Goal: Task Accomplishment & Management: Complete application form

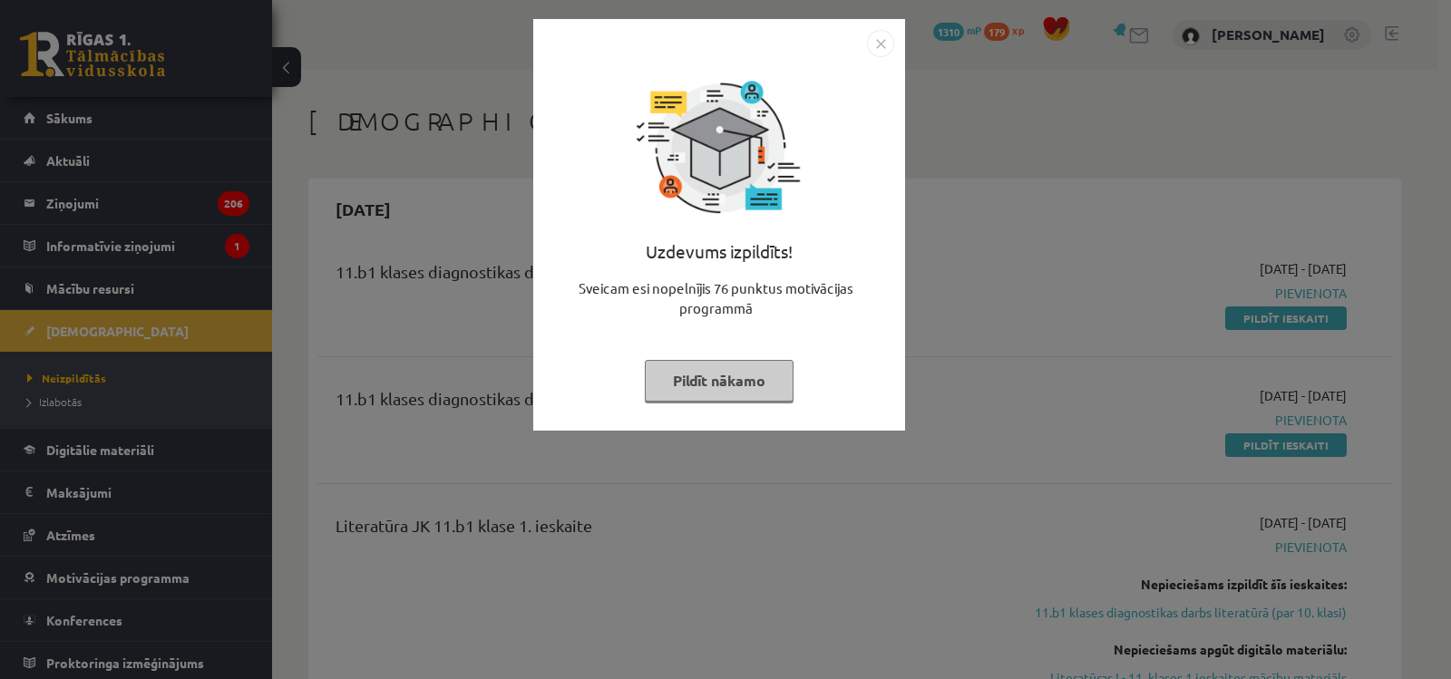
click at [728, 394] on button "Pildīt nākamo" at bounding box center [719, 381] width 149 height 42
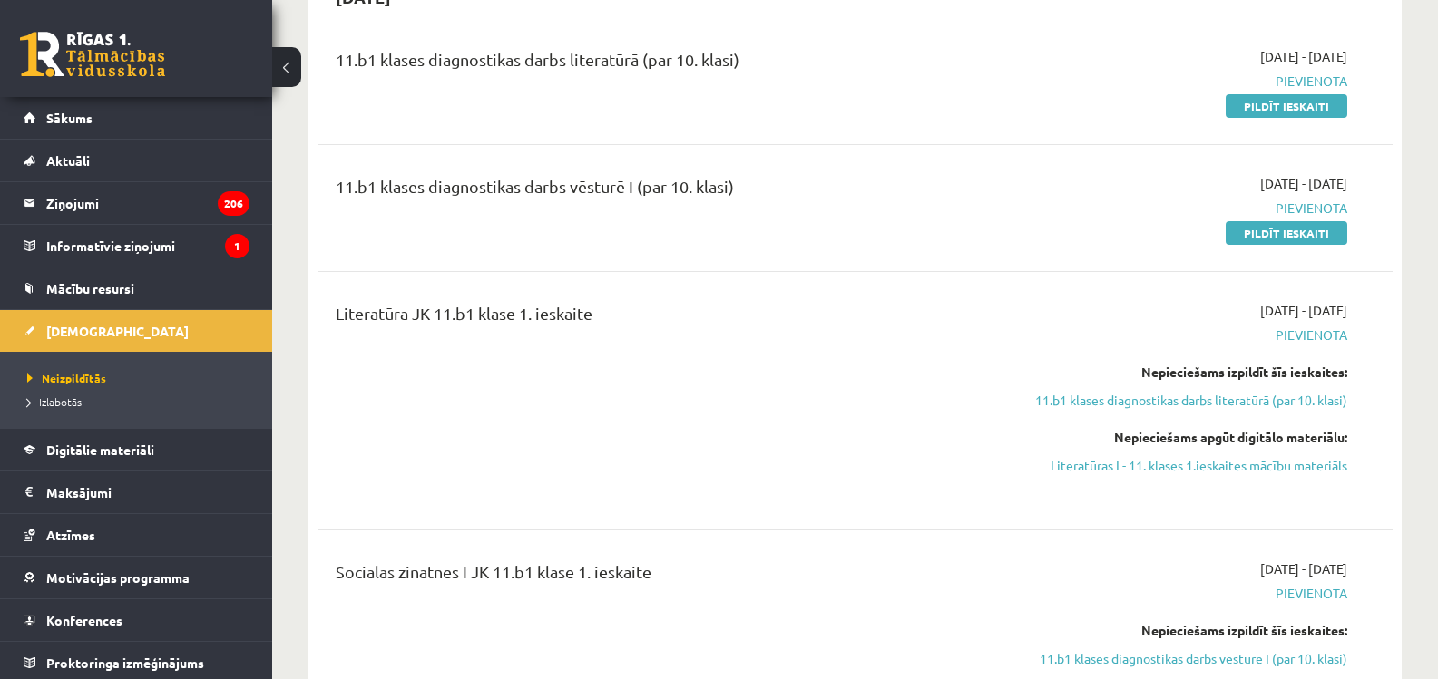
scroll to position [181, 0]
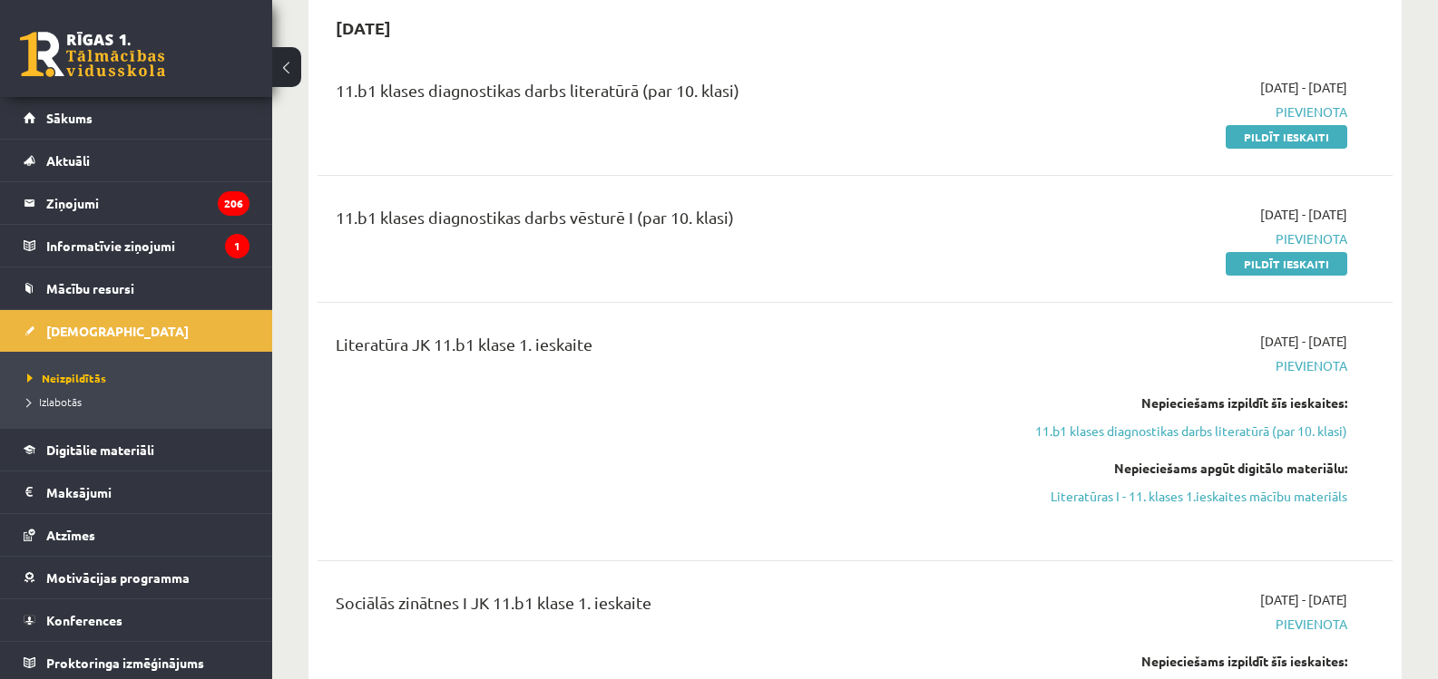
drag, startPoint x: 1248, startPoint y: 137, endPoint x: 790, endPoint y: 75, distance: 462.3
click at [1249, 136] on link "Pildīt ieskaiti" at bounding box center [1287, 137] width 122 height 24
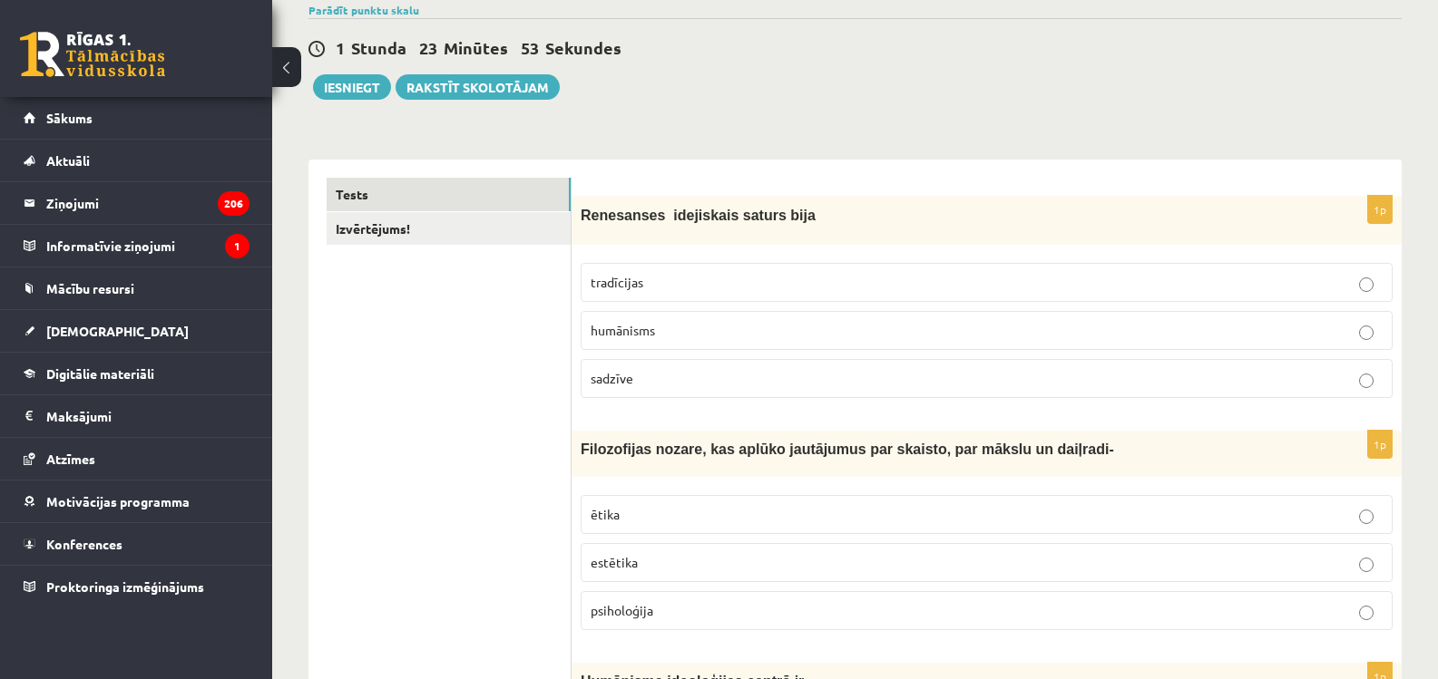
scroll to position [181, 0]
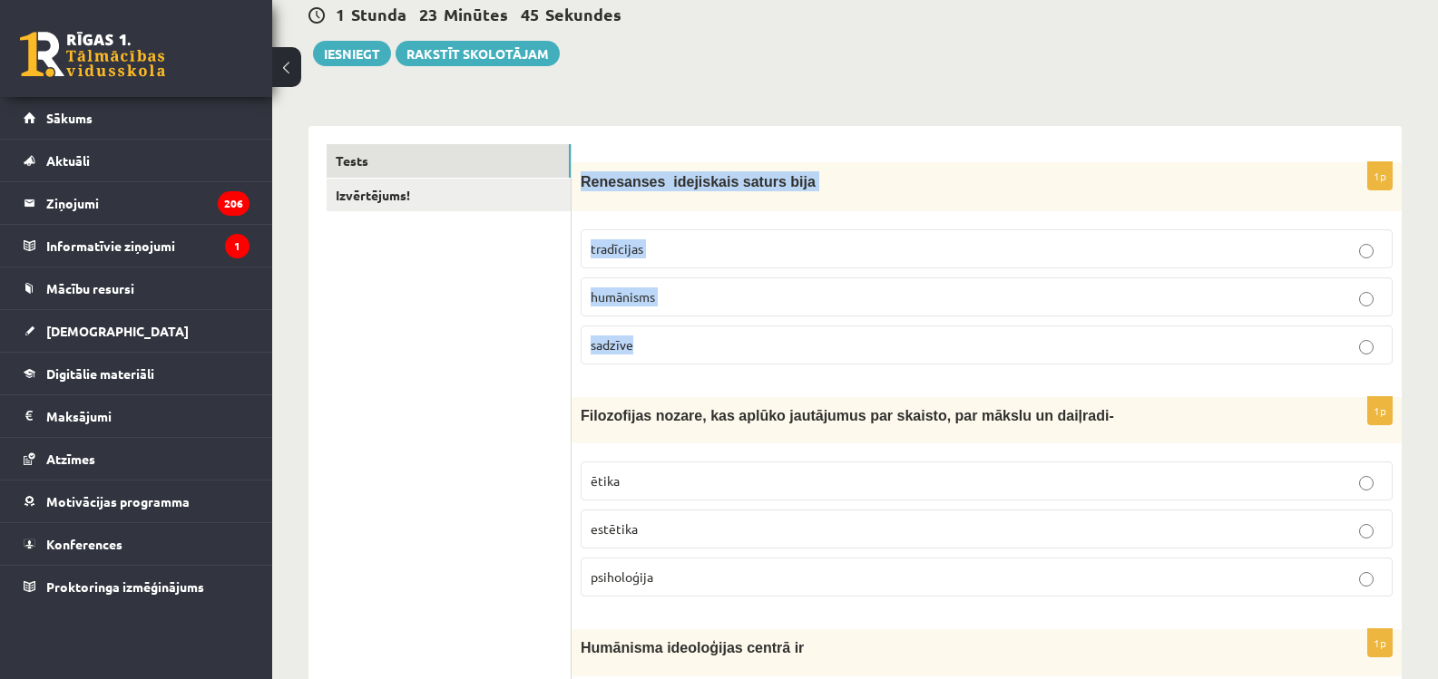
drag, startPoint x: 580, startPoint y: 182, endPoint x: 716, endPoint y: 361, distance: 224.6
click at [716, 361] on div "1p Renesanses idejiskais saturs bija tradīcijas humānisms sadzīve" at bounding box center [987, 270] width 830 height 217
copy div "Renesanses idejiskais saturs bija tradīcijas humānisms sadzīve"
drag, startPoint x: 460, startPoint y: 285, endPoint x: 502, endPoint y: 323, distance: 56.5
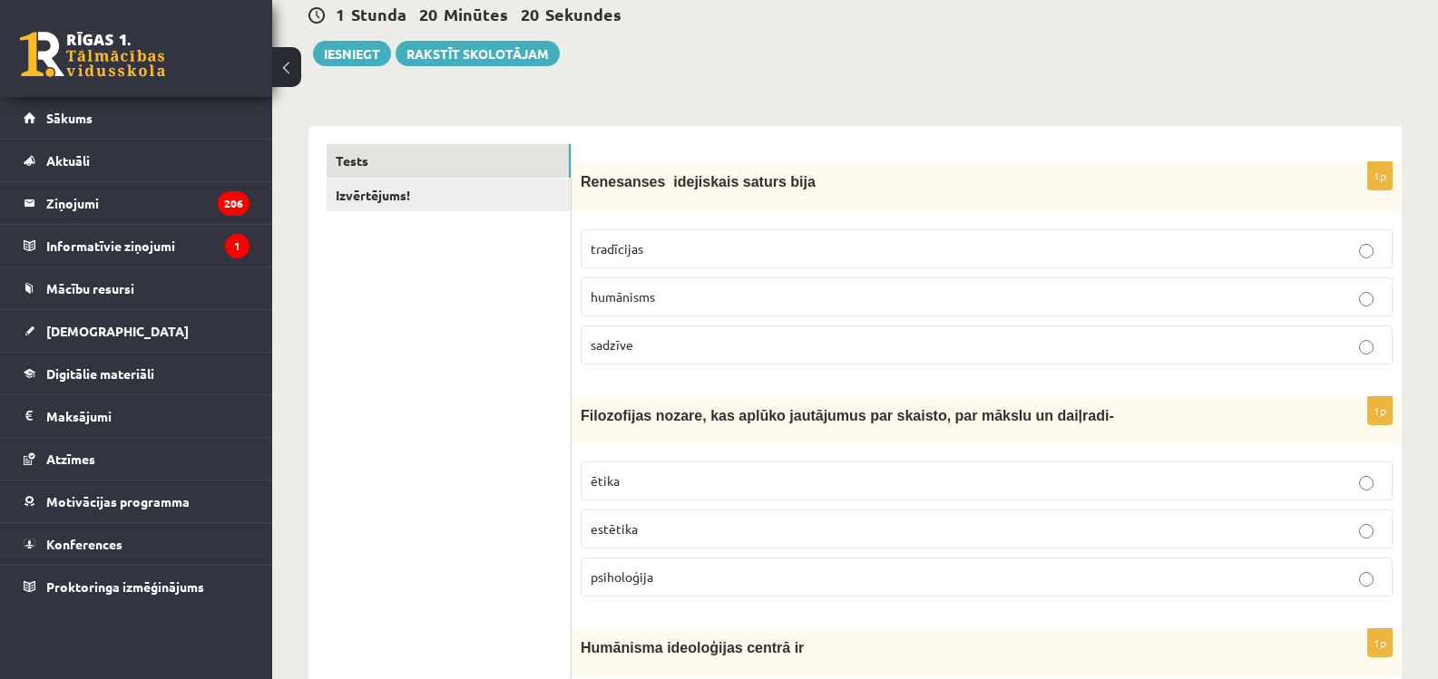
click at [696, 302] on p "humānisms" at bounding box center [987, 297] width 792 height 19
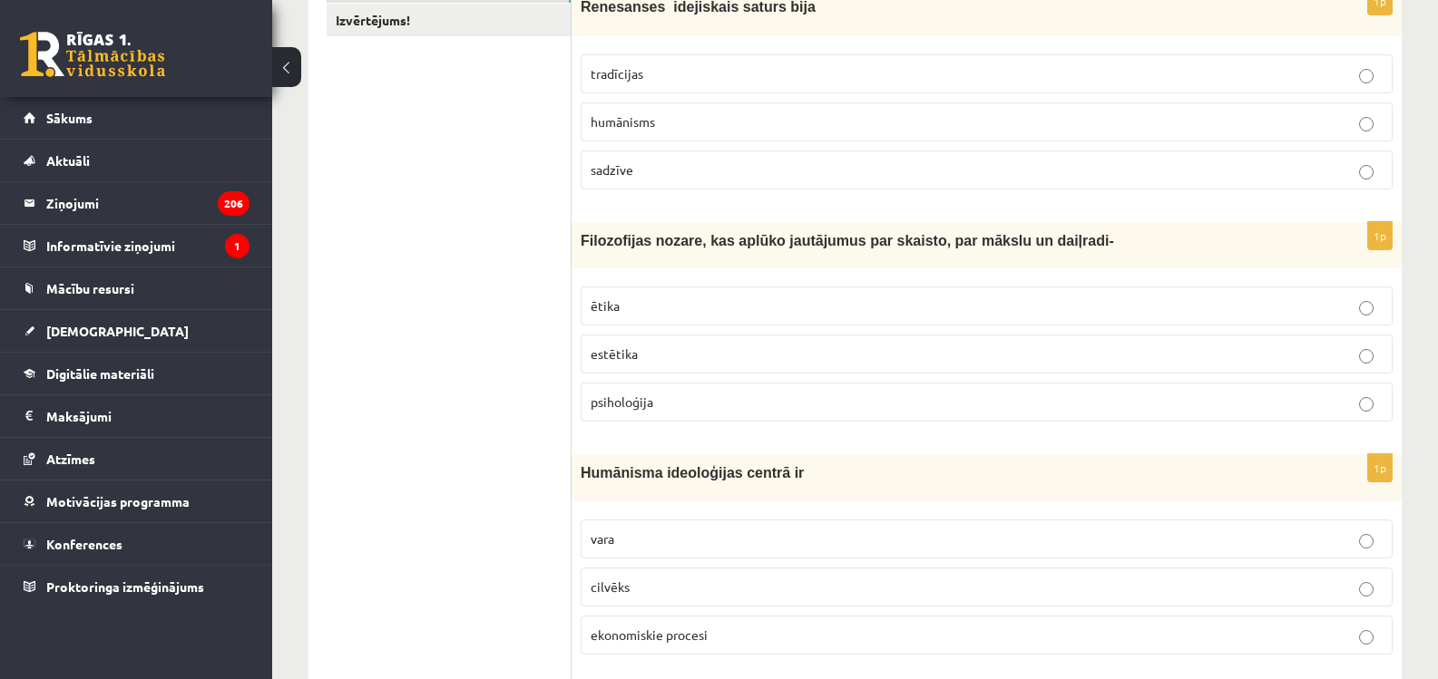
scroll to position [363, 0]
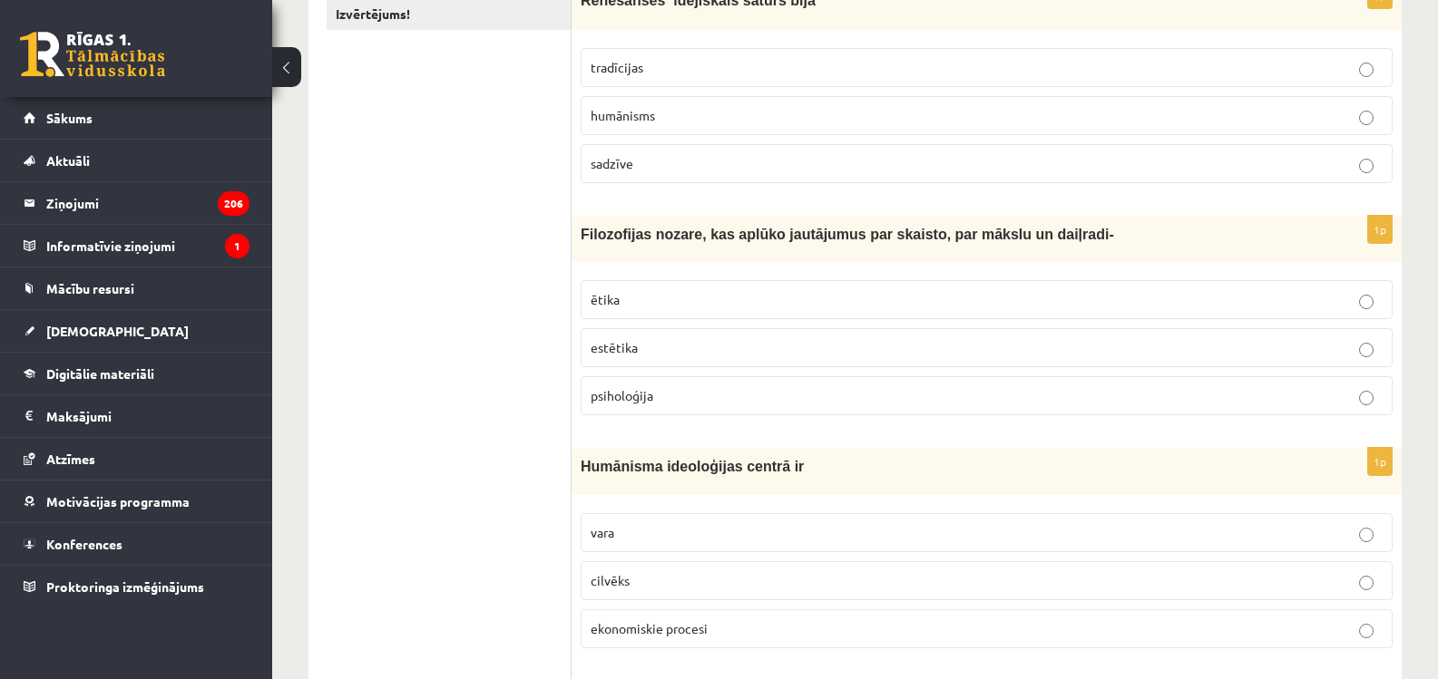
click at [580, 234] on div "Filozofijas nozare, kas aplūko jautājumus par skaisto, par mākslu un daiļradi-" at bounding box center [987, 239] width 830 height 46
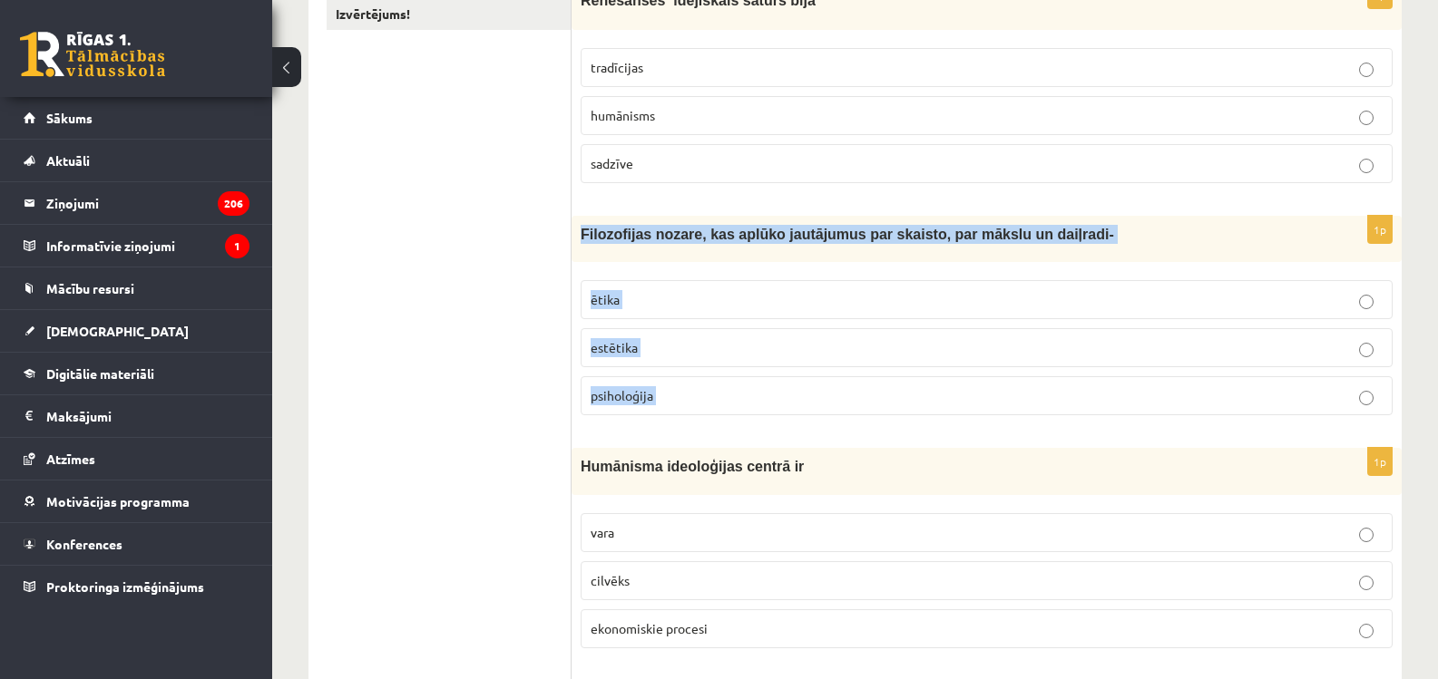
drag, startPoint x: 581, startPoint y: 234, endPoint x: 1023, endPoint y: 390, distance: 469.4
click at [1023, 390] on div "1p Filozofijas nozare, kas aplūko jautājumus par skaisto, par mākslu un daiļrad…" at bounding box center [987, 323] width 830 height 214
copy form "Filozofijas nozare, kas aplūko jautājumus par skaisto, par mākslu un daiļradi- …"
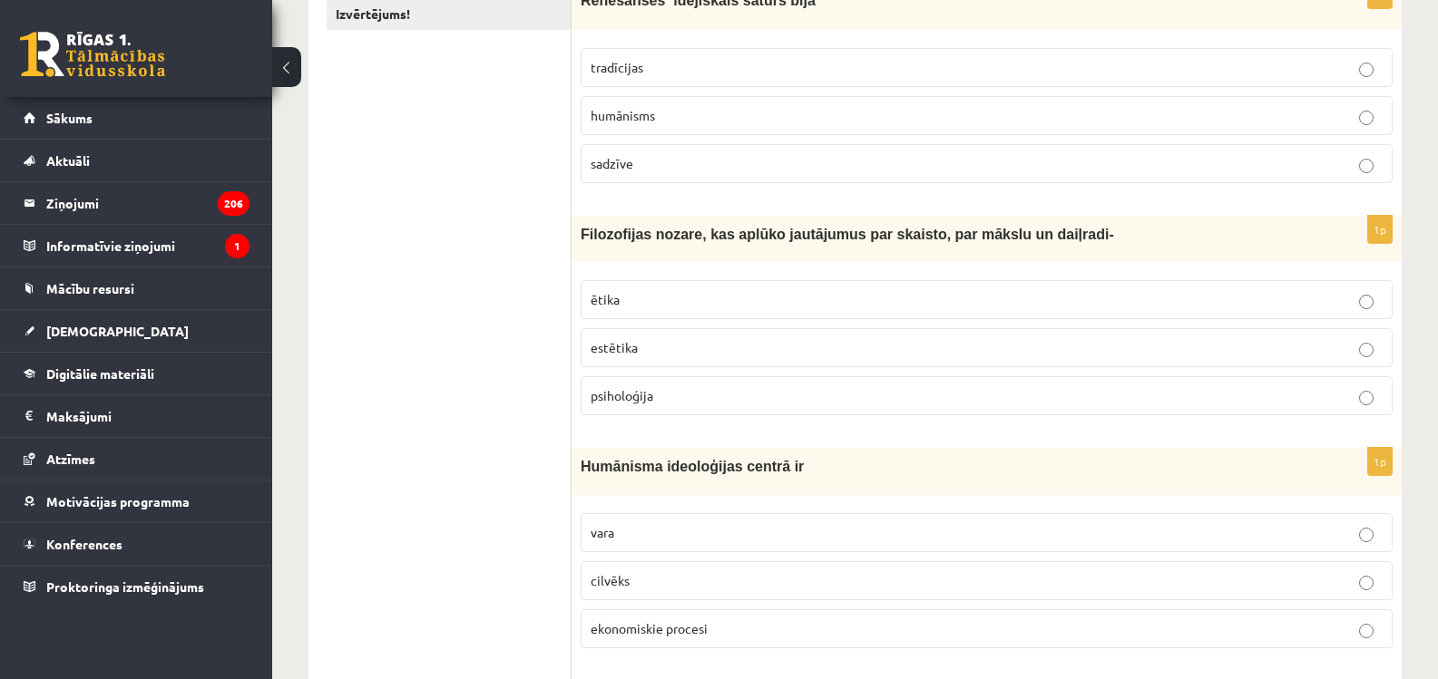
click at [690, 357] on p "estētika" at bounding box center [987, 347] width 792 height 19
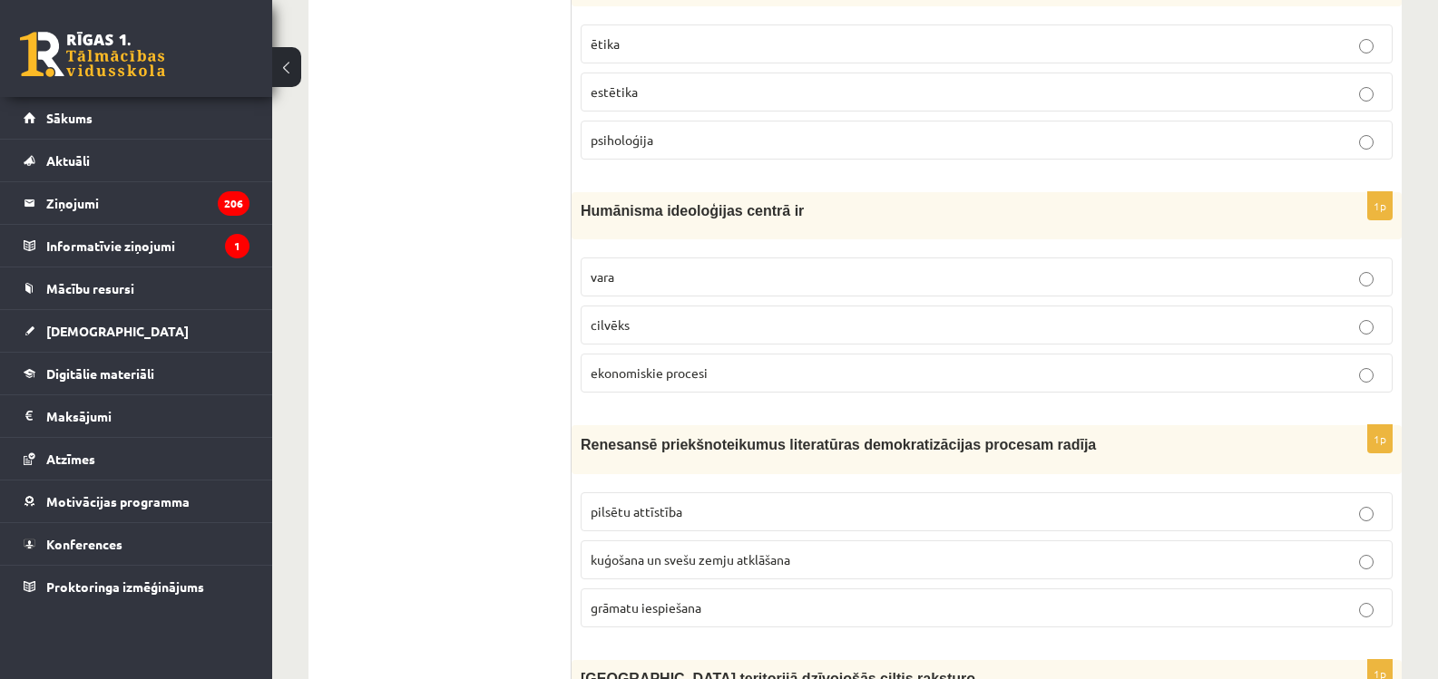
scroll to position [635, 0]
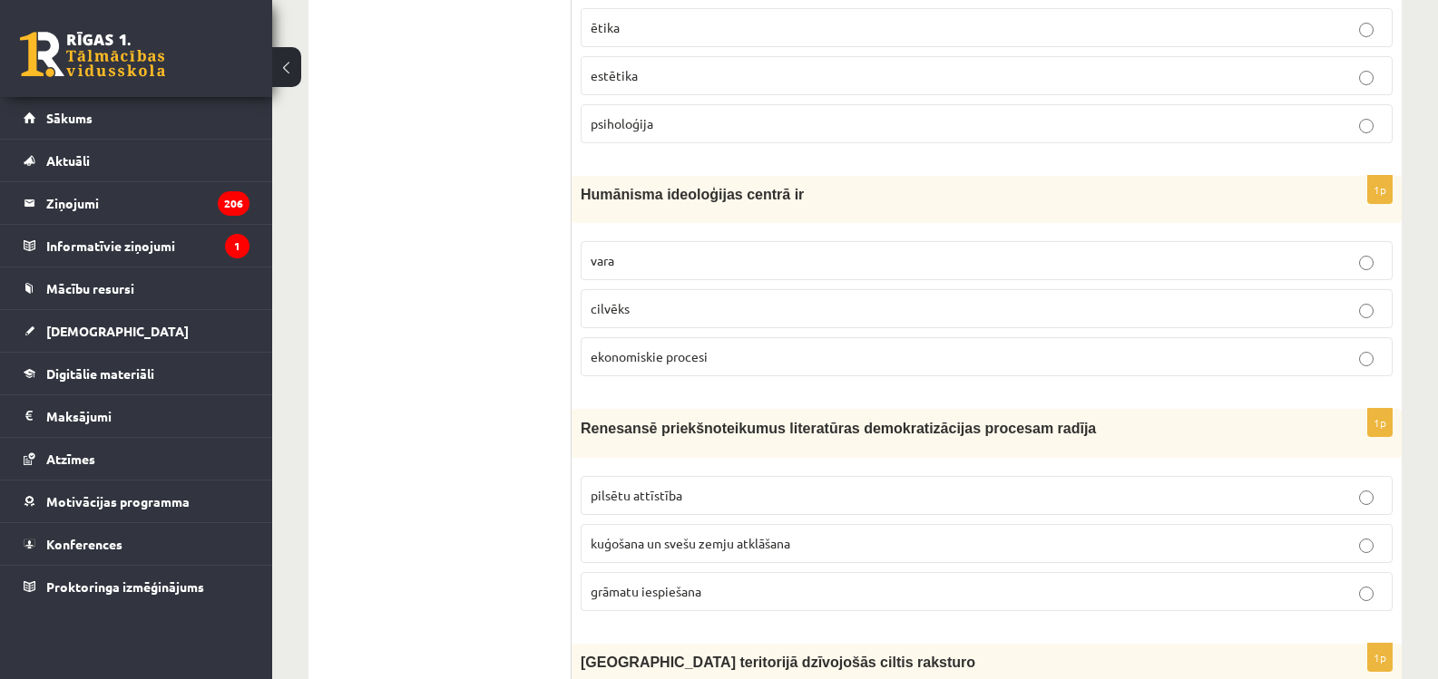
drag, startPoint x: 579, startPoint y: 192, endPoint x: 581, endPoint y: 208, distance: 15.5
click at [581, 208] on div "Humānisma ideoloģijas centrā ir" at bounding box center [987, 199] width 830 height 46
drag, startPoint x: 576, startPoint y: 191, endPoint x: 736, endPoint y: 345, distance: 221.4
click at [736, 345] on div "1p Humānisma ideoloģijas centrā ir vara cilvēks ekonomiskie procesi" at bounding box center [987, 283] width 830 height 214
copy div "Humānisma ideoloģijas centrā ir vara cilvēks ekonomiskie procesi"
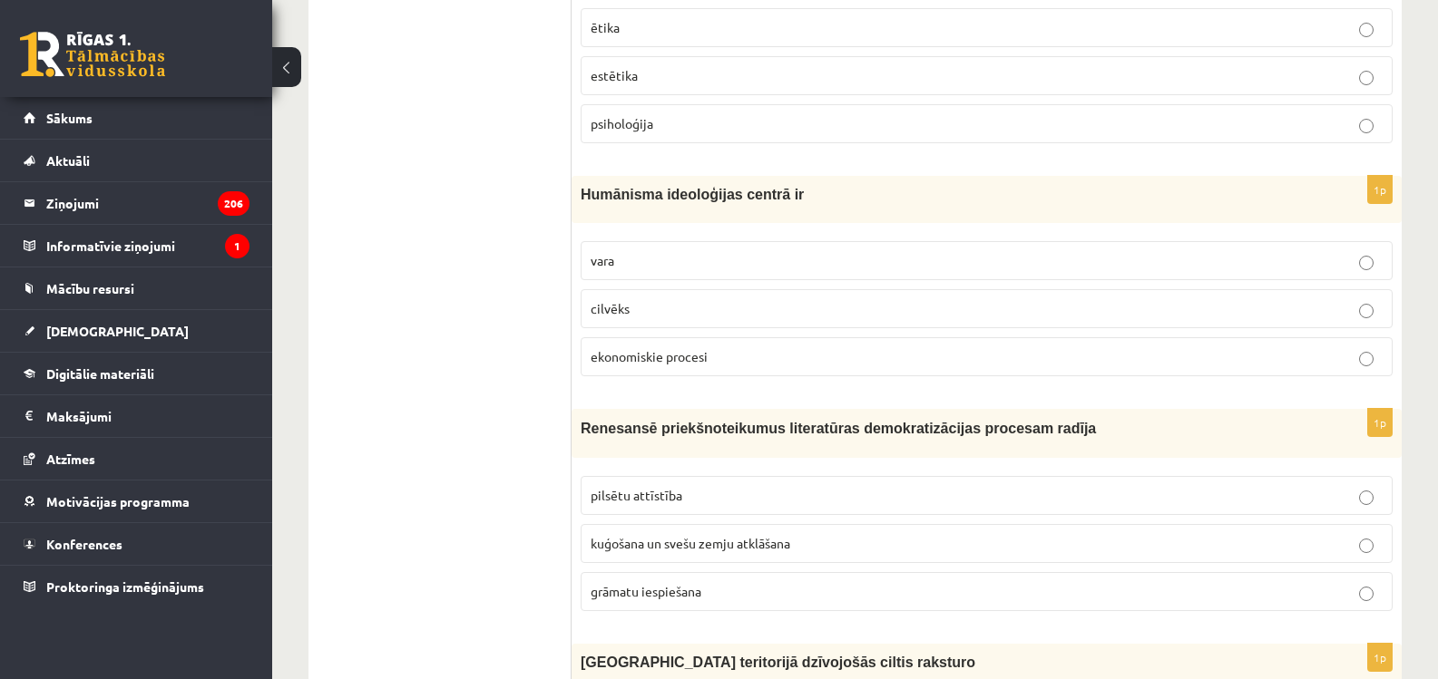
click at [608, 319] on label "cilvēks" at bounding box center [987, 308] width 812 height 39
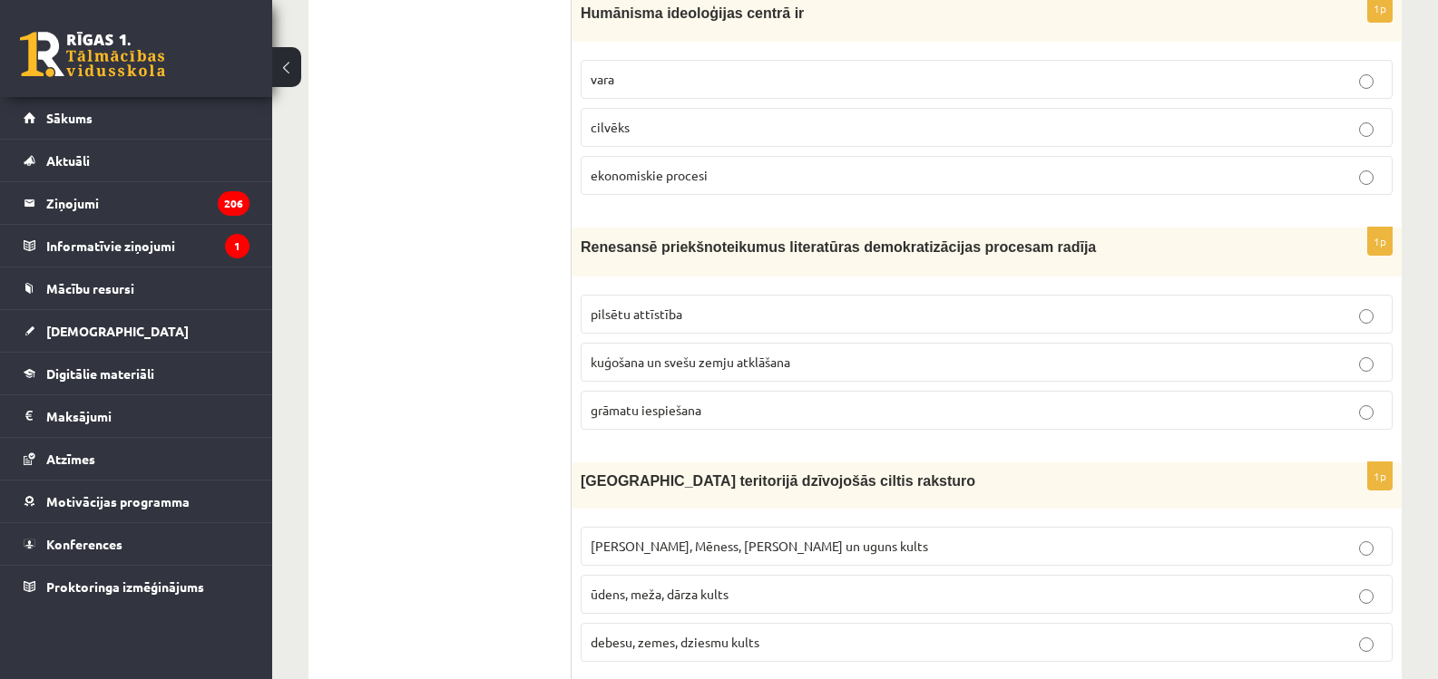
scroll to position [907, 0]
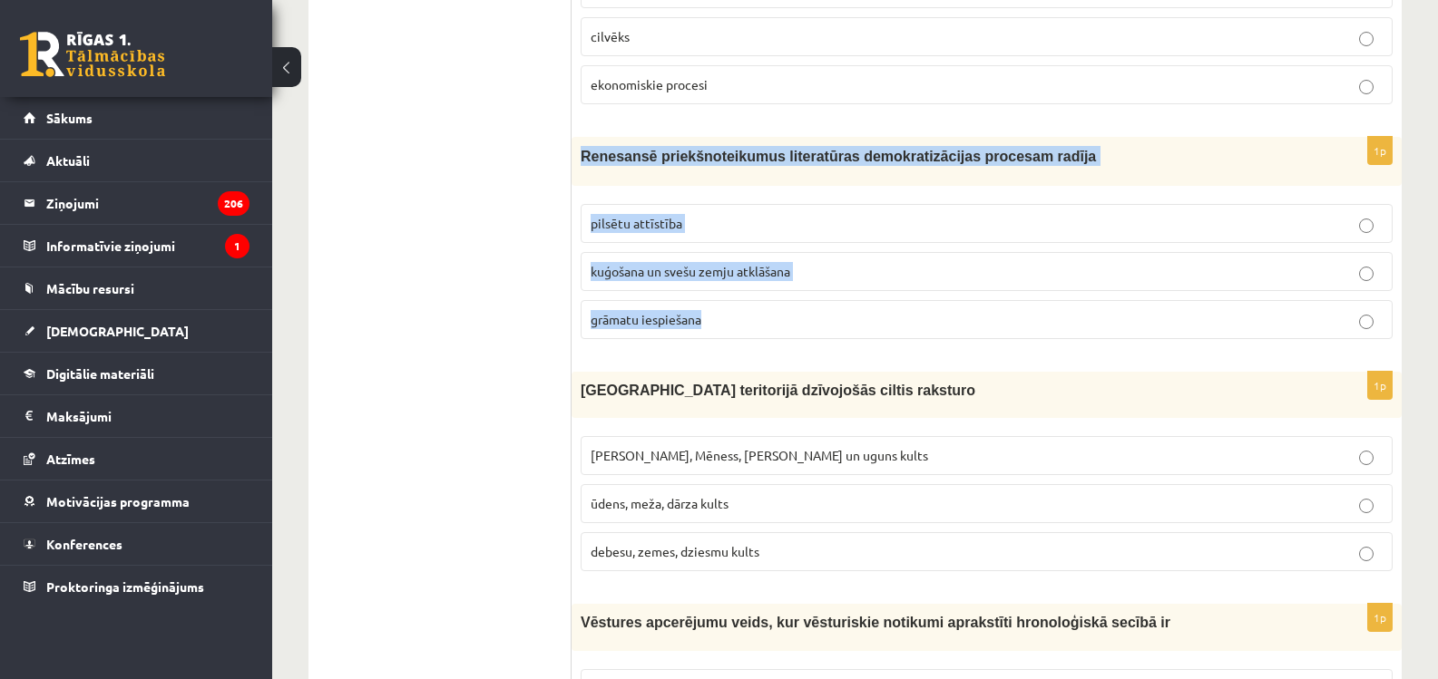
drag, startPoint x: 581, startPoint y: 151, endPoint x: 813, endPoint y: 308, distance: 280.3
click at [813, 308] on div "1p Renesansē priekšnoteikumus literatūras demokratizācijas procesam radīja pils…" at bounding box center [987, 245] width 830 height 217
copy div "Renesansē priekšnoteikumus literatūras demokratizācijas procesam radīja pilsētu…"
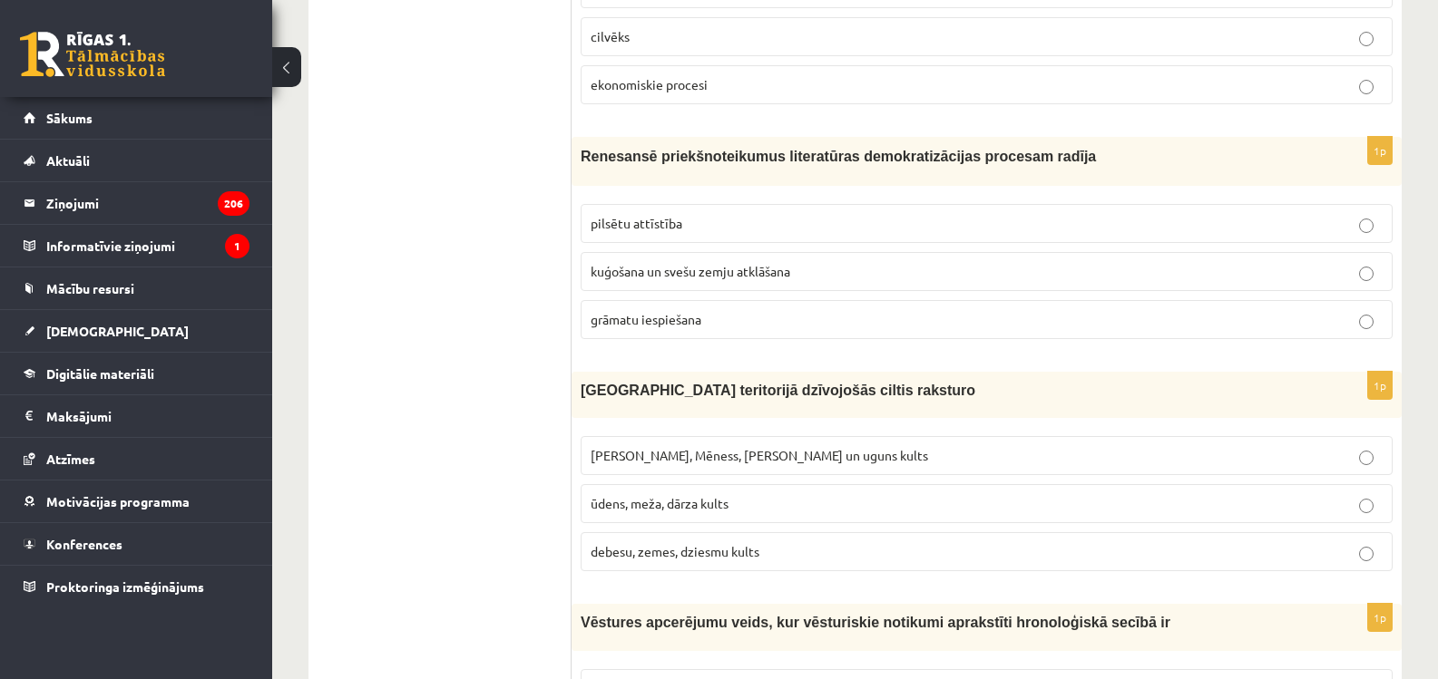
click at [686, 318] on span "grāmatu iespiešana" at bounding box center [646, 319] width 111 height 16
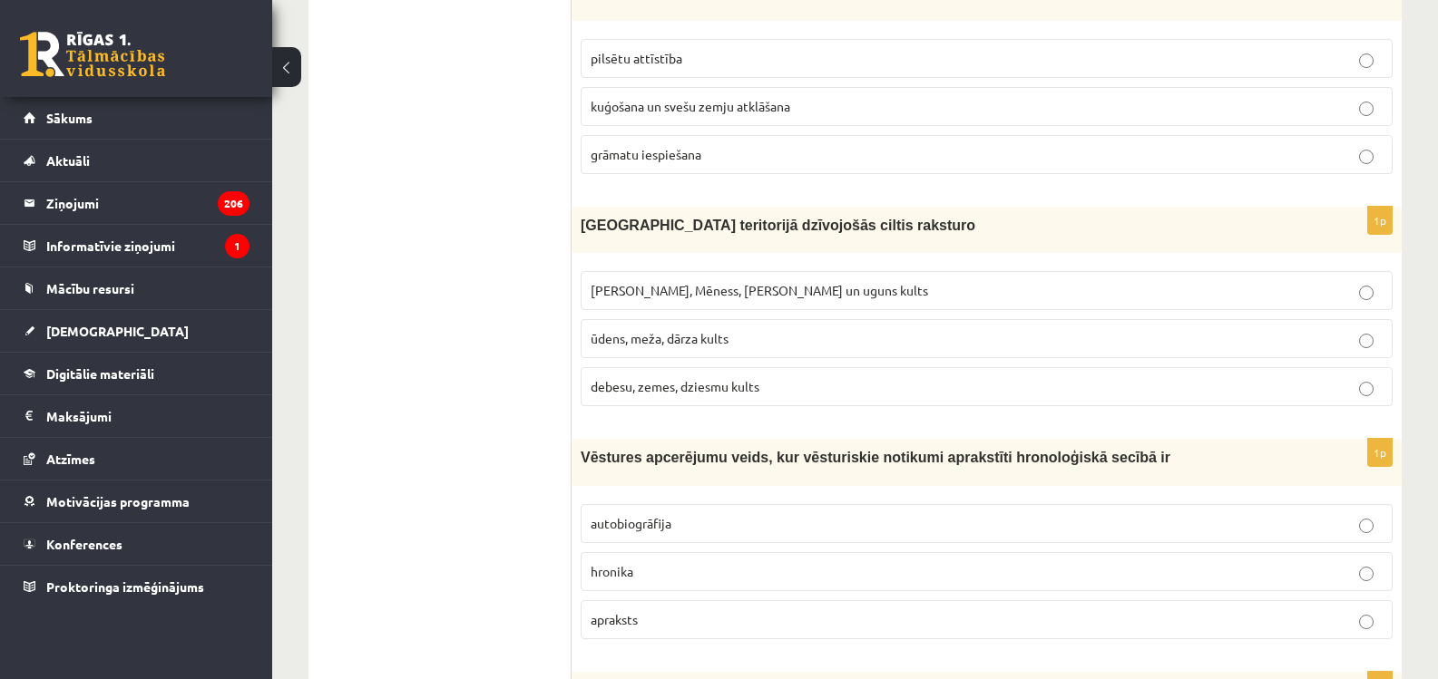
scroll to position [1270, 0]
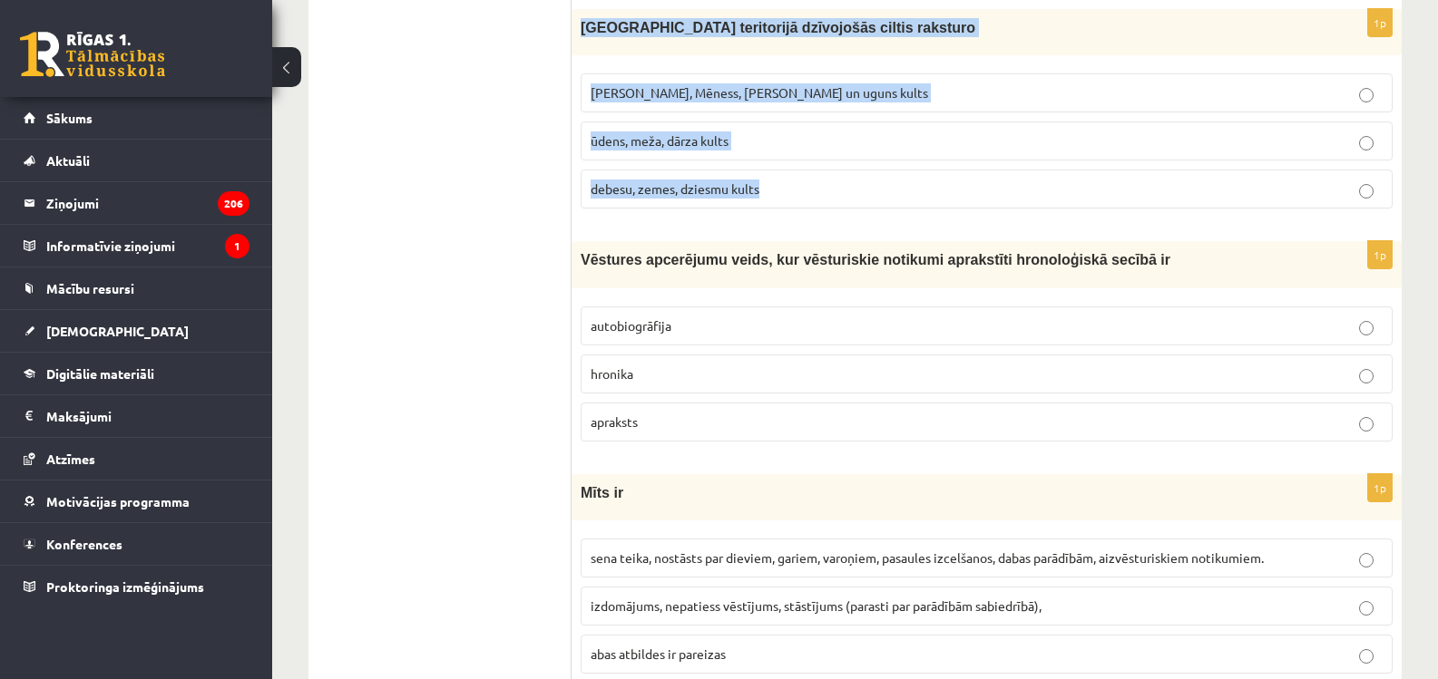
drag, startPoint x: 582, startPoint y: 25, endPoint x: 797, endPoint y: 177, distance: 263.0
click at [797, 177] on div "1p Latvijas teritorijā dzīvojošās ciltis raksturo Saules, Mēness, Pērkona un ug…" at bounding box center [987, 116] width 830 height 214
copy div "Latvijas teritorijā dzīvojošās ciltis raksturo Saules, Mēness, Pērkona un uguns…"
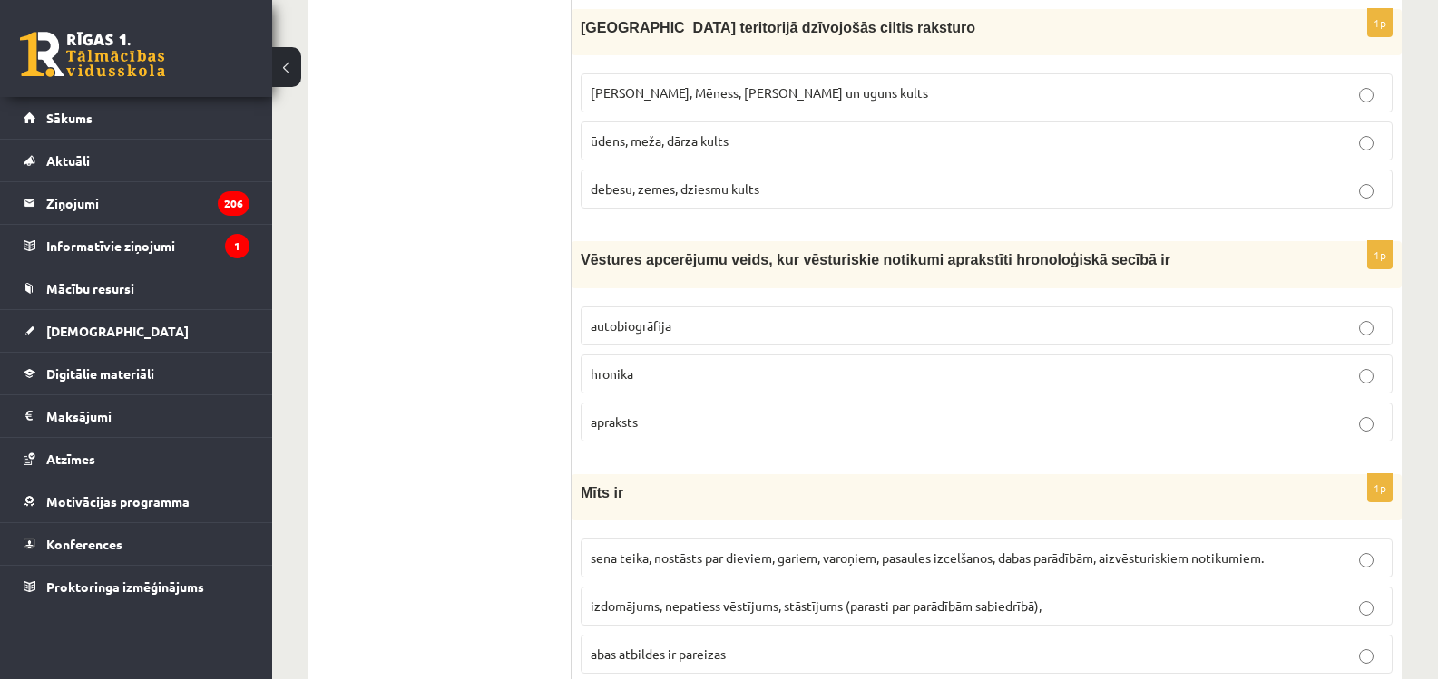
click at [630, 103] on p "Saules, Mēness, Pērkona un uguns kults" at bounding box center [987, 92] width 792 height 19
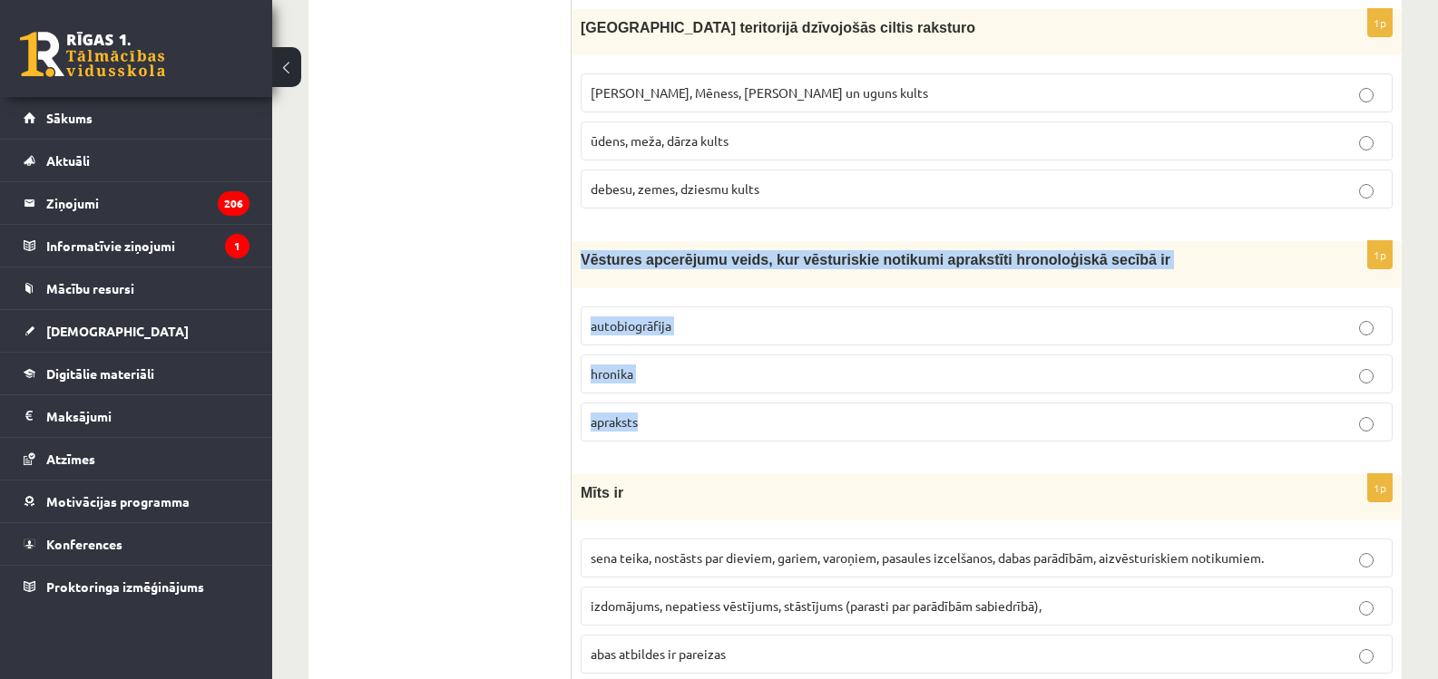
drag, startPoint x: 581, startPoint y: 260, endPoint x: 762, endPoint y: 410, distance: 235.2
click at [762, 410] on div "1p Vēstures apcerējumu veids, kur vēsturiskie notikumi aprakstīti hronoloģiskā …" at bounding box center [987, 348] width 830 height 214
copy div "Vēstures apcerējumu veids, kur vēsturiskie notikumi aprakstīti hronoloģiskā sec…"
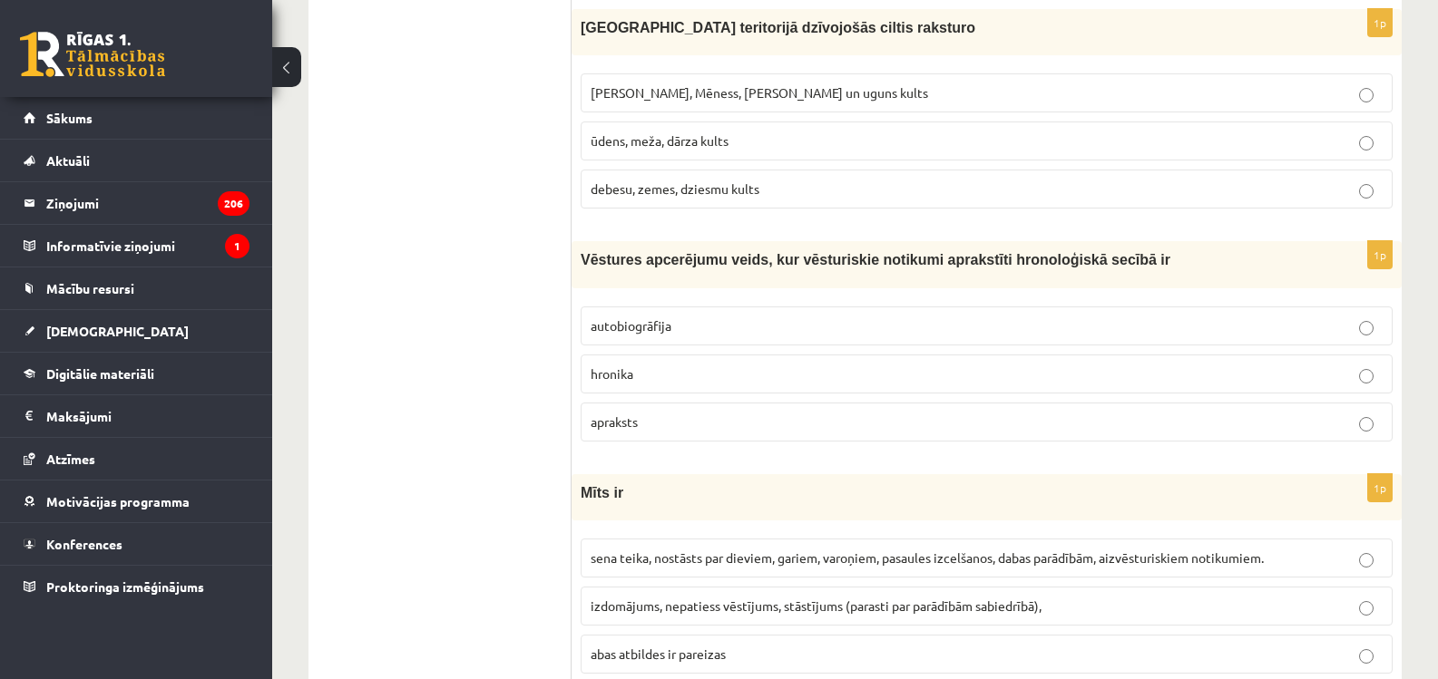
drag, startPoint x: 450, startPoint y: 228, endPoint x: 495, endPoint y: 257, distance: 53.9
click at [641, 377] on p "hronika" at bounding box center [987, 374] width 792 height 19
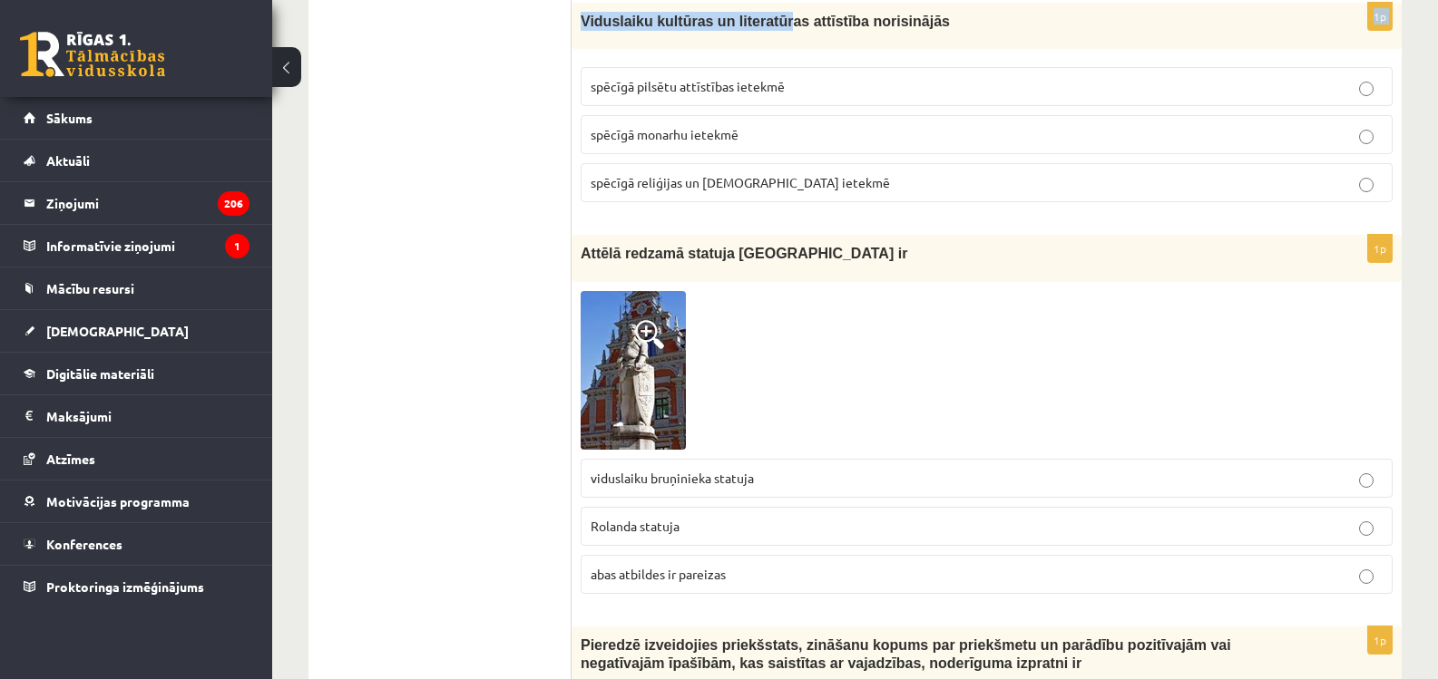
scroll to position [6610, 0]
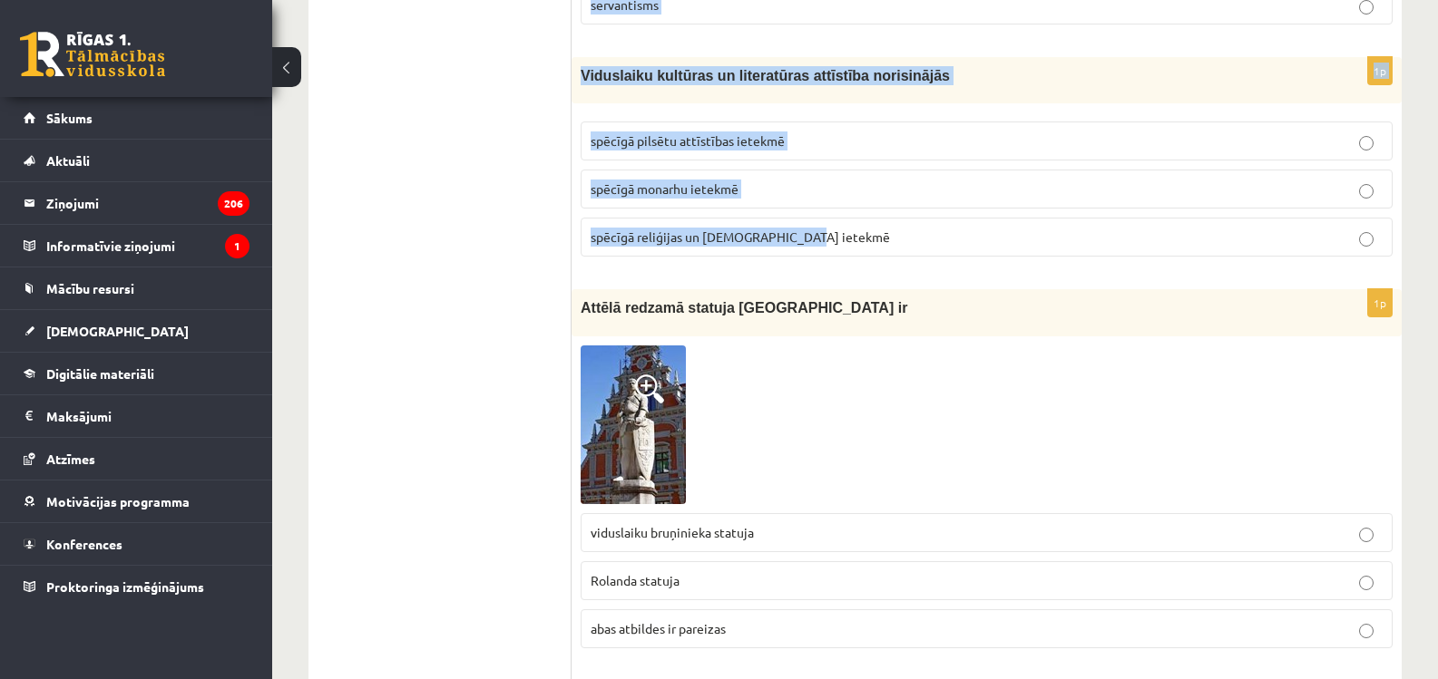
drag, startPoint x: 578, startPoint y: 220, endPoint x: 803, endPoint y: 217, distance: 225.0
copy form "Mīts ir sena teika, nostāsts par dieviem, gariem, varoņiem, pasaules izcelšanos…"
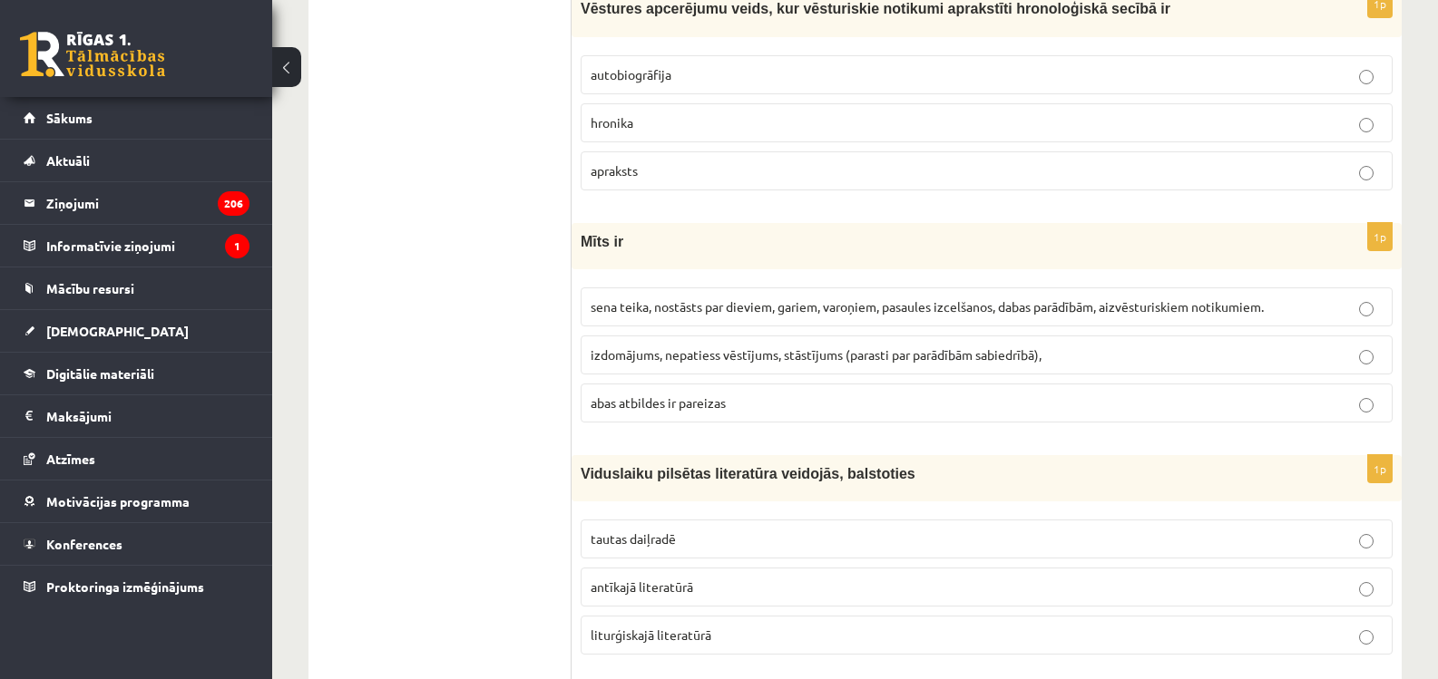
scroll to position [1659, 0]
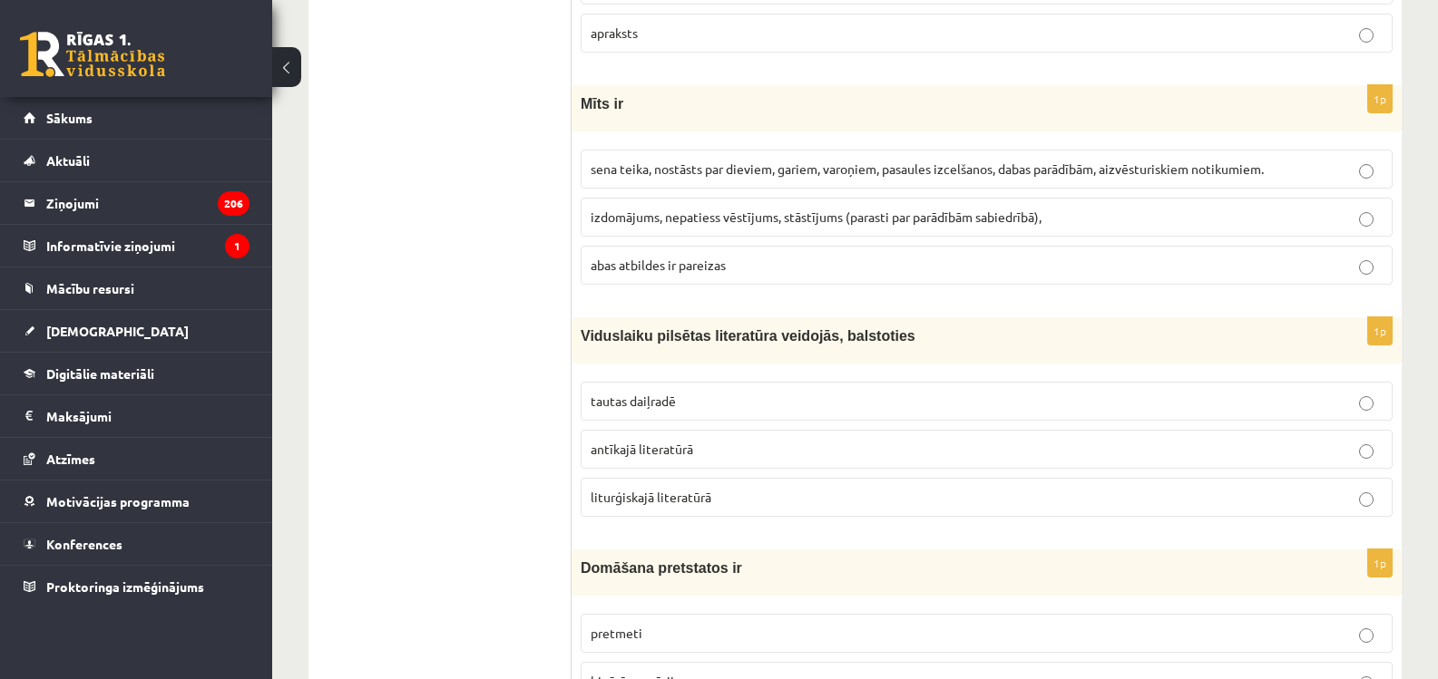
click at [661, 162] on span "sena teika, nostāsts par dieviem, gariem, varoņiem, pasaules izcelšanos, dabas …" at bounding box center [927, 169] width 673 height 16
click at [847, 259] on p "abas atbildes ir pareizas" at bounding box center [987, 265] width 792 height 19
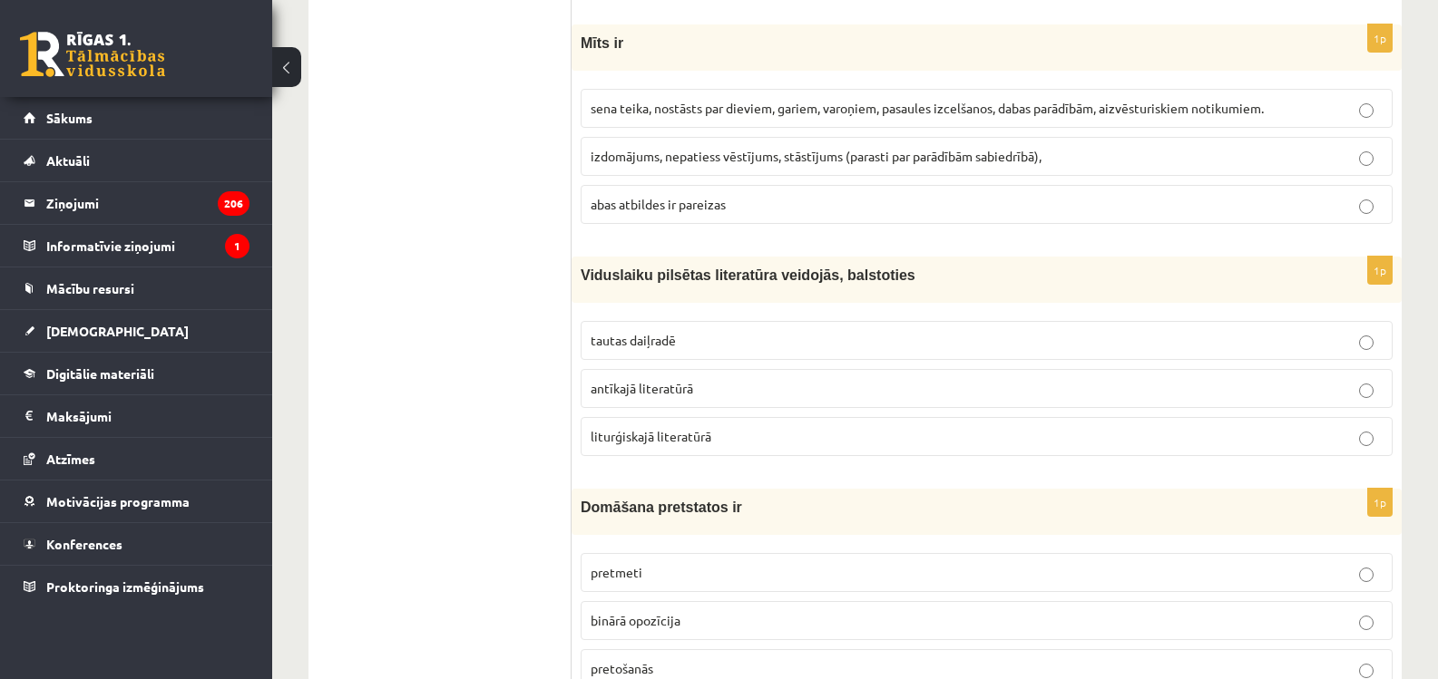
scroll to position [1750, 0]
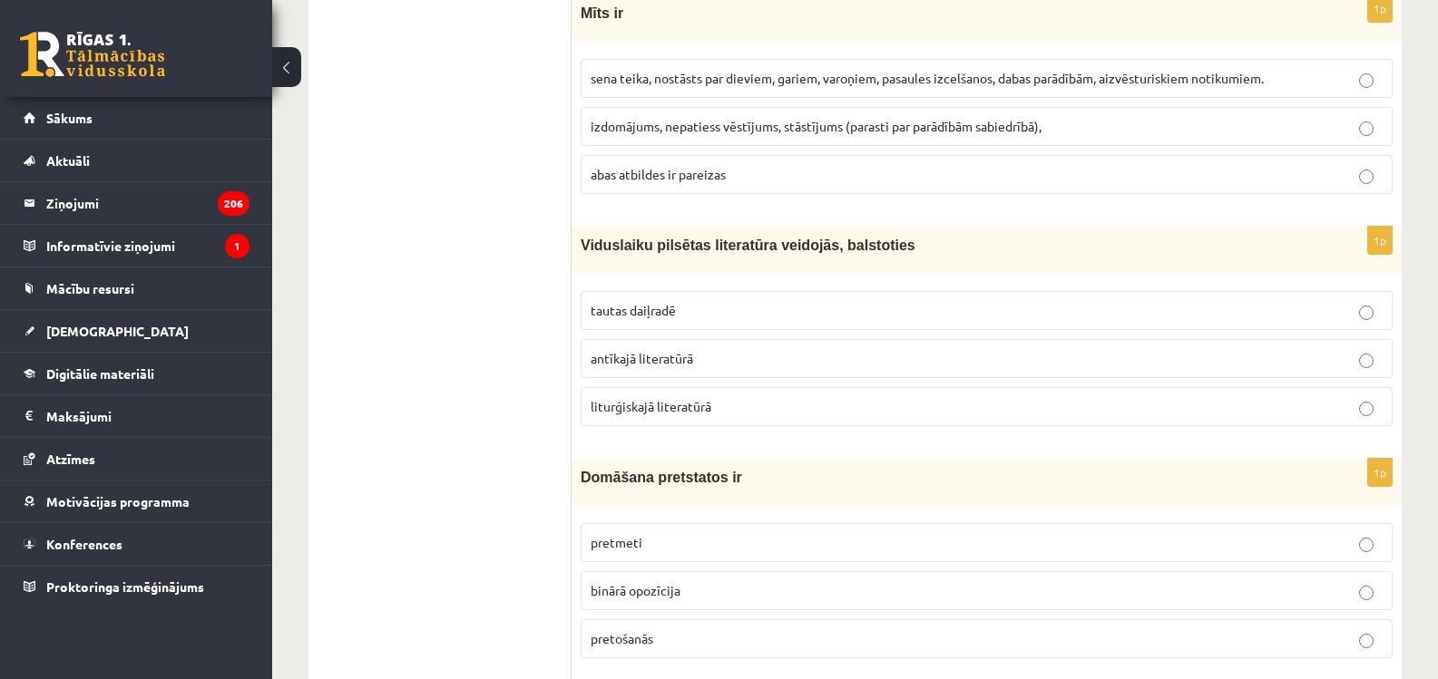
click at [691, 413] on span "liturģiskajā literatūrā" at bounding box center [651, 406] width 121 height 16
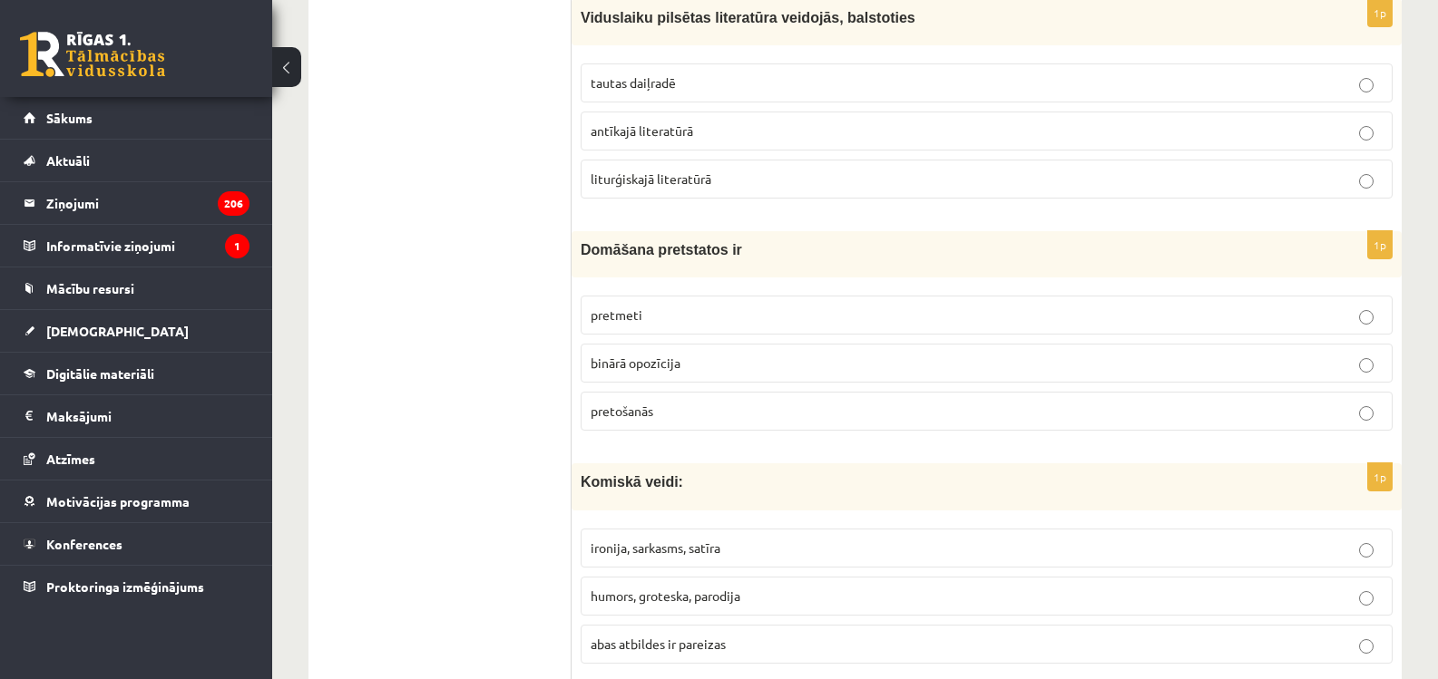
scroll to position [2022, 0]
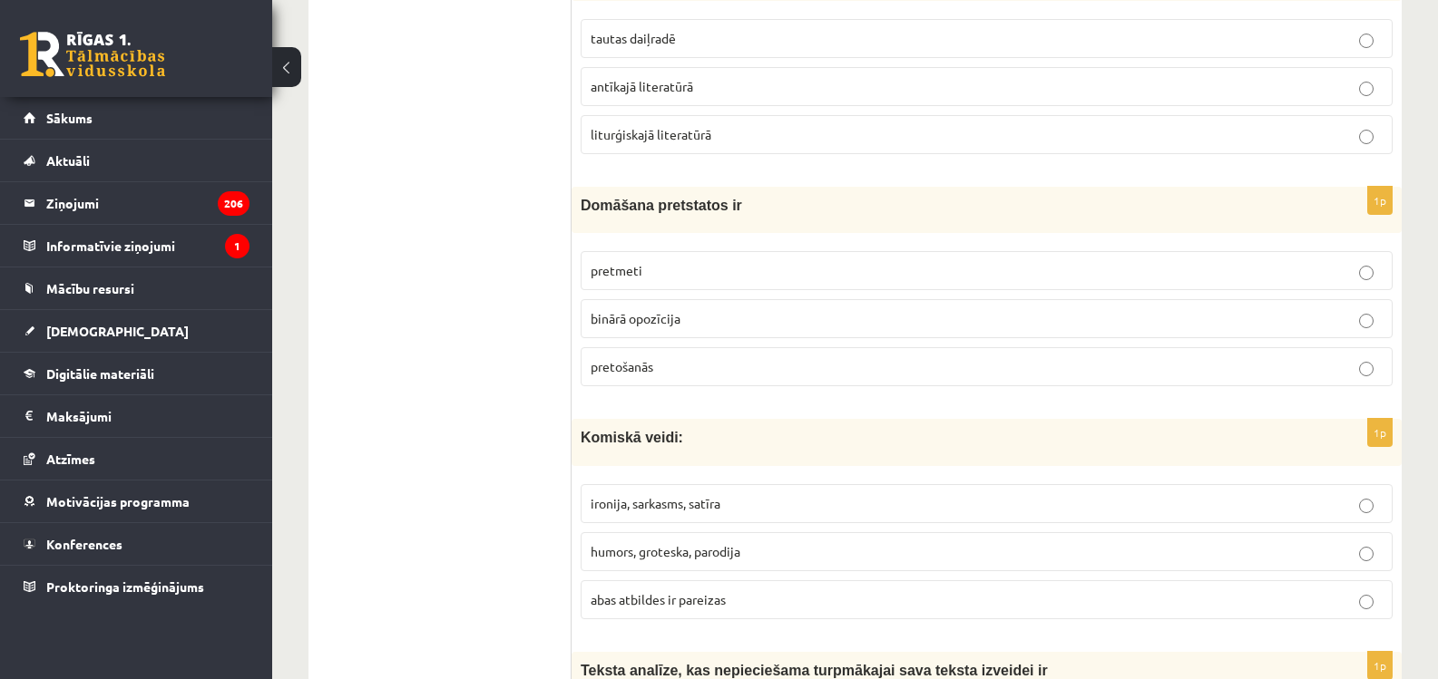
click at [655, 316] on span "binārā opozīcija" at bounding box center [636, 318] width 90 height 16
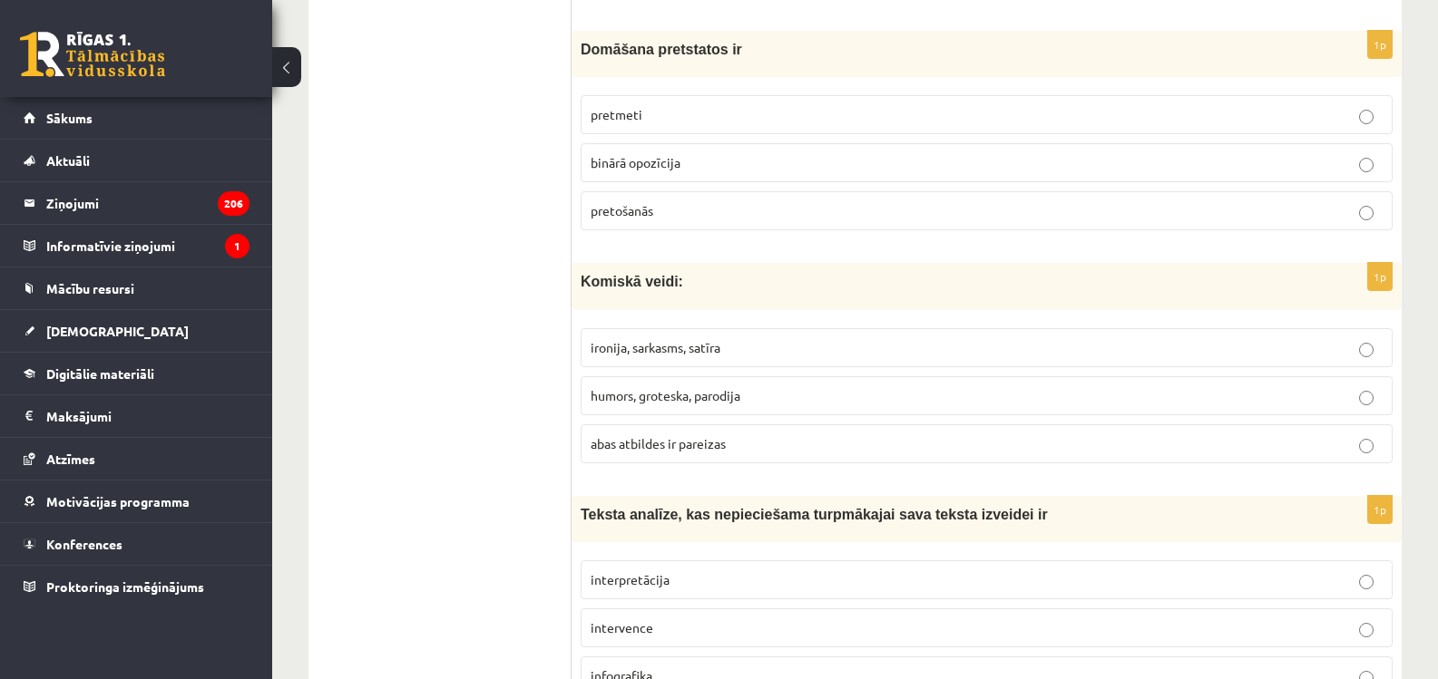
scroll to position [2204, 0]
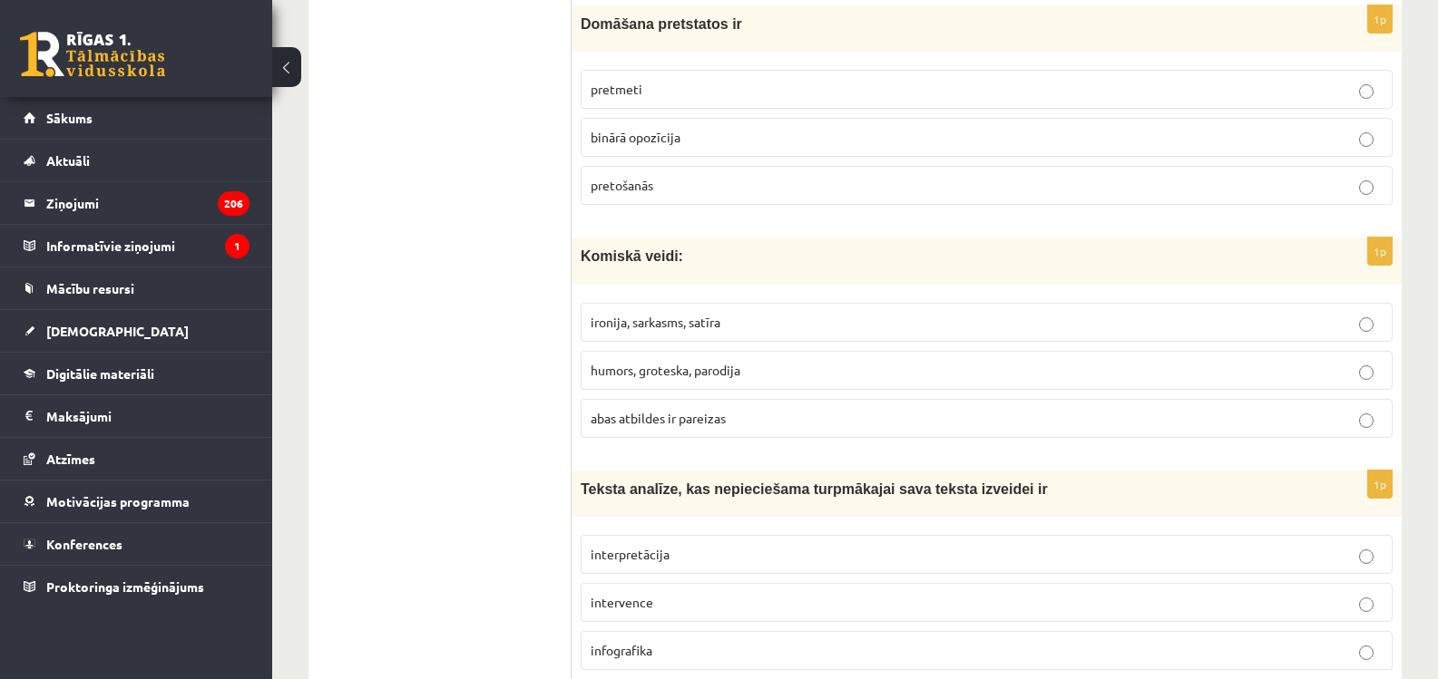
click at [661, 379] on p "humors, groteska, parodija" at bounding box center [987, 370] width 792 height 19
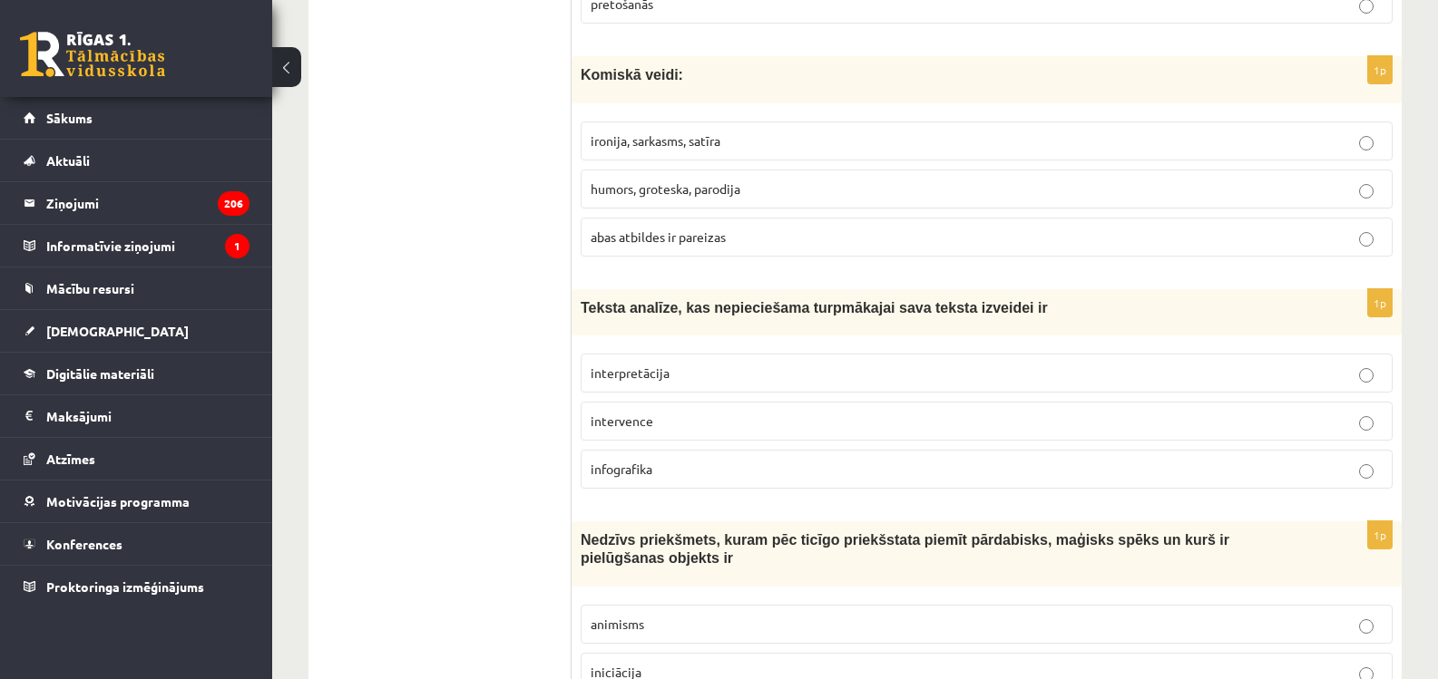
click at [644, 226] on label "abas atbildes ir pareizas" at bounding box center [987, 237] width 812 height 39
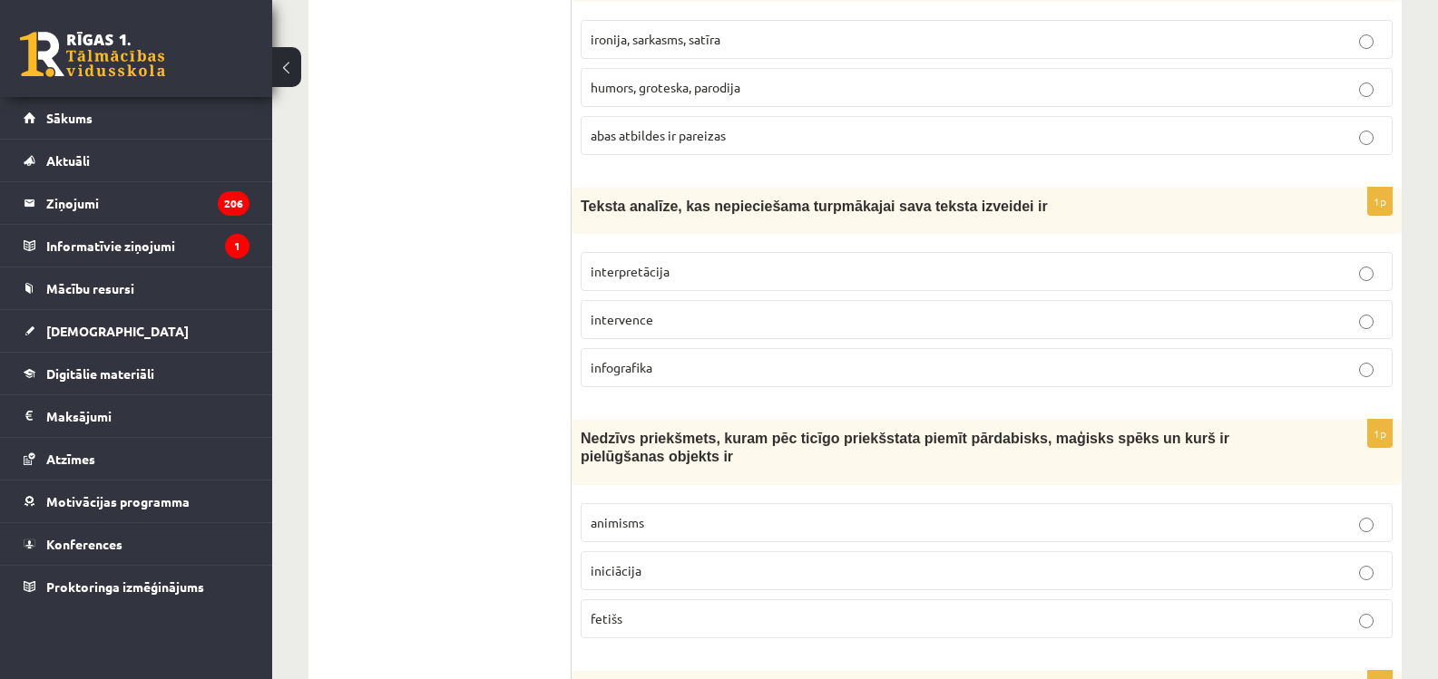
scroll to position [2566, 0]
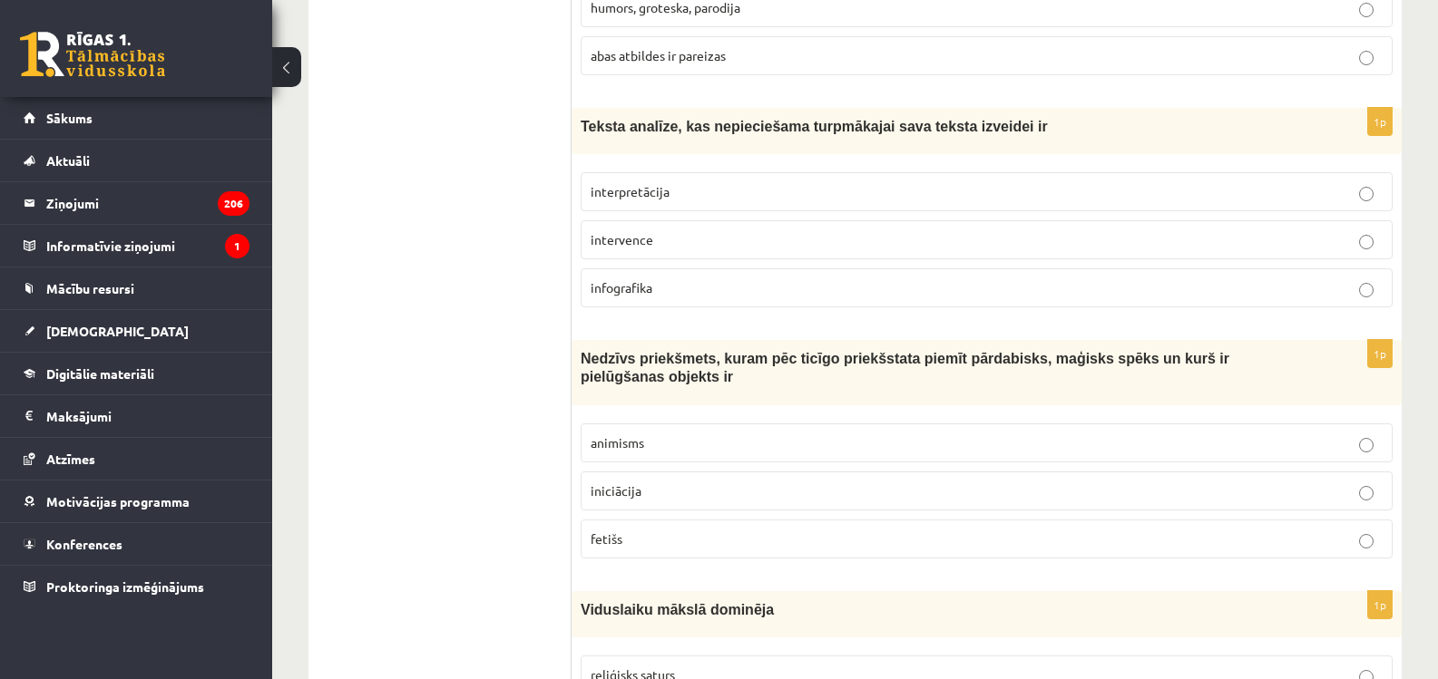
click at [644, 183] on p "interpretācija" at bounding box center [987, 191] width 792 height 19
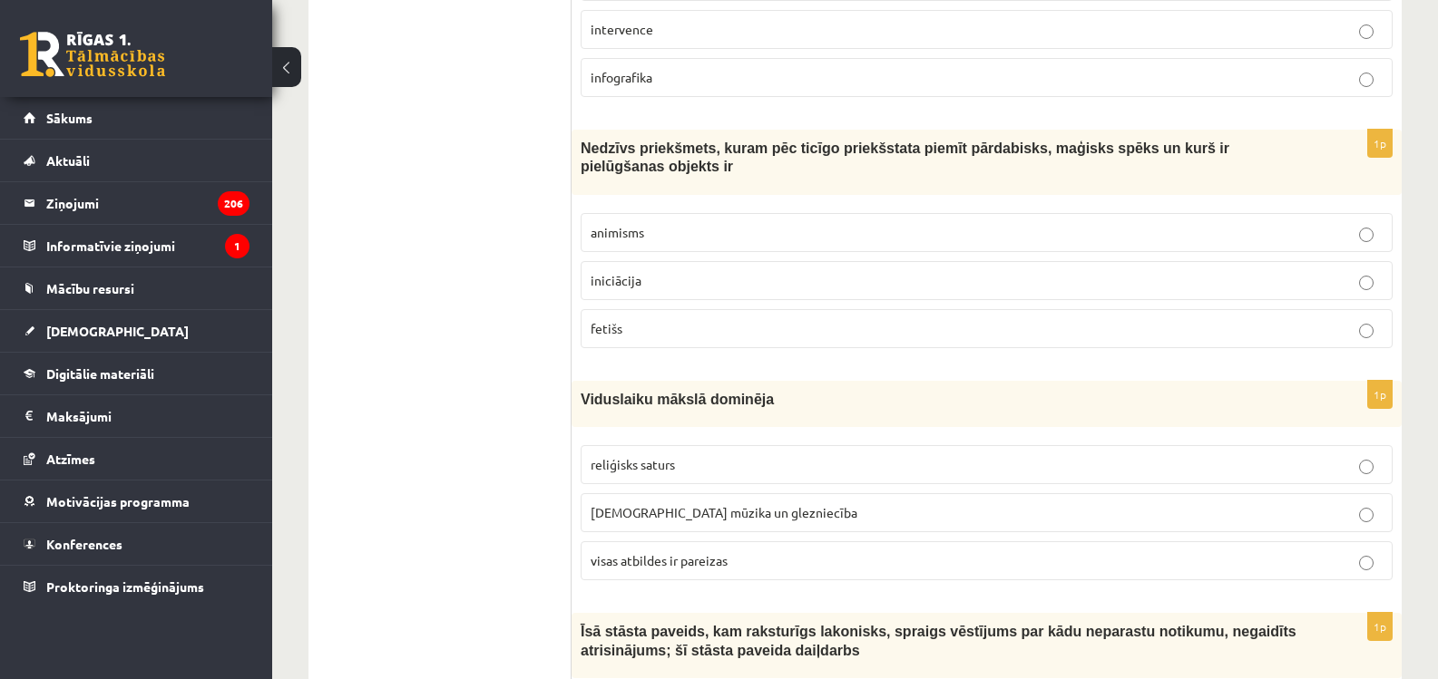
scroll to position [2748, 0]
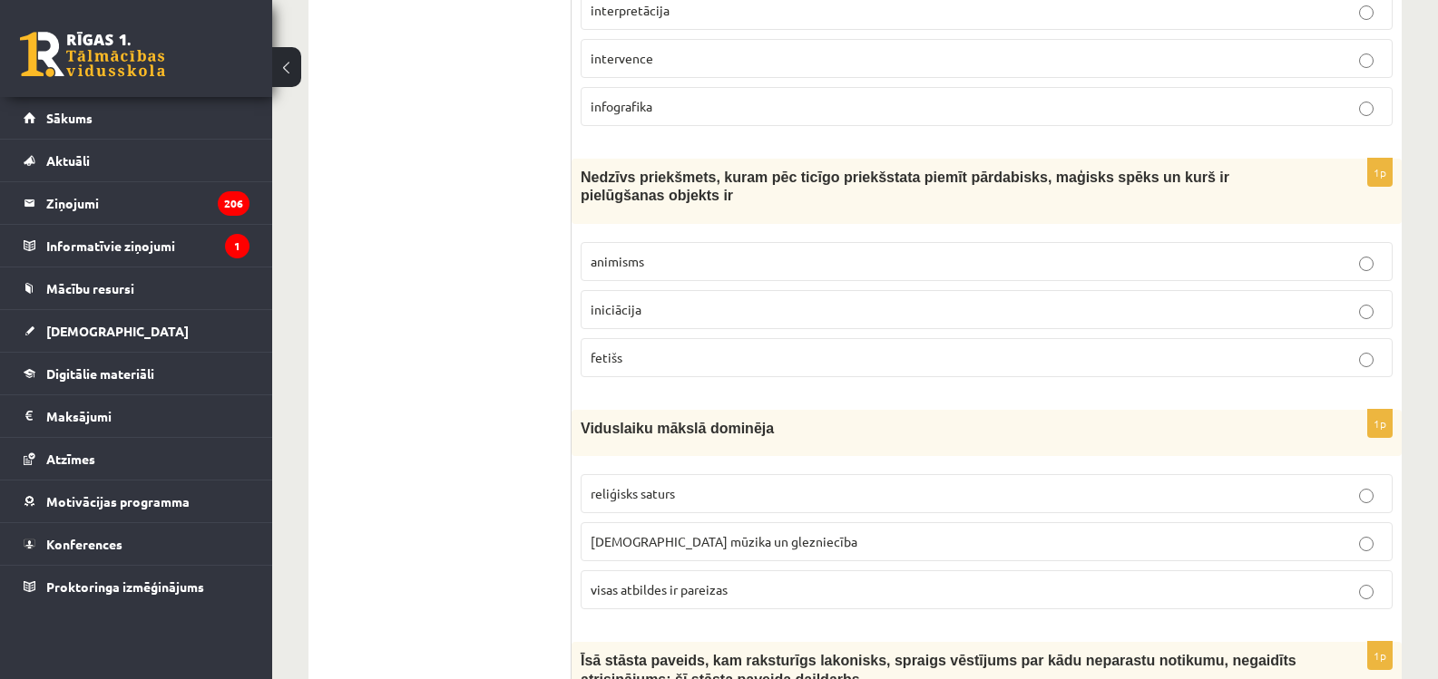
click at [588, 346] on label "fetišs" at bounding box center [987, 357] width 812 height 39
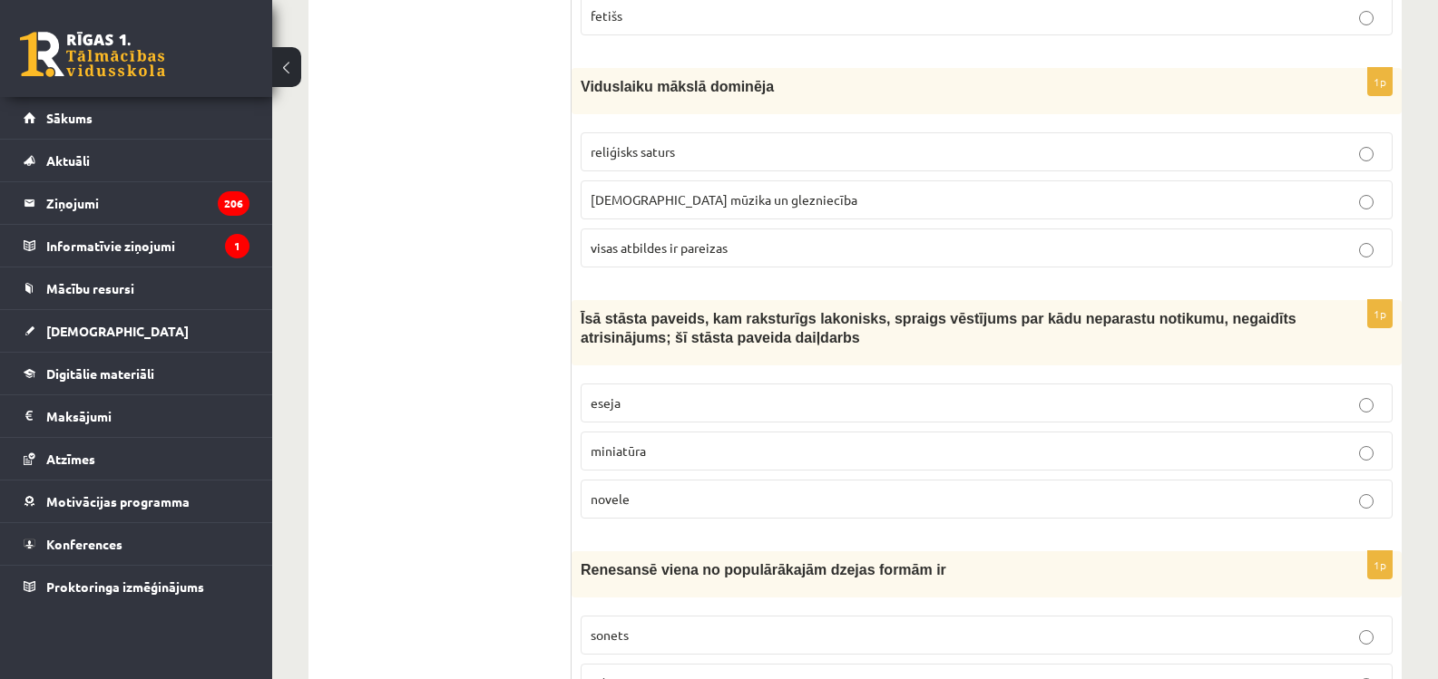
scroll to position [3020, 0]
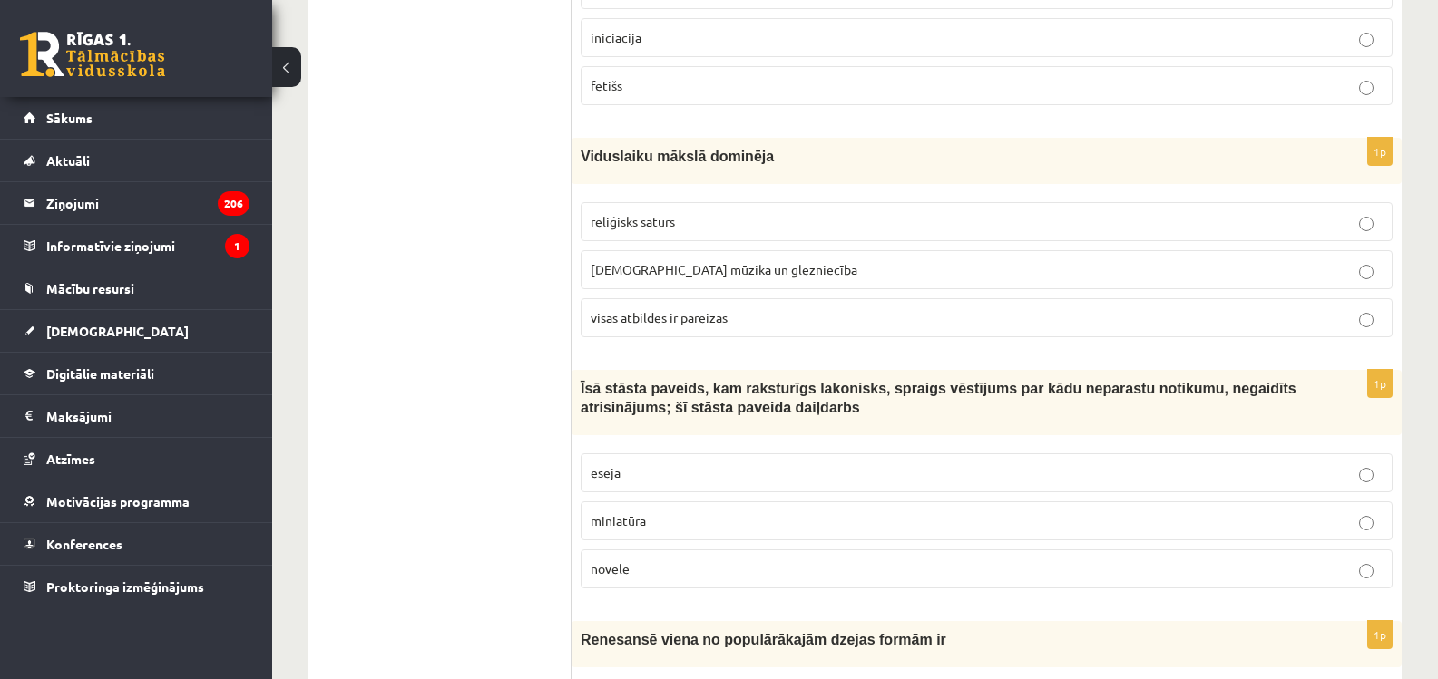
click at [679, 309] on span "visas atbildes ir pareizas" at bounding box center [659, 317] width 137 height 16
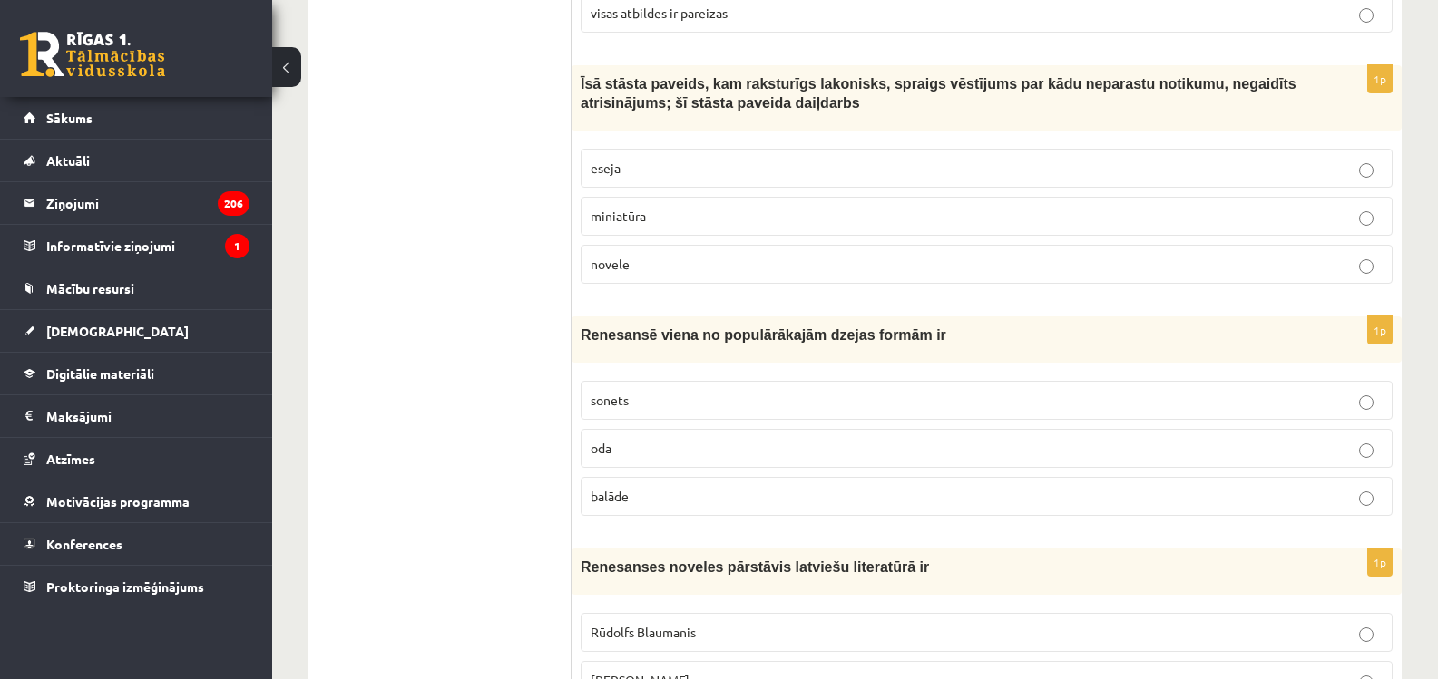
scroll to position [3292, 0]
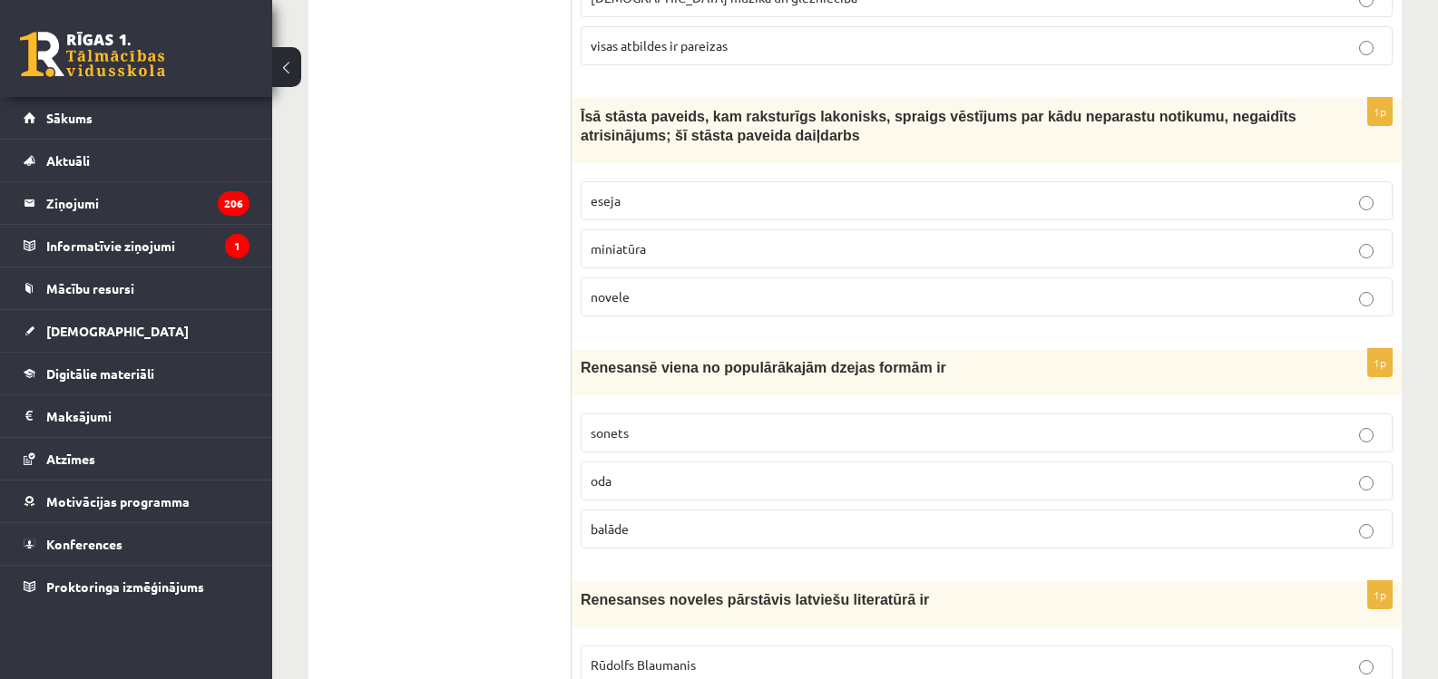
click at [663, 288] on p "novele" at bounding box center [987, 297] width 792 height 19
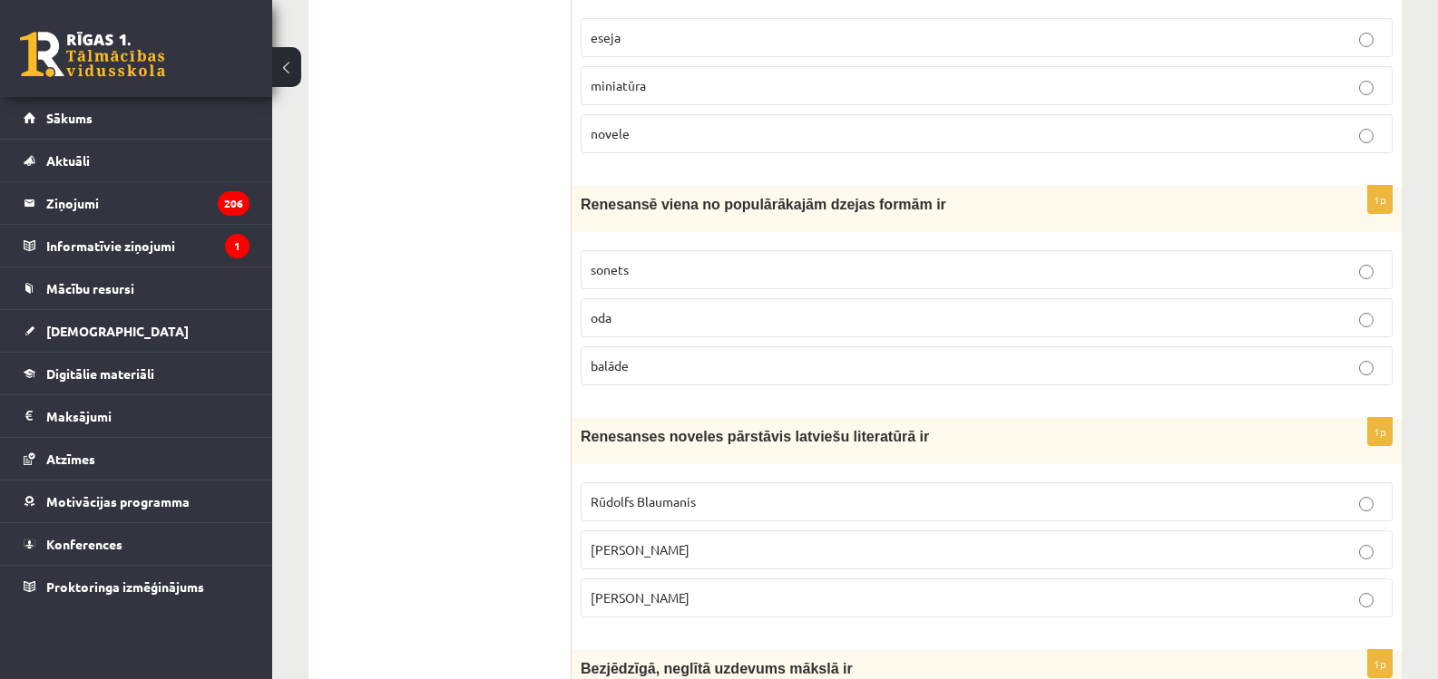
scroll to position [3474, 0]
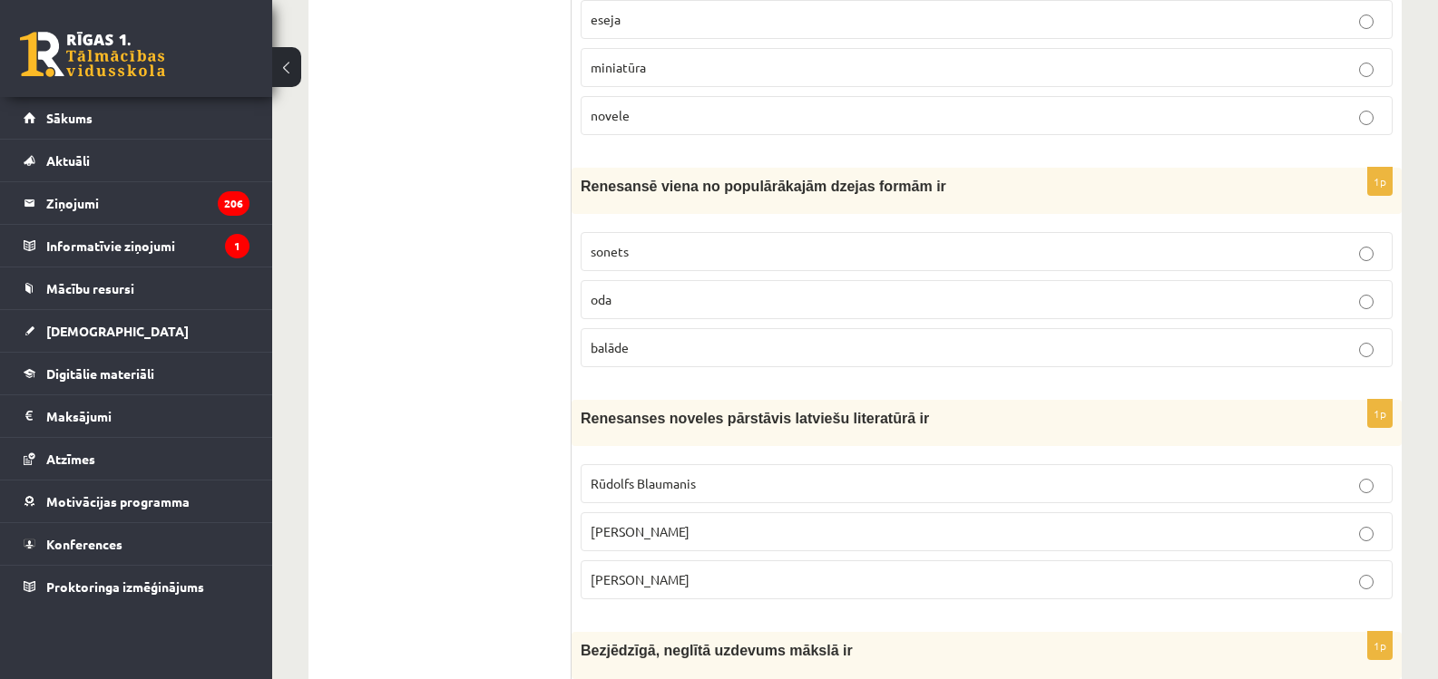
click at [655, 242] on p "sonets" at bounding box center [987, 251] width 792 height 19
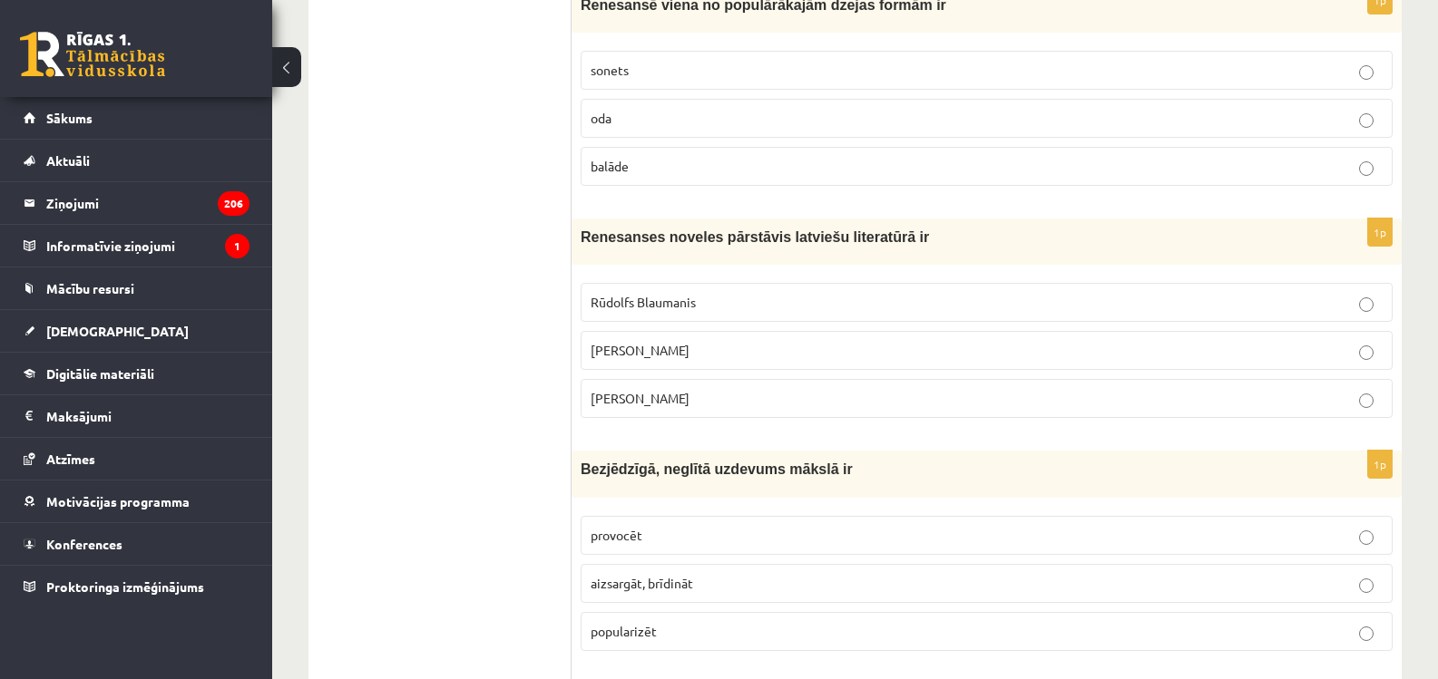
scroll to position [3746, 0]
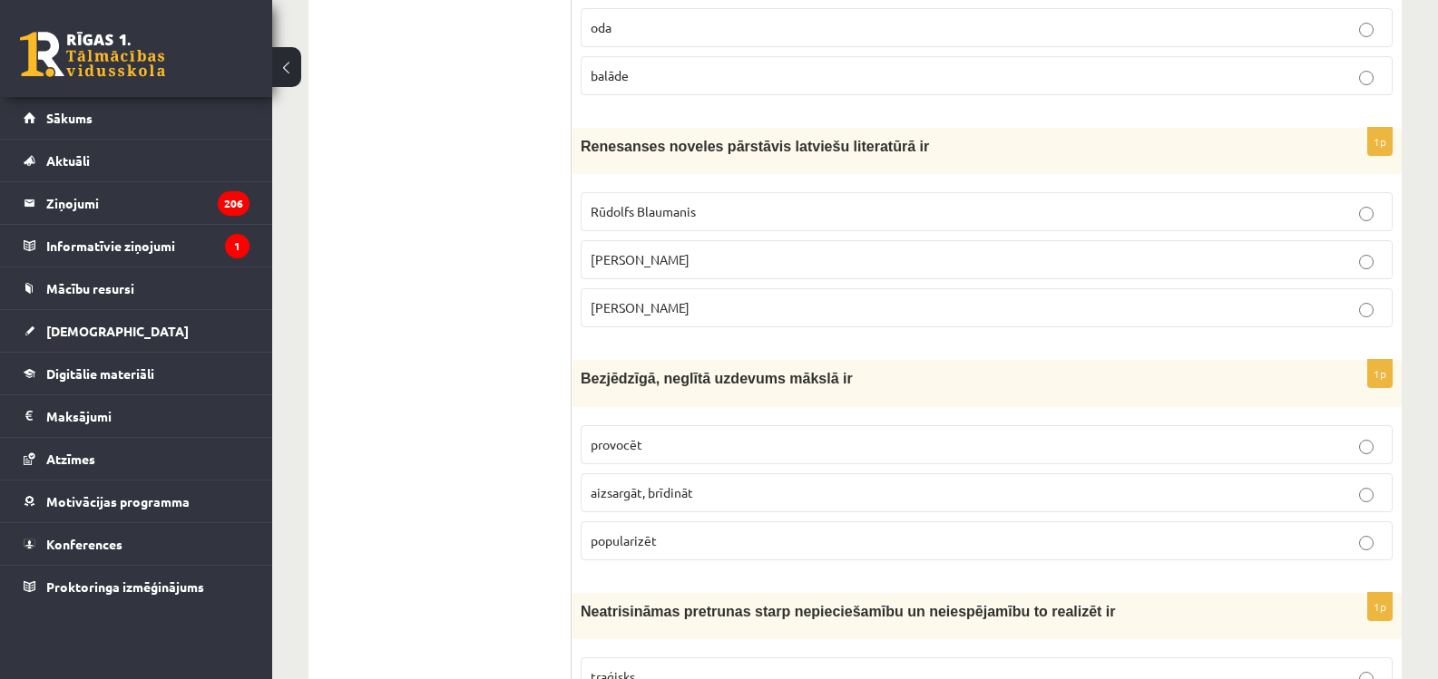
click at [673, 298] on p "Jānis Ezeriņš" at bounding box center [987, 307] width 792 height 19
click at [668, 435] on p "provocēt" at bounding box center [987, 444] width 792 height 19
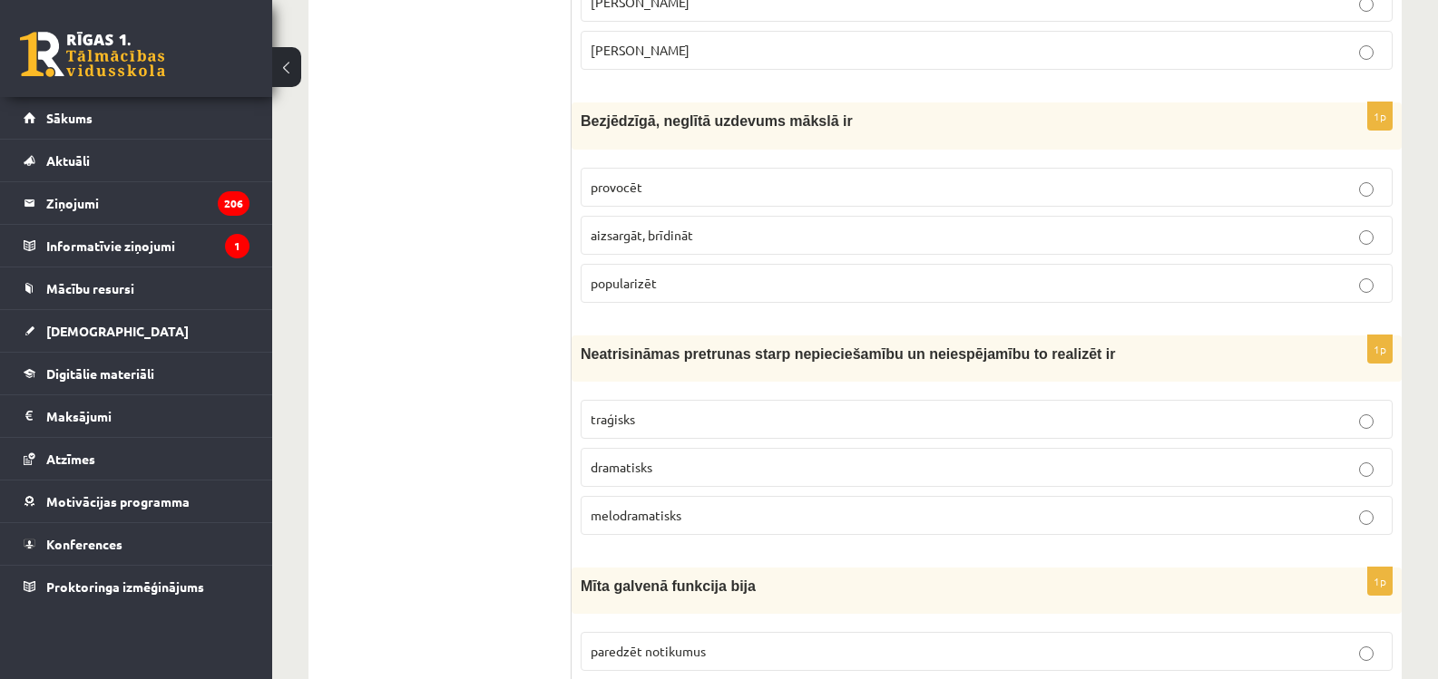
scroll to position [4109, 0]
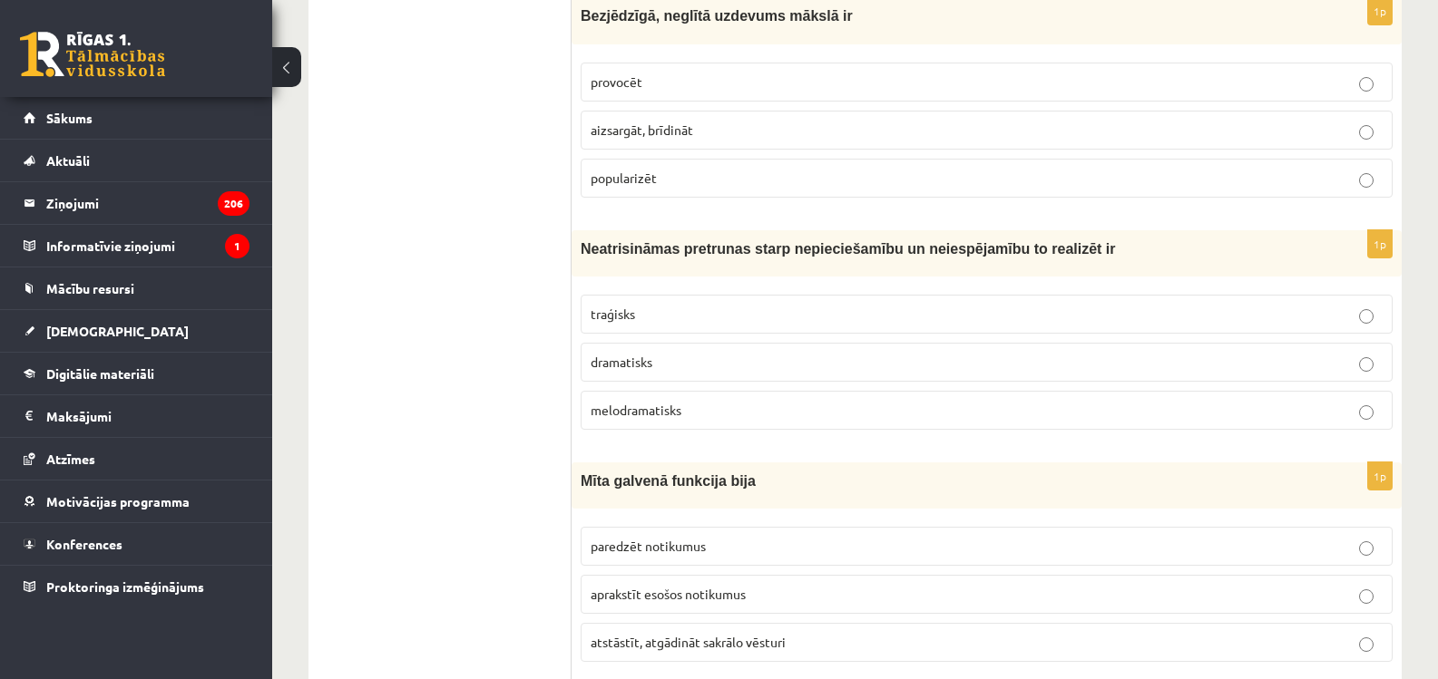
click at [625, 306] on span "traģisks" at bounding box center [613, 314] width 44 height 16
click at [836, 308] on label "traģisks" at bounding box center [987, 314] width 812 height 39
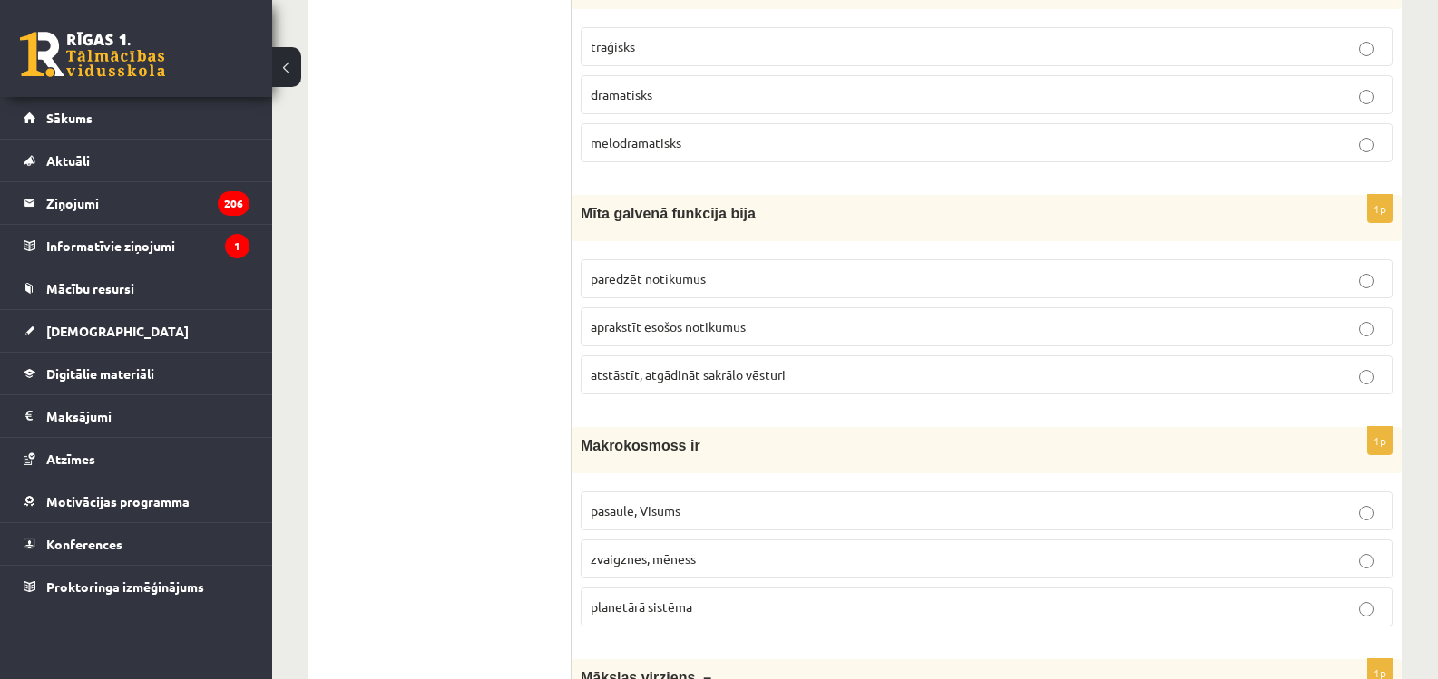
scroll to position [4381, 0]
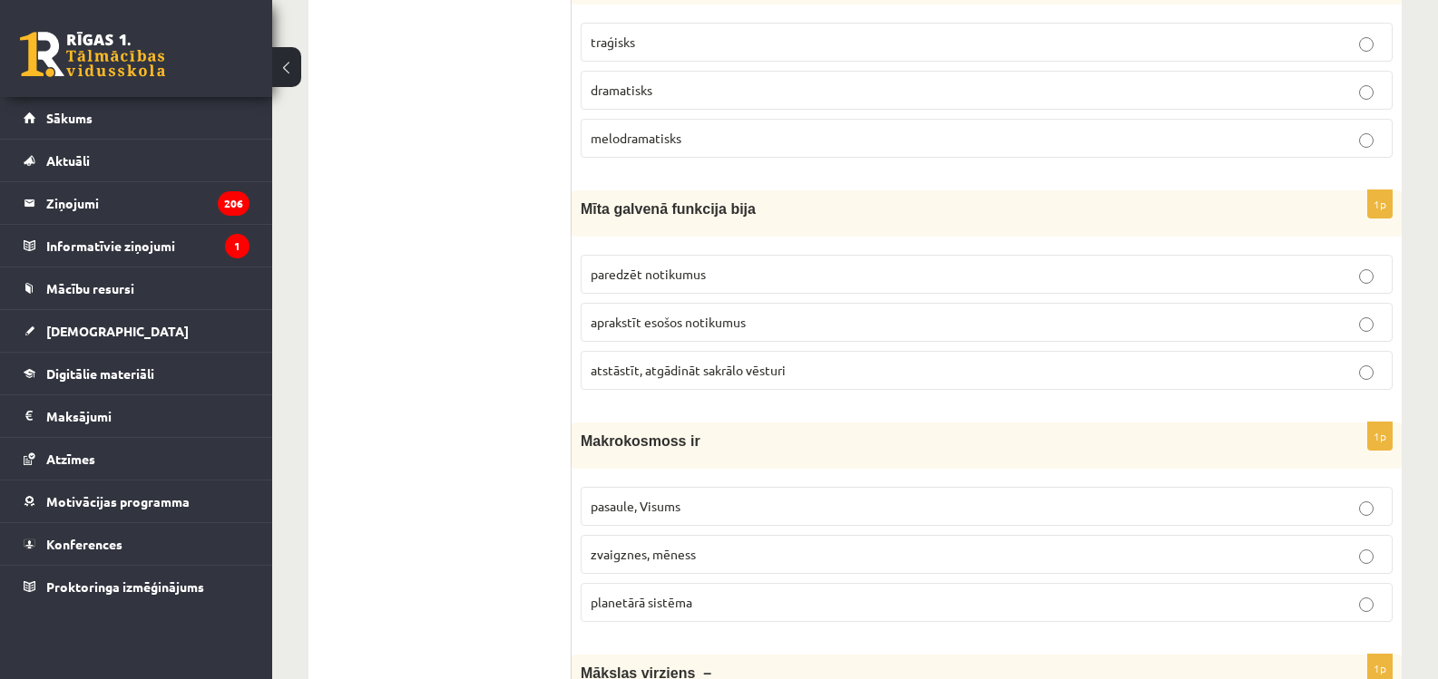
click at [709, 314] on span "aprakstīt esošos notikumus" at bounding box center [668, 322] width 155 height 16
click at [686, 362] on span "atstāstīt, atgādināt sakrālo vēsturi" at bounding box center [688, 370] width 195 height 16
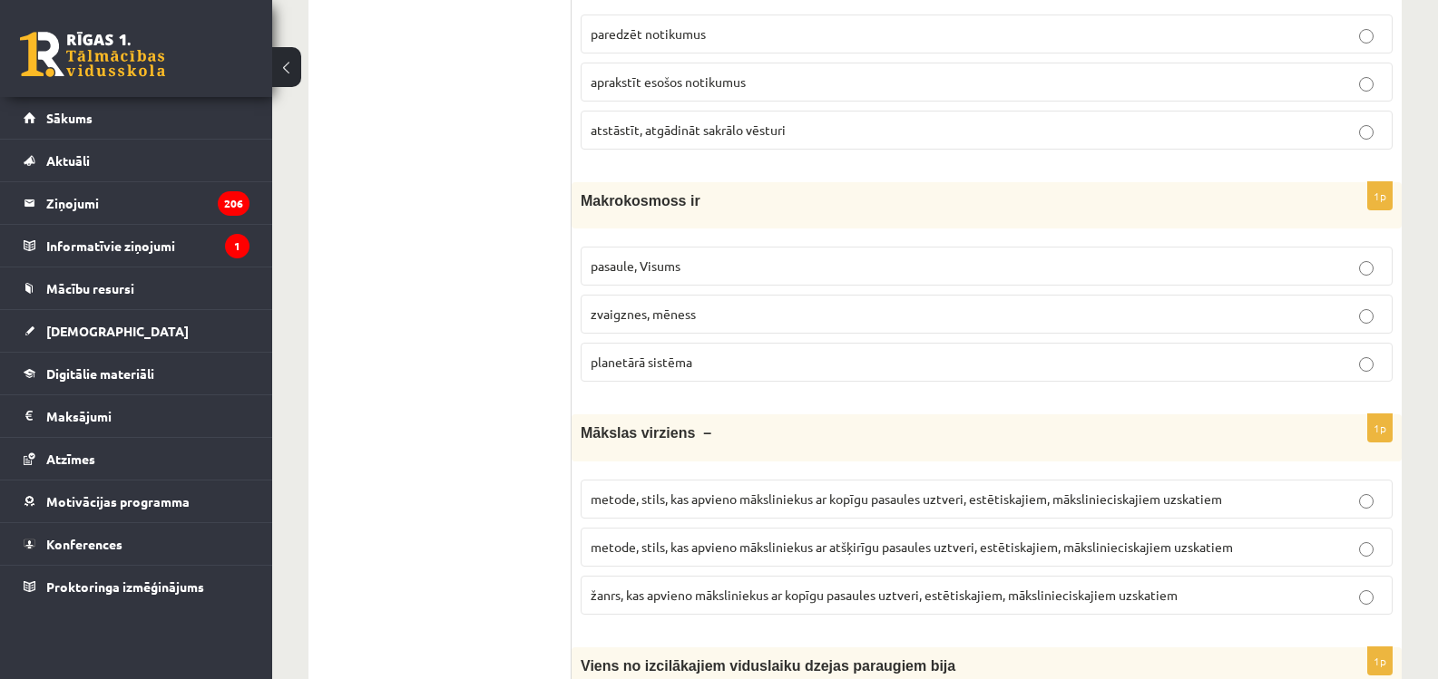
scroll to position [4653, 0]
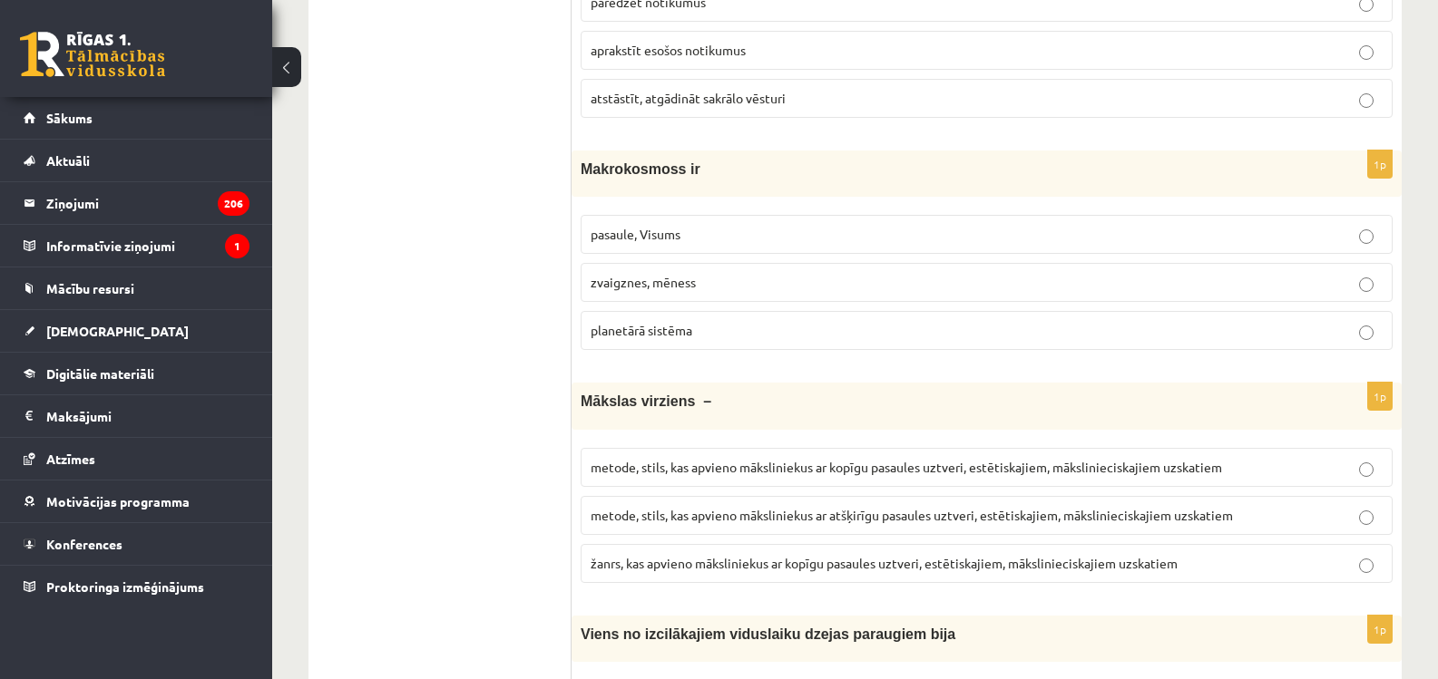
click at [695, 225] on p "pasaule, Visums" at bounding box center [987, 234] width 792 height 19
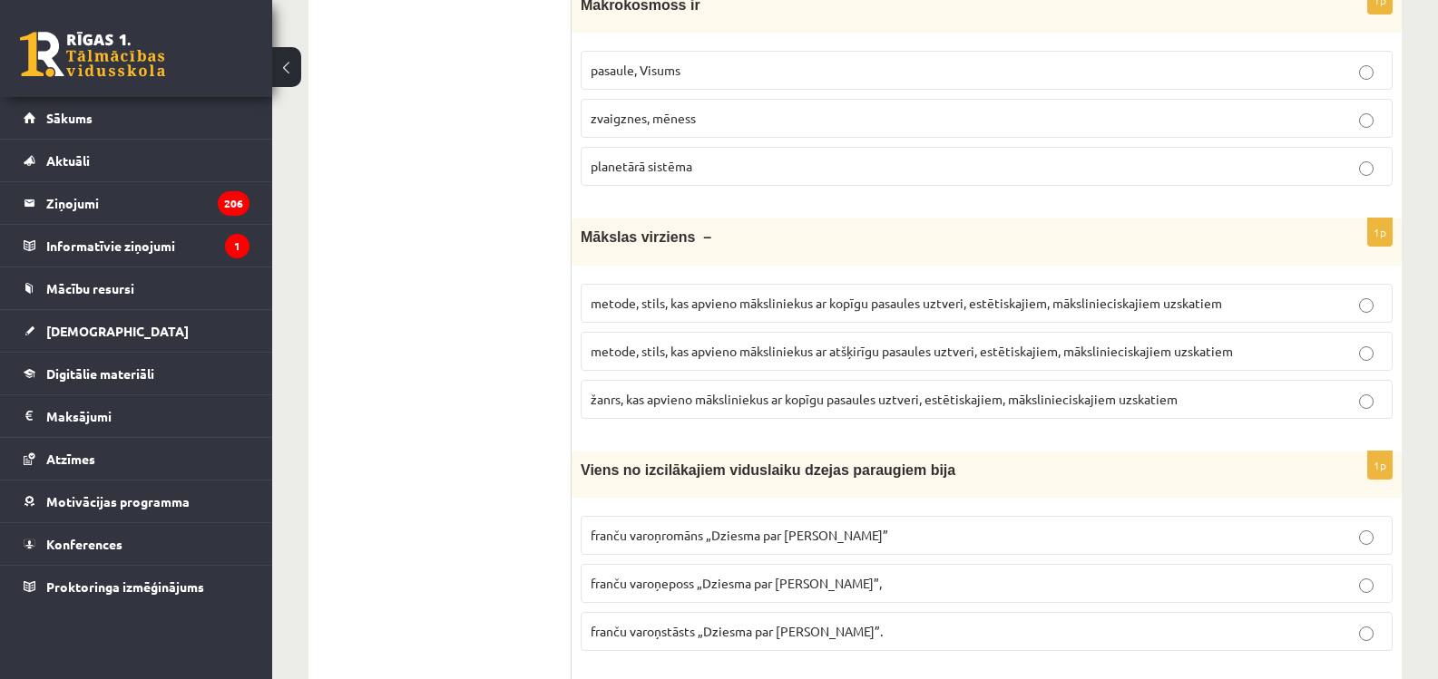
scroll to position [4834, 0]
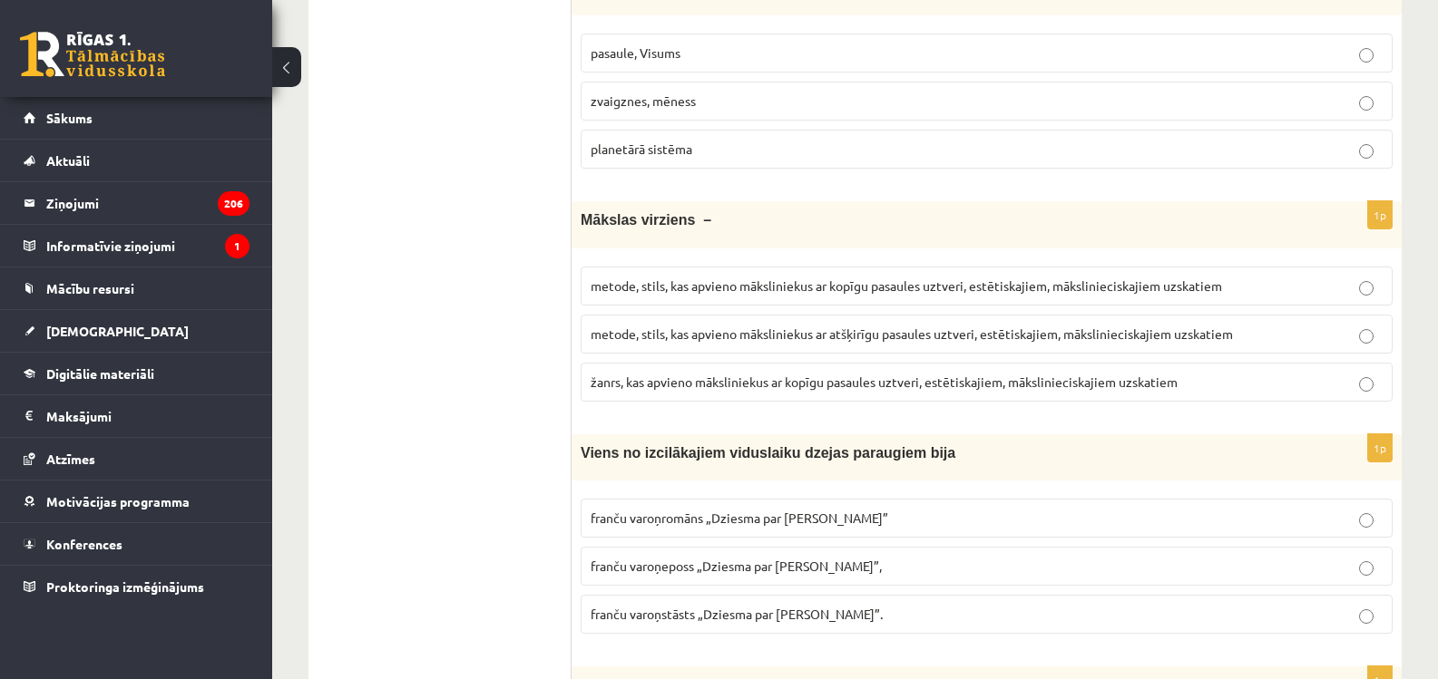
click at [870, 278] on span "metode, stils, kas apvieno māksliniekus ar kopīgu pasaules uztveri, estētiskaji…" at bounding box center [906, 286] width 631 height 16
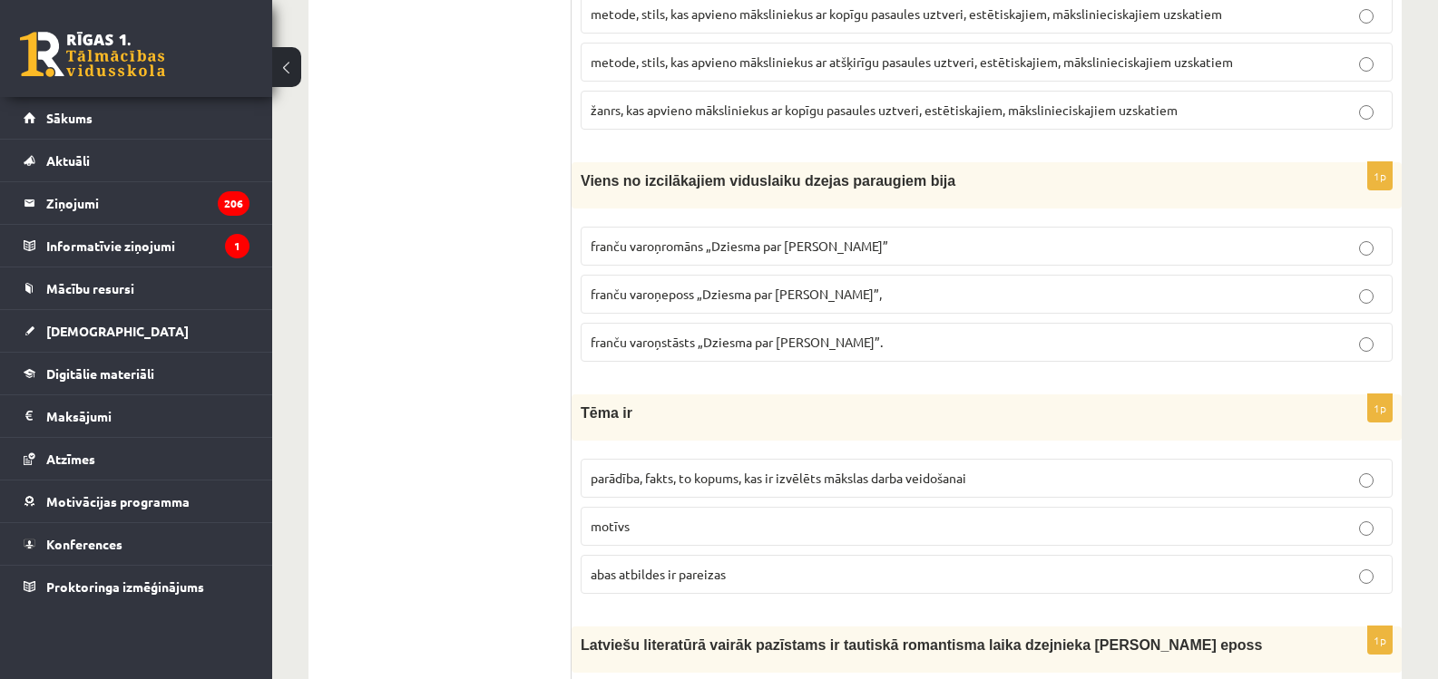
scroll to position [5288, 0]
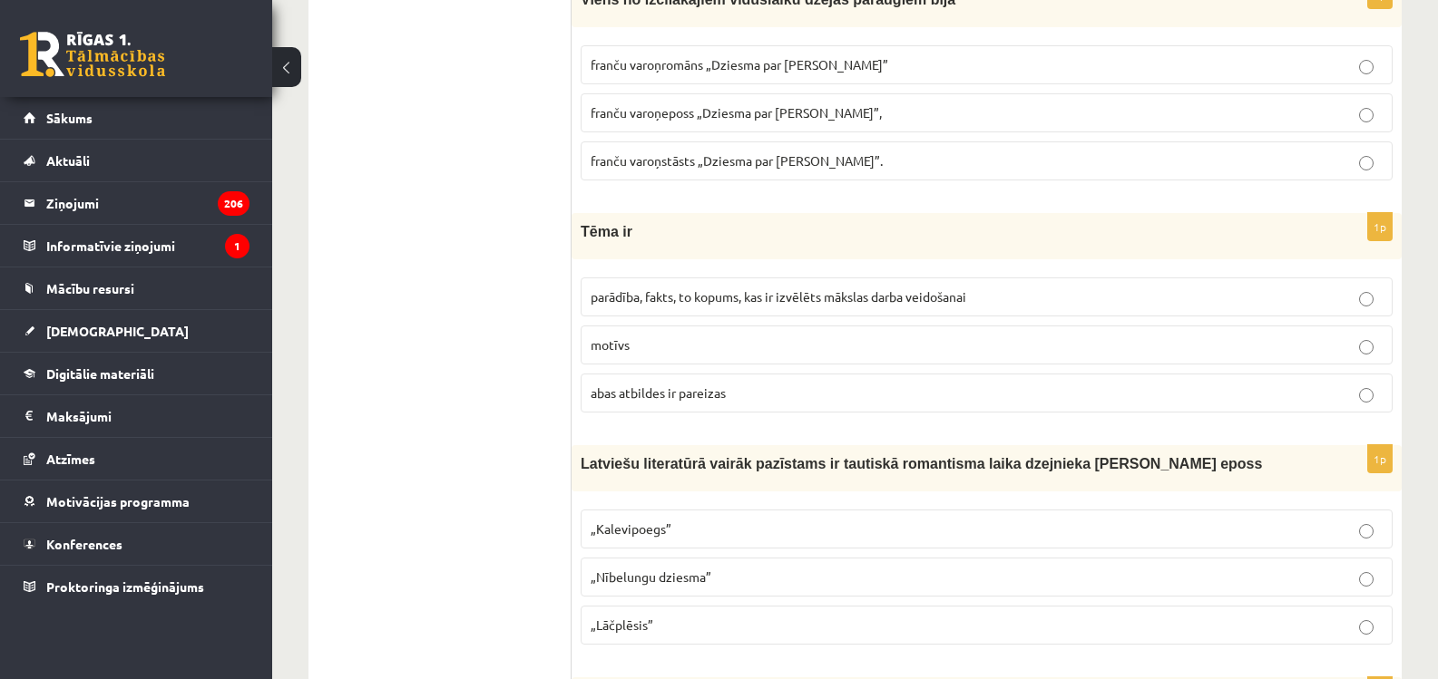
click at [663, 288] on p "parādība, fakts, to kopums, kas ir izvēlēts mākslas darba veidošanai" at bounding box center [987, 297] width 792 height 19
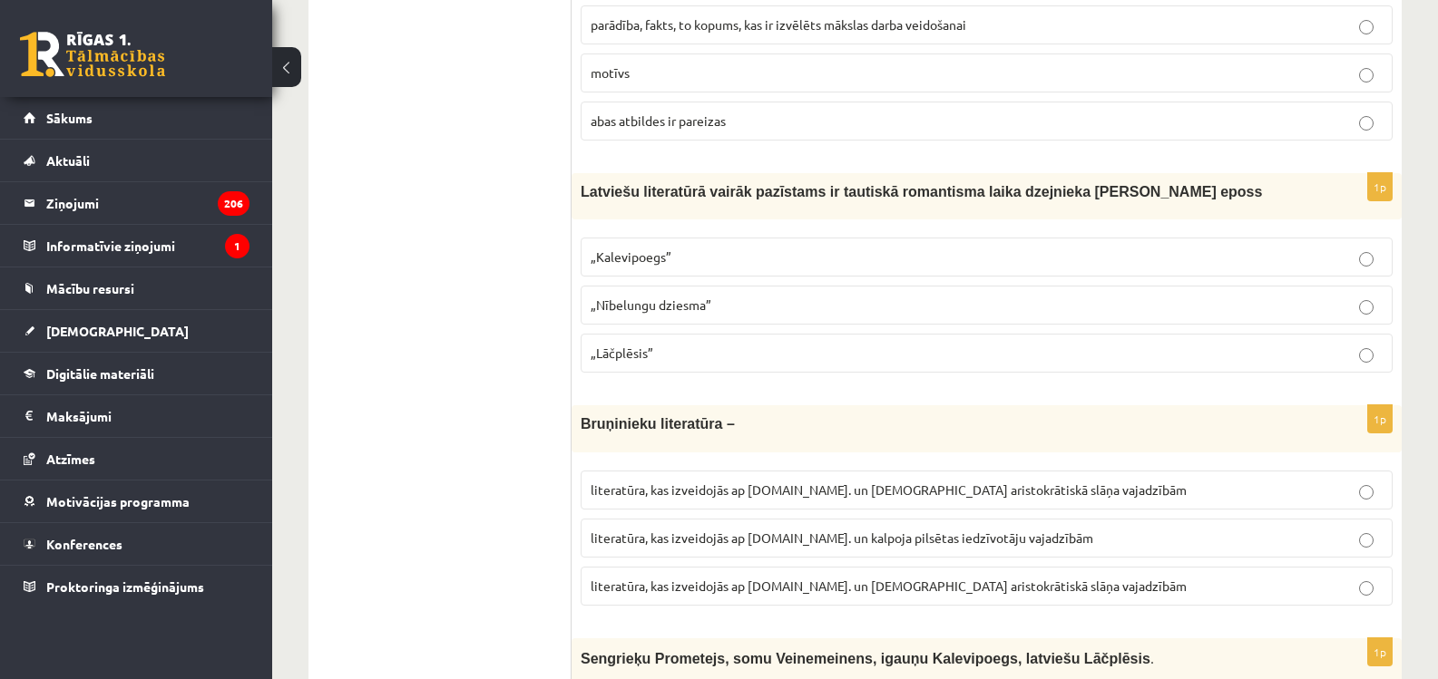
scroll to position [5651, 0]
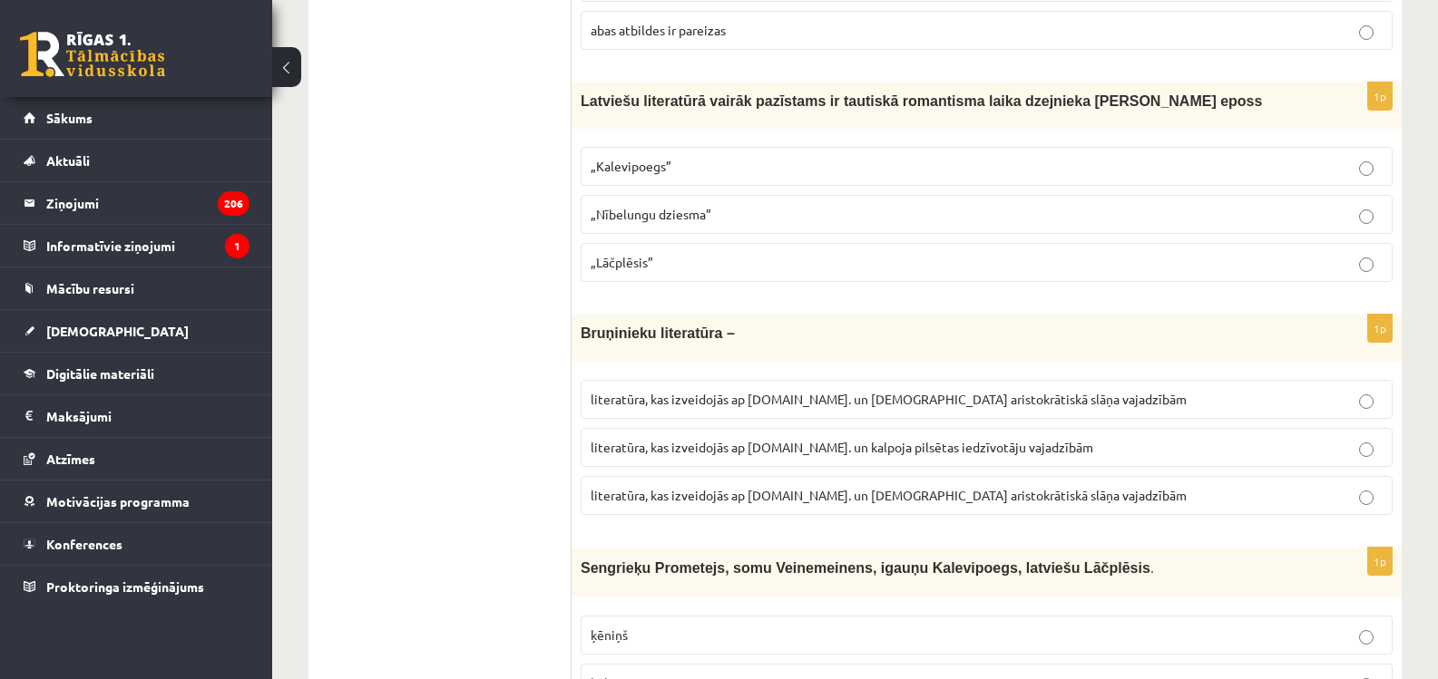
click at [684, 253] on p "„Lāčplēsis”" at bounding box center [987, 262] width 792 height 19
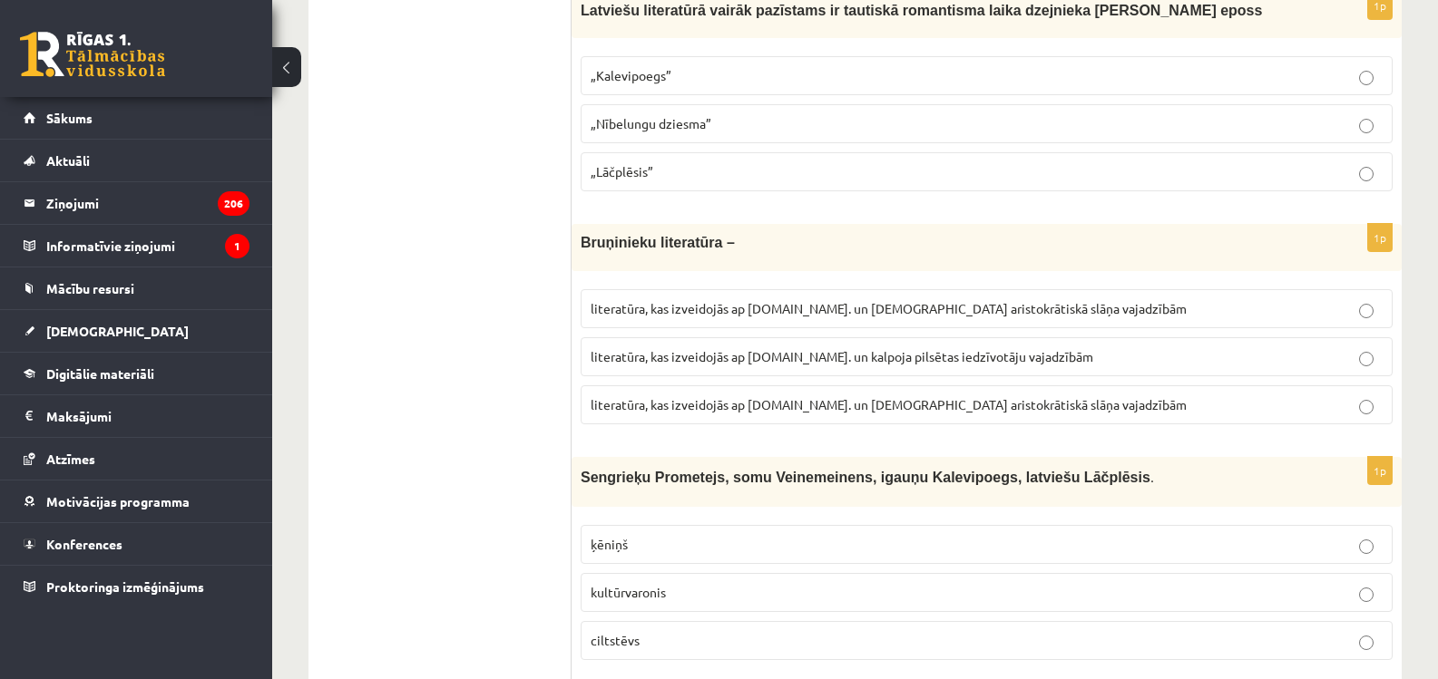
click at [807, 396] on p "literatūra, kas izveidojās ap 12.gs. un kalpoja aristokrātiskā slāņa vajadzībām" at bounding box center [987, 405] width 792 height 19
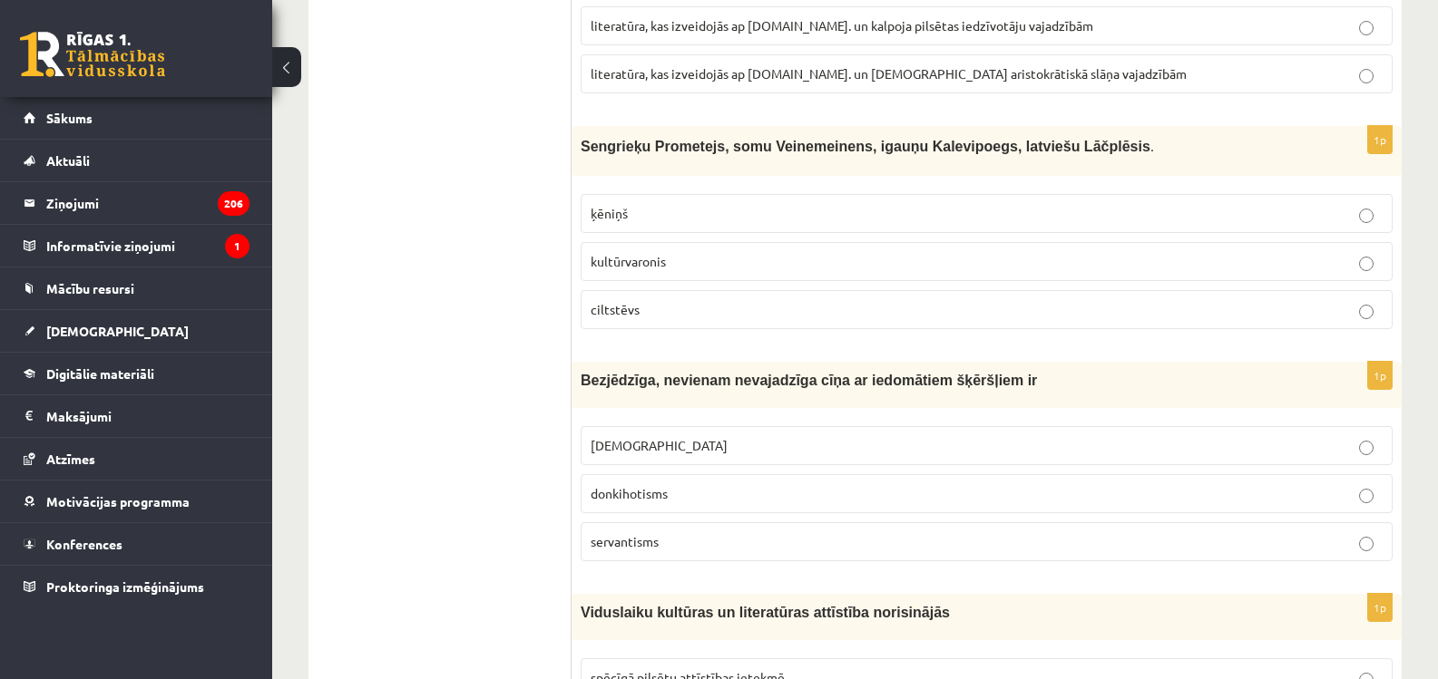
scroll to position [6104, 0]
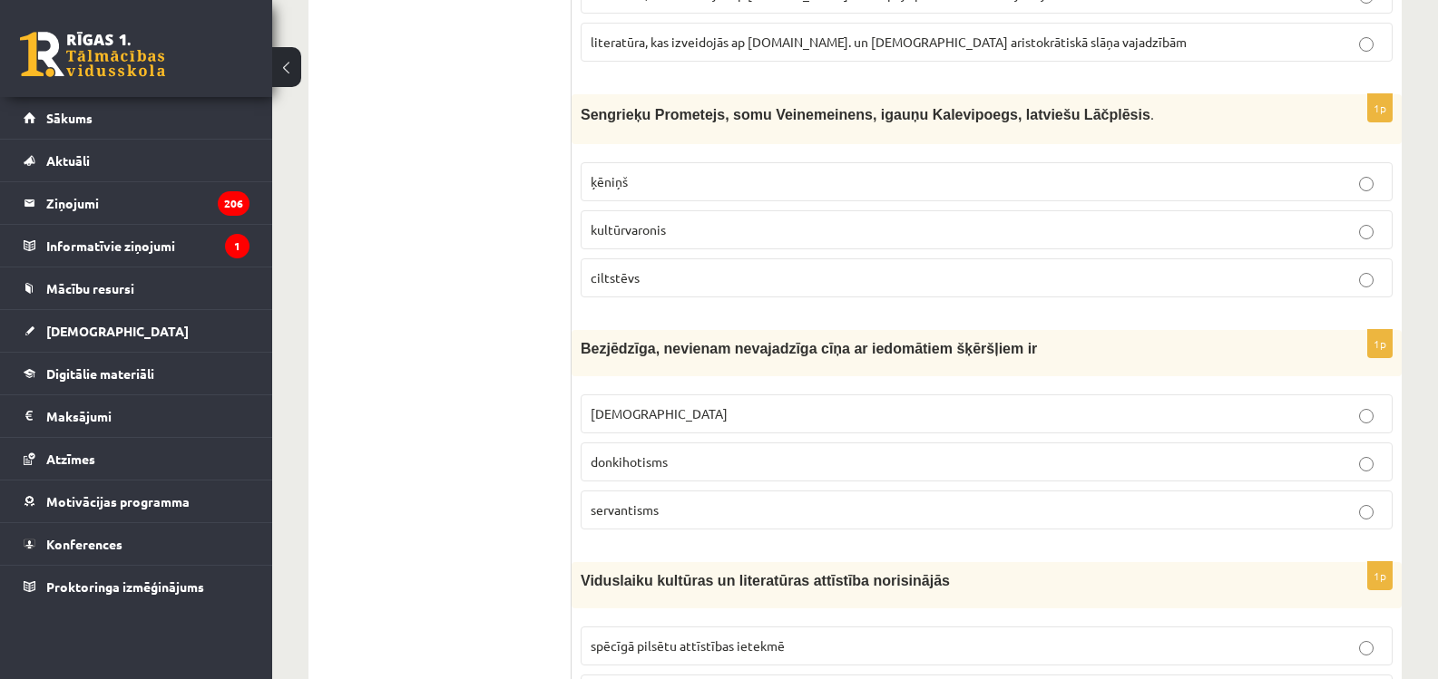
click at [638, 221] on span "kultūrvaronis" at bounding box center [628, 229] width 75 height 16
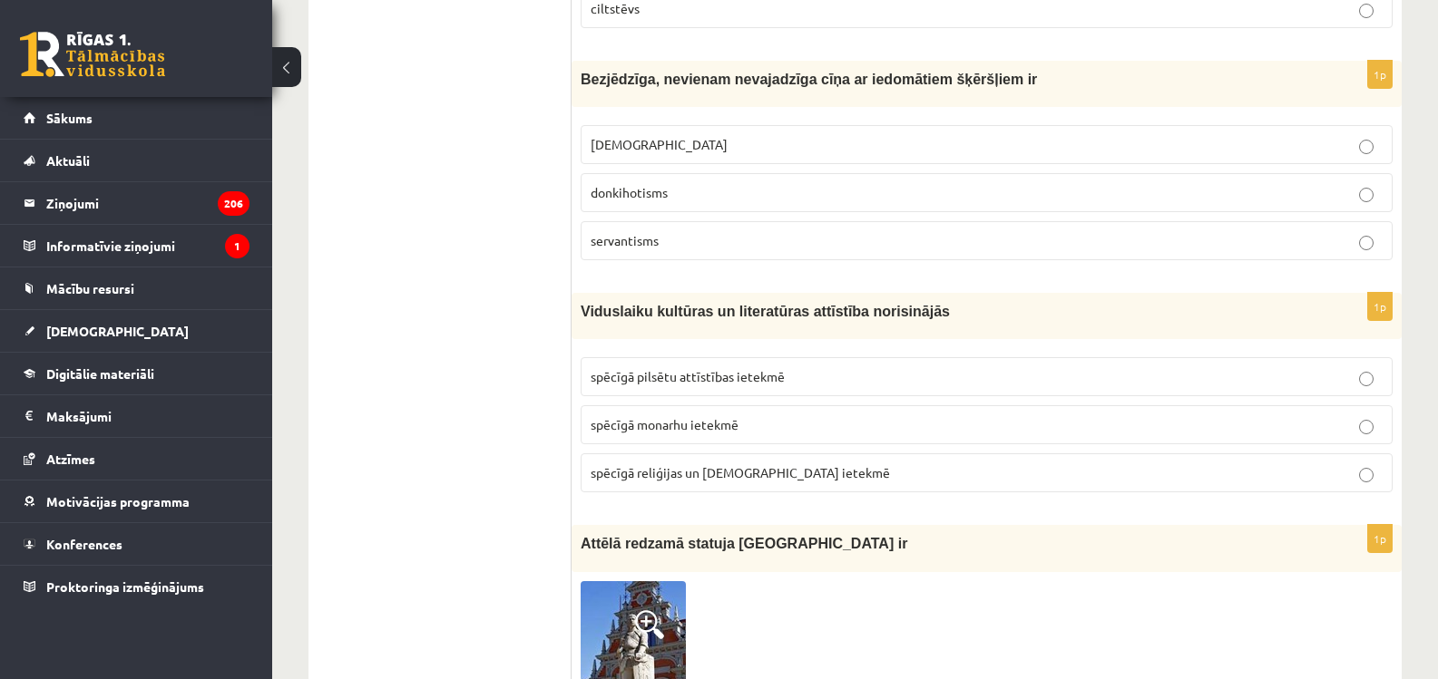
scroll to position [6377, 0]
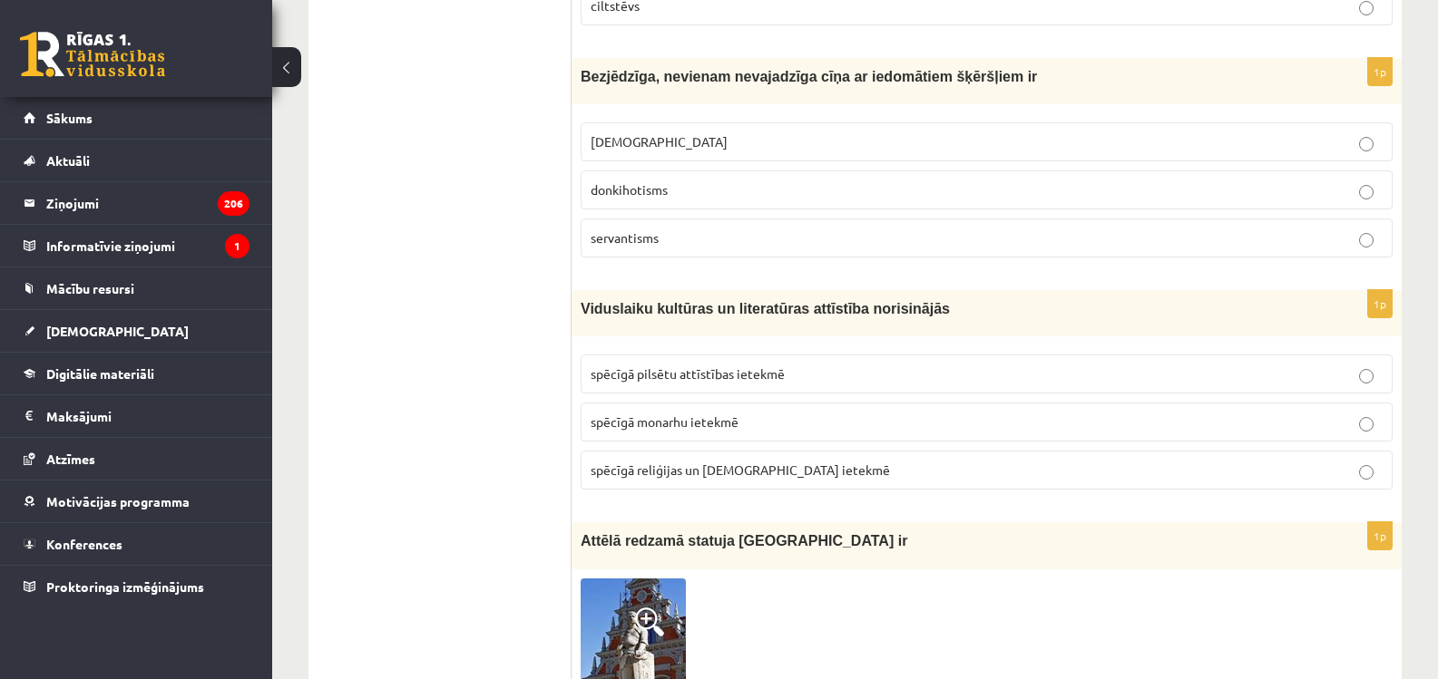
click at [660, 181] on p "donkihotisms" at bounding box center [987, 190] width 792 height 19
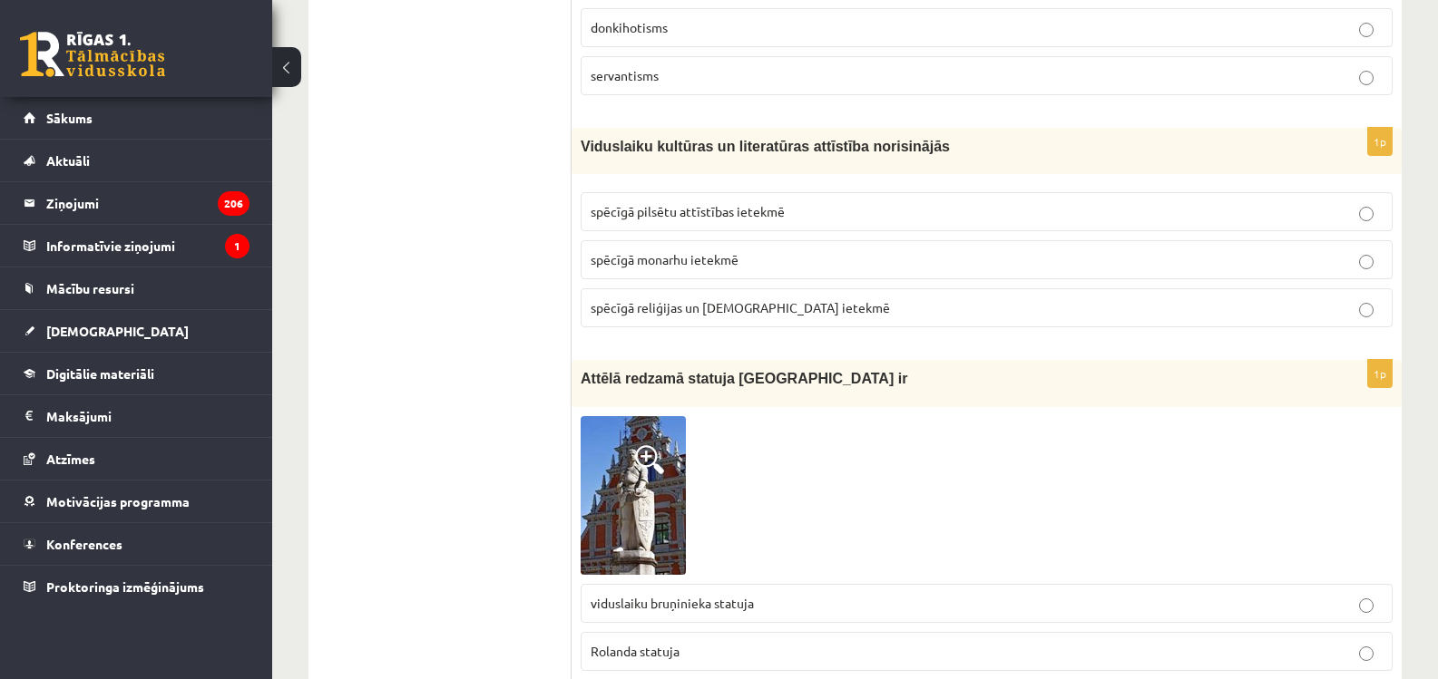
scroll to position [6558, 0]
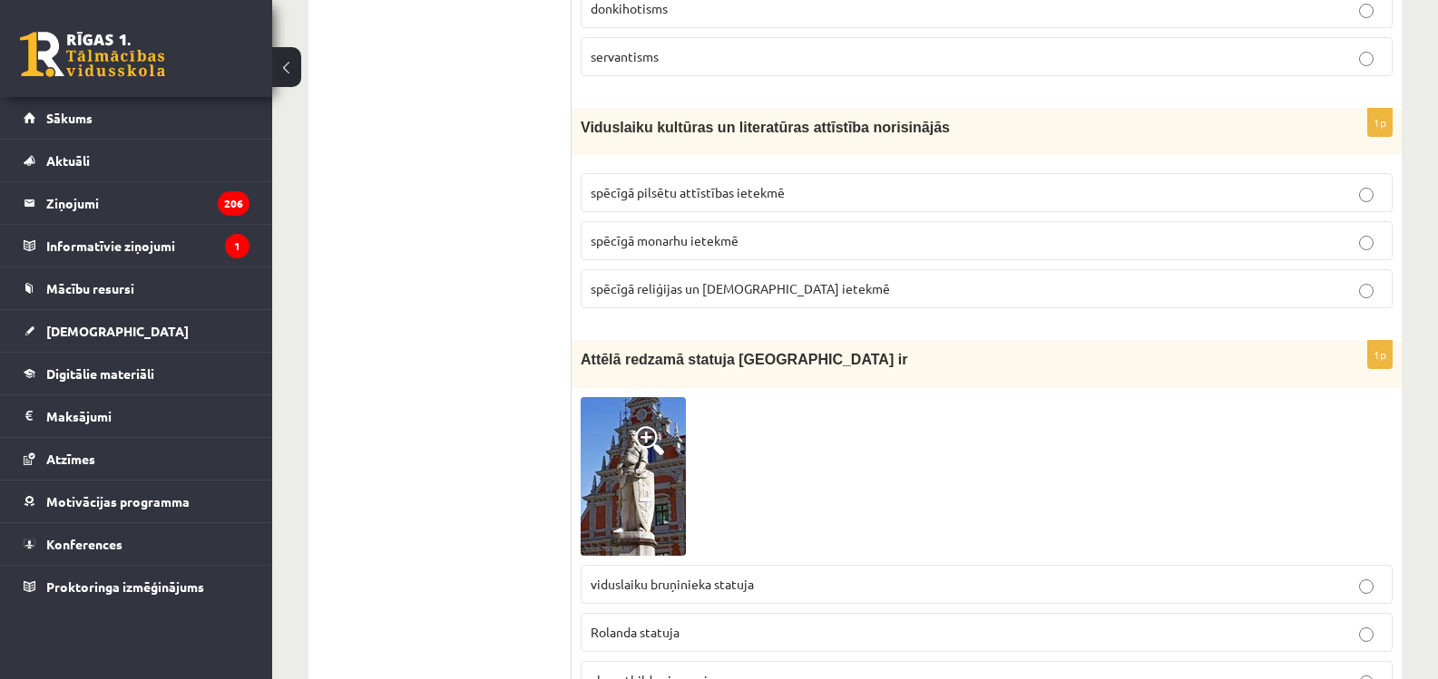
click at [633, 280] on span "spēcīgā reliģijas un baznīcas ietekmē" at bounding box center [740, 288] width 299 height 16
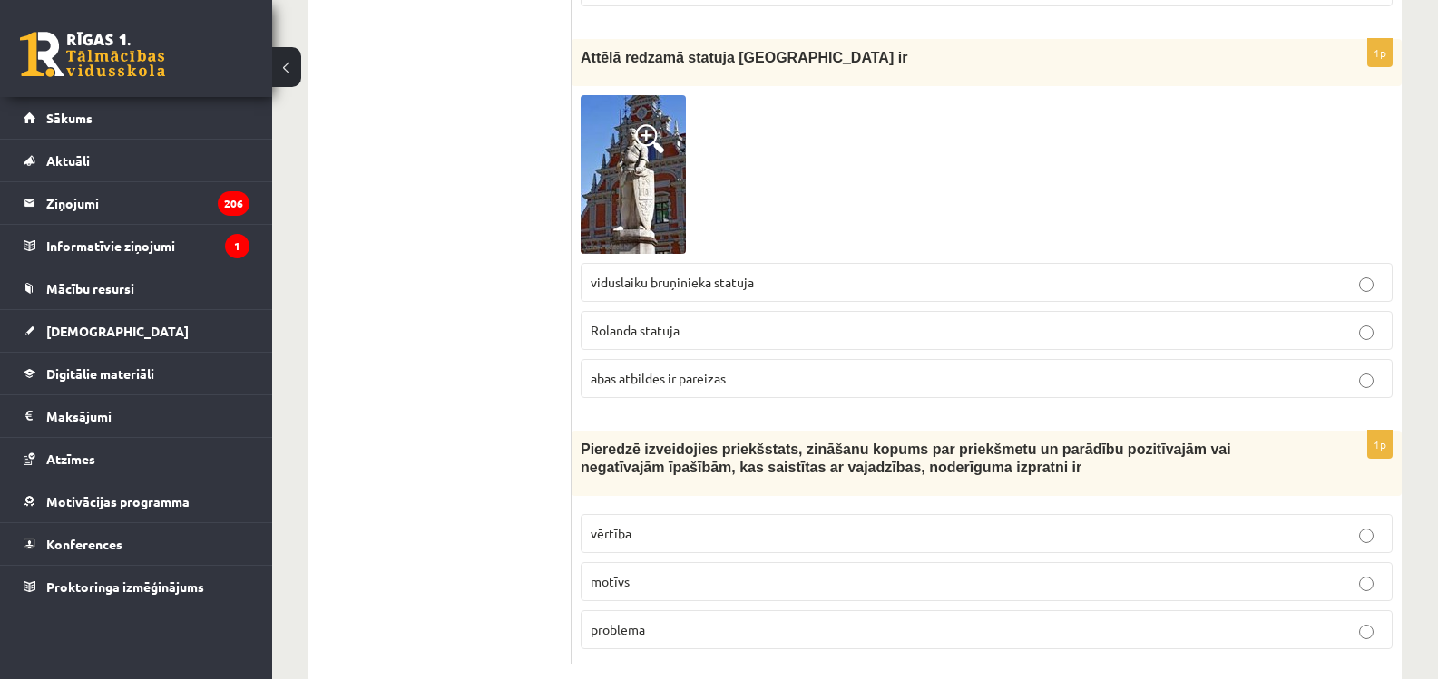
scroll to position [6881, 0]
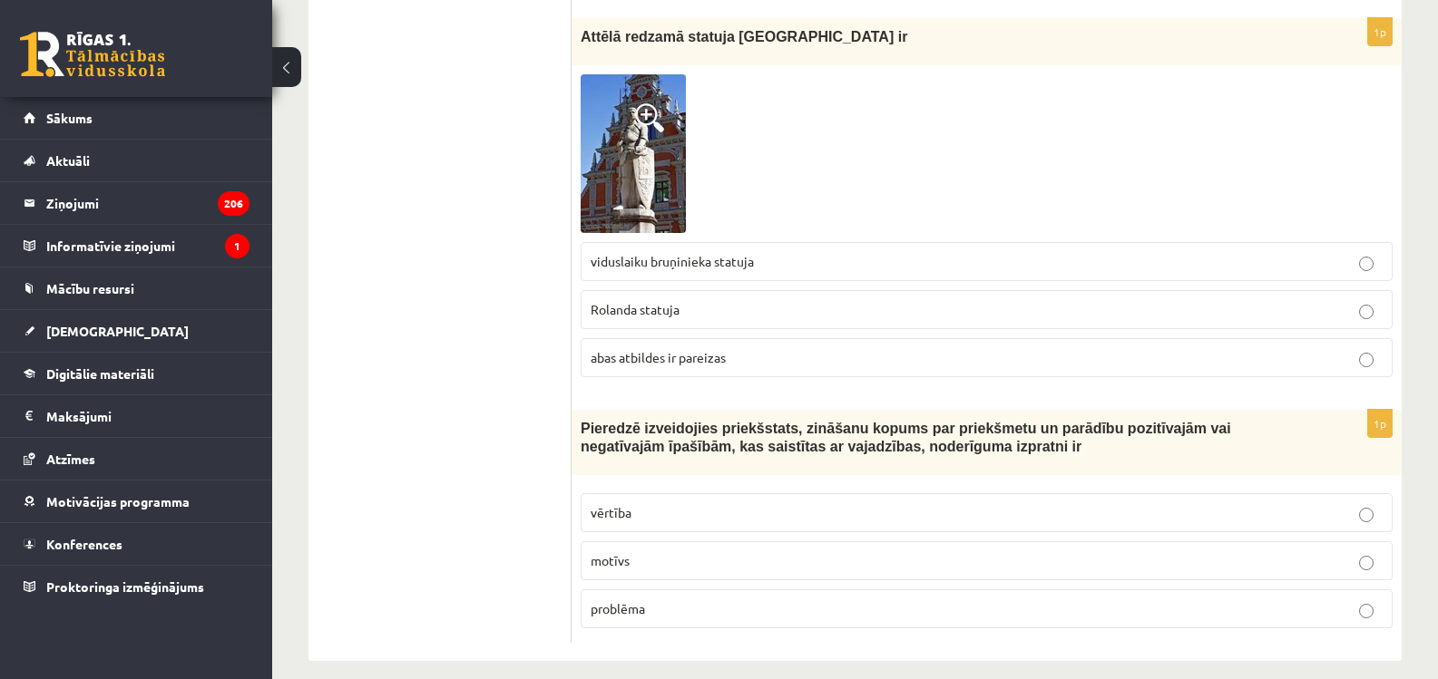
click at [695, 349] on span "abas atbildes ir pareizas" at bounding box center [658, 357] width 135 height 16
click at [639, 301] on span "Rolanda statuja" at bounding box center [635, 309] width 89 height 16
click at [624, 268] on fieldset "viduslaiku bruņinieka statuja Rolanda statuja abas atbildes ir pareizas" at bounding box center [987, 308] width 812 height 150
click at [620, 252] on label "viduslaiku bruņinieka statuja" at bounding box center [987, 261] width 812 height 39
drag, startPoint x: 591, startPoint y: 240, endPoint x: 756, endPoint y: 247, distance: 164.3
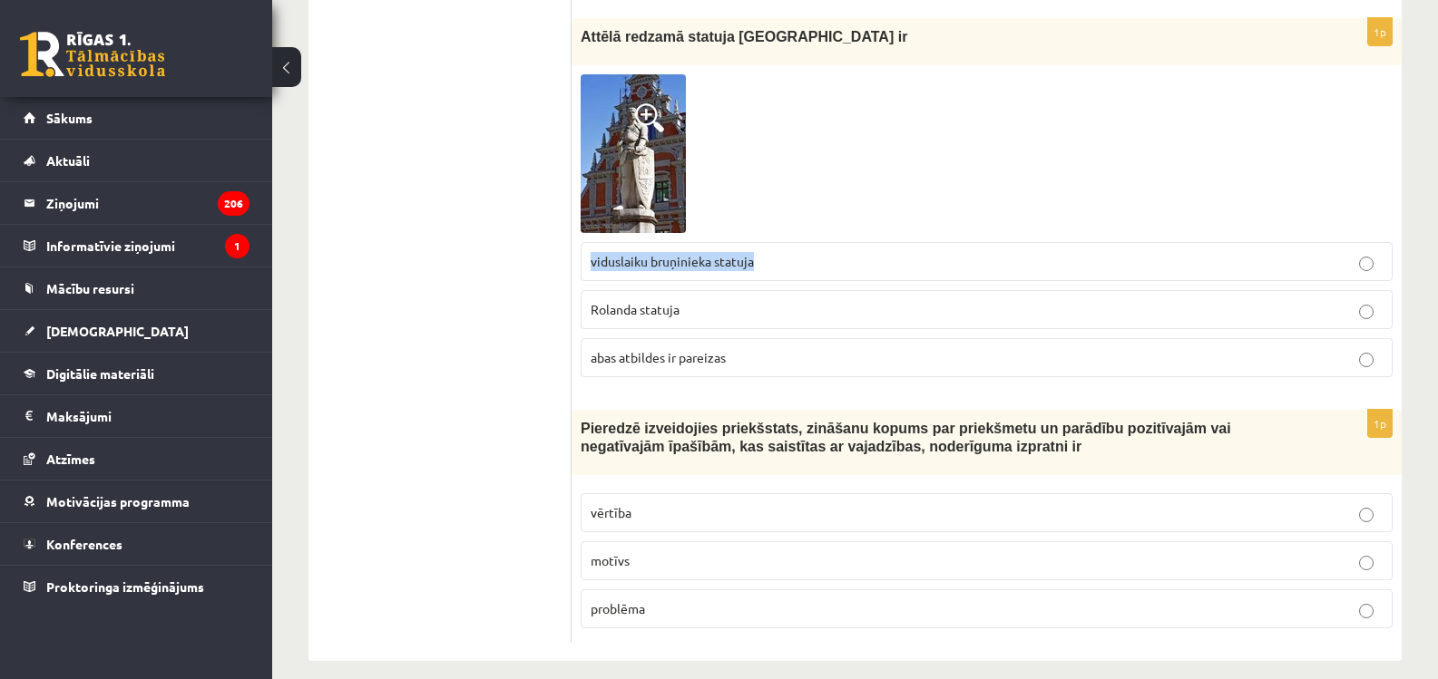
click at [756, 252] on p "viduslaiku bruņinieka statuja" at bounding box center [987, 261] width 792 height 19
copy span "viduslaiku bruņinieka statuja"
drag, startPoint x: 588, startPoint y: 288, endPoint x: 686, endPoint y: 297, distance: 98.4
click at [686, 297] on label "Rolanda statuja" at bounding box center [987, 309] width 812 height 39
copy span "Rolanda statuja"
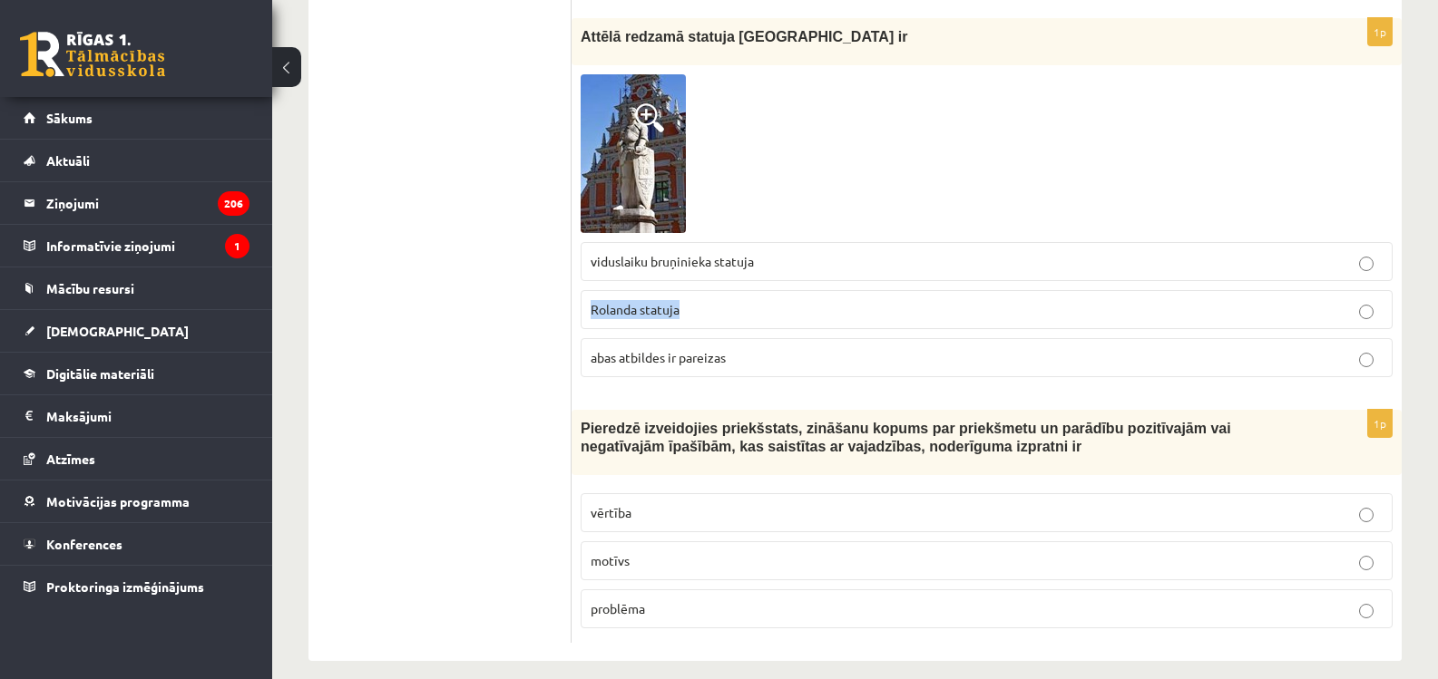
click at [767, 300] on p "Rolanda statuja" at bounding box center [987, 309] width 792 height 19
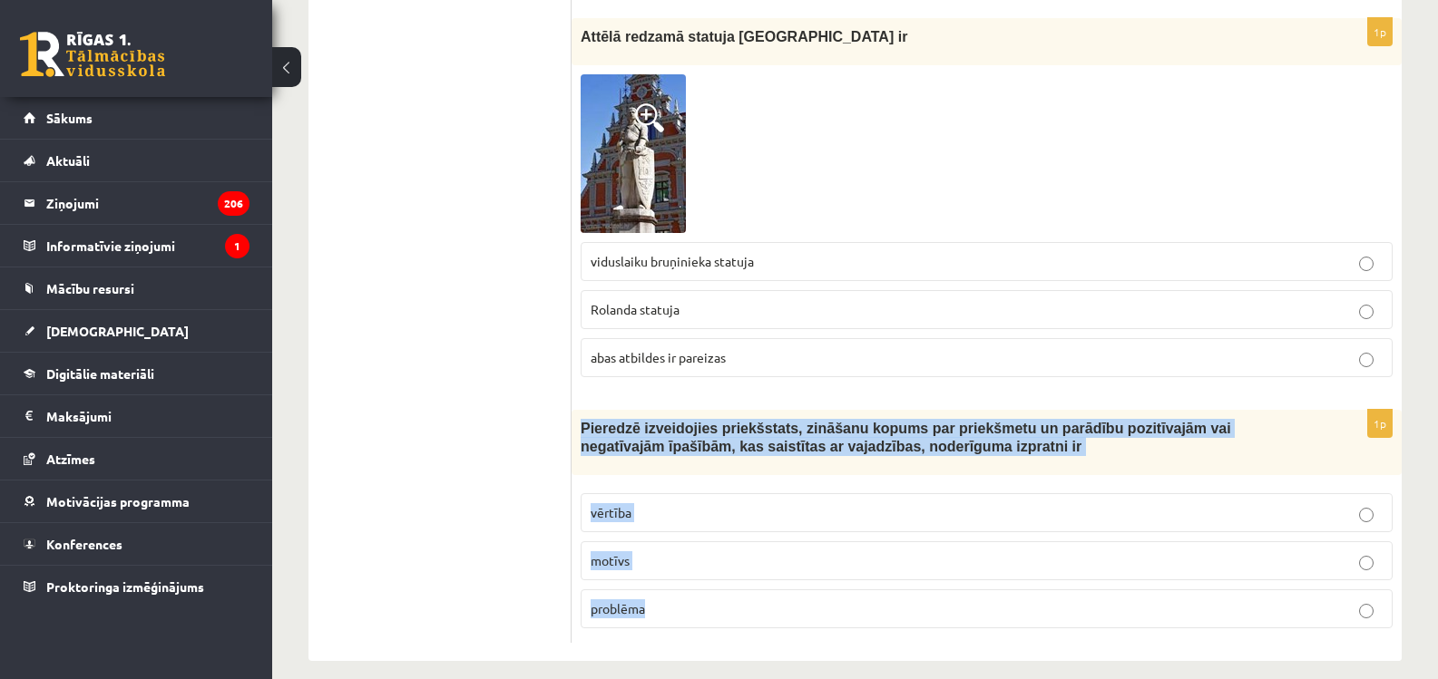
drag, startPoint x: 575, startPoint y: 405, endPoint x: 663, endPoint y: 585, distance: 200.8
click at [663, 585] on div "1p Pieredzē izveidojies priekšstats, zināšanu kopums par priekšmetu un parādību…" at bounding box center [987, 526] width 830 height 233
copy div "Pieredzē izveidojies priekšstats, zināšanu kopums par priekšmetu un parādību po…"
click at [656, 503] on p "vērtība" at bounding box center [987, 512] width 792 height 19
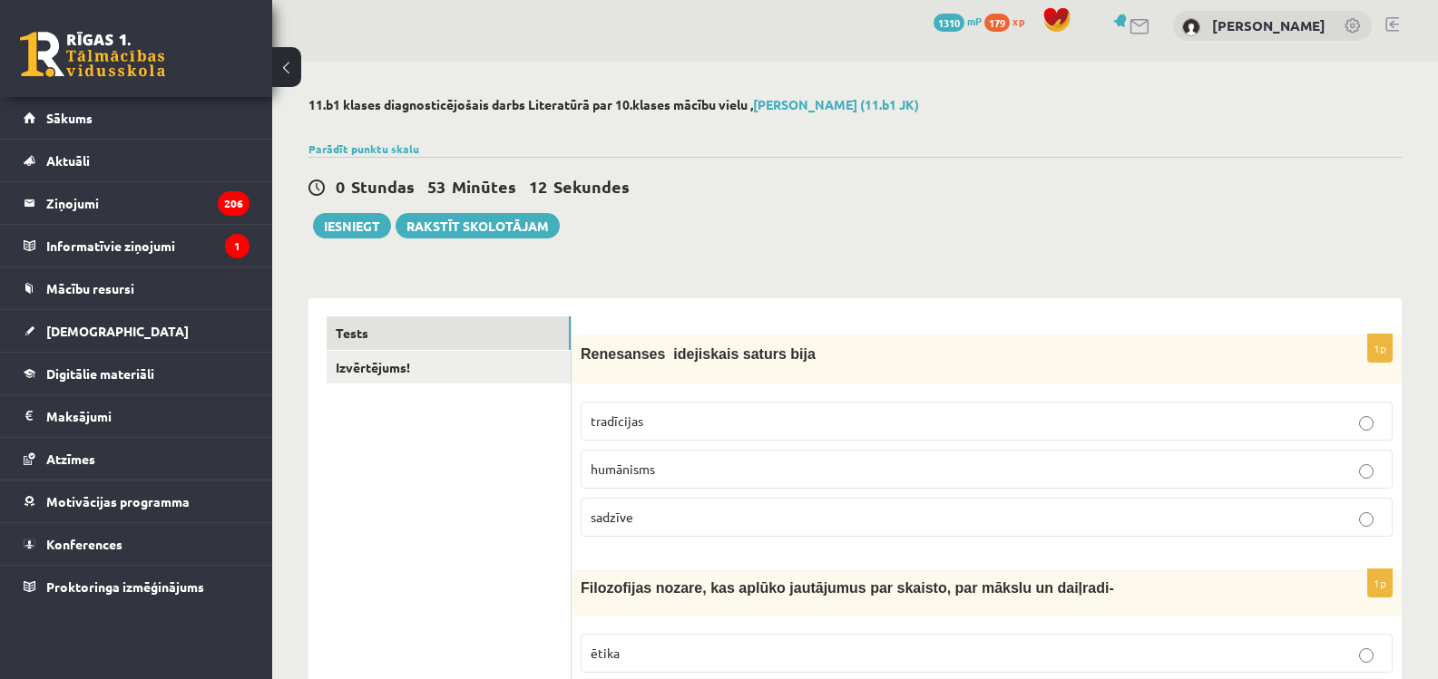
scroll to position [0, 0]
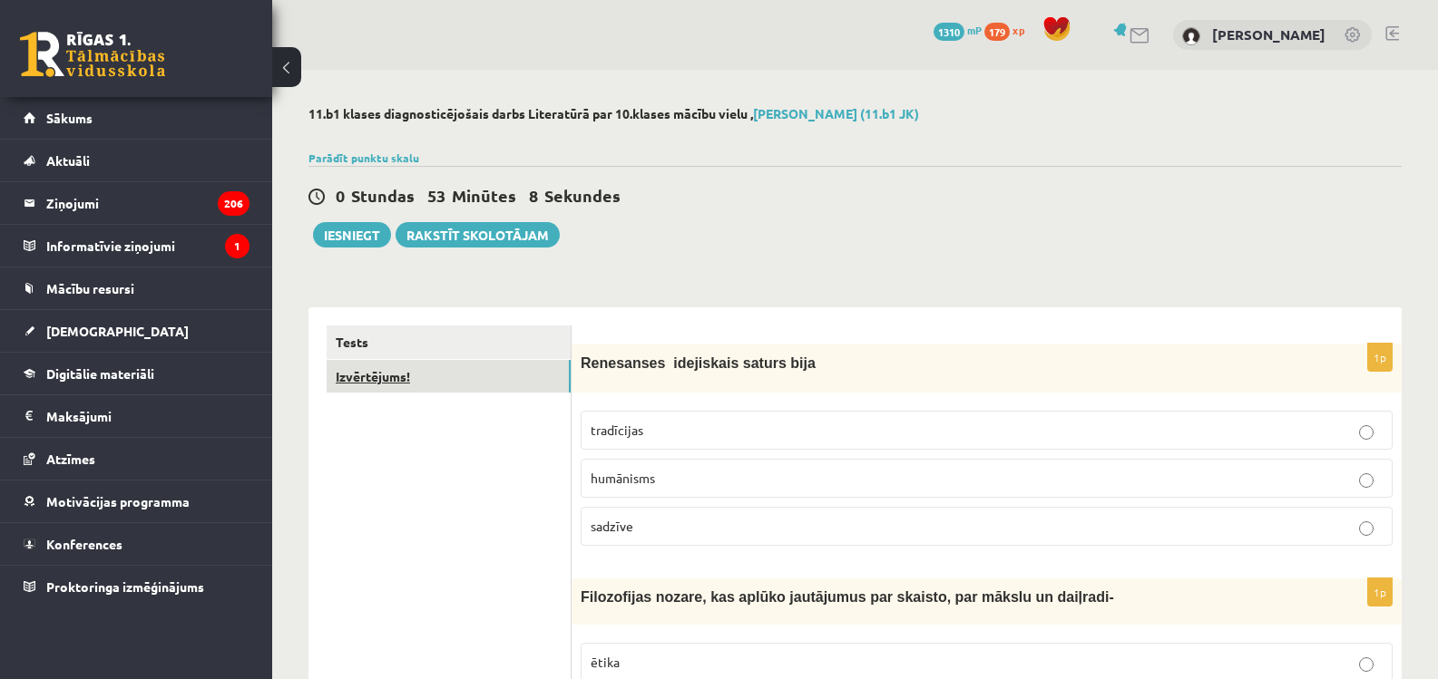
click at [399, 376] on link "Izvērtējums!" at bounding box center [449, 377] width 244 height 34
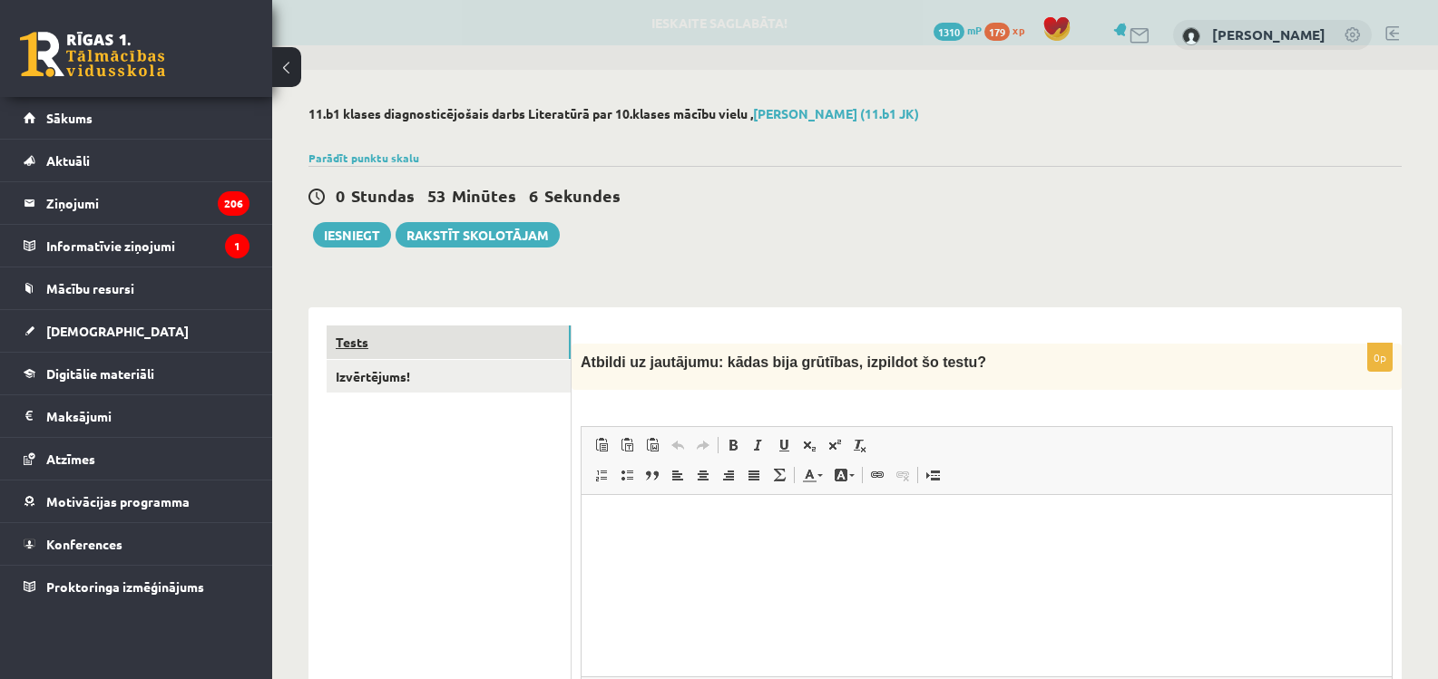
click at [365, 347] on link "Tests" at bounding box center [449, 343] width 244 height 34
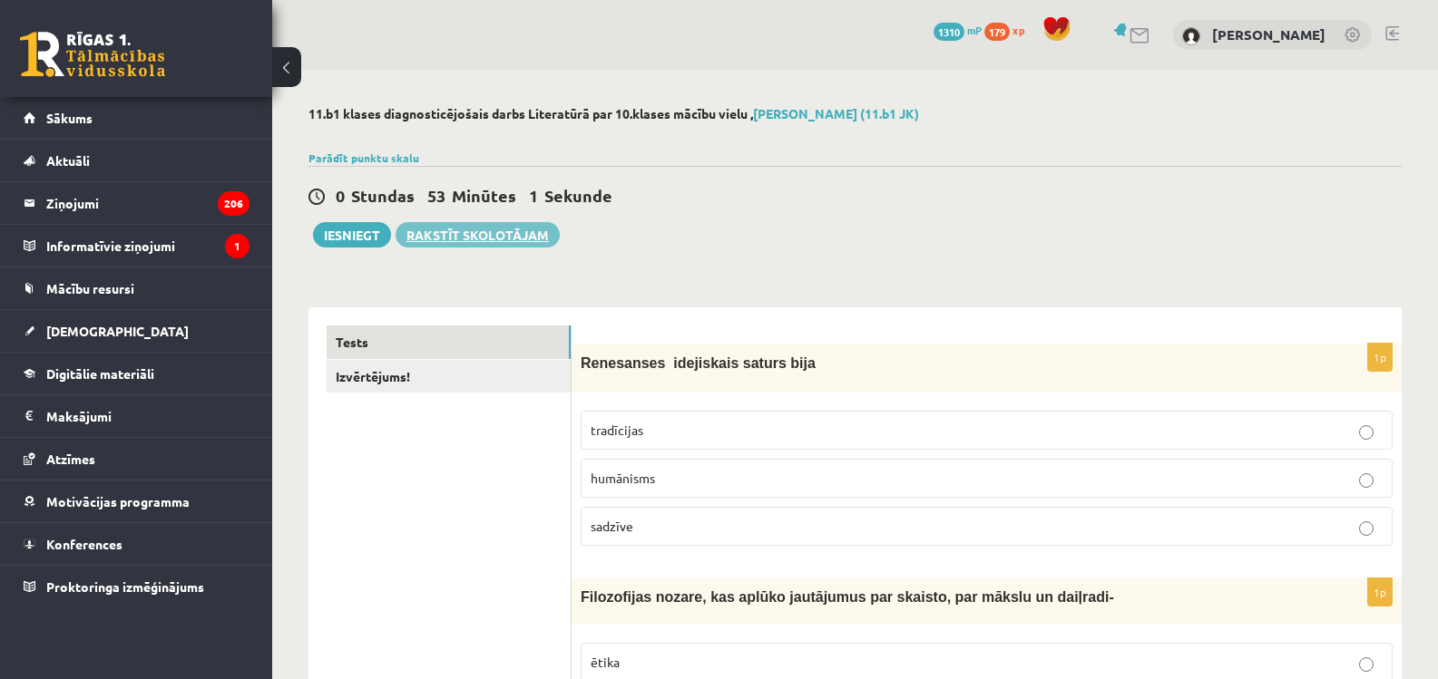
click at [504, 239] on link "Rakstīt skolotājam" at bounding box center [478, 234] width 164 height 25
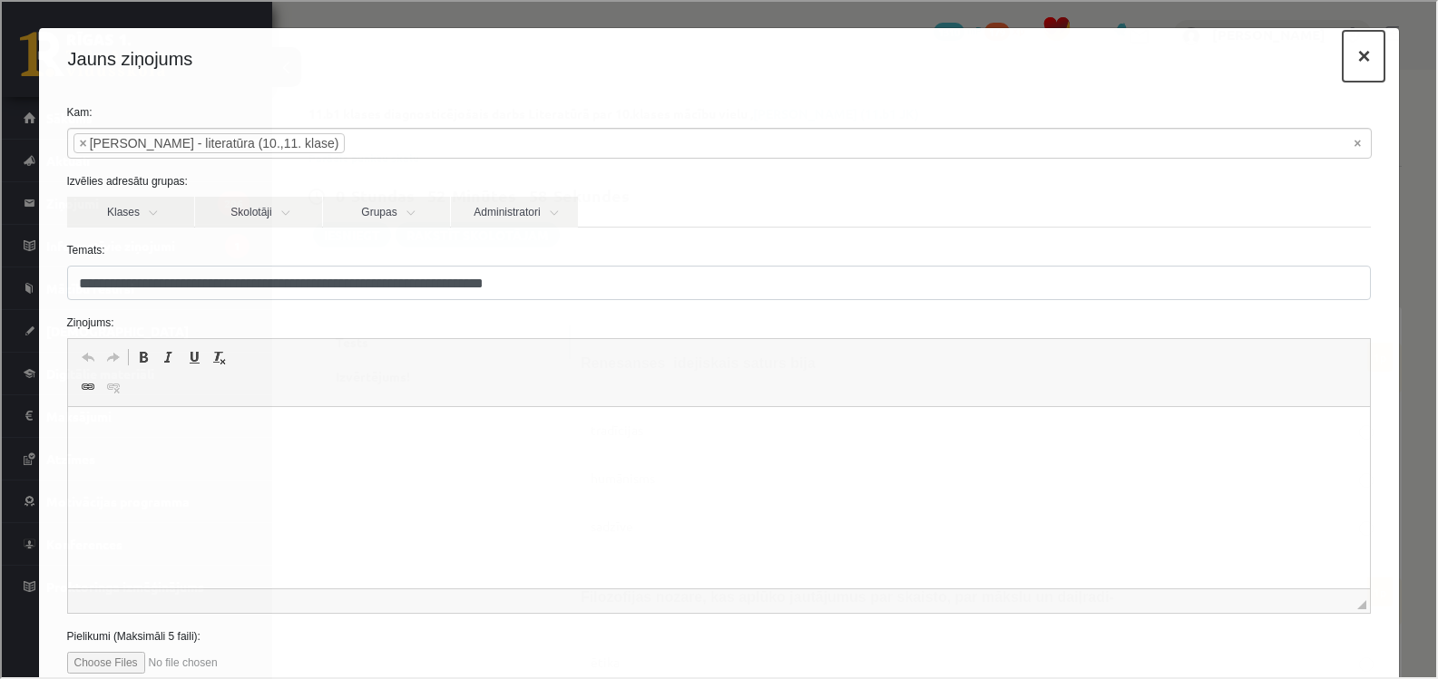
click at [1353, 59] on button "×" at bounding box center [1362, 54] width 42 height 51
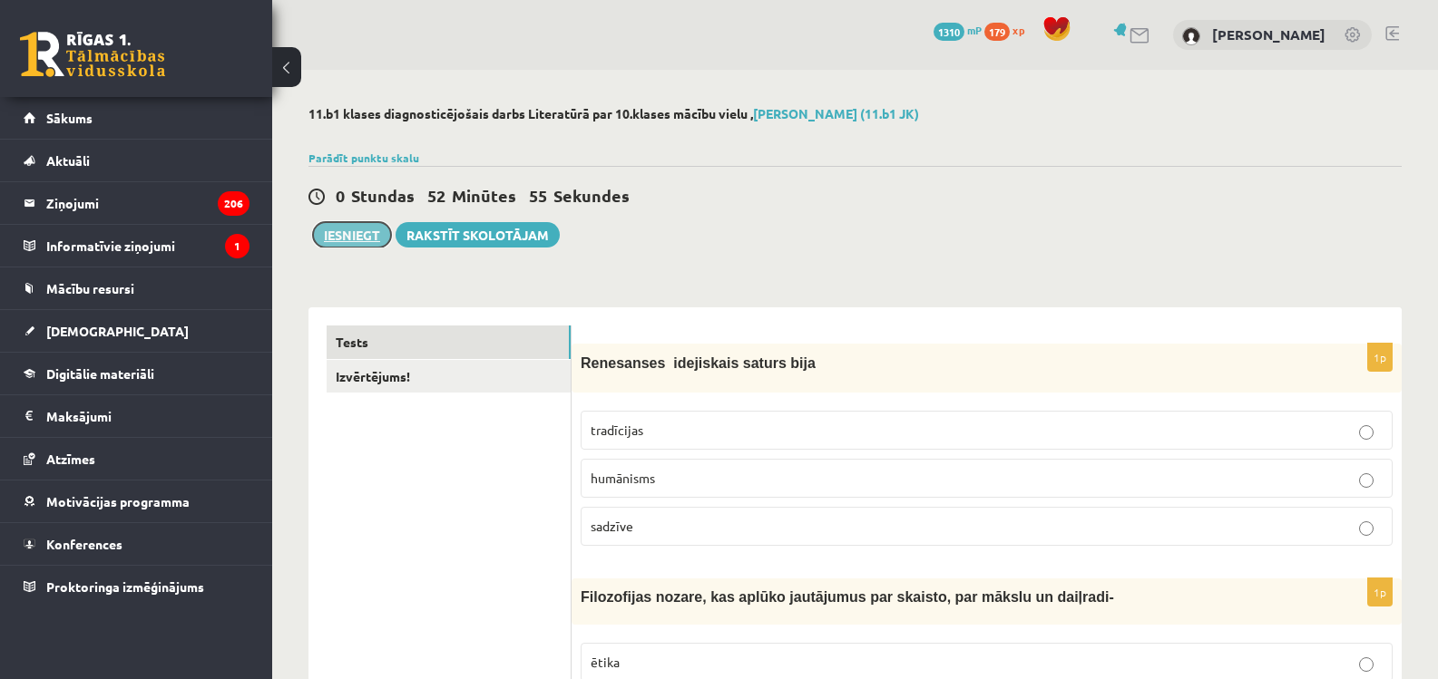
click at [346, 237] on button "Iesniegt" at bounding box center [352, 234] width 78 height 25
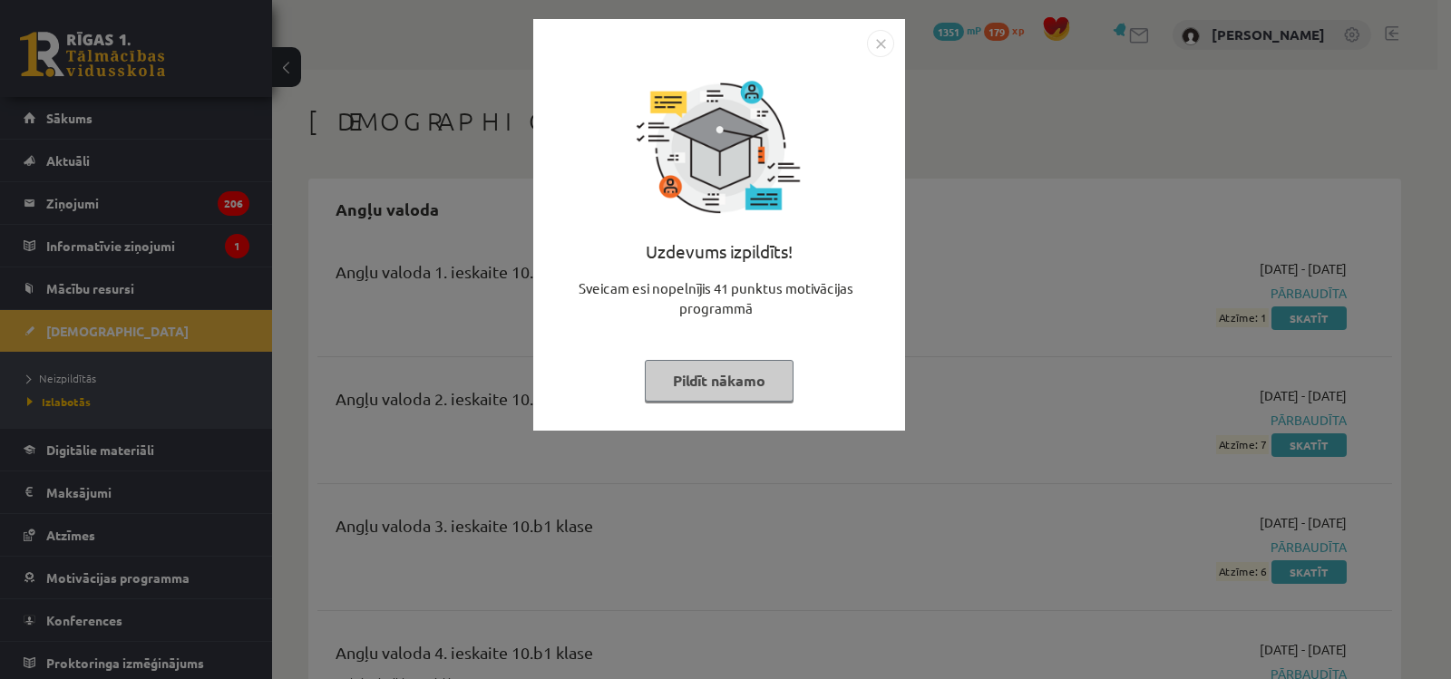
click at [711, 388] on button "Pildīt nākamo" at bounding box center [719, 381] width 149 height 42
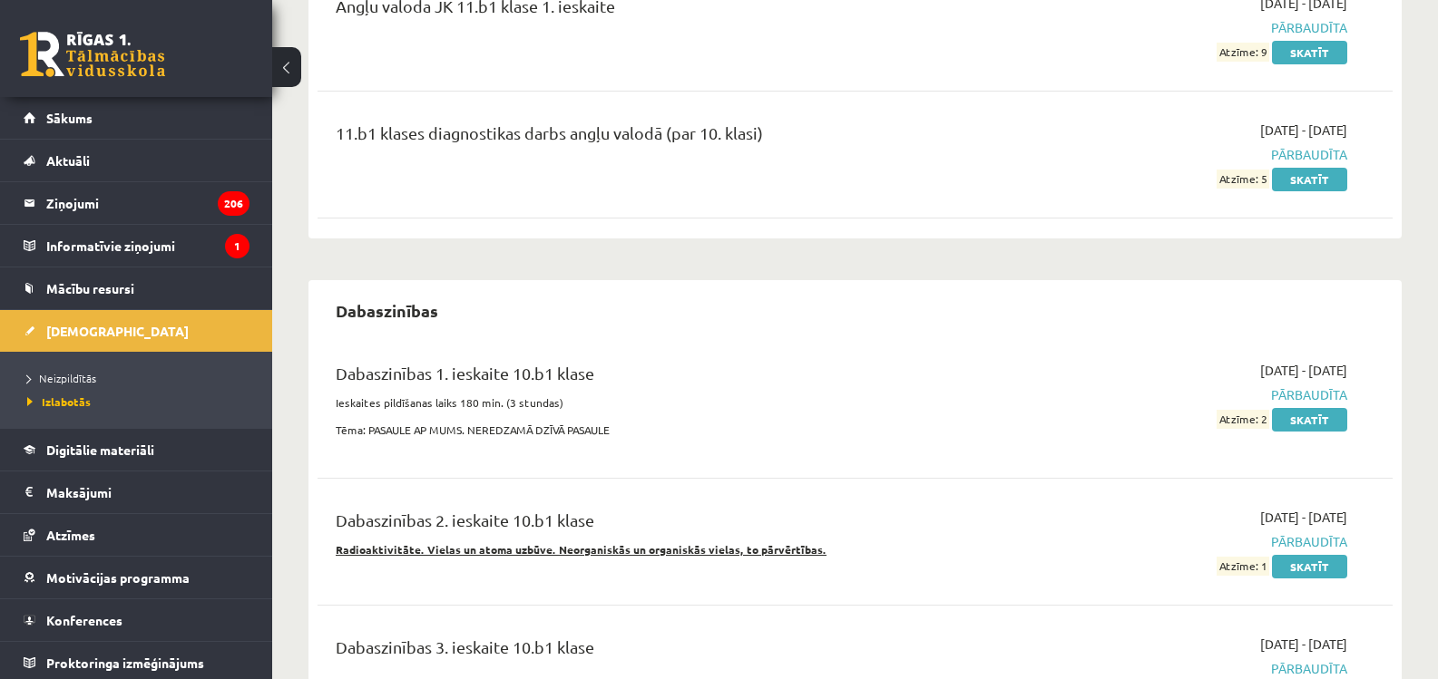
scroll to position [816, 0]
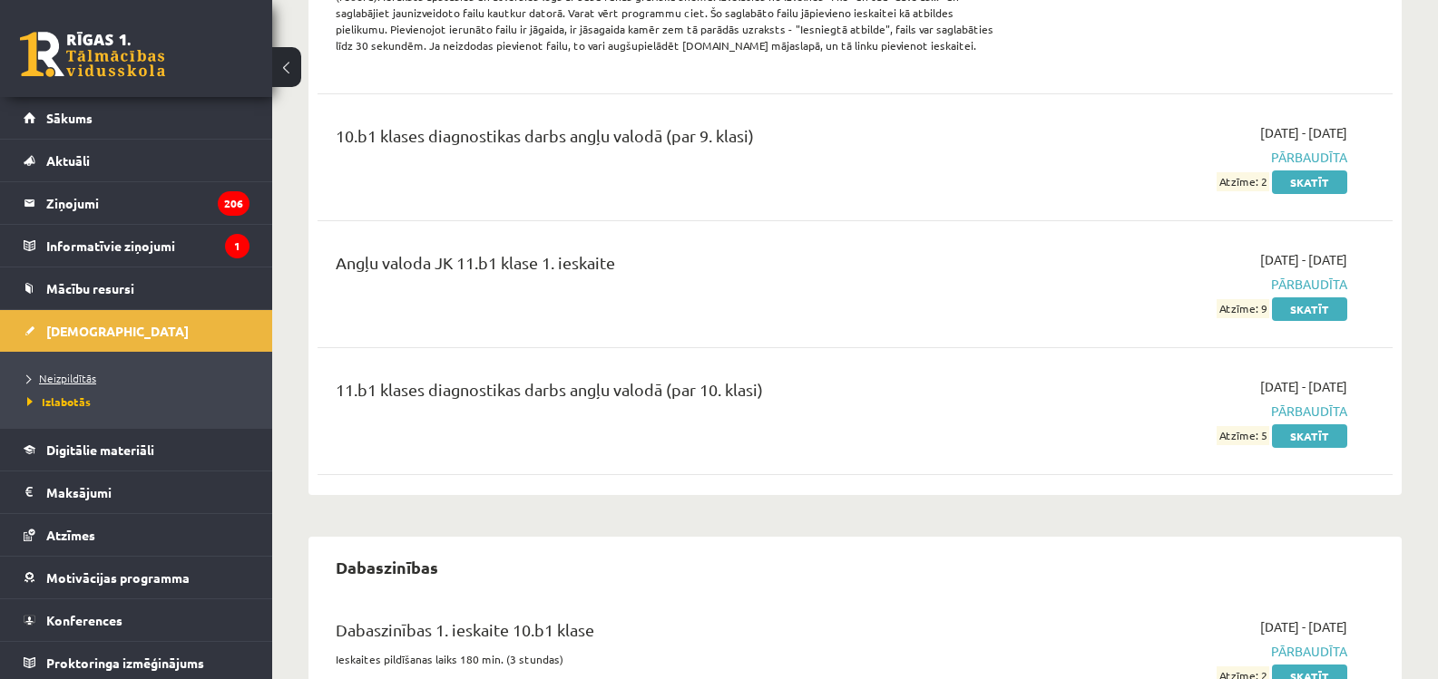
click at [91, 372] on span "Neizpildītās" at bounding box center [61, 378] width 69 height 15
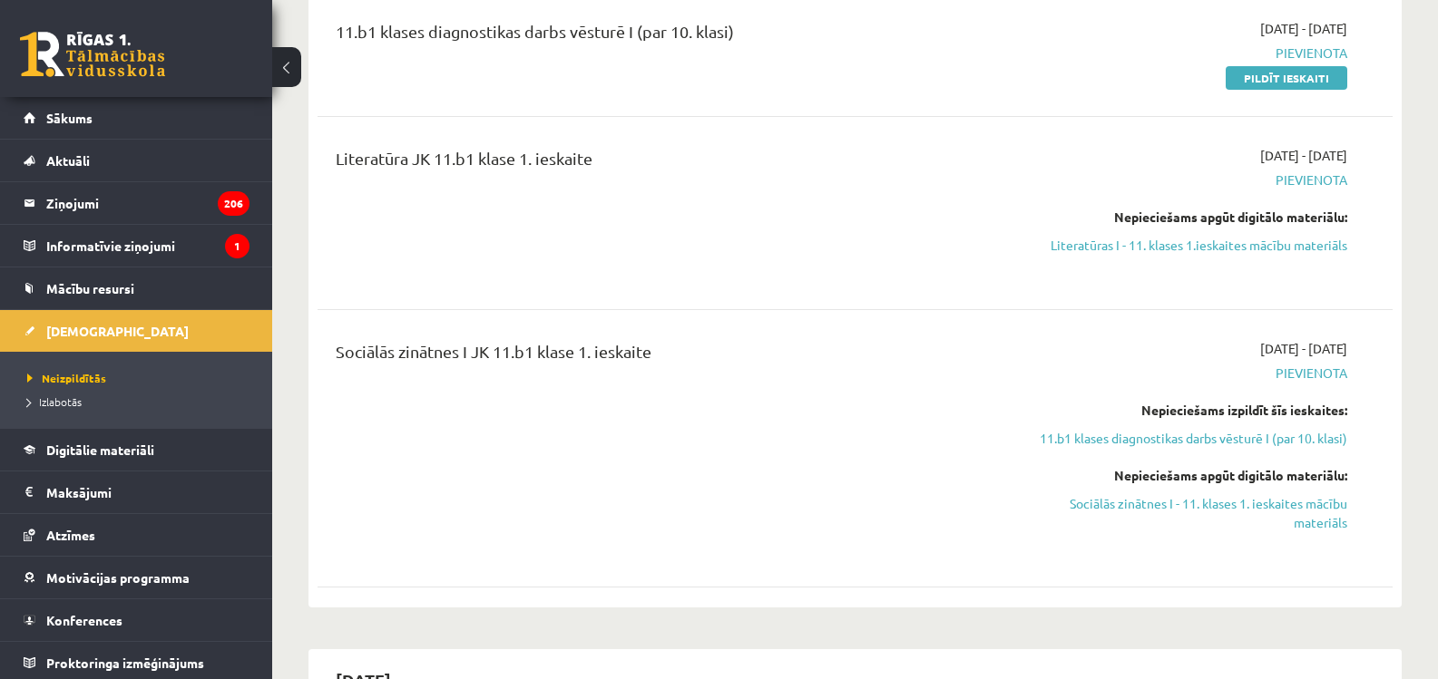
scroll to position [272, 0]
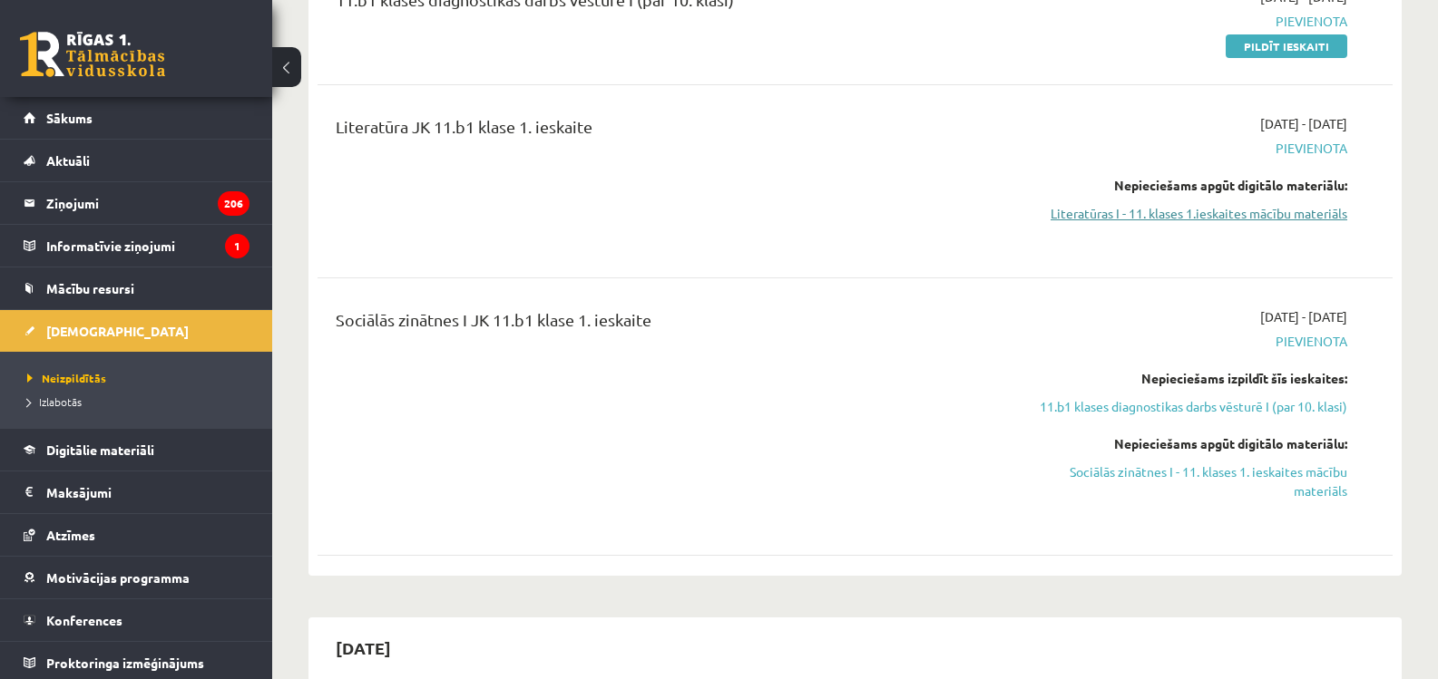
click at [1142, 210] on link "Literatūras I - 11. klases 1.ieskaites mācību materiāls" at bounding box center [1187, 213] width 319 height 19
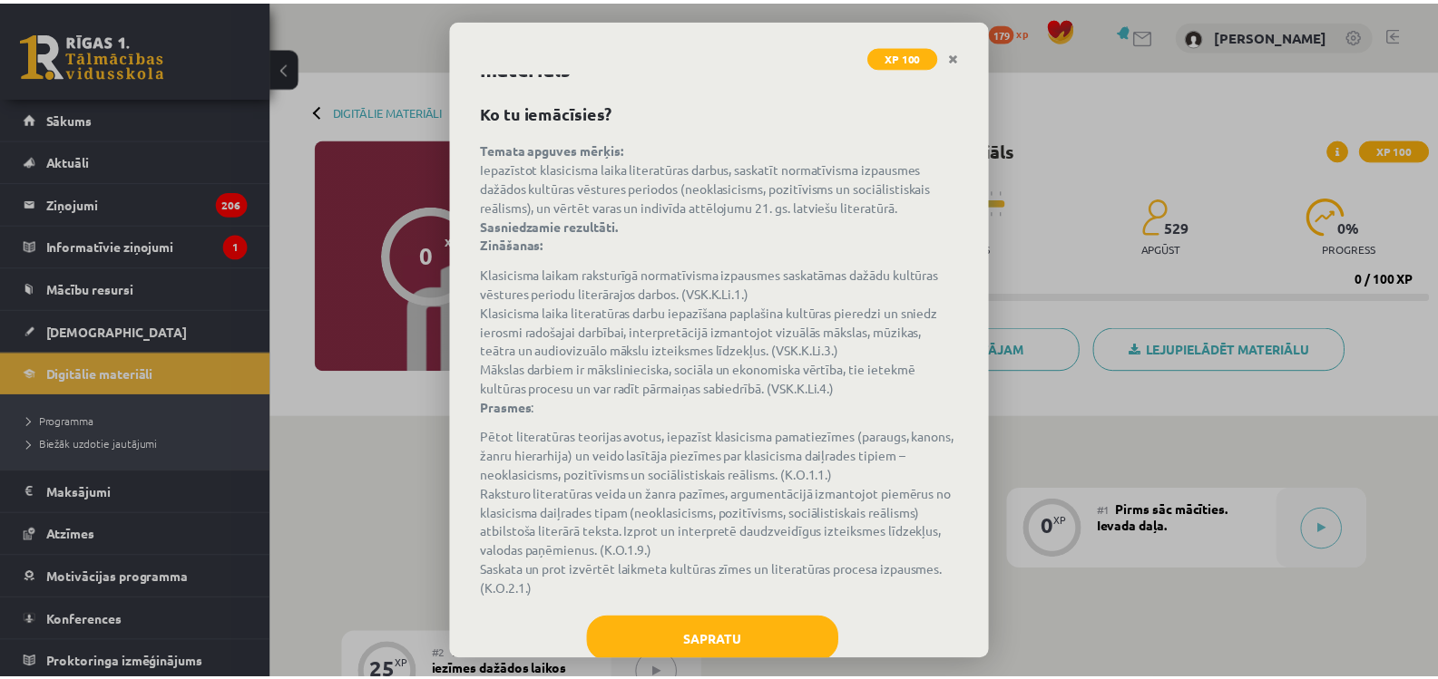
scroll to position [98, 0]
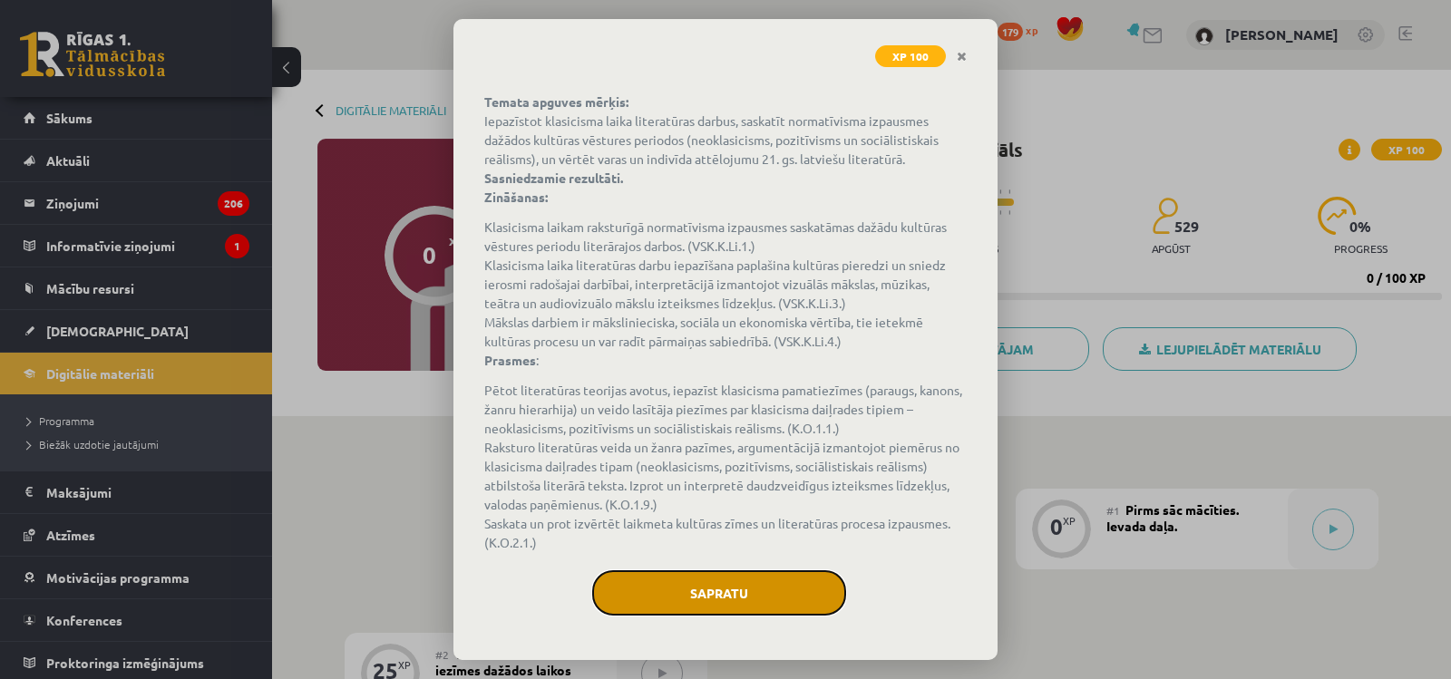
click at [743, 605] on button "Sapratu" at bounding box center [719, 593] width 254 height 45
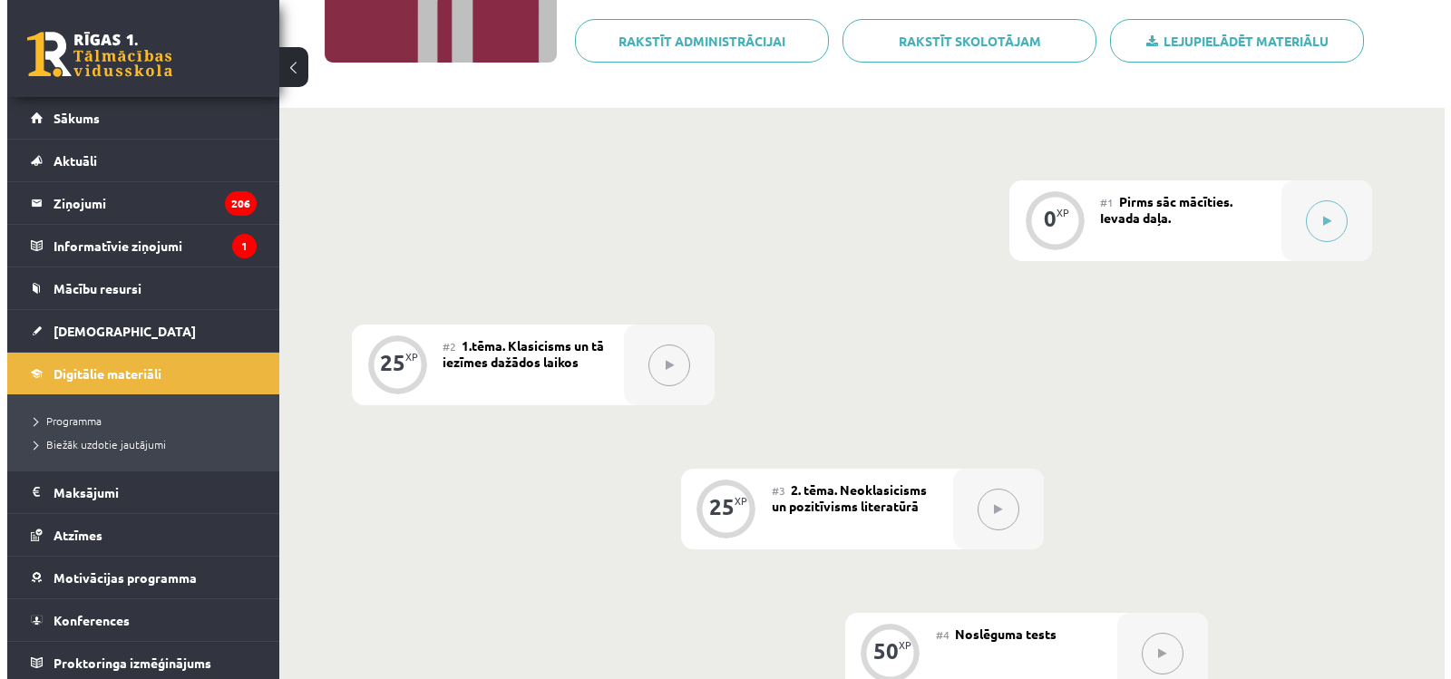
scroll to position [363, 0]
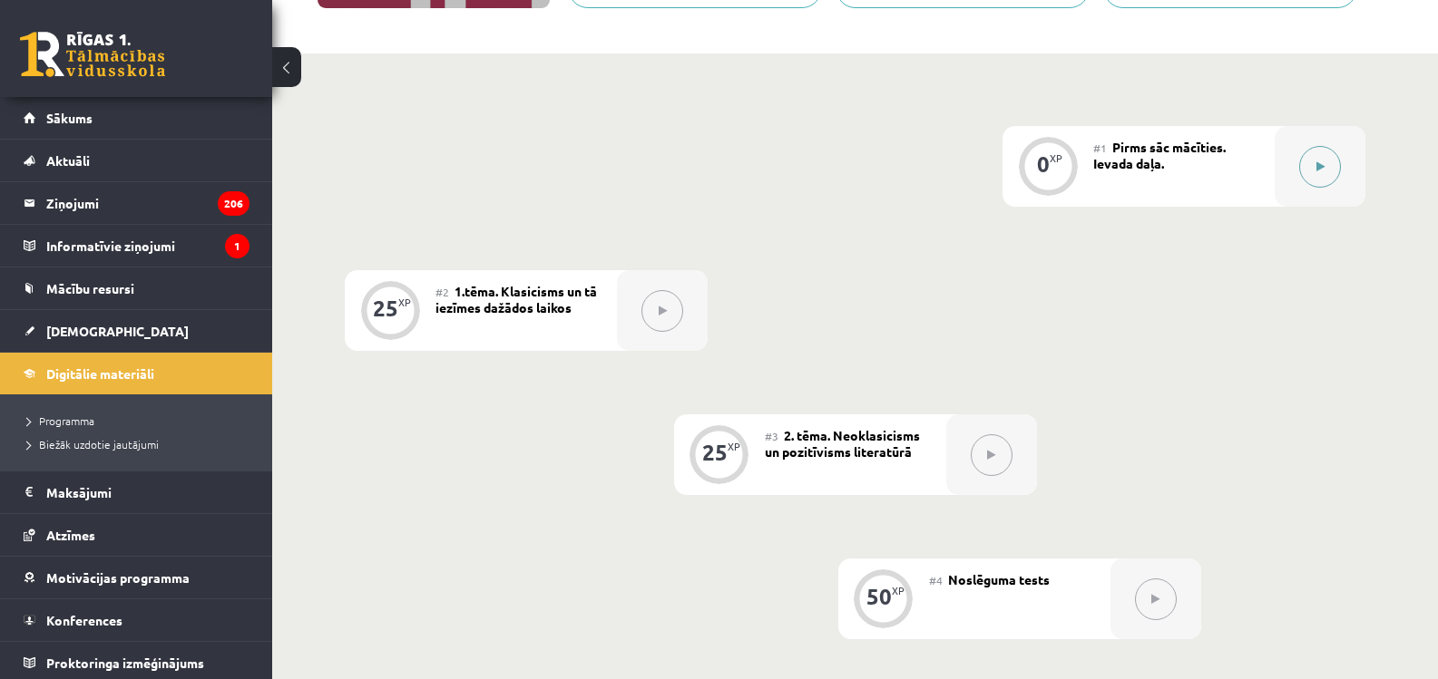
click at [1312, 171] on button at bounding box center [1320, 167] width 42 height 42
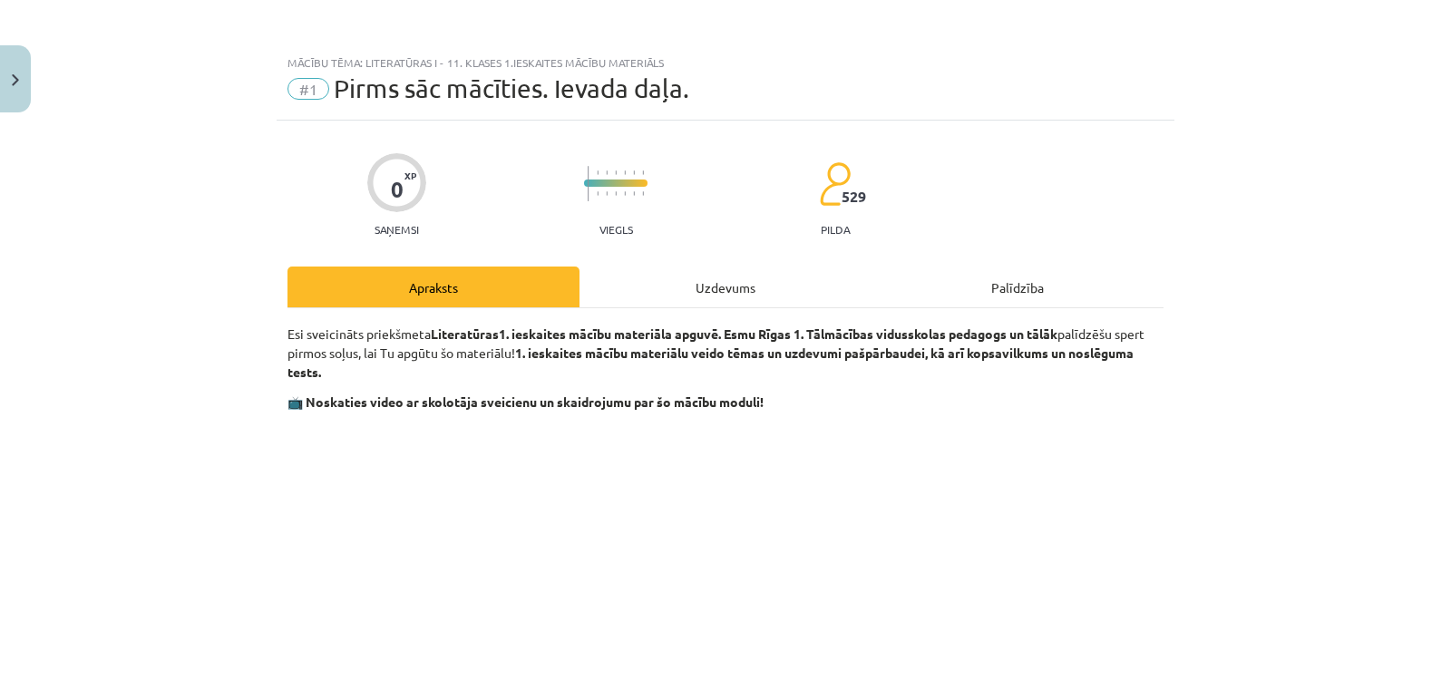
click at [727, 297] on div "Uzdevums" at bounding box center [726, 287] width 292 height 41
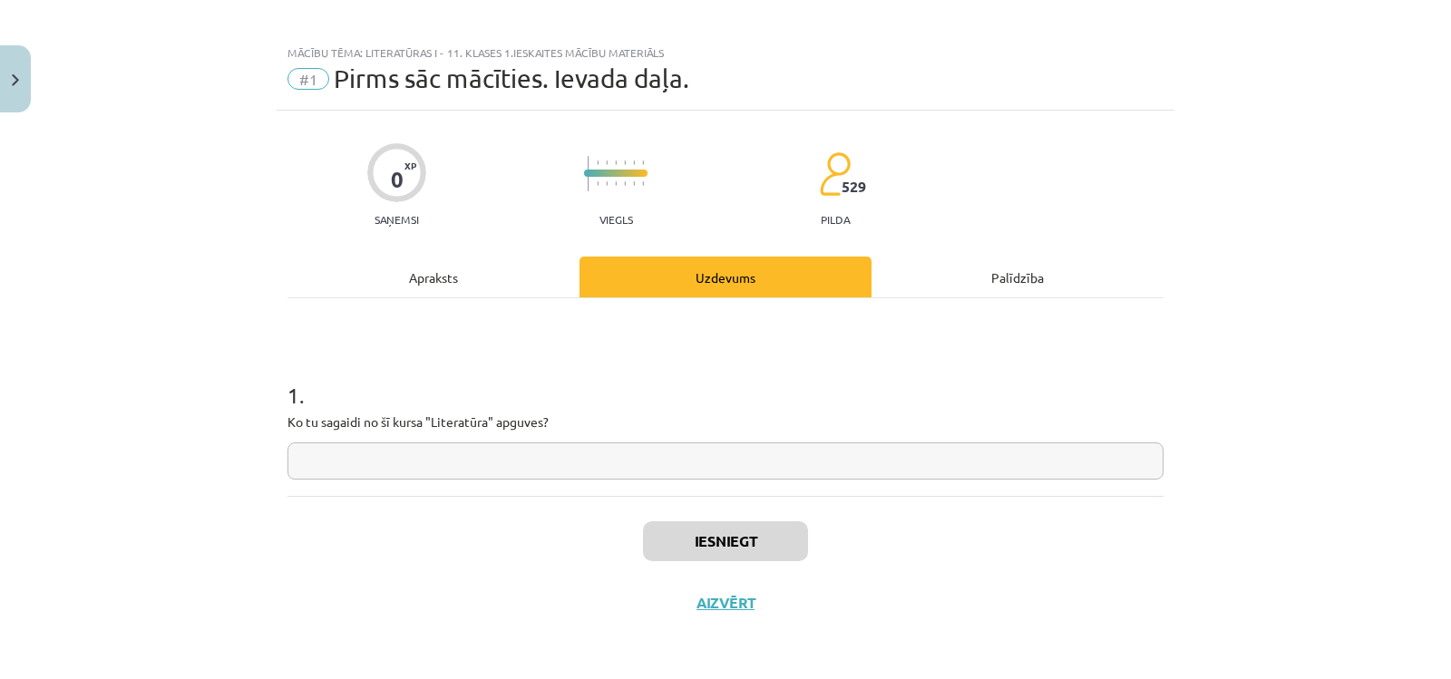
scroll to position [10, 0]
click at [469, 474] on input "text" at bounding box center [726, 461] width 876 height 37
type input "*"
click at [779, 541] on button "Iesniegt" at bounding box center [725, 542] width 165 height 40
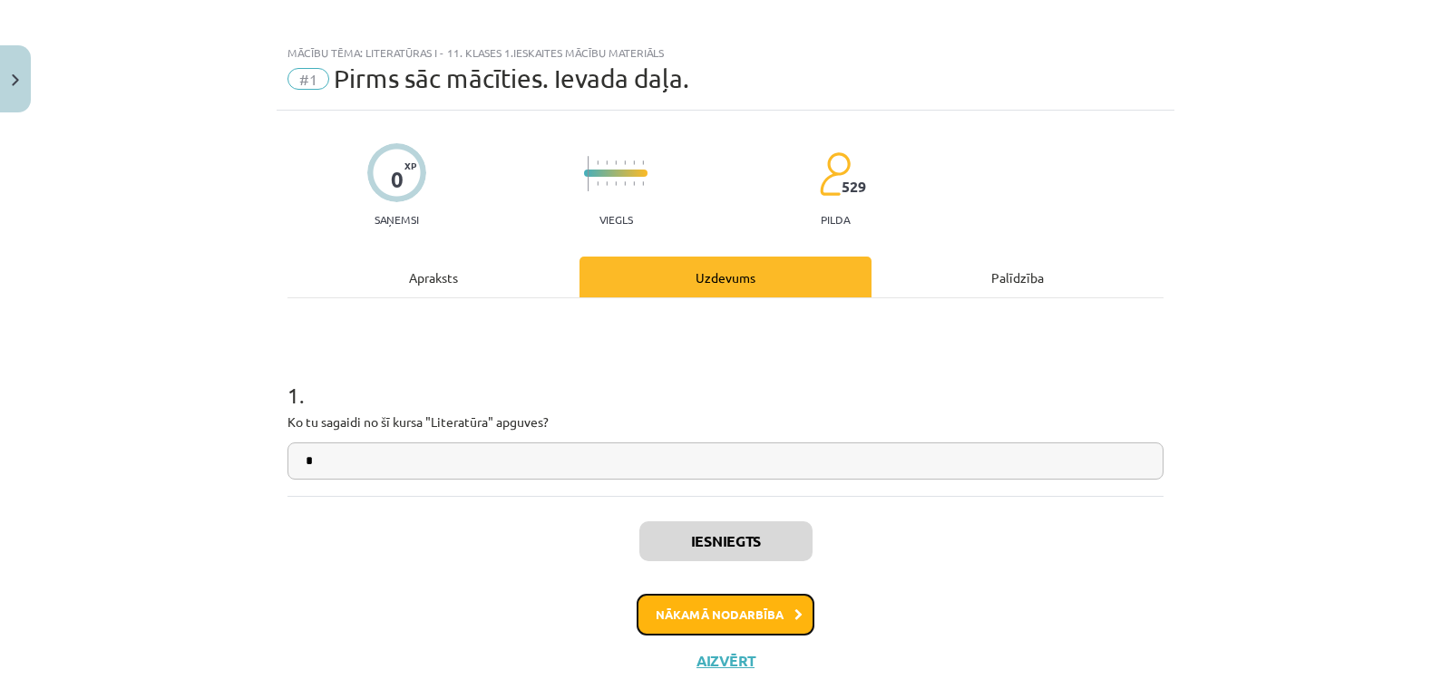
click at [767, 600] on button "Nākamā nodarbība" at bounding box center [726, 615] width 178 height 42
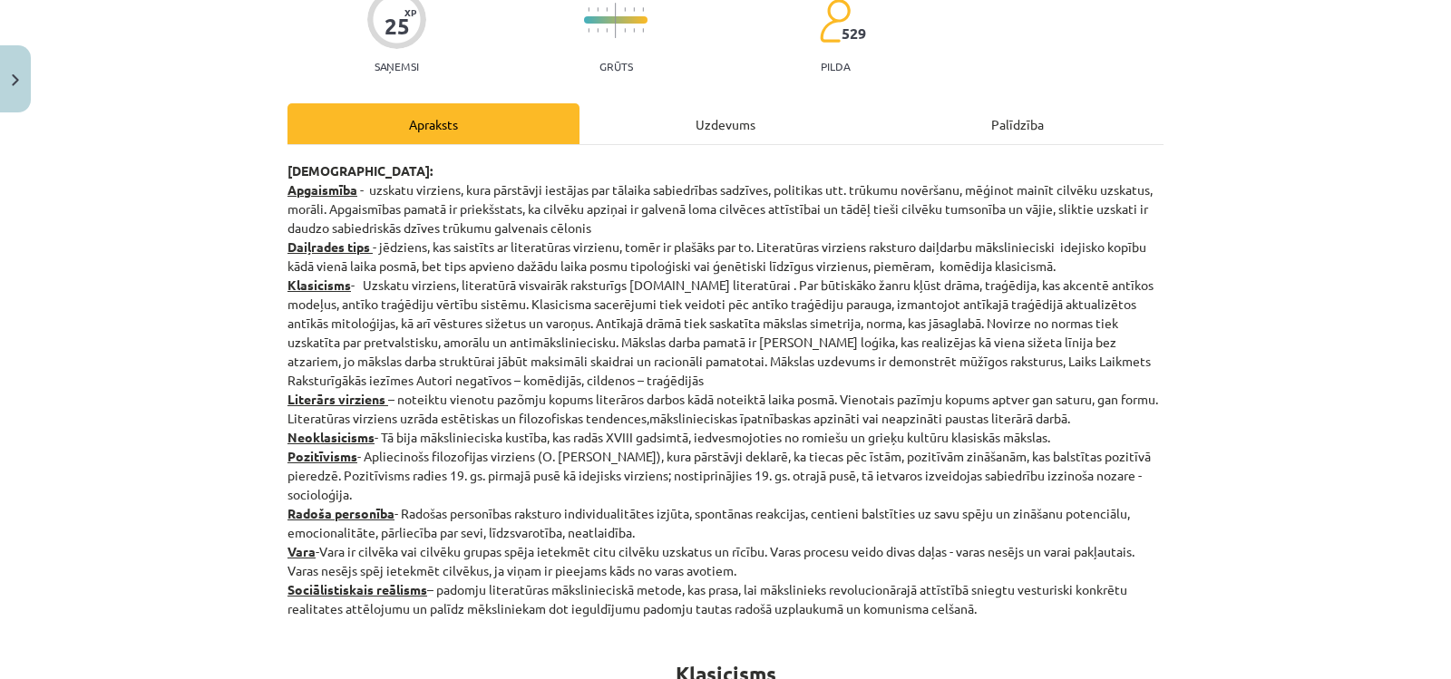
scroll to position [0, 0]
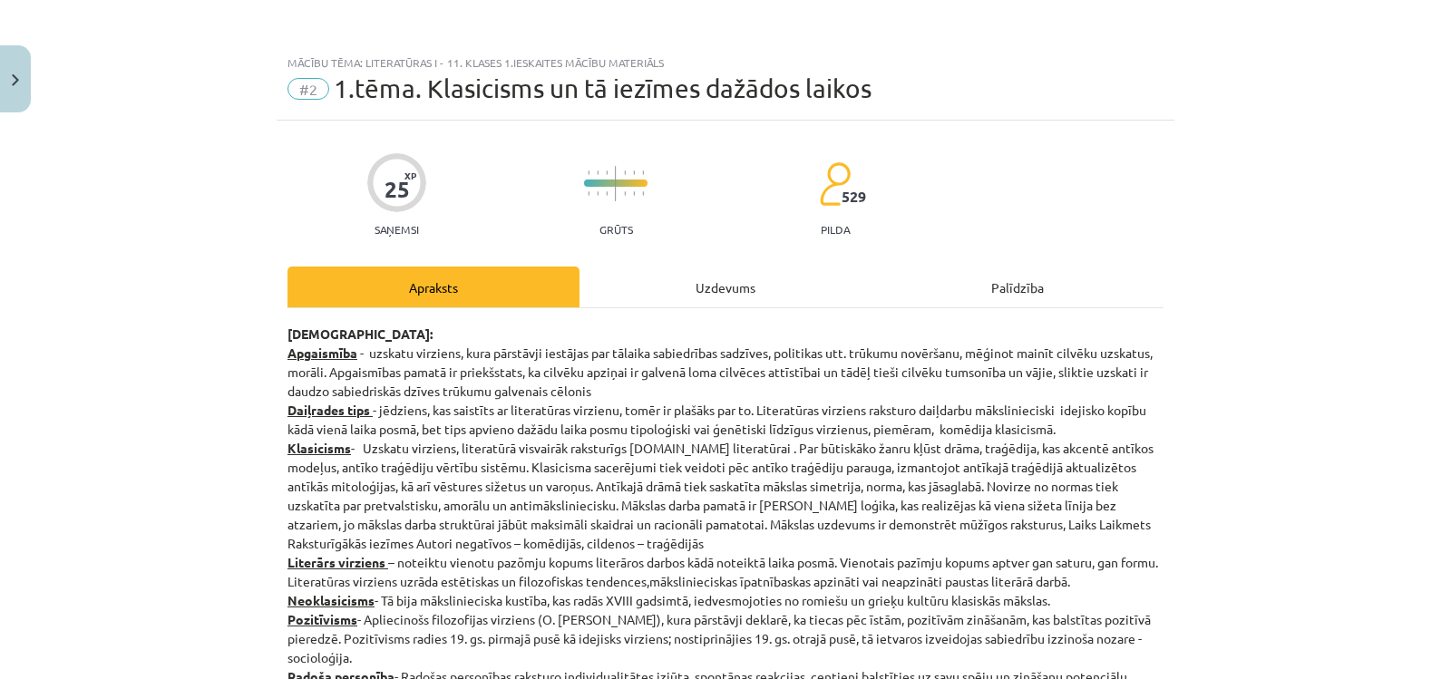
click at [718, 300] on div "Uzdevums" at bounding box center [726, 287] width 292 height 41
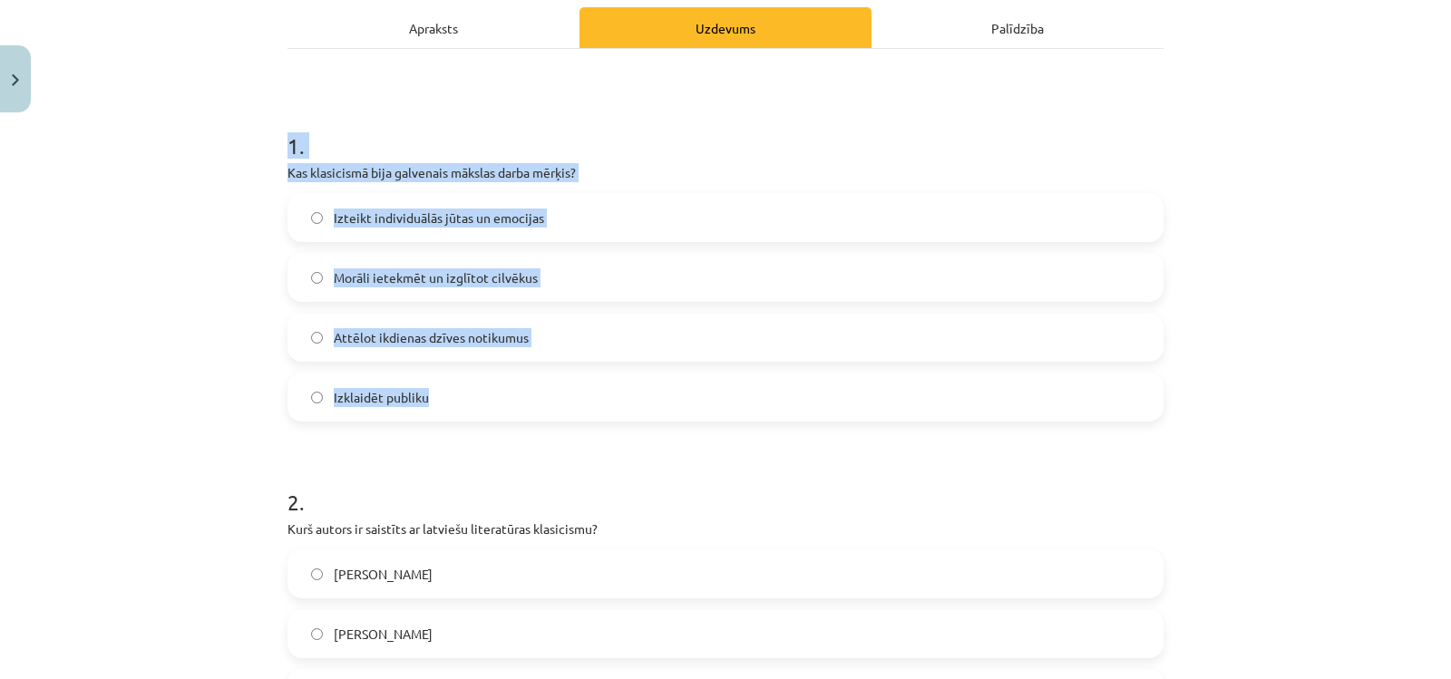
scroll to position [227, 0]
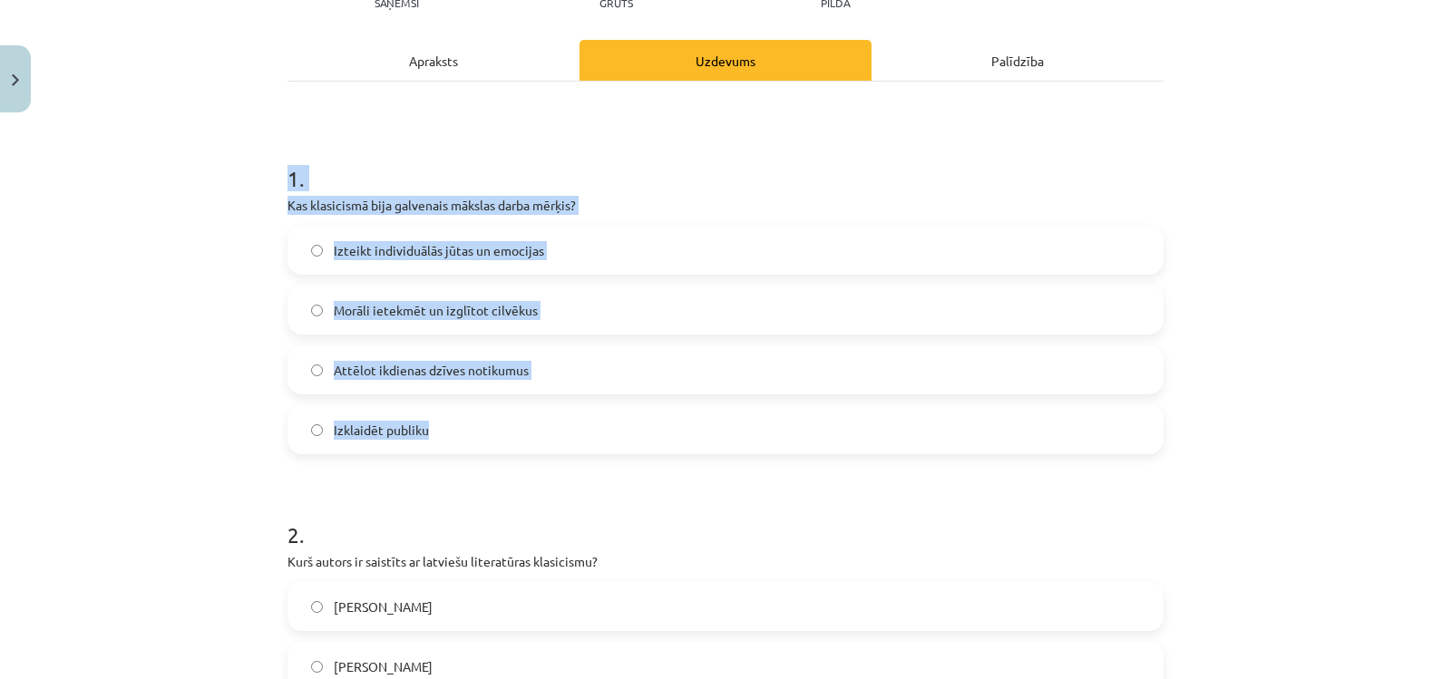
drag, startPoint x: 267, startPoint y: 84, endPoint x: 489, endPoint y: 412, distance: 395.8
click at [489, 412] on div "Mācību tēma: Literatūras i - 11. klases 1.ieskaites mācību materiāls #2 1.tēma.…" at bounding box center [725, 339] width 1451 height 679
copy div "1 . Kas klasicismā bija galvenais mākslas darba mērķis? Izteikt individuālās jū…"
click at [161, 314] on div "Mācību tēma: Literatūras i - 11. klases 1.ieskaites mācību materiāls #2 1.tēma.…" at bounding box center [725, 339] width 1451 height 679
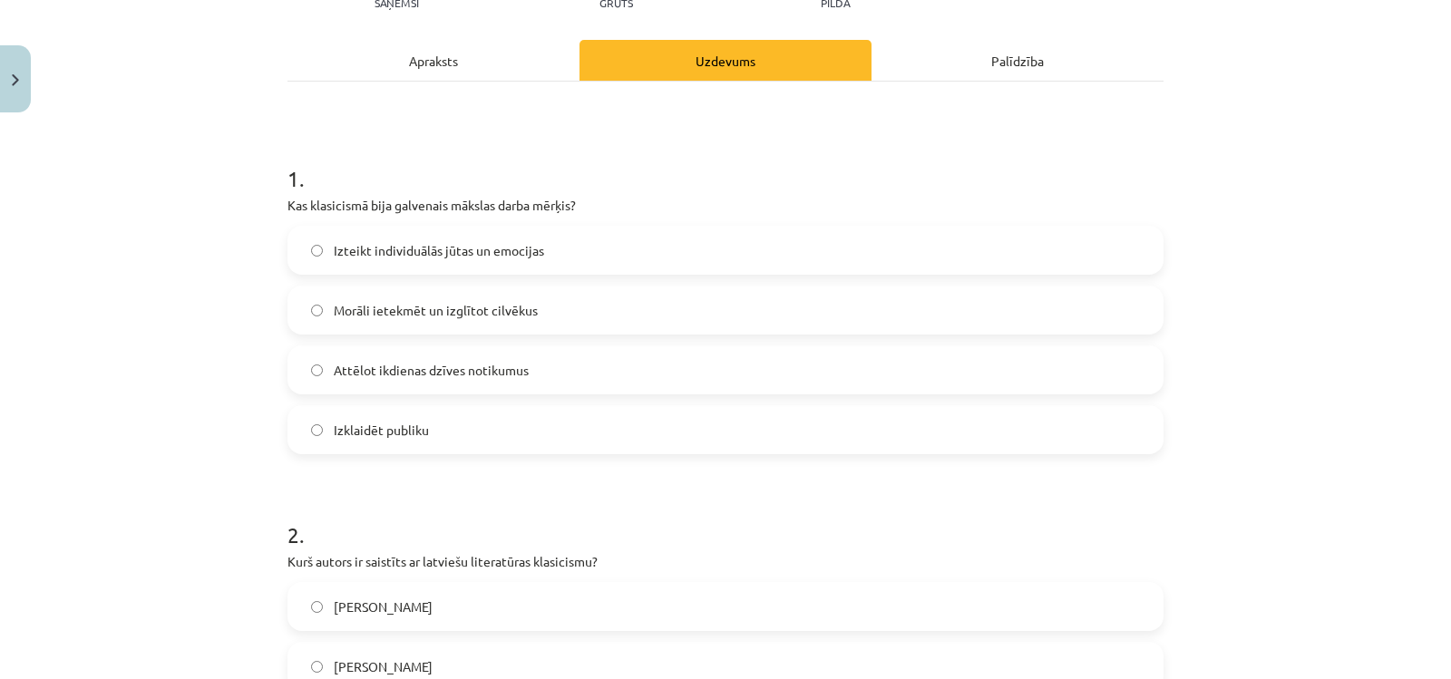
click at [436, 250] on span "Izteikt individuālās jūtas un emocijas" at bounding box center [439, 250] width 210 height 19
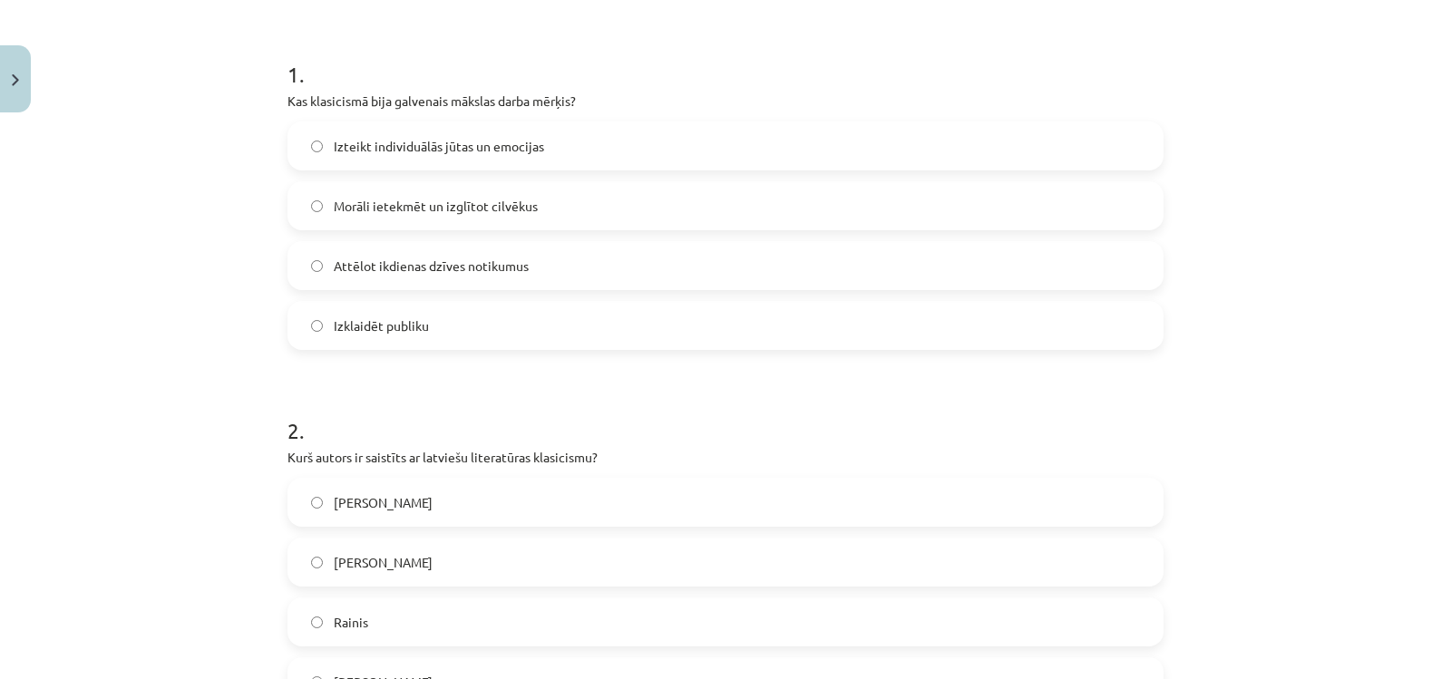
scroll to position [499, 0]
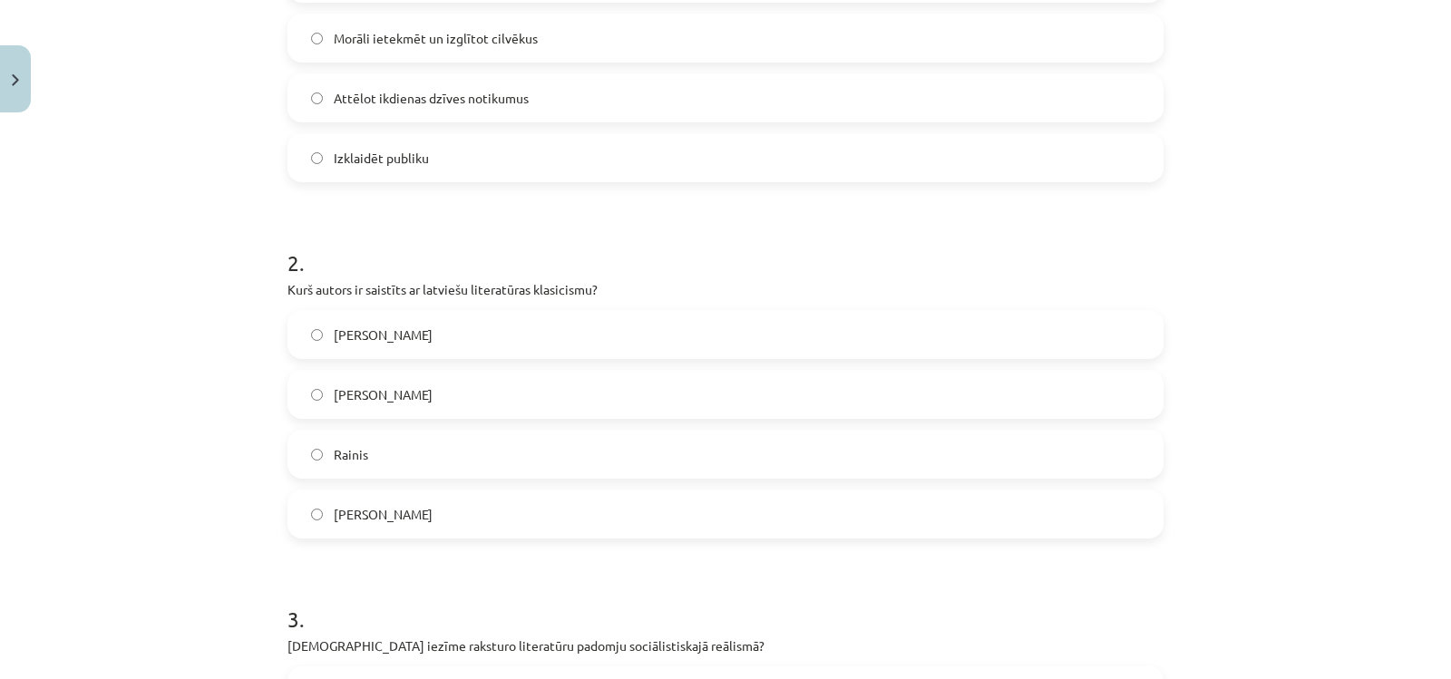
drag, startPoint x: 267, startPoint y: 260, endPoint x: 452, endPoint y: 534, distance: 330.6
click at [452, 534] on div "Mācību tēma: Literatūras i - 11. klases 1.ieskaites mācību materiāls #2 1.tēma.…" at bounding box center [725, 339] width 1451 height 679
copy div "2 . Kurš autors ir saistīts ar latviešu literatūras klasicismu? Vilis Lācis Kri…"
click at [262, 398] on div "Mācību tēma: Literatūras i - 11. klases 1.ieskaites mācību materiāls #2 1.tēma.…" at bounding box center [725, 339] width 1451 height 679
click at [363, 406] on label "Kristofers Fīrekers" at bounding box center [725, 394] width 873 height 45
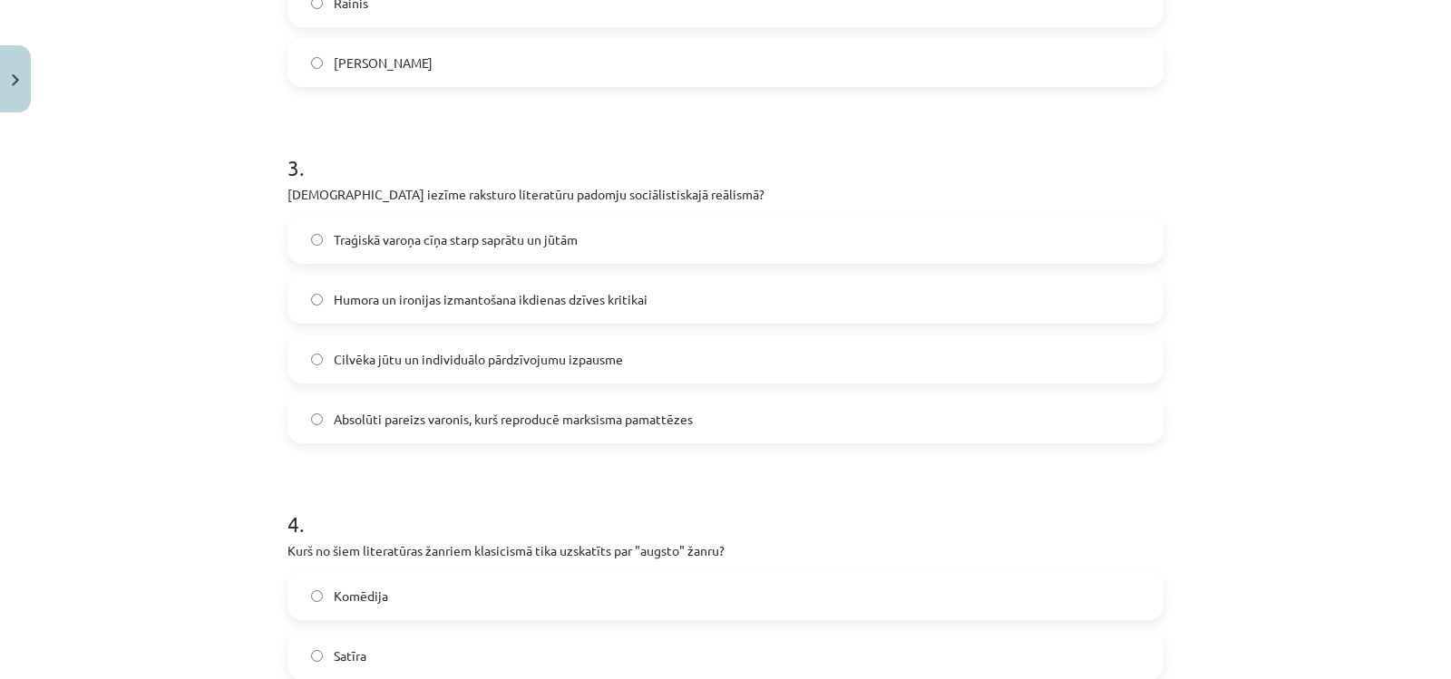
scroll to position [953, 0]
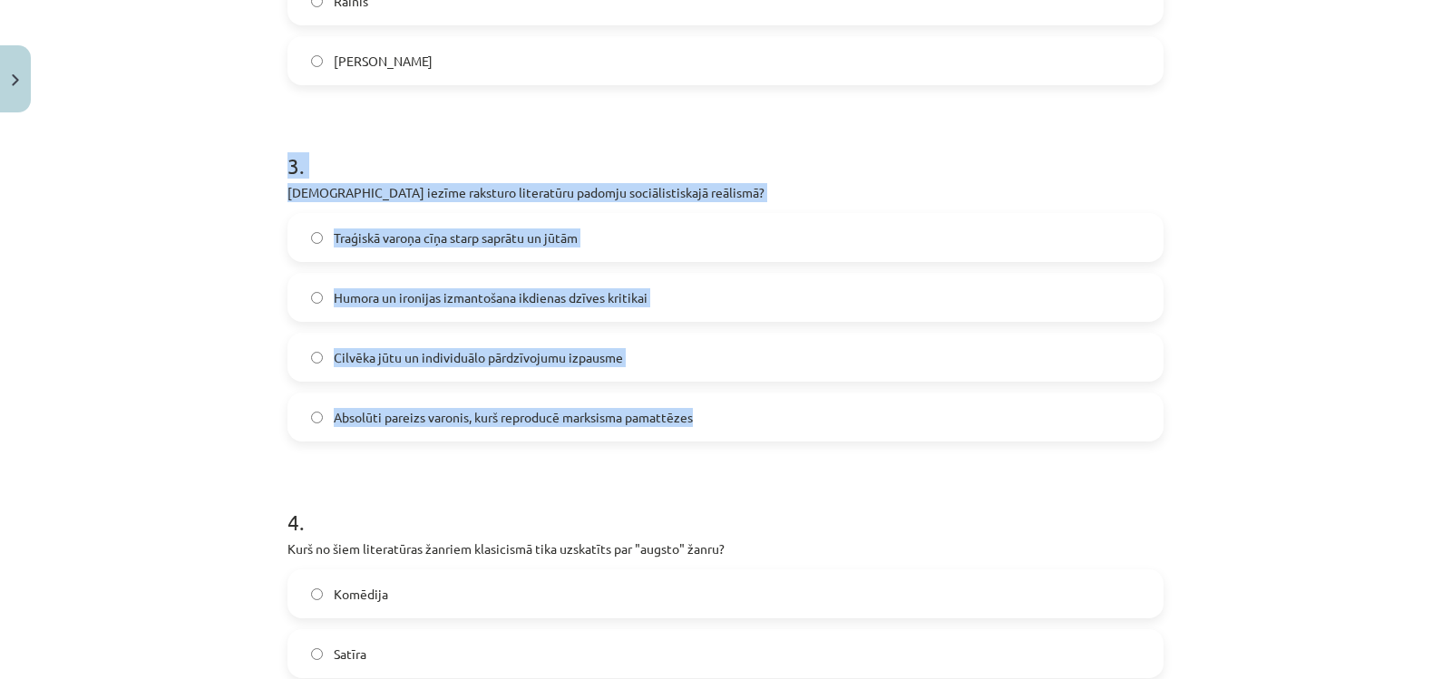
drag, startPoint x: 259, startPoint y: 167, endPoint x: 725, endPoint y: 406, distance: 523.0
click at [725, 406] on div "Mācību tēma: Literatūras i - 11. klases 1.ieskaites mācību materiāls #2 1.tēma.…" at bounding box center [725, 339] width 1451 height 679
copy div "3 . Kura iezīme raksturo literatūru padomju sociālistiskajā reālismā? Traģiskā …"
click at [263, 301] on div "Mācību tēma: Literatūras i - 11. klases 1.ieskaites mācību materiāls #2 1.tēma.…" at bounding box center [725, 339] width 1451 height 679
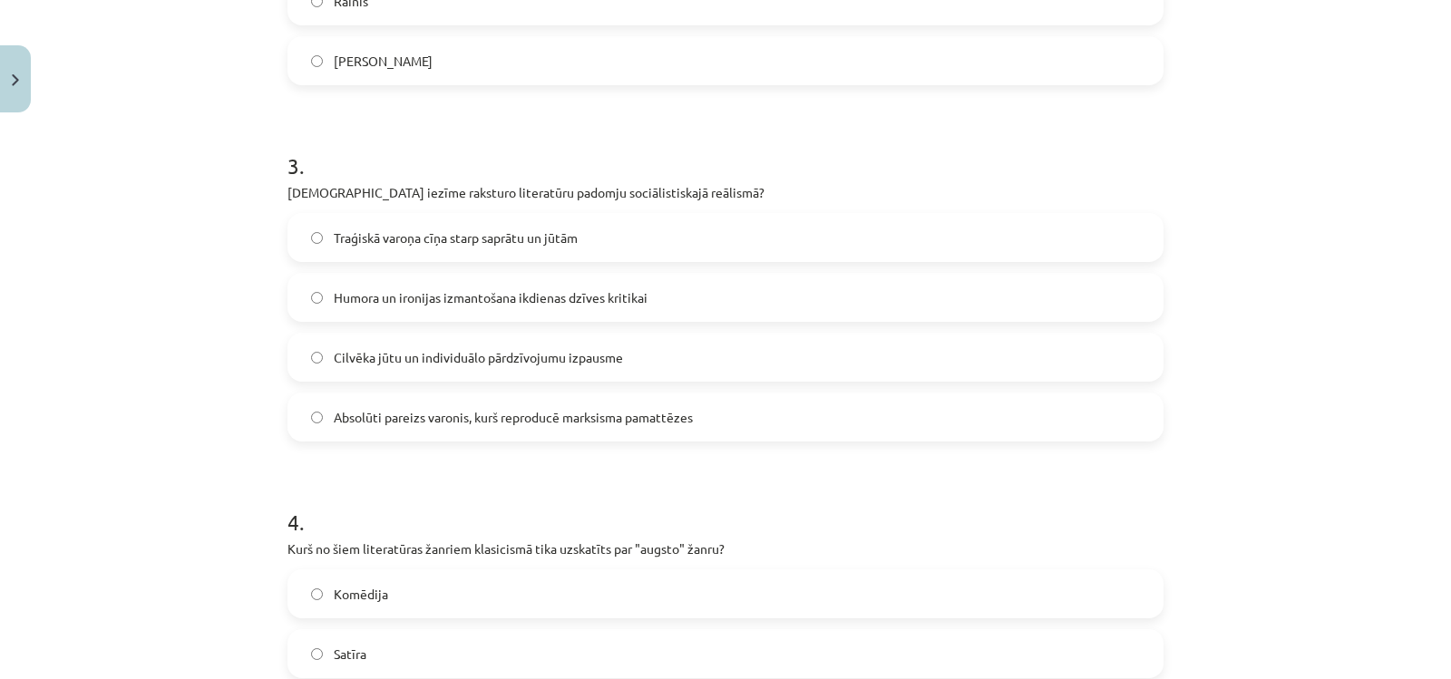
click at [446, 432] on label "Absolūti pareizs varonis, kurš reproducē marksisma pamattēzes" at bounding box center [725, 417] width 873 height 45
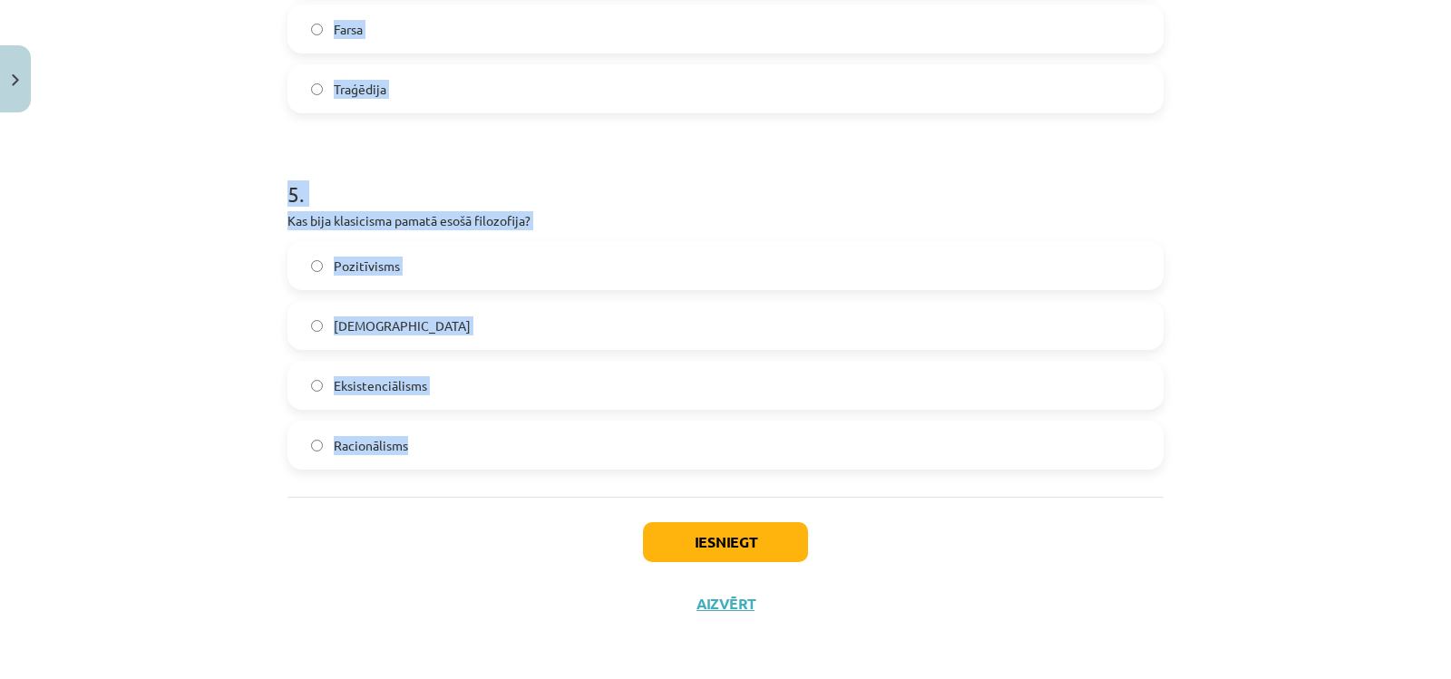
scroll to position [1638, 0]
drag, startPoint x: 280, startPoint y: 153, endPoint x: 640, endPoint y: 415, distance: 444.7
copy form "4 . Kurš no šiem literatūras žanriem klasicismā tika uzskatīts par "augsto" žan…"
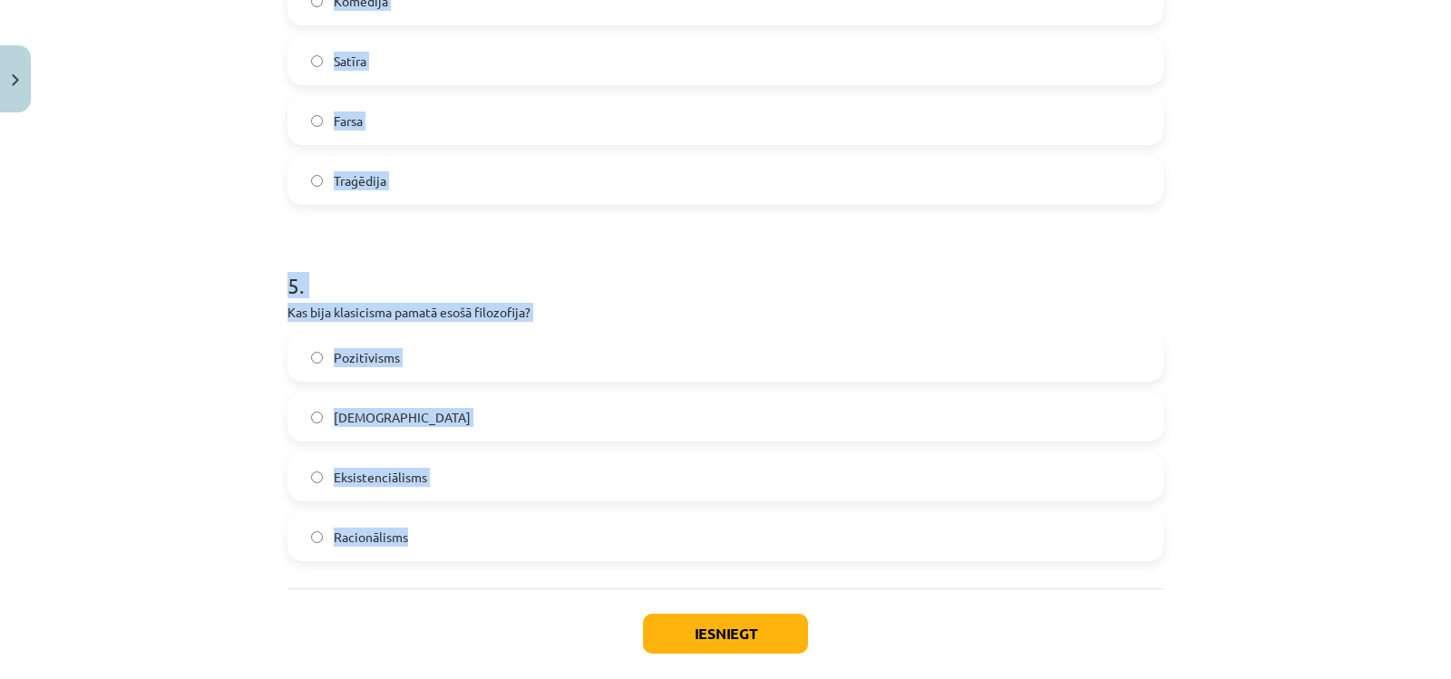
scroll to position [1457, 0]
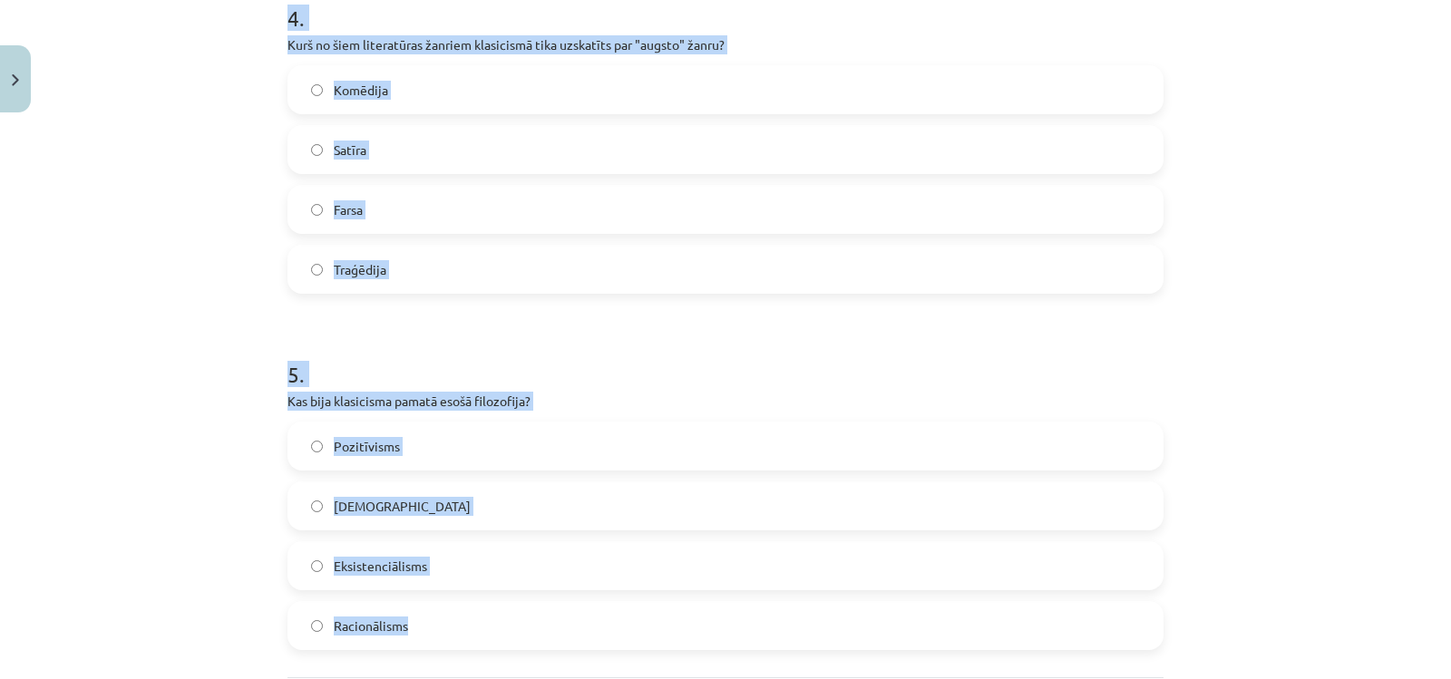
click at [386, 267] on label "Traģēdija" at bounding box center [725, 269] width 873 height 45
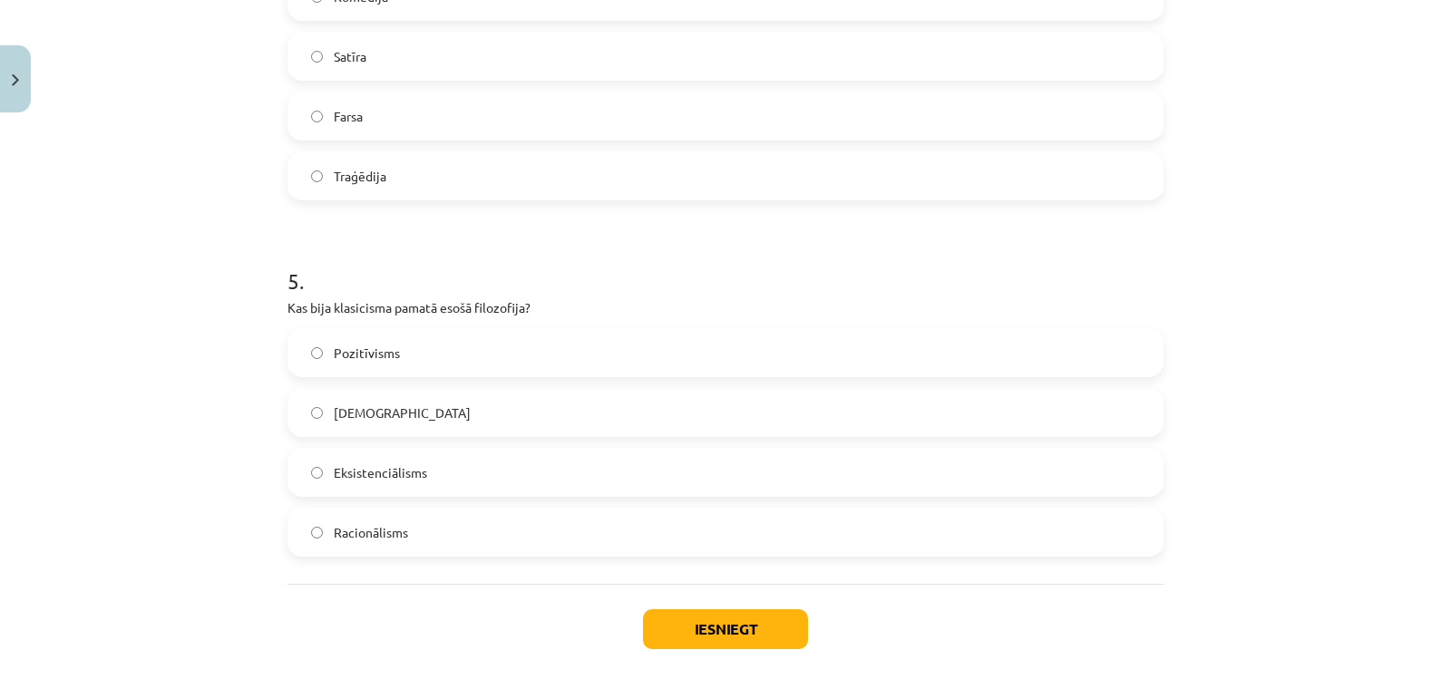
scroll to position [1638, 0]
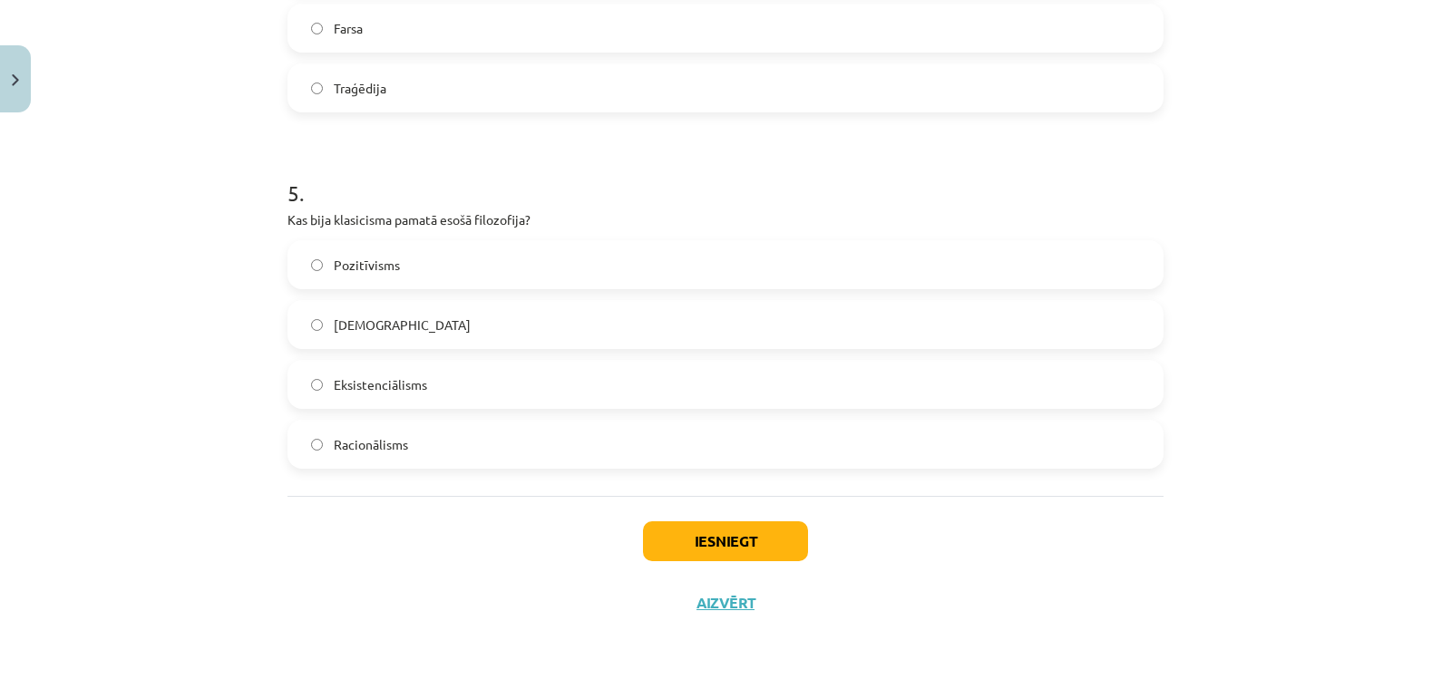
click at [399, 447] on span "Racionālisms" at bounding box center [371, 444] width 74 height 19
click at [728, 538] on button "Iesniegt" at bounding box center [725, 542] width 165 height 40
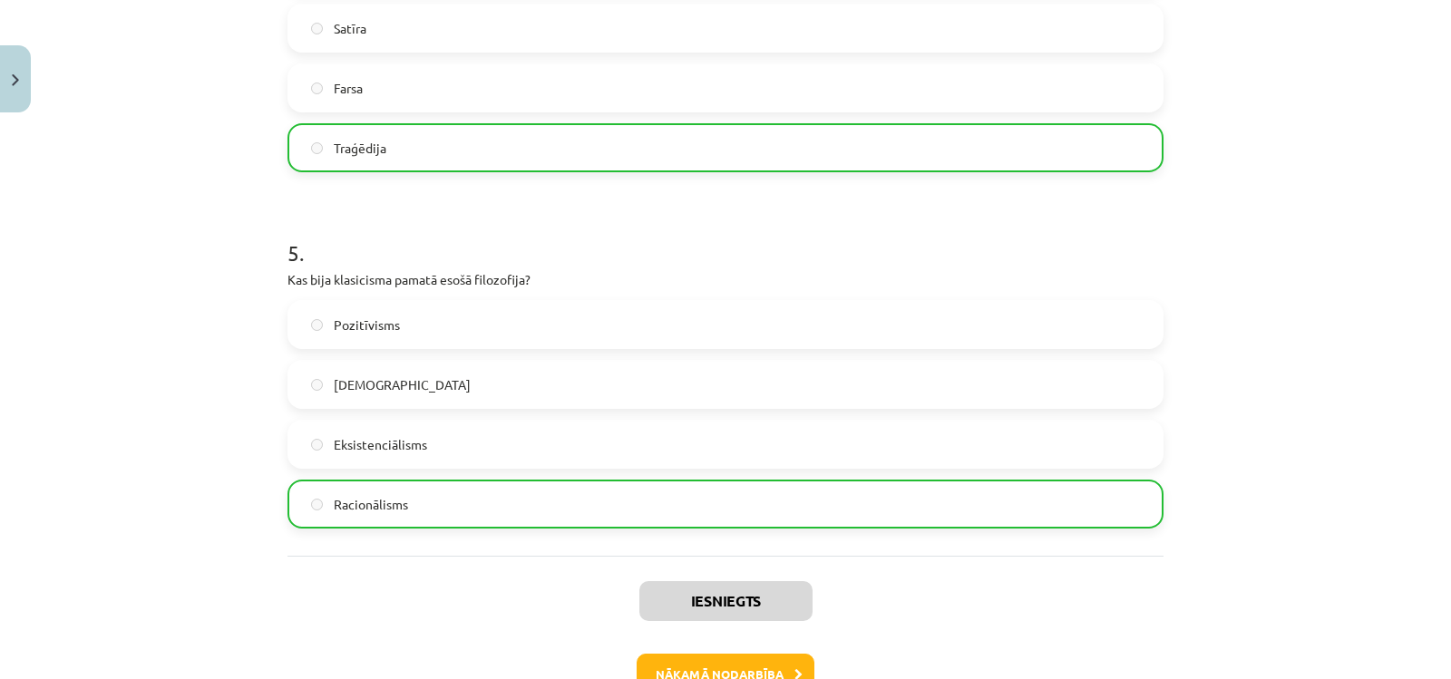
scroll to position [1696, 0]
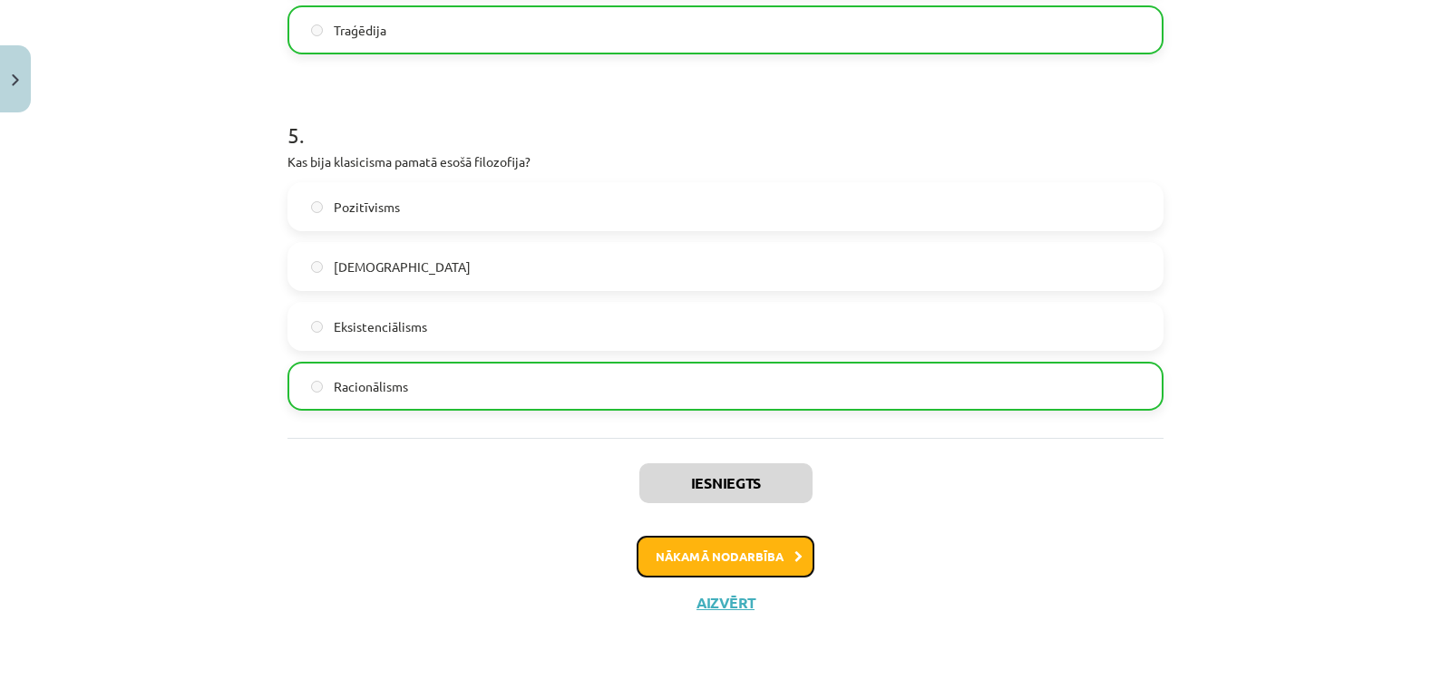
click at [784, 552] on button "Nākamā nodarbība" at bounding box center [726, 557] width 178 height 42
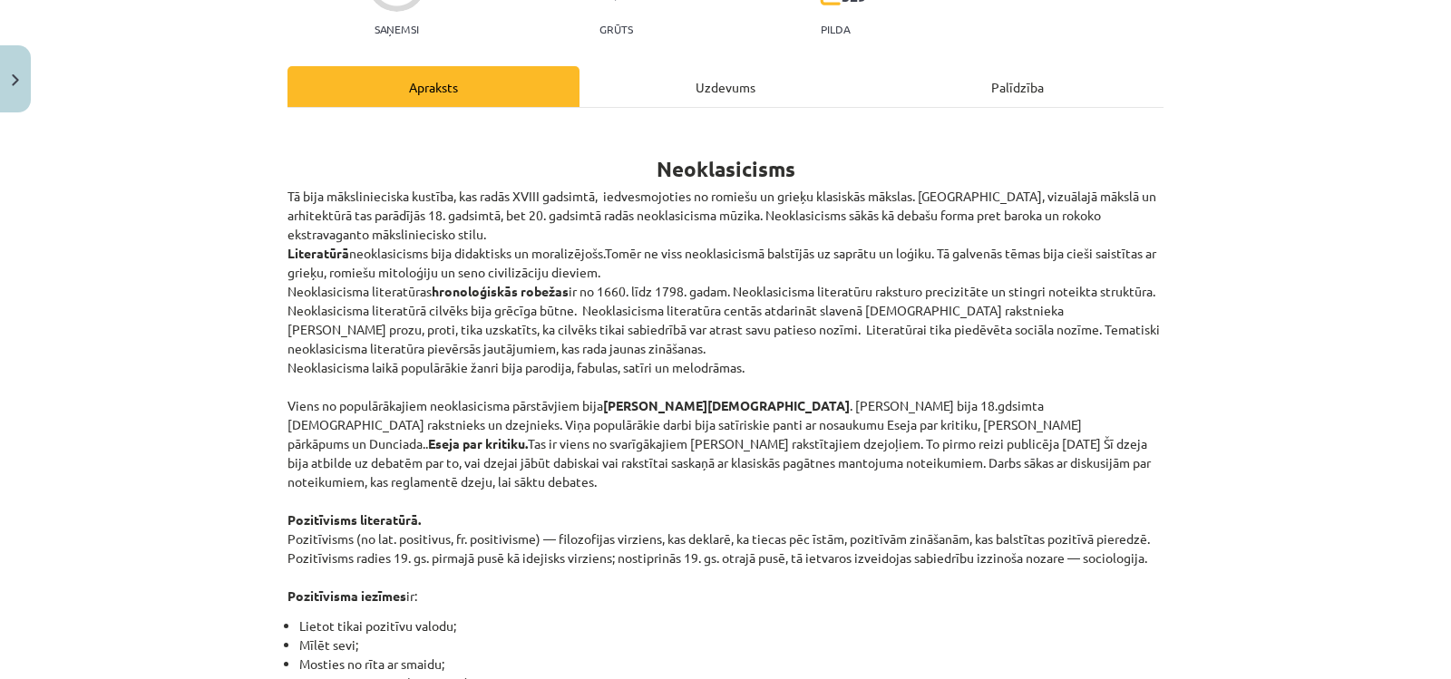
scroll to position [91, 0]
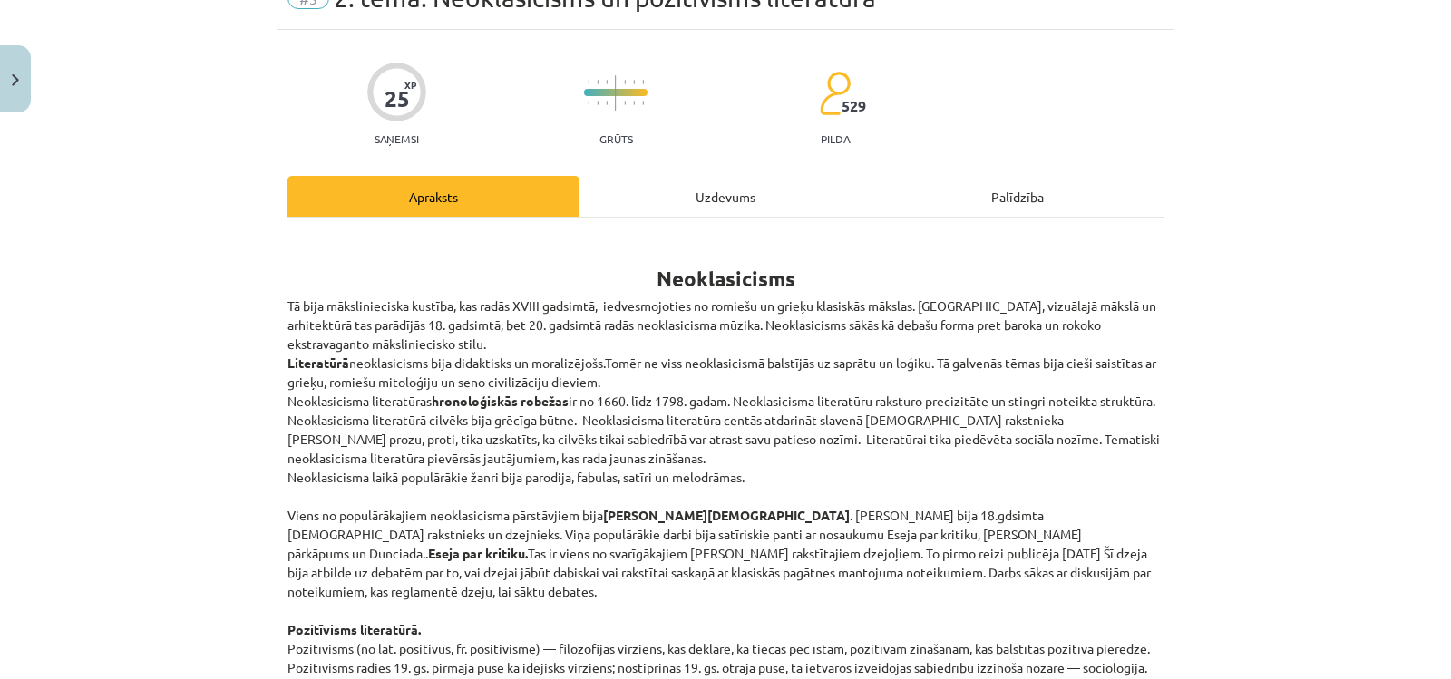
click at [661, 194] on div "Uzdevums" at bounding box center [726, 196] width 292 height 41
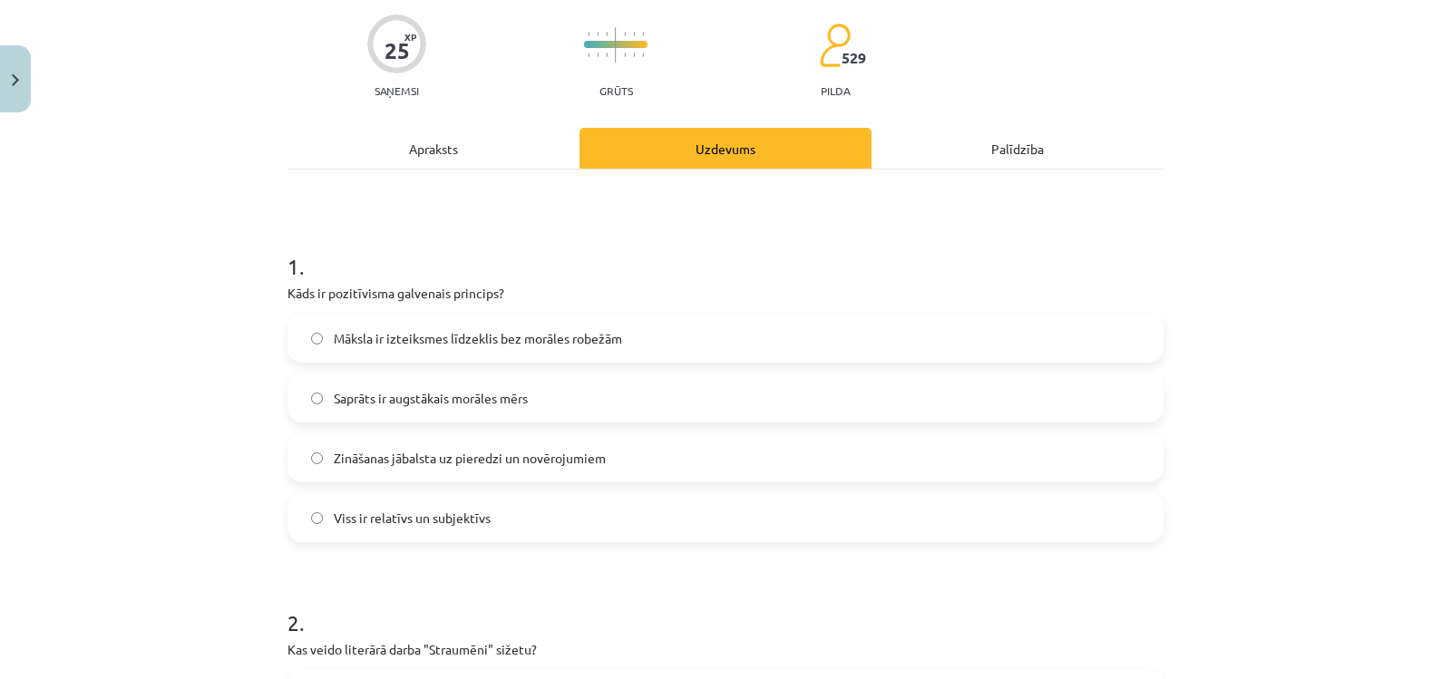
scroll to position [227, 0]
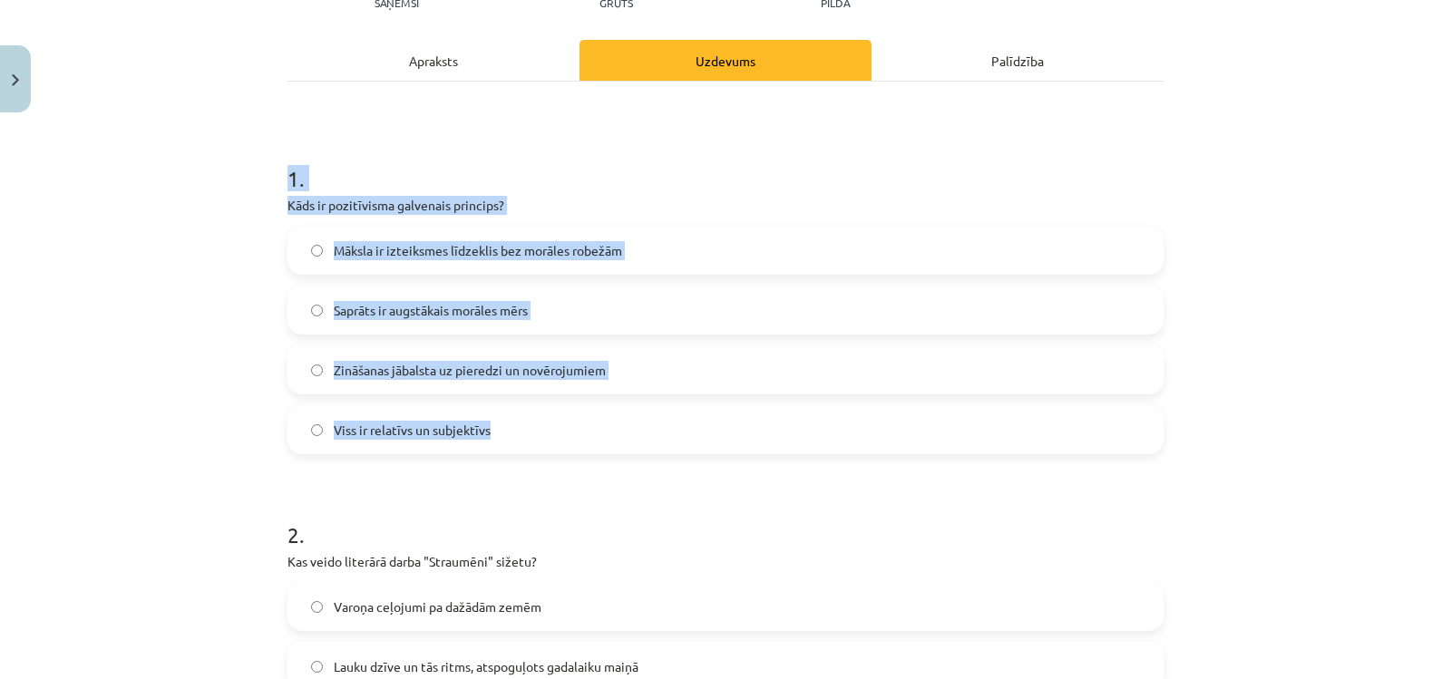
drag, startPoint x: 243, startPoint y: 177, endPoint x: 577, endPoint y: 424, distance: 415.1
click at [577, 424] on div "Mācību tēma: Literatūras i - 11. klases 1.ieskaites mācību materiāls #3 2. tēma…" at bounding box center [725, 339] width 1451 height 679
copy div "1 . Kāds ir pozitīvisma galvenais princips? Māksla ir izteiksmes līdzeklis bez …"
click at [475, 170] on h1 "1 ." at bounding box center [726, 162] width 876 height 56
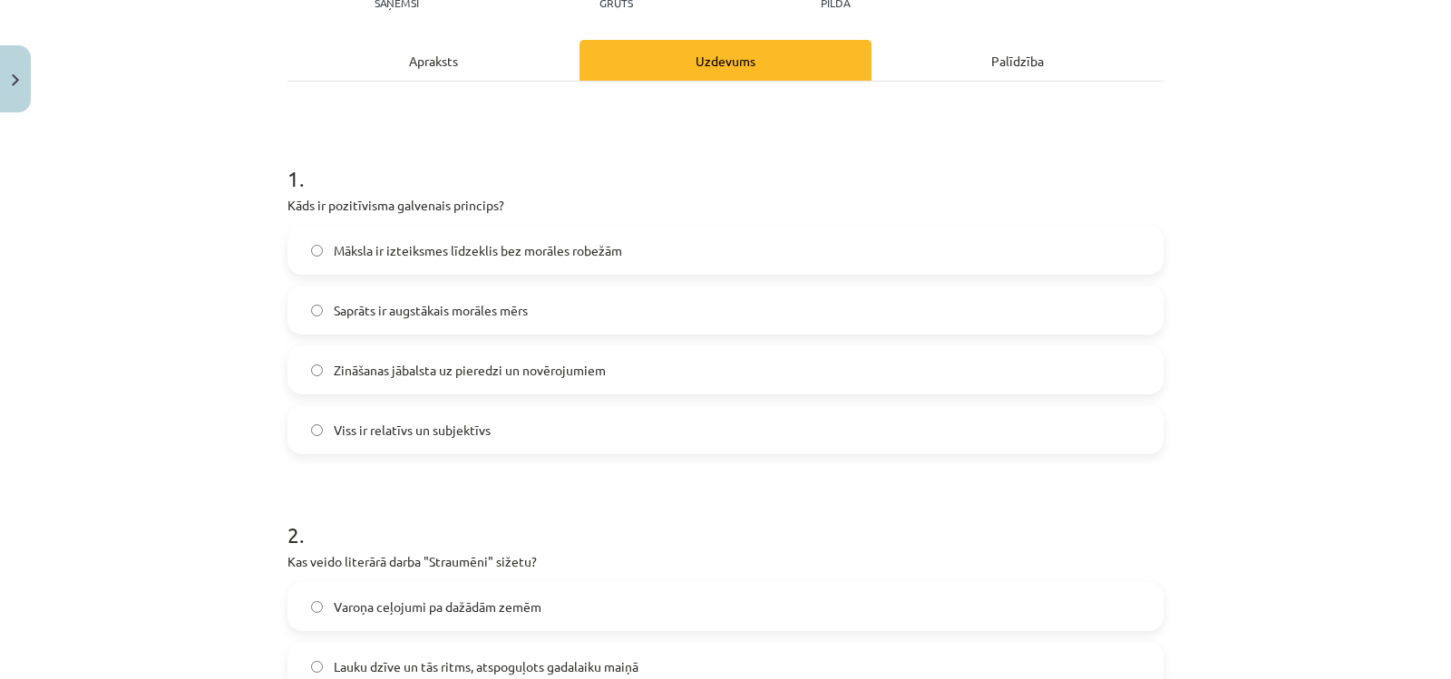
click at [545, 376] on span "Zināšanas jābalsta uz pieredzi un novērojumiem" at bounding box center [470, 370] width 272 height 19
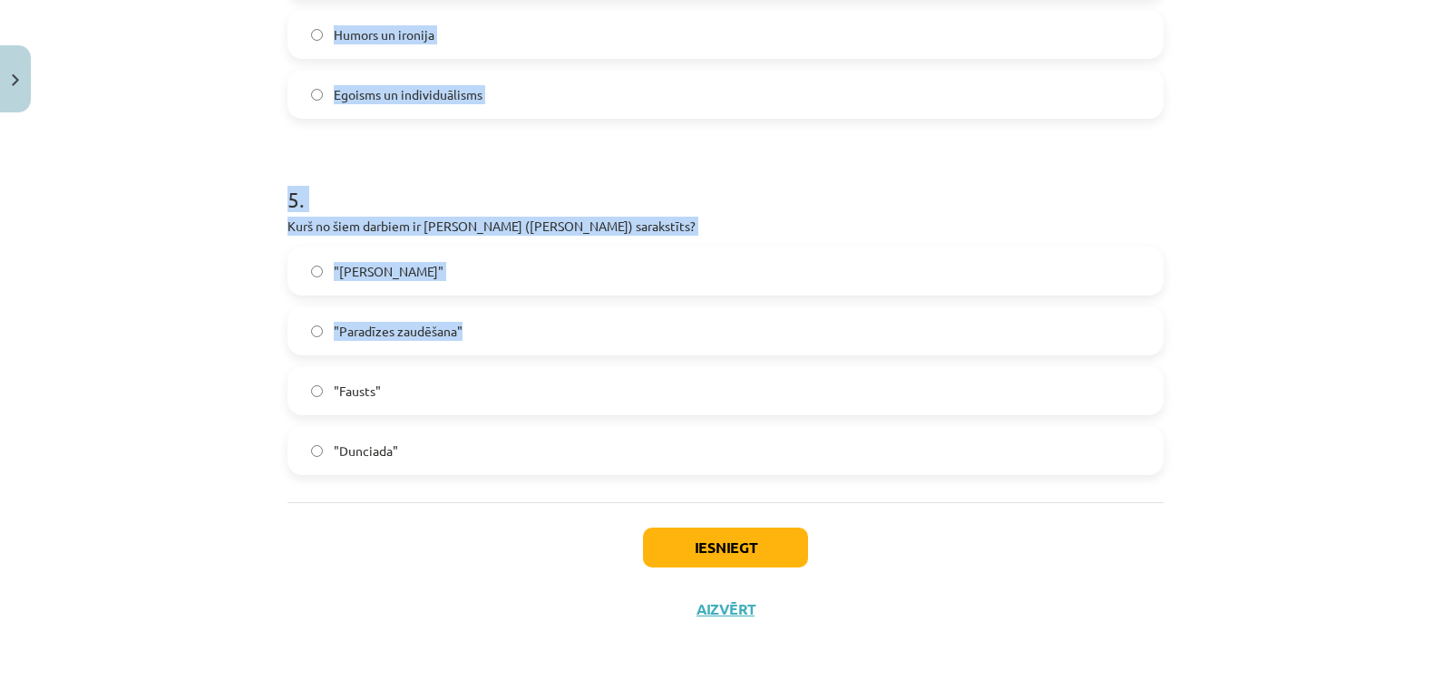
scroll to position [1638, 0]
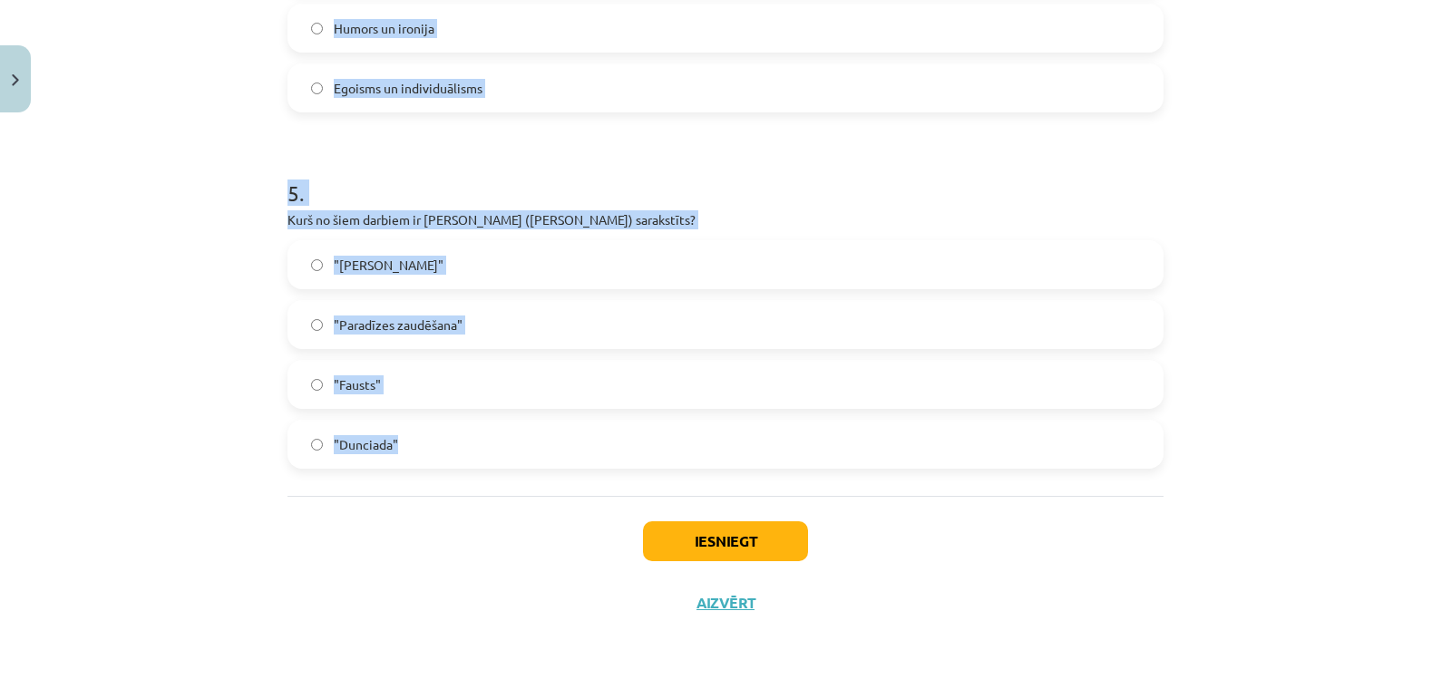
drag, startPoint x: 282, startPoint y: 81, endPoint x: 341, endPoint y: 430, distance: 354.2
copy form "2 . Kas veido literārā darba "Straumēni" sižetu? Varoņa ceļojumi pa dažādām zem…"
click at [439, 186] on h1 "5 ." at bounding box center [726, 177] width 876 height 56
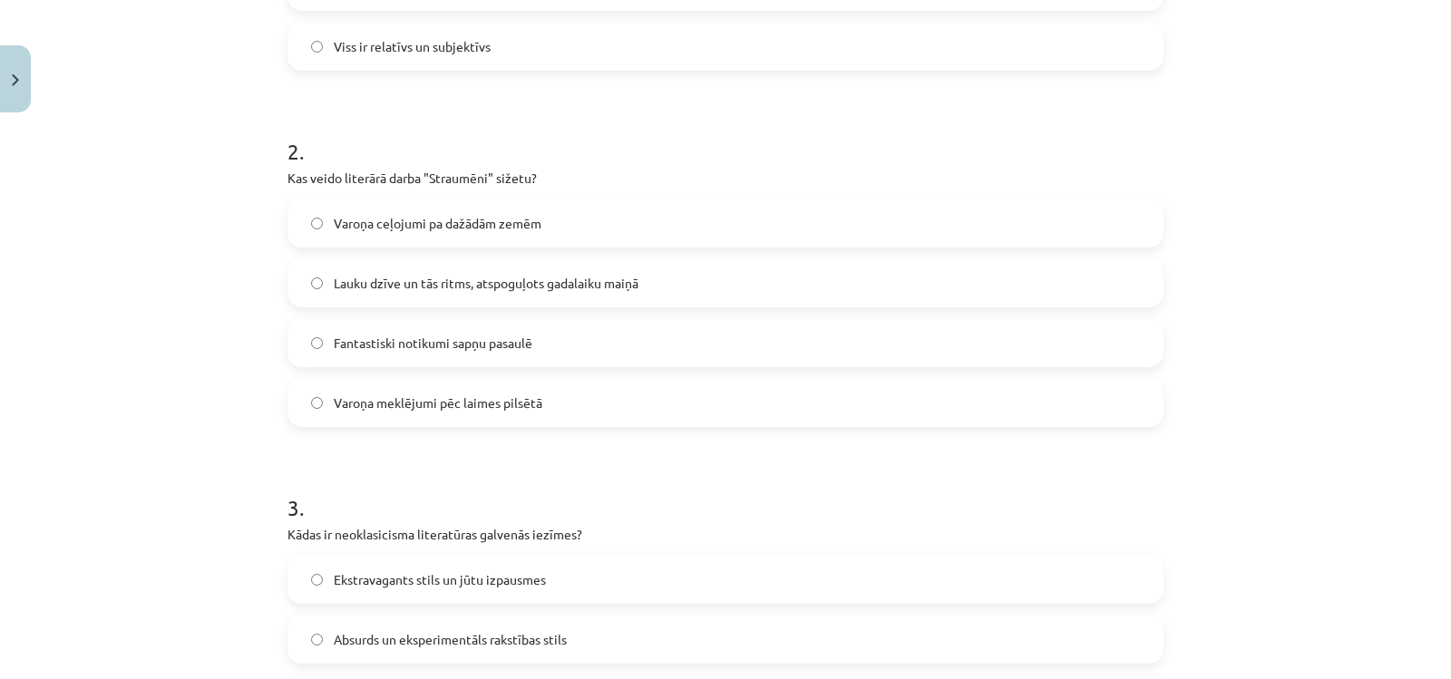
scroll to position [640, 0]
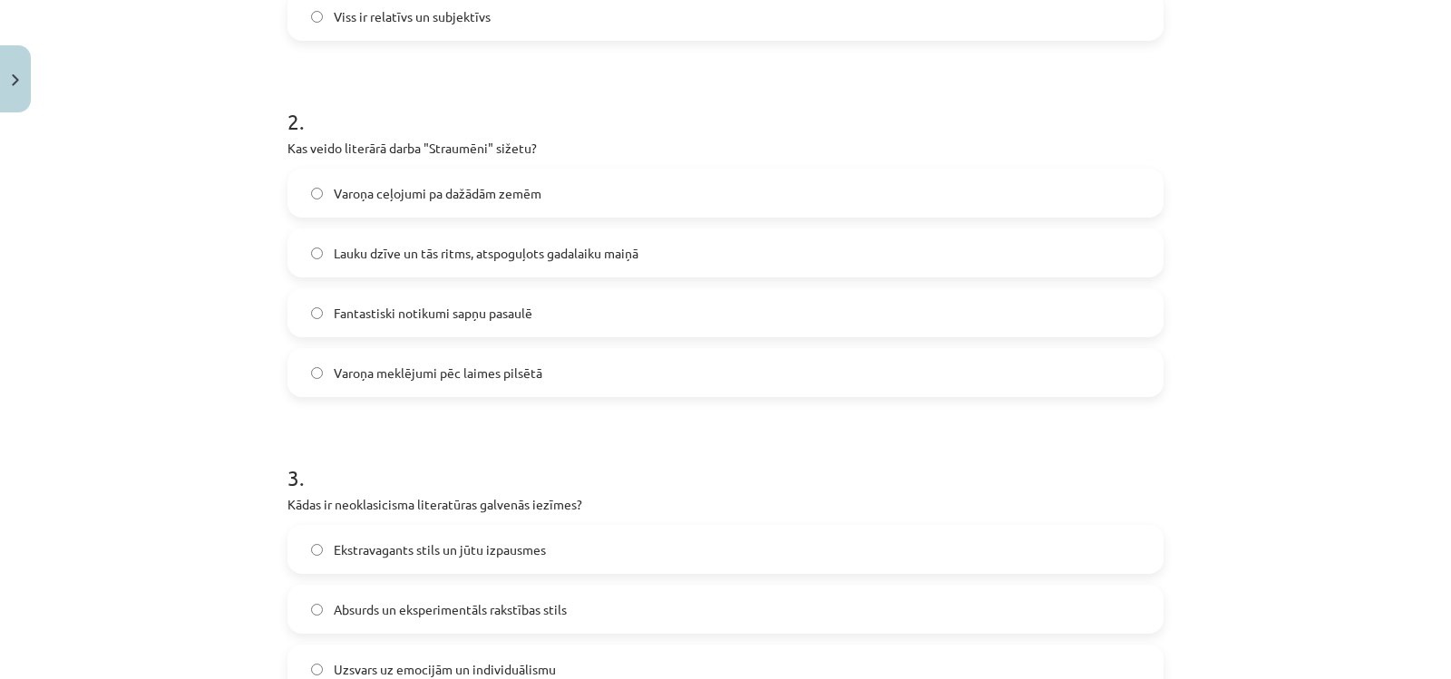
click at [465, 259] on span "Lauku dzīve un tās ritms, atspoguļots gadalaiku maiņā" at bounding box center [486, 253] width 305 height 19
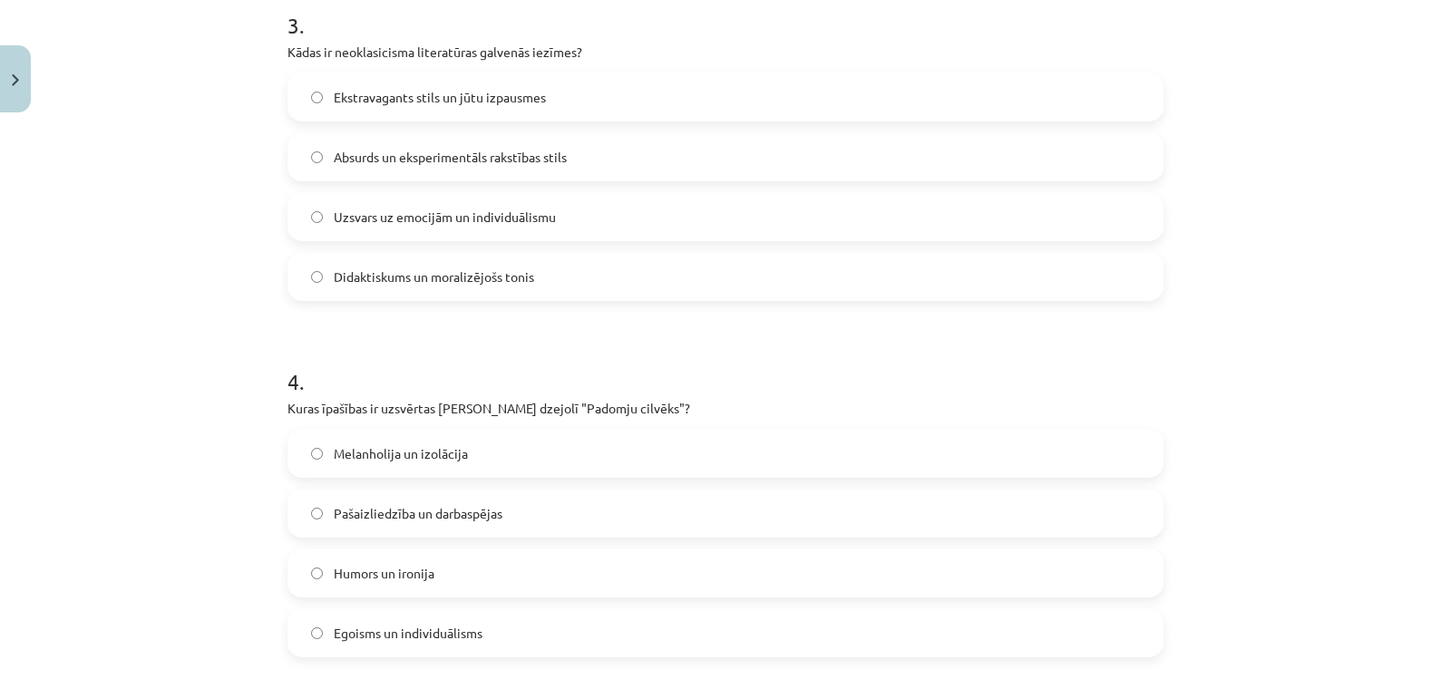
scroll to position [1094, 0]
click at [375, 277] on span "Didaktiskums un moralizējošs tonis" at bounding box center [434, 276] width 200 height 19
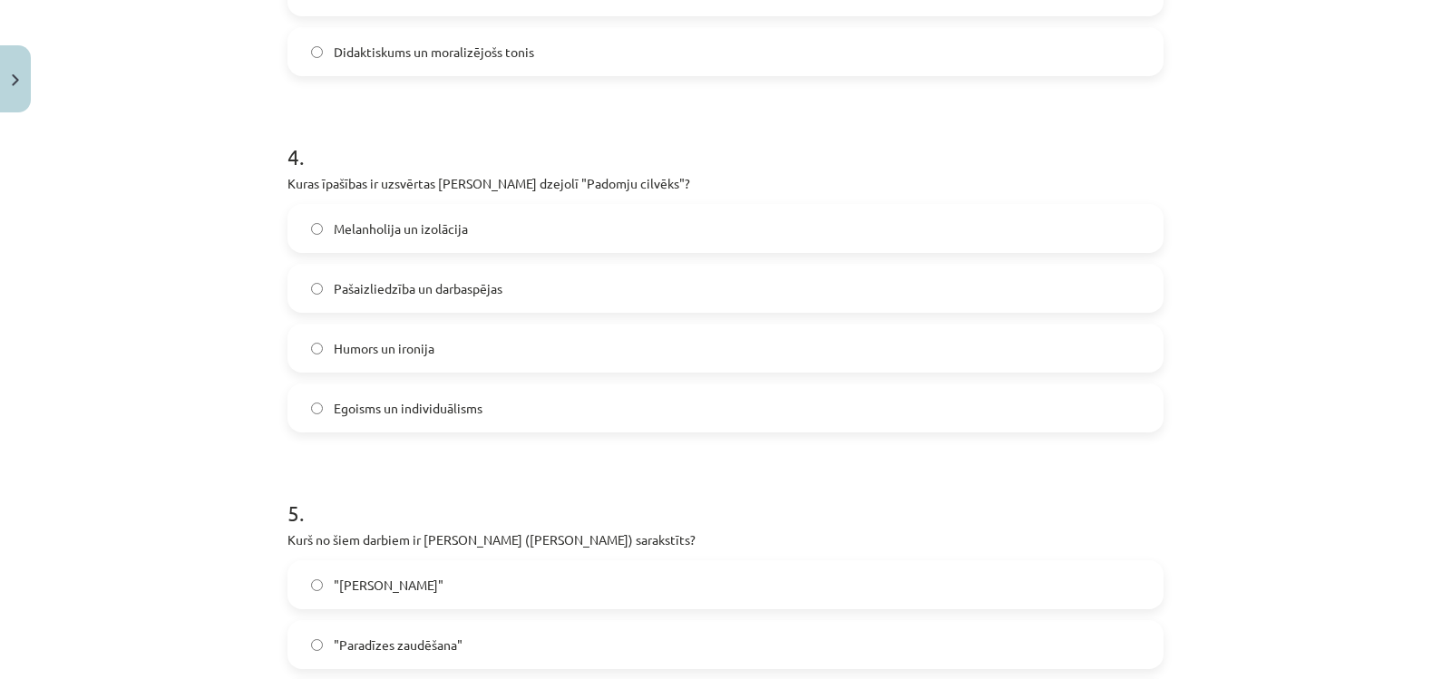
scroll to position [1275, 0]
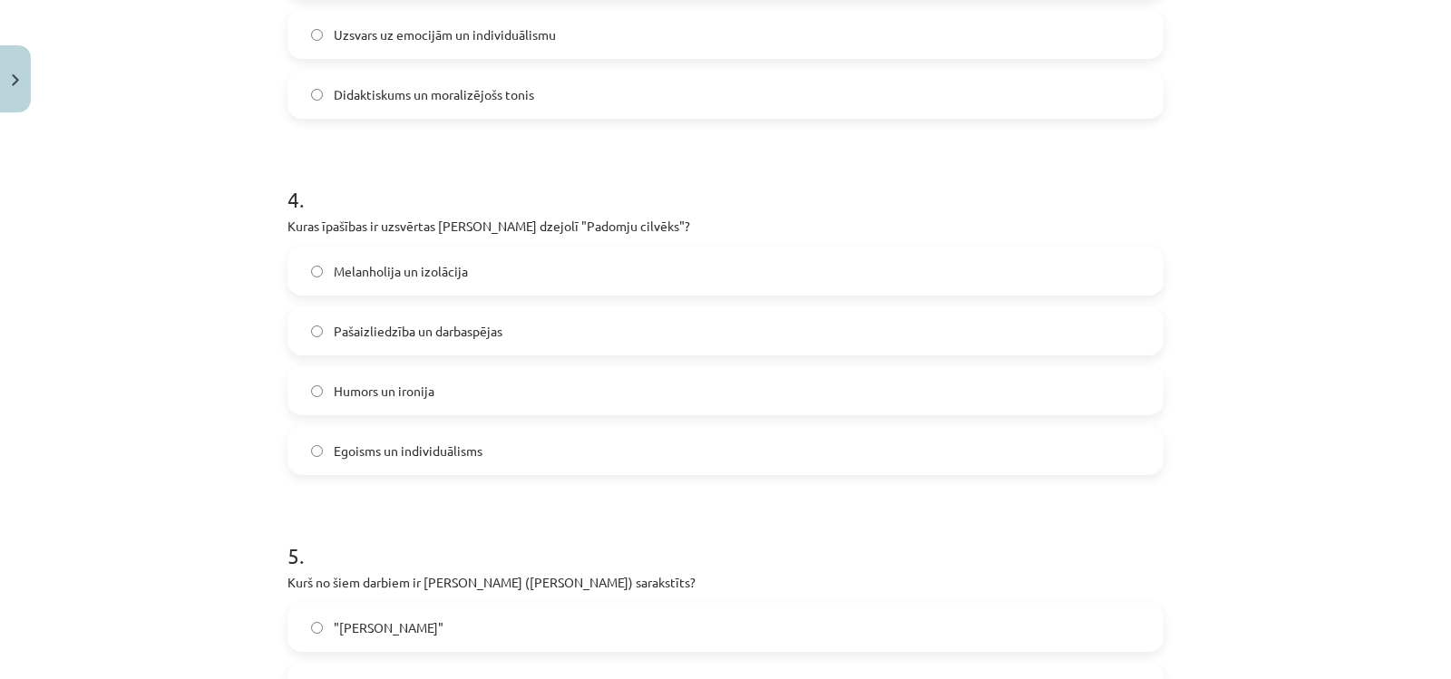
click at [392, 334] on span "Pašaizliedzība un darbaspējas" at bounding box center [418, 331] width 169 height 19
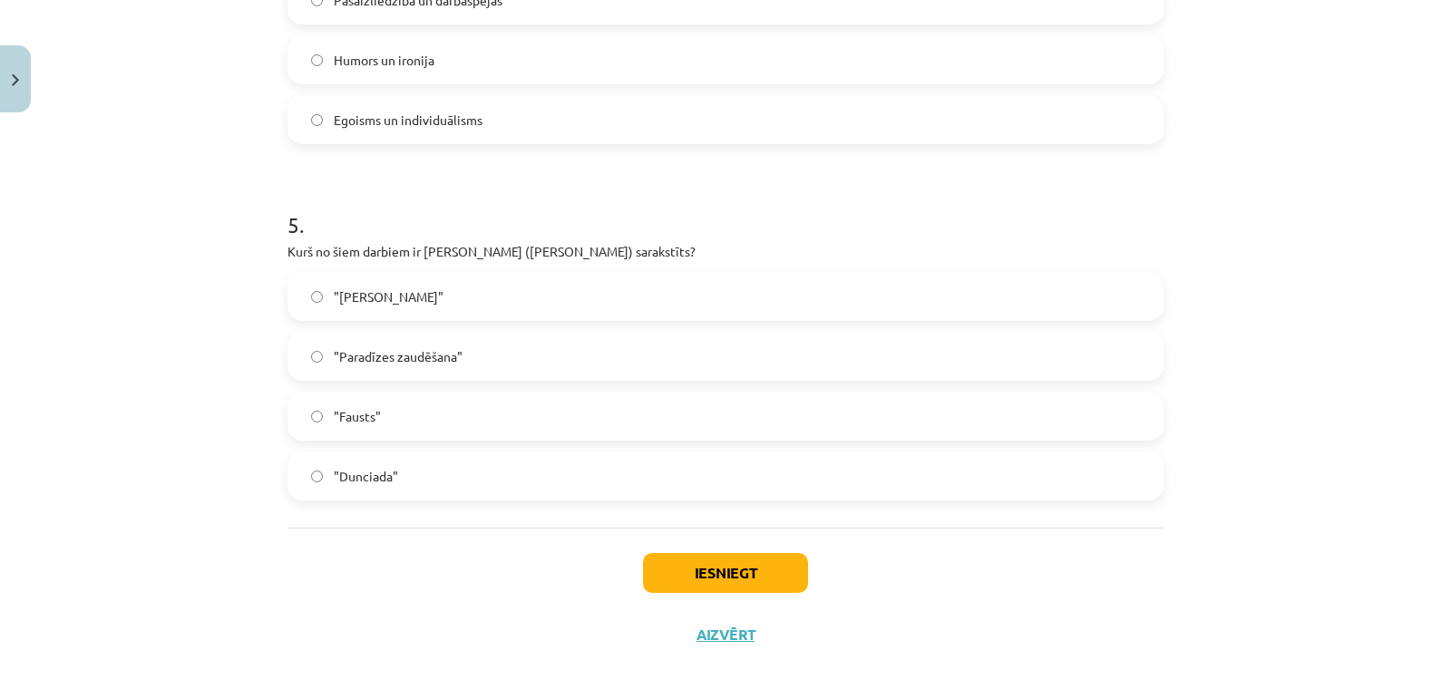
scroll to position [1638, 0]
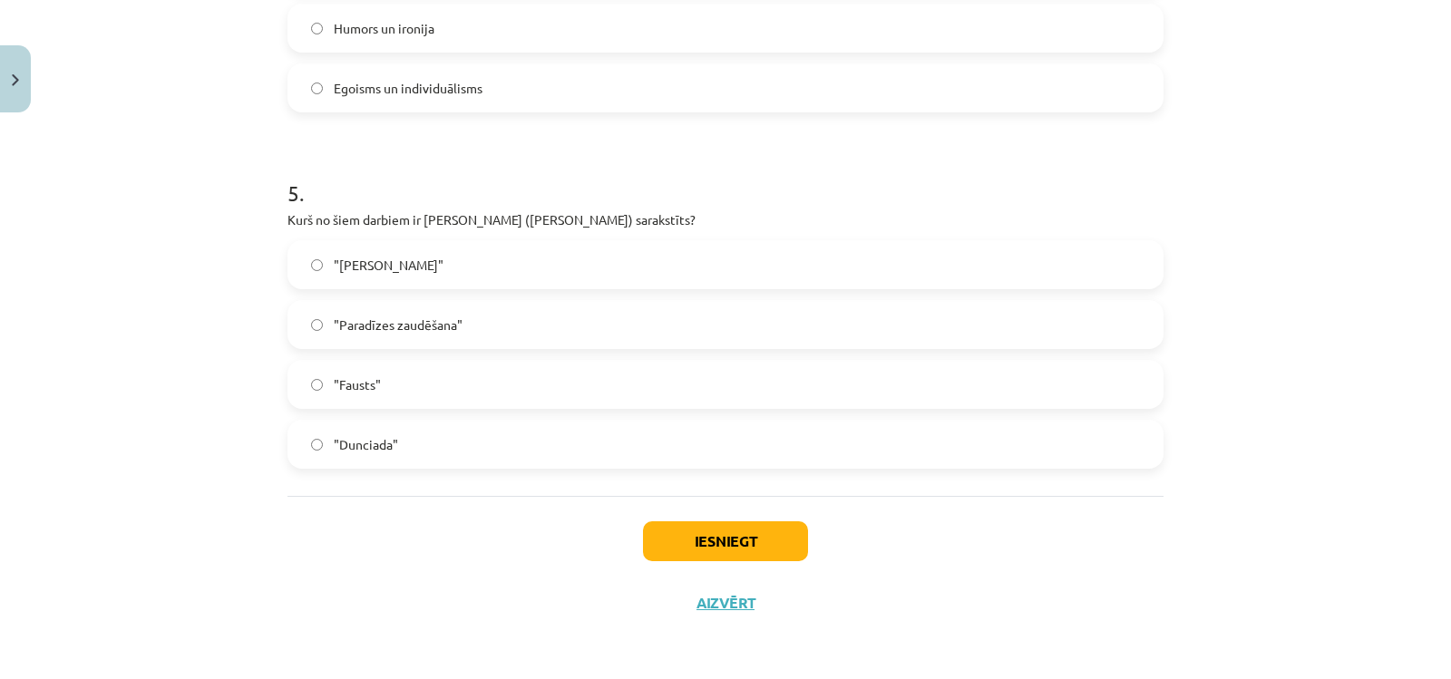
click at [400, 454] on label ""Dunciada"" at bounding box center [725, 444] width 873 height 45
drag, startPoint x: 400, startPoint y: 454, endPoint x: 587, endPoint y: 602, distance: 238.9
click at [685, 555] on button "Iesniegt" at bounding box center [725, 542] width 165 height 40
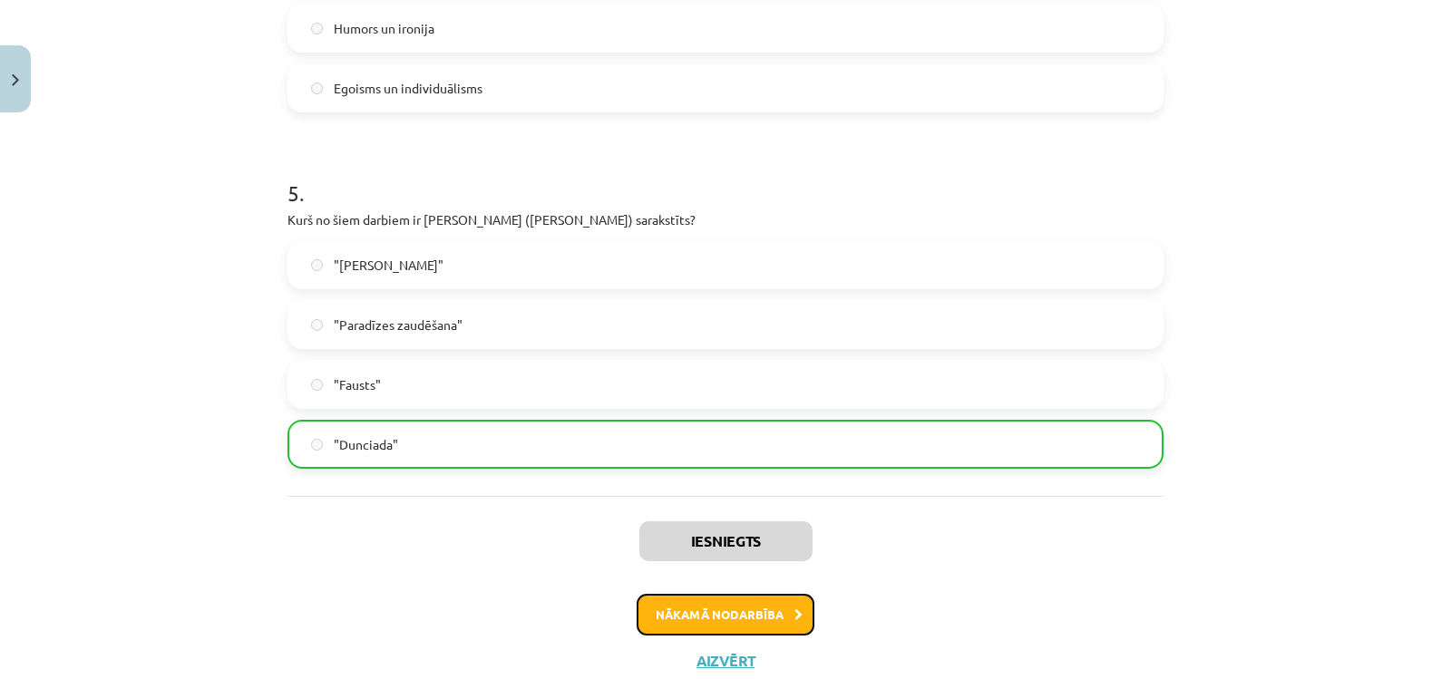
click at [732, 612] on button "Nākamā nodarbība" at bounding box center [726, 615] width 178 height 42
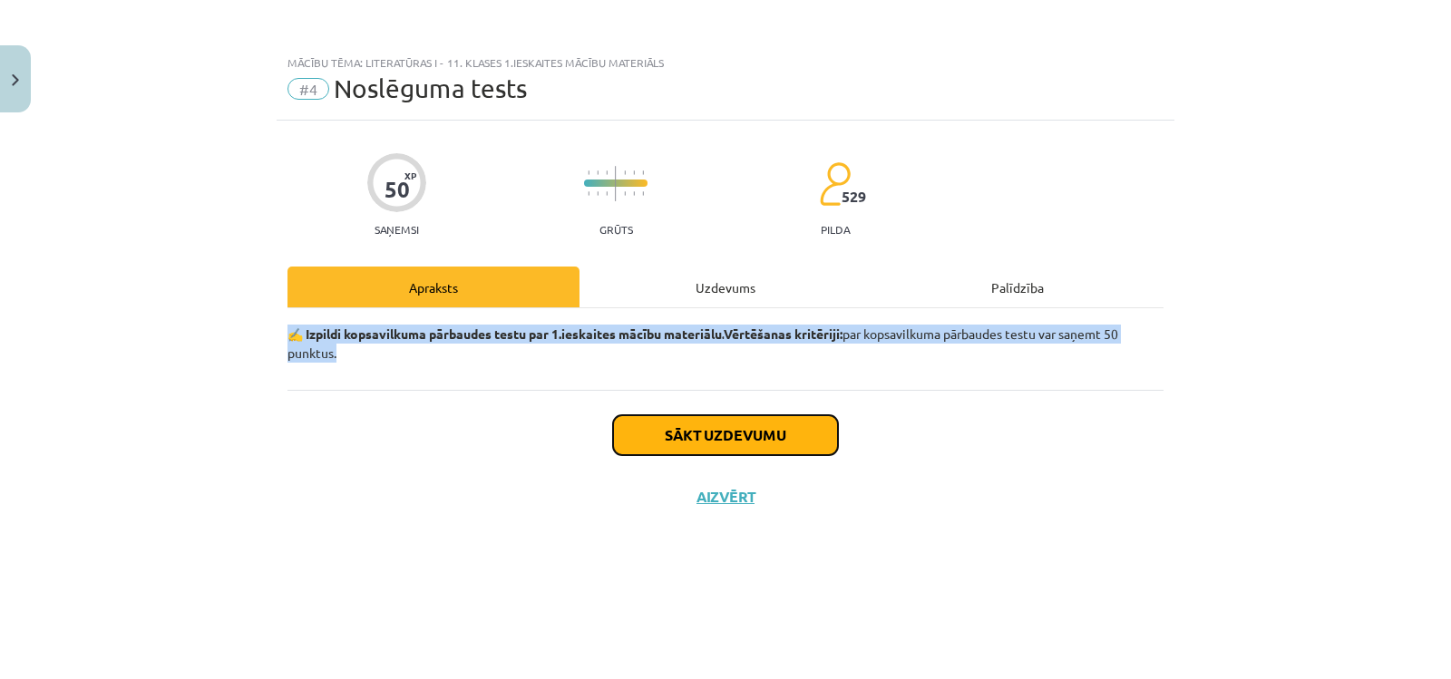
click at [691, 442] on button "Sākt uzdevumu" at bounding box center [725, 435] width 225 height 40
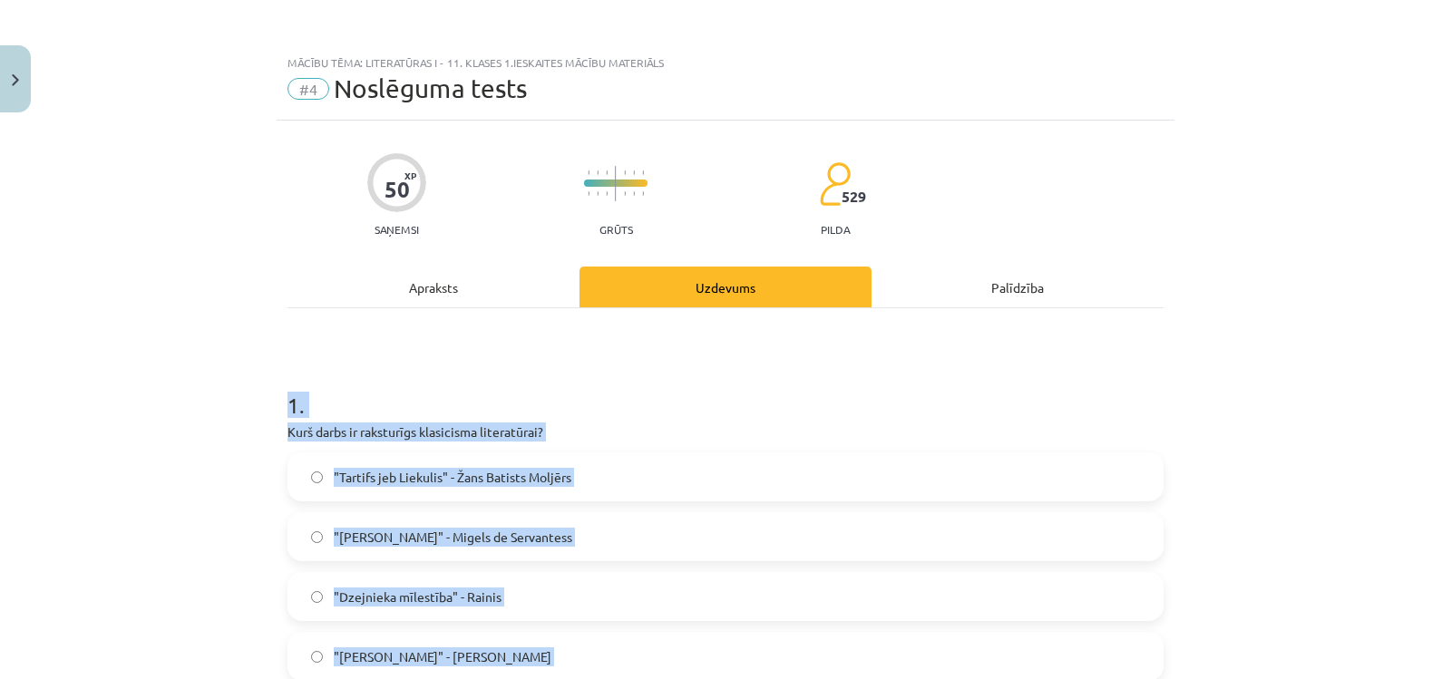
click at [606, 412] on h1 "1 ." at bounding box center [726, 389] width 876 height 56
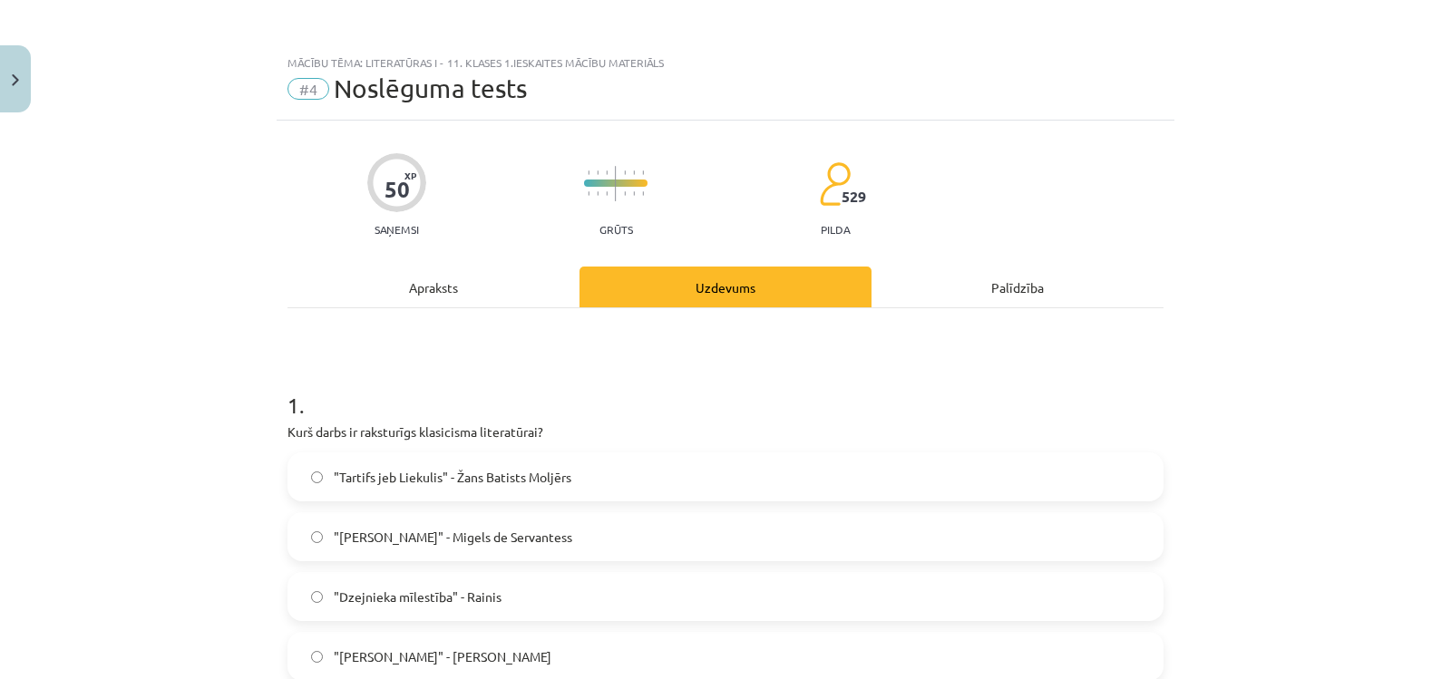
click at [480, 295] on div "Apraksts" at bounding box center [434, 287] width 292 height 41
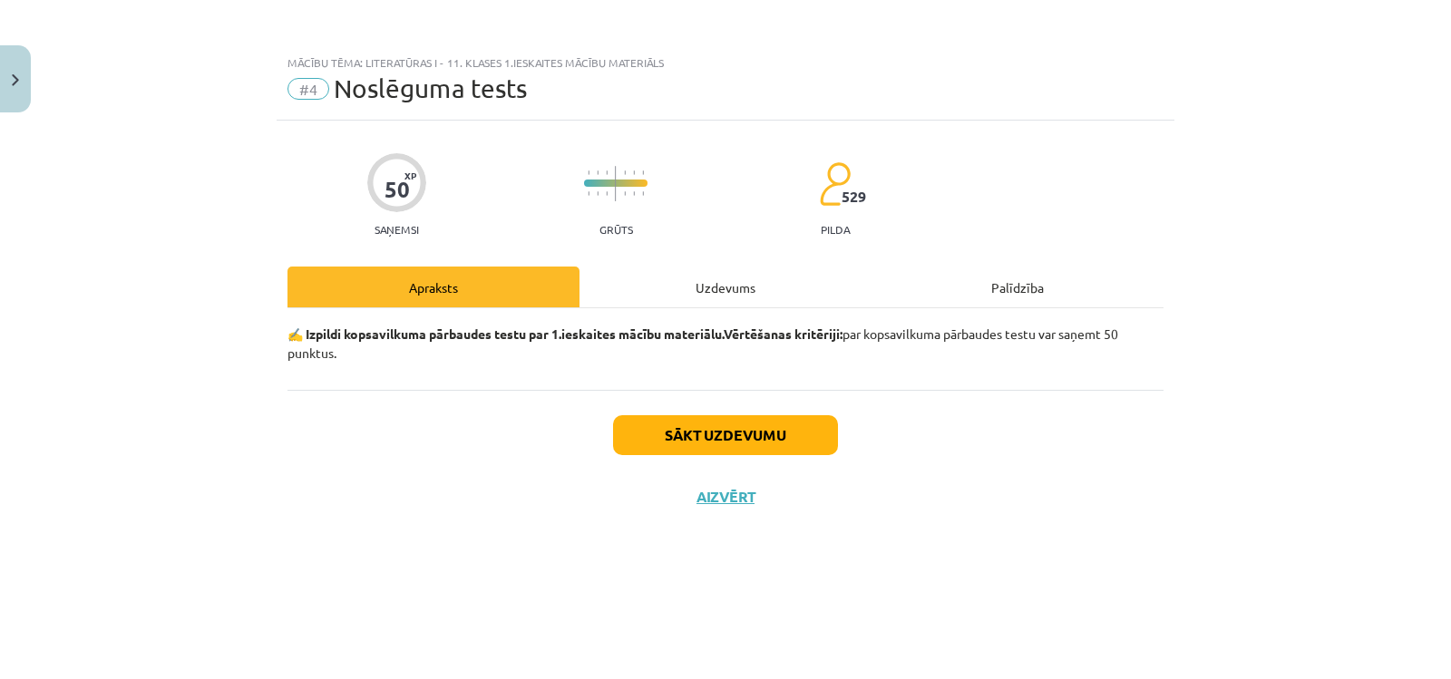
click at [644, 299] on div "Uzdevums" at bounding box center [726, 287] width 292 height 41
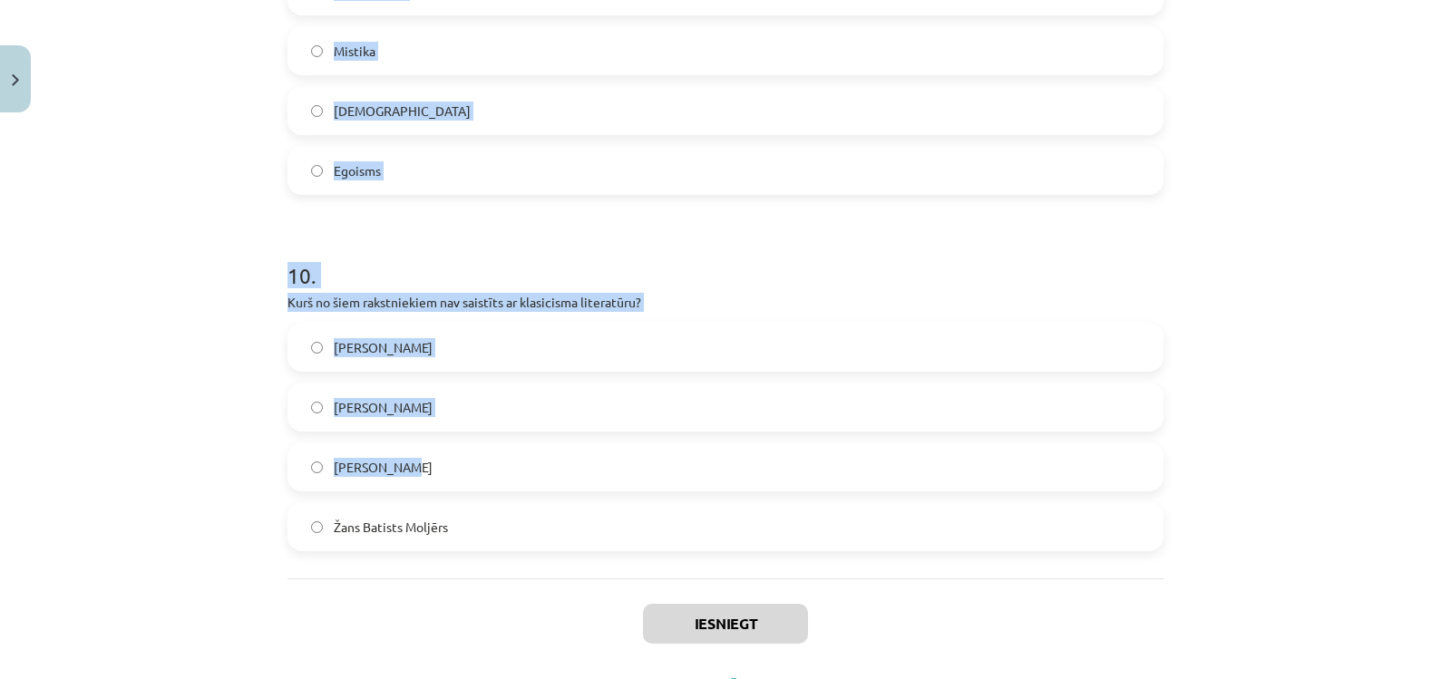
scroll to position [3421, 0]
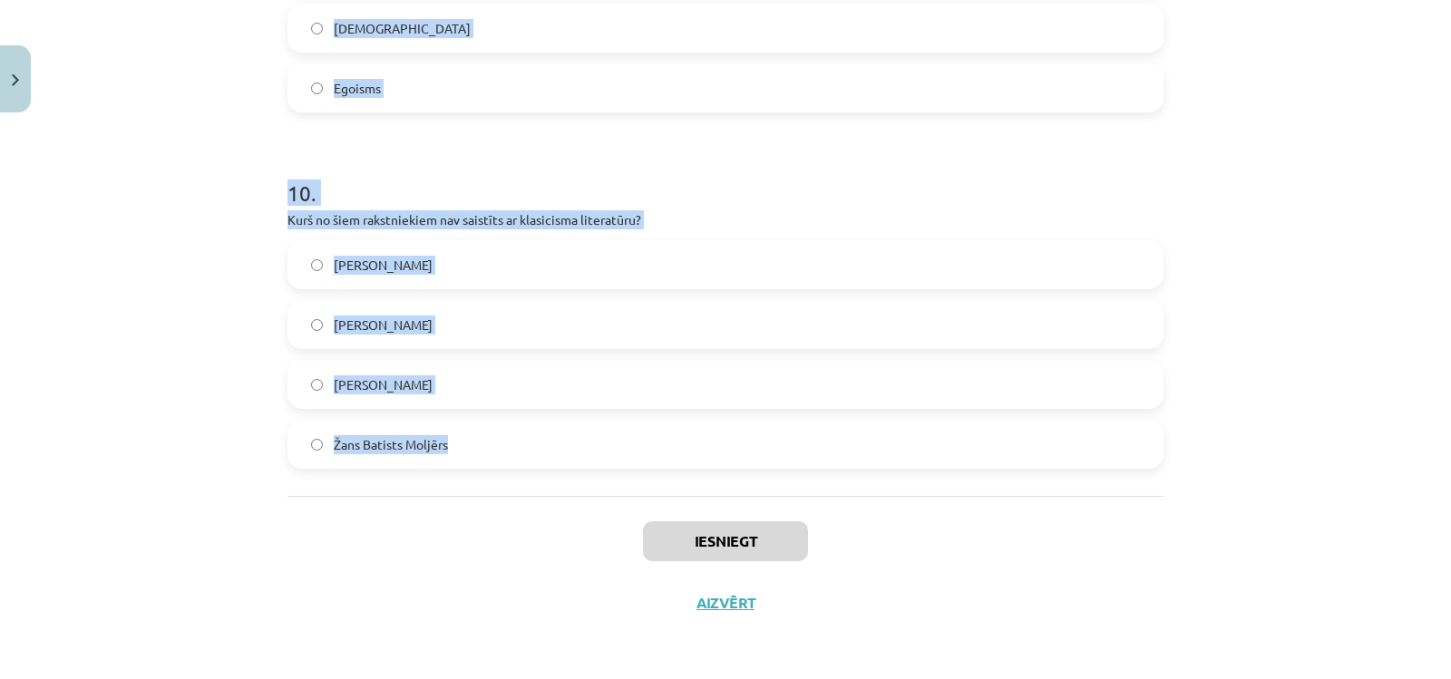
drag, startPoint x: 263, startPoint y: 223, endPoint x: 489, endPoint y: 449, distance: 319.5
click at [489, 449] on div "Mācību tēma: Literatūras i - 11. klases 1.ieskaites mācību materiāls #4 Noslēgu…" at bounding box center [725, 339] width 1451 height 679
copy form "1 . Kurš darbs ir raksturīgs klasicisma literatūrai? "Tartifs jeb Liekulis" - Ž…"
click at [102, 409] on div "Mācību tēma: Literatūras i - 11. klases 1.ieskaites mācību materiāls #4 Noslēgu…" at bounding box center [725, 339] width 1451 height 679
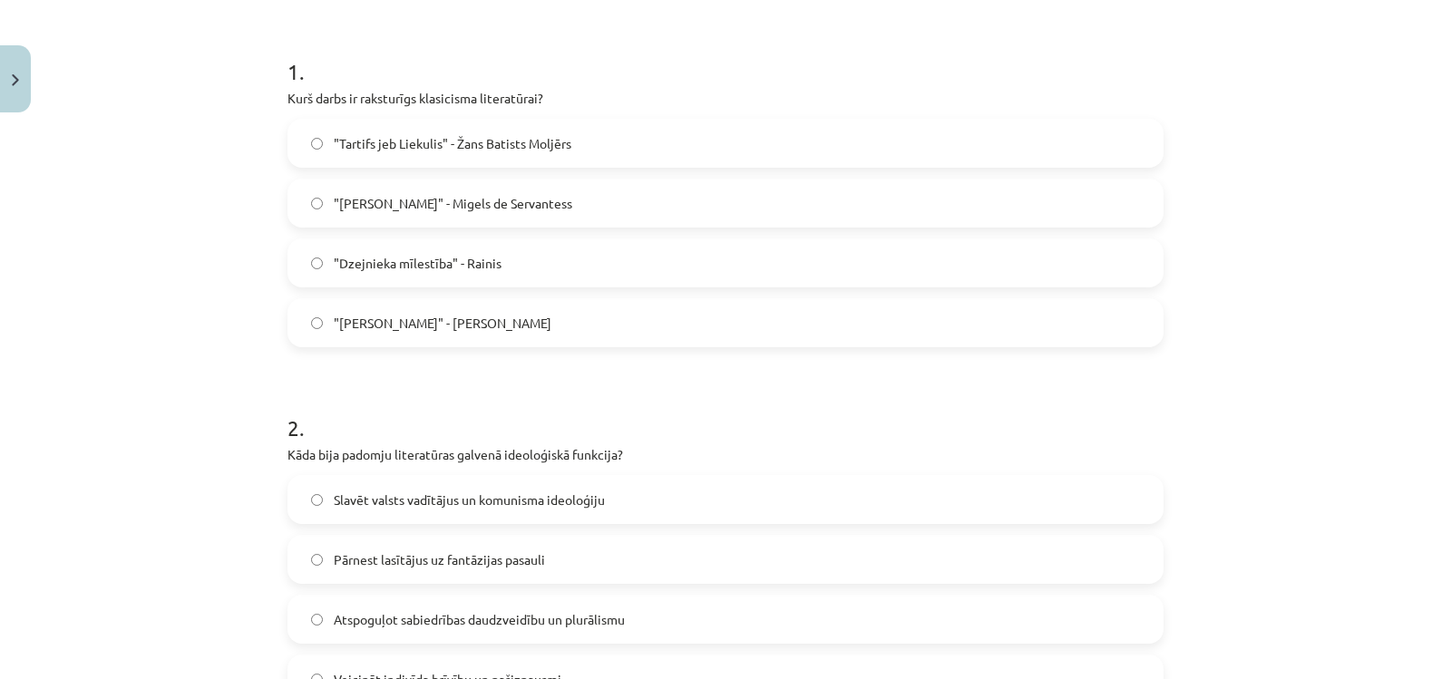
scroll to position [246, 0]
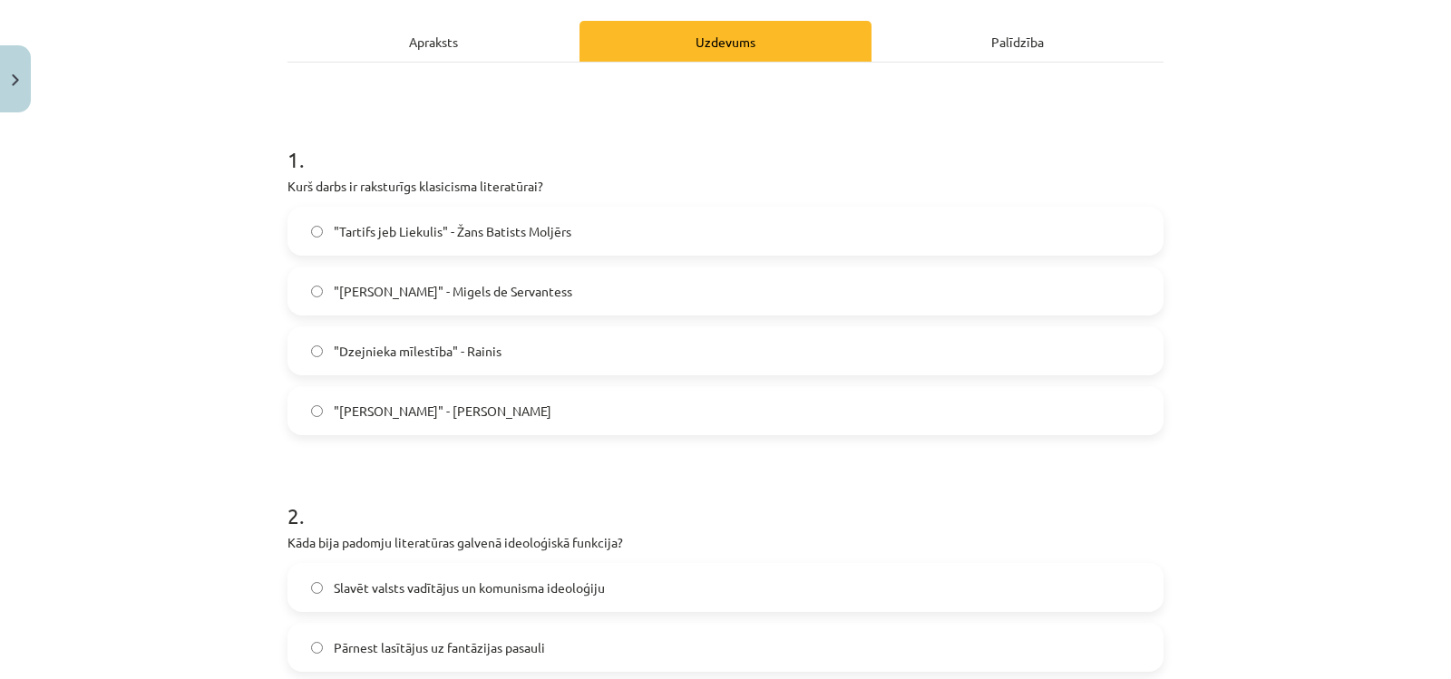
click at [357, 233] on span ""Tartifs jeb Liekulis" - Žans Batists Moljērs" at bounding box center [453, 231] width 238 height 19
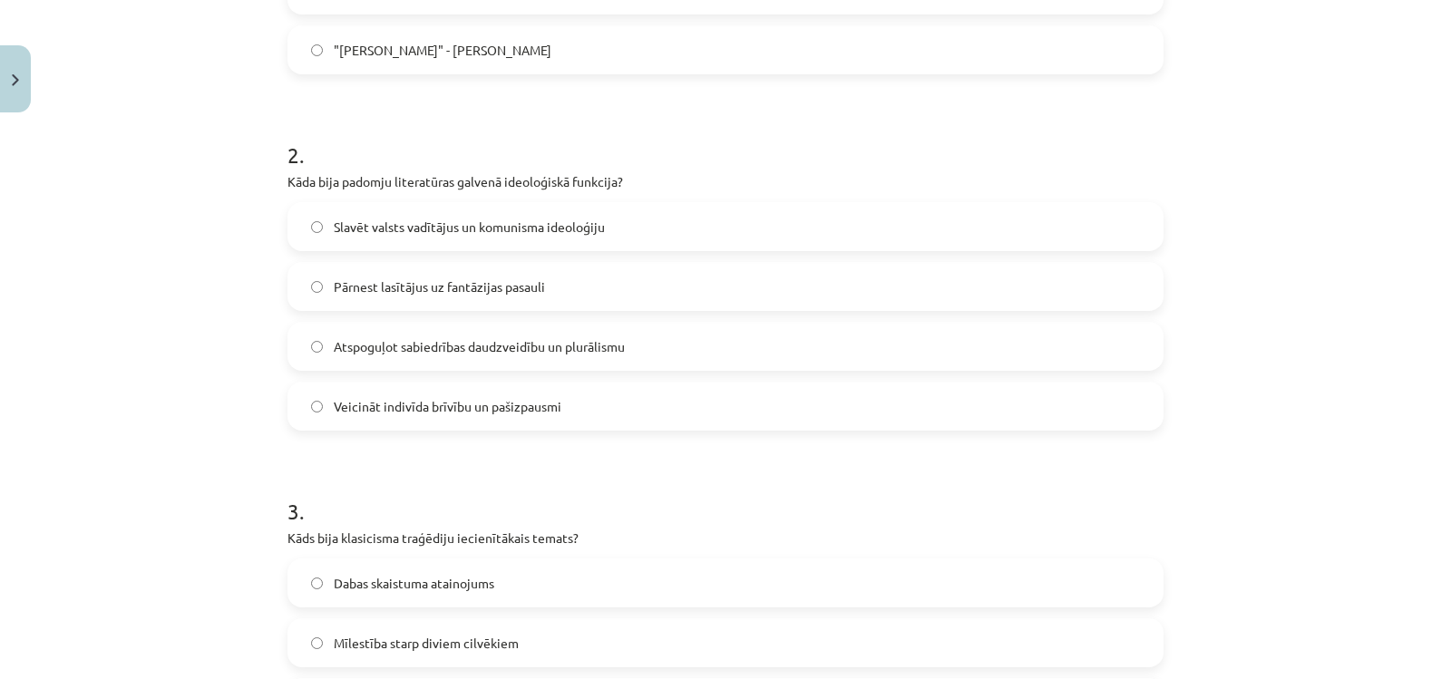
scroll to position [609, 0]
click at [389, 230] on span "Slavēt valsts vadītājus un komunisma ideoloģiju" at bounding box center [469, 225] width 271 height 19
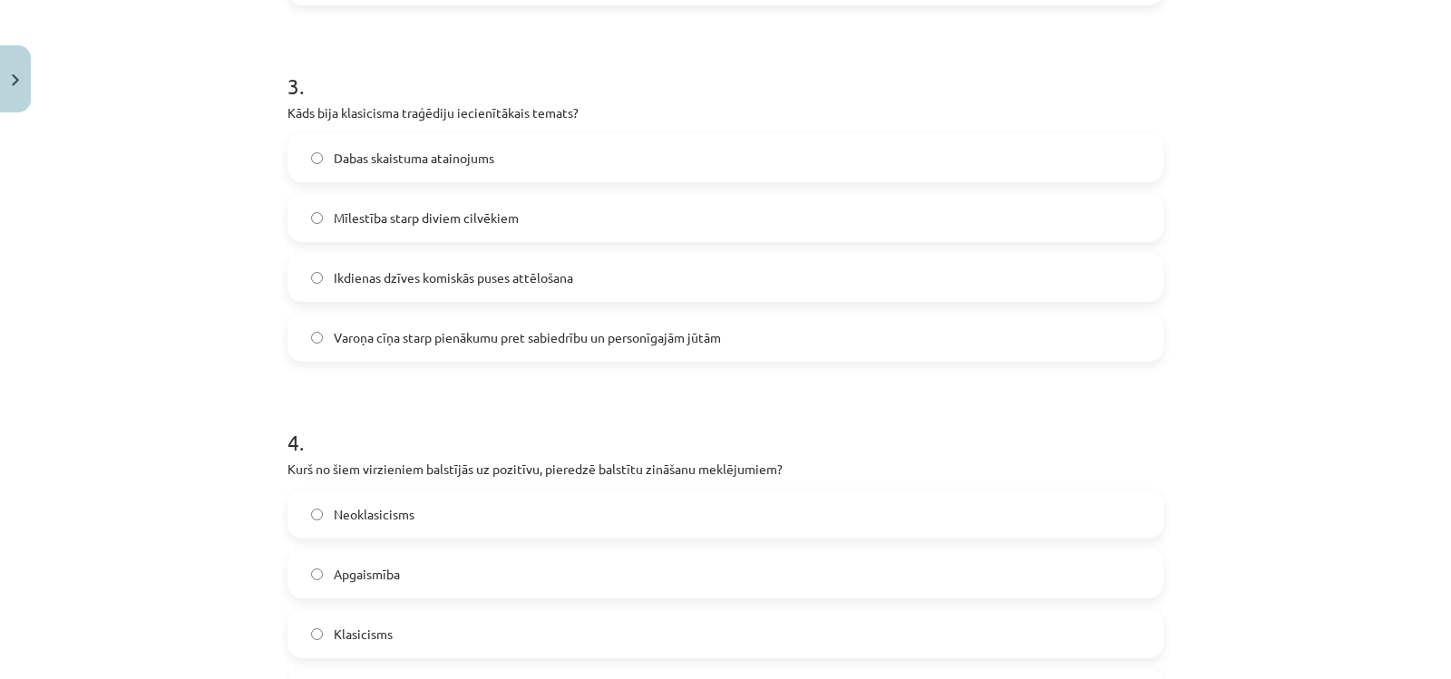
scroll to position [1062, 0]
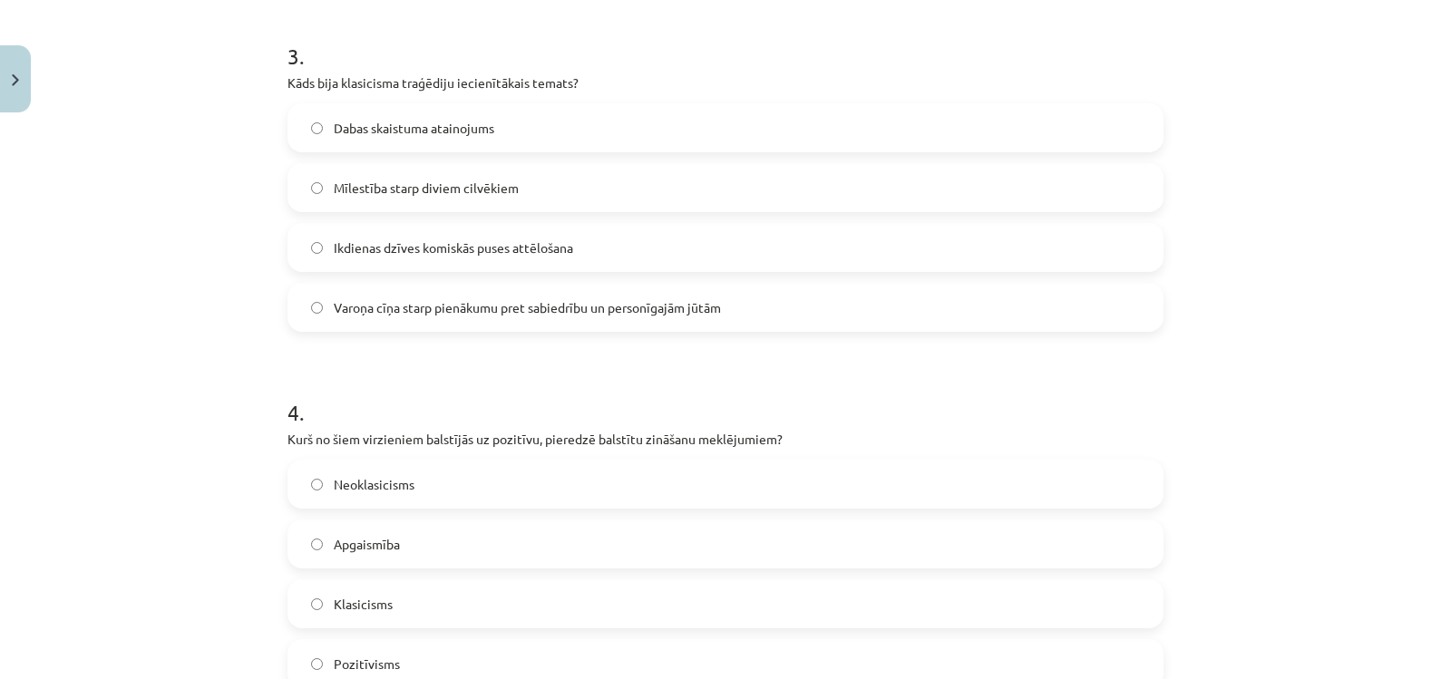
click at [435, 312] on span "Varoņa cīņa starp pienākumu pret sabiedrību un personīgajām jūtām" at bounding box center [527, 307] width 387 height 19
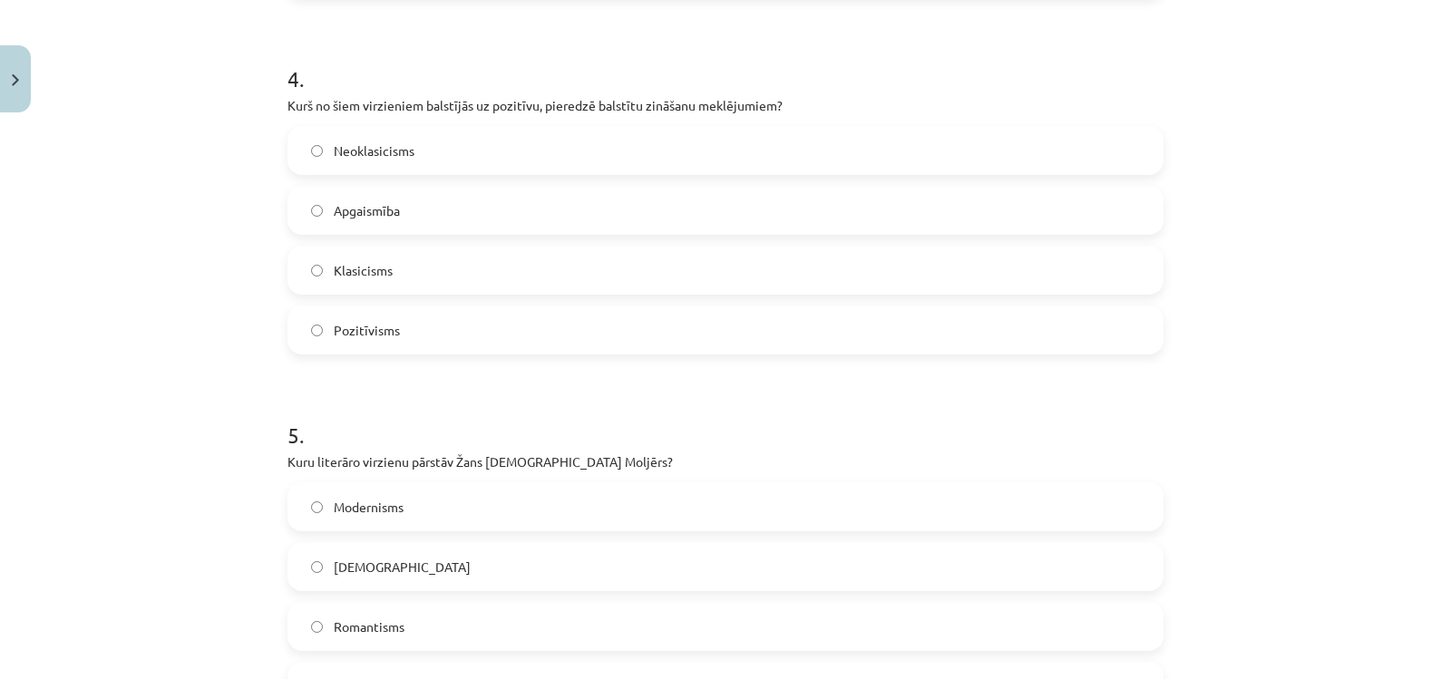
scroll to position [1425, 0]
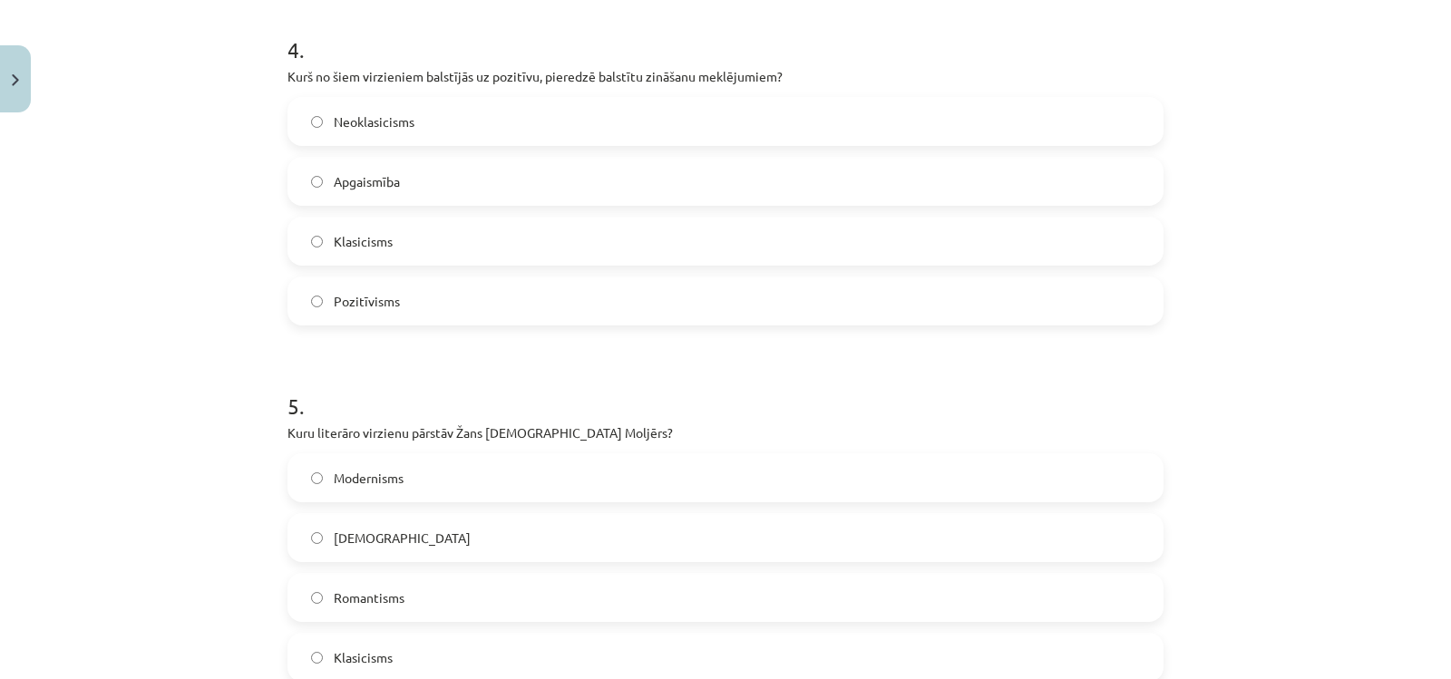
click at [308, 289] on label "Pozitīvisms" at bounding box center [725, 301] width 873 height 45
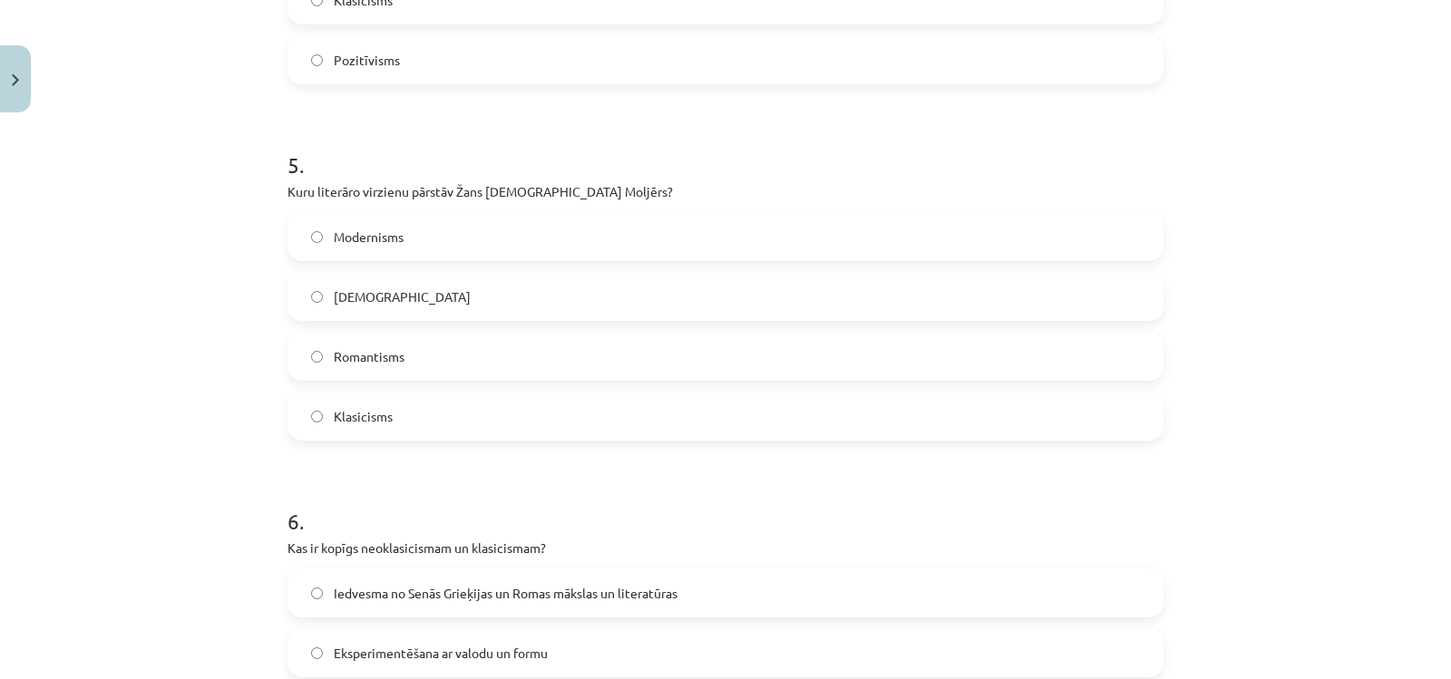
scroll to position [1697, 0]
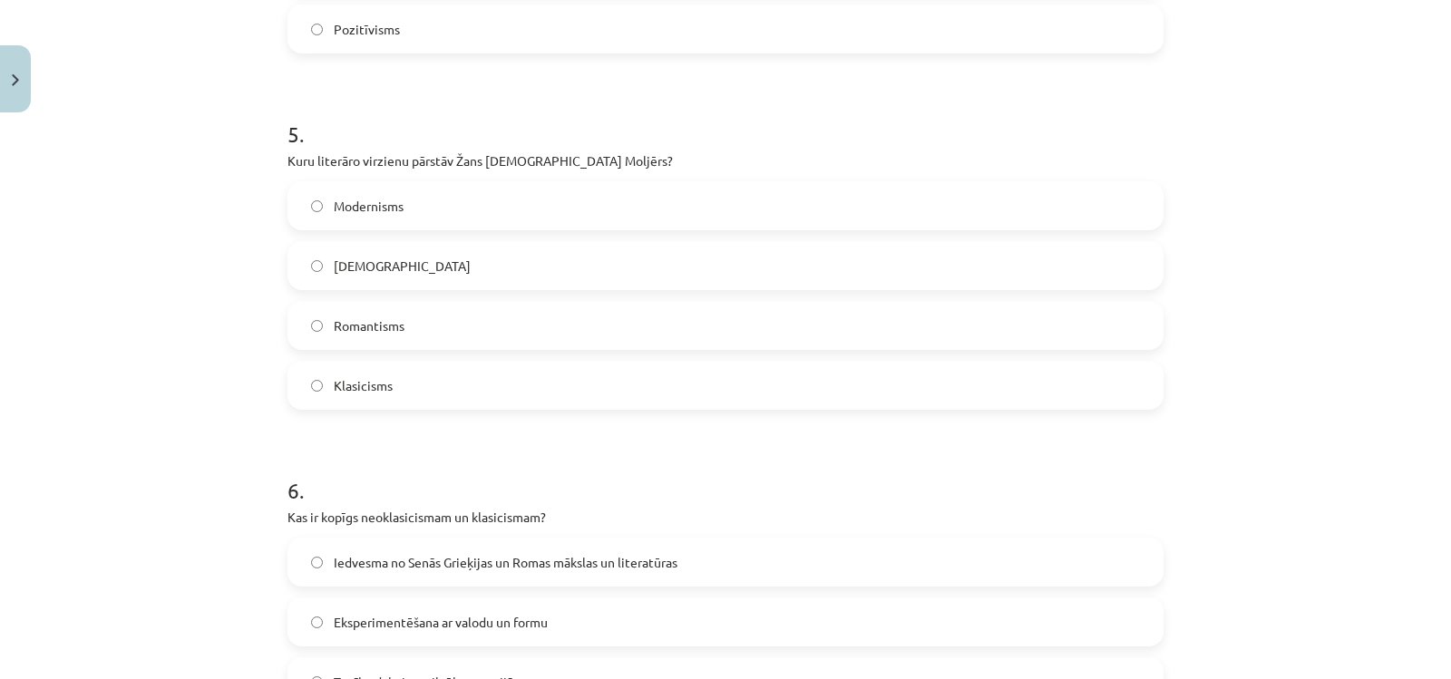
click at [346, 400] on label "Klasicisms" at bounding box center [725, 385] width 873 height 45
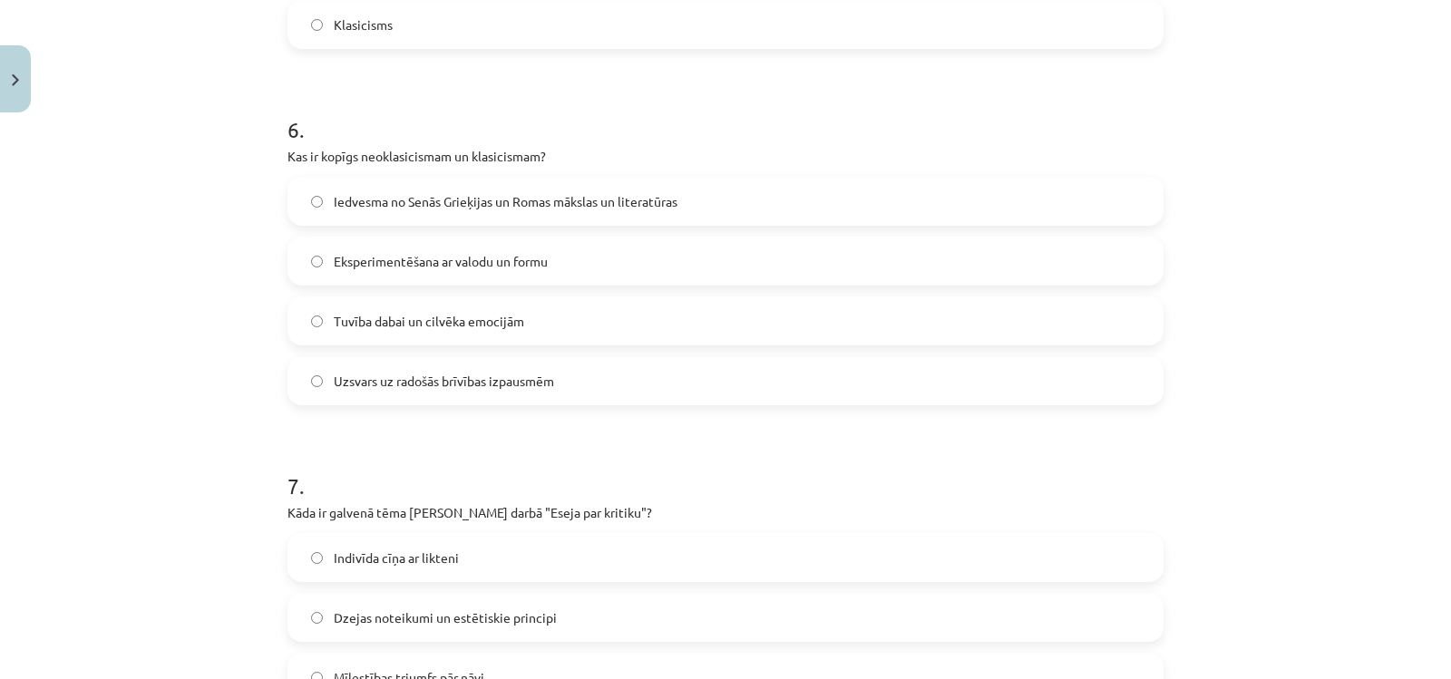
scroll to position [2060, 0]
click at [373, 210] on label "Iedvesma no Senās Grieķijas un Romas mākslas un literatūras" at bounding box center [725, 199] width 873 height 45
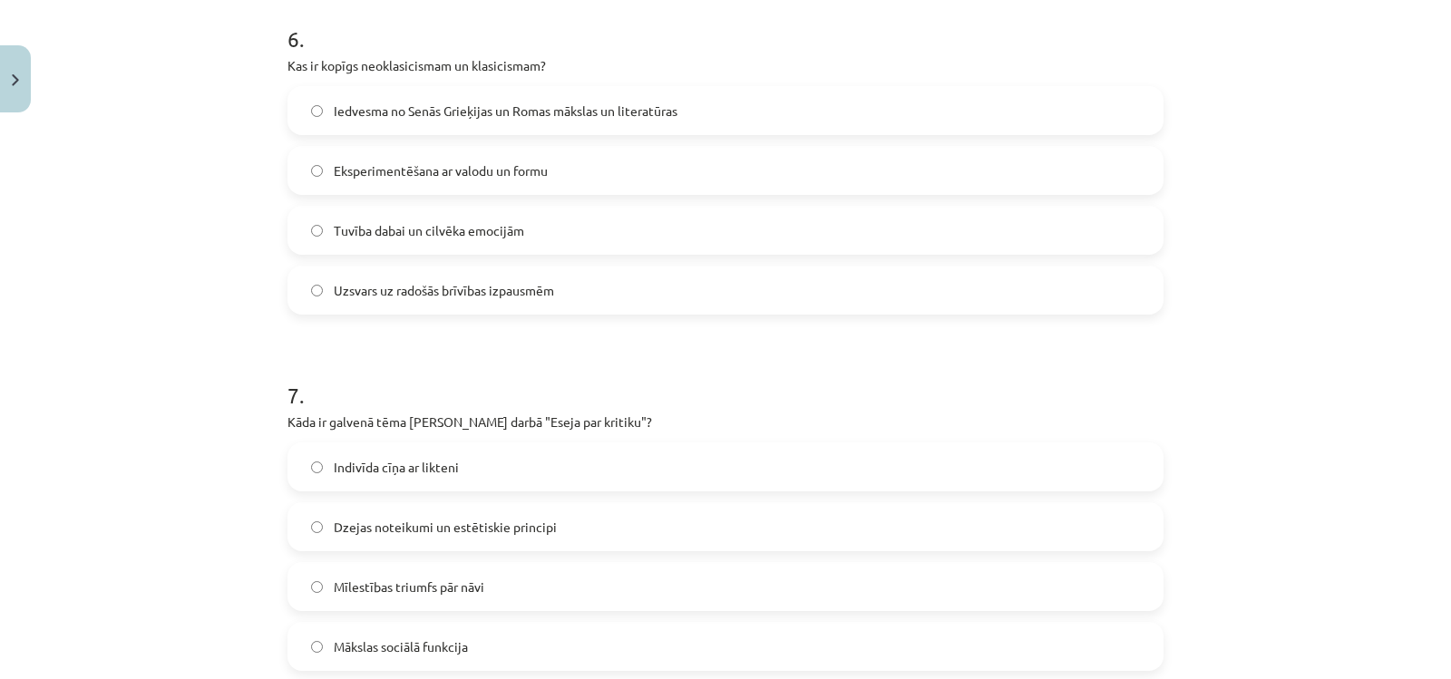
scroll to position [2332, 0]
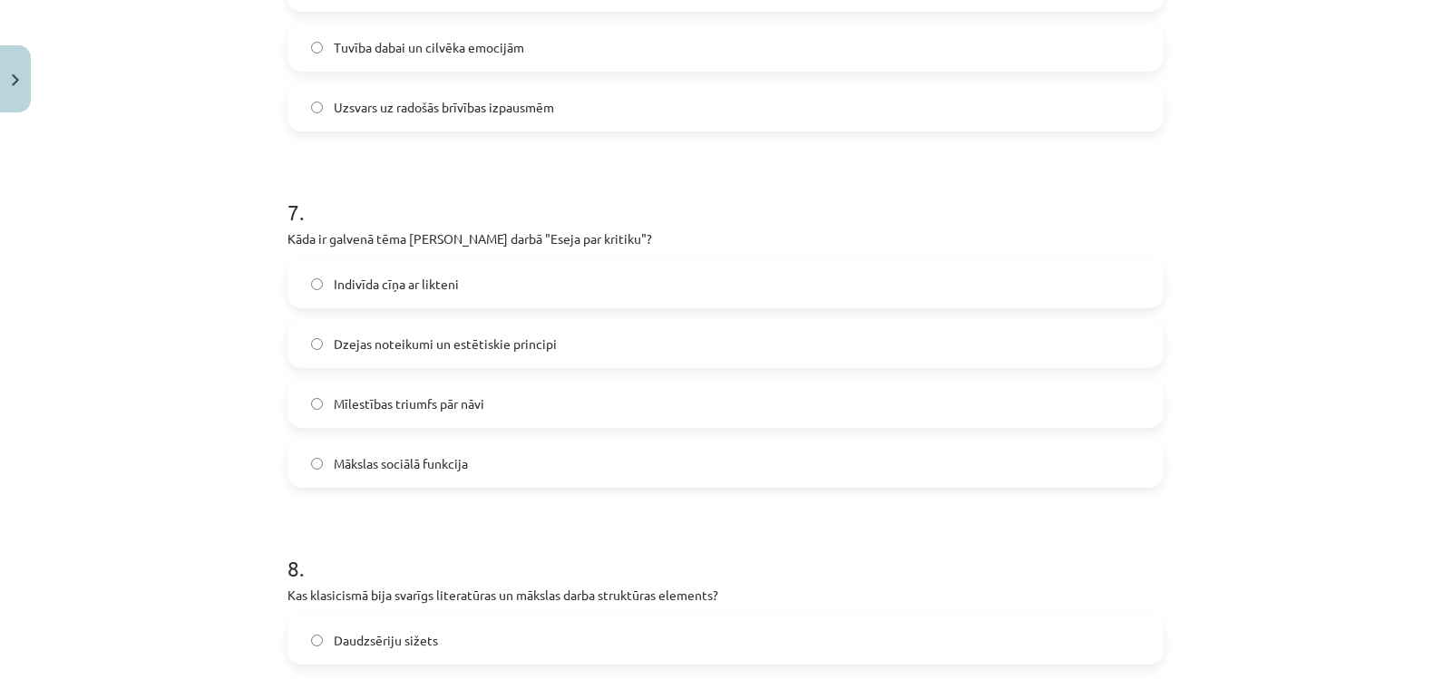
click at [416, 337] on span "Dzejas noteikumi un estētiskie principi" at bounding box center [445, 344] width 223 height 19
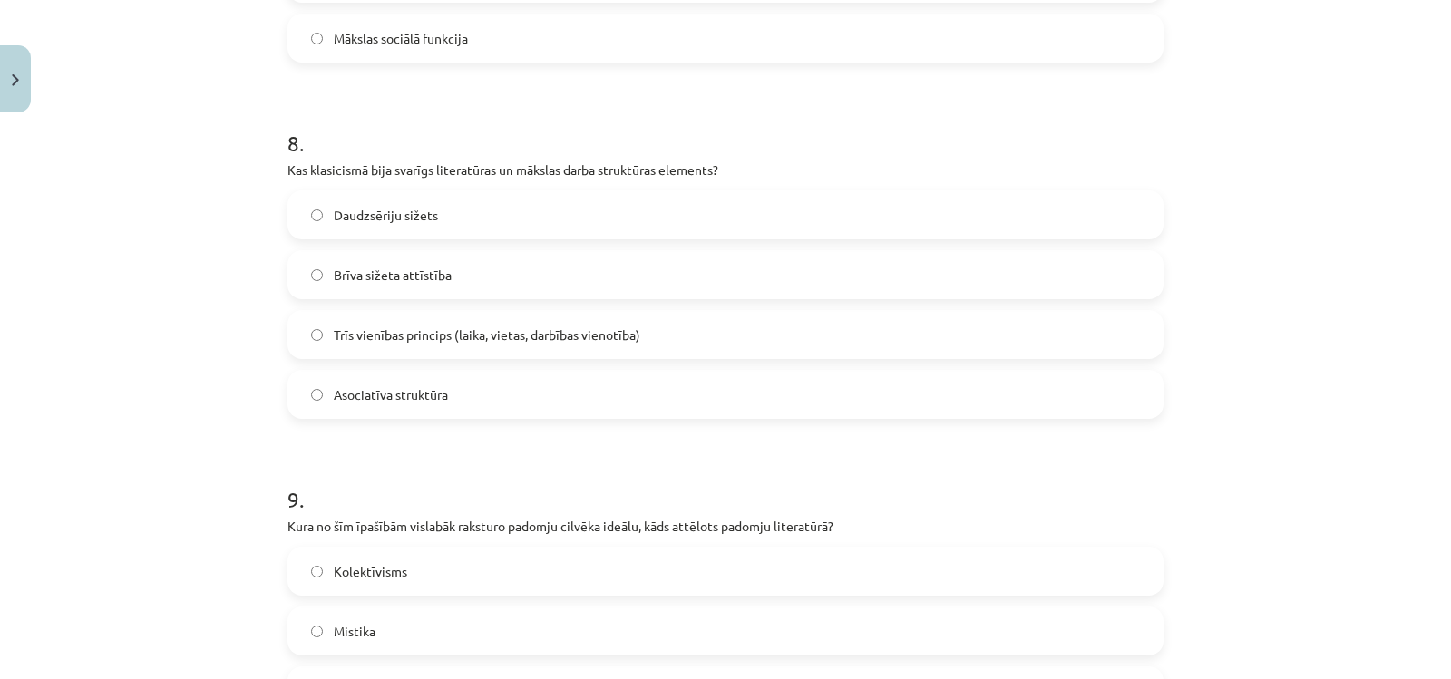
scroll to position [2786, 0]
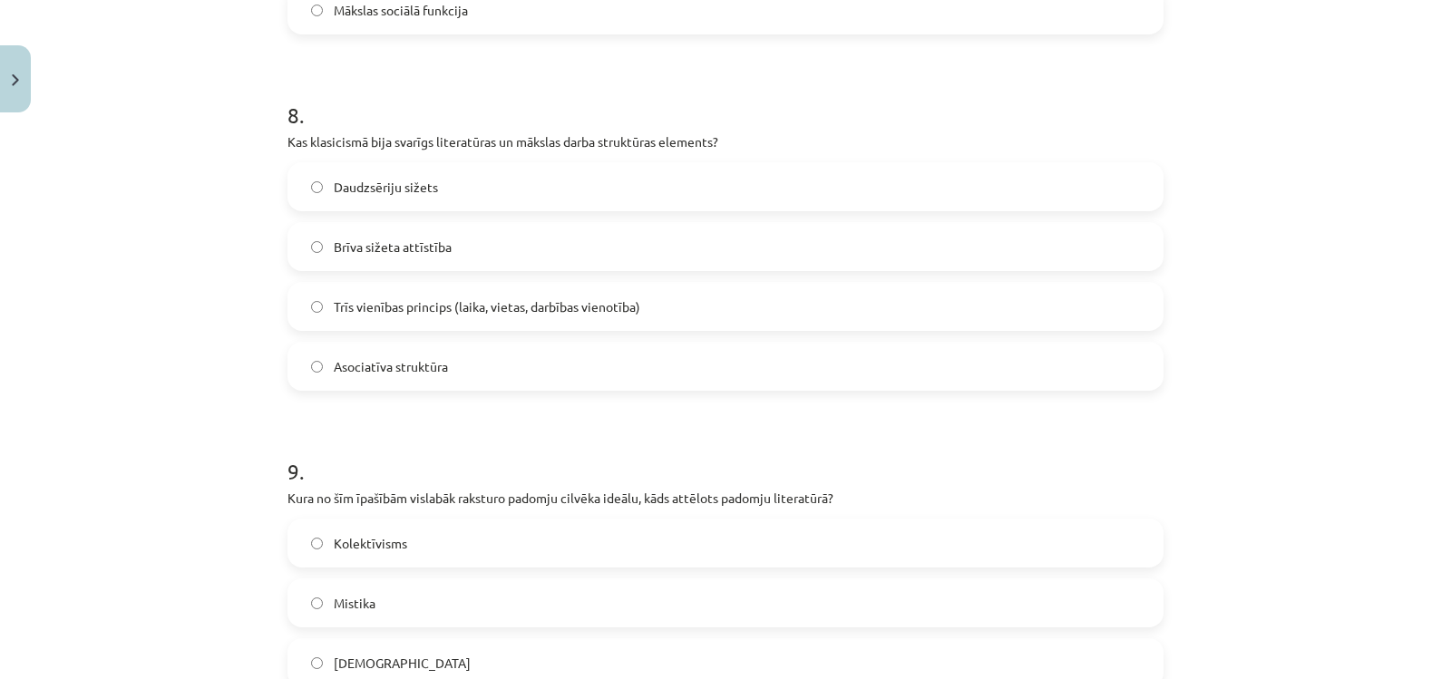
click at [334, 313] on span "Trīs vienības princips (laika, vietas, darbības vienotība)" at bounding box center [487, 307] width 307 height 19
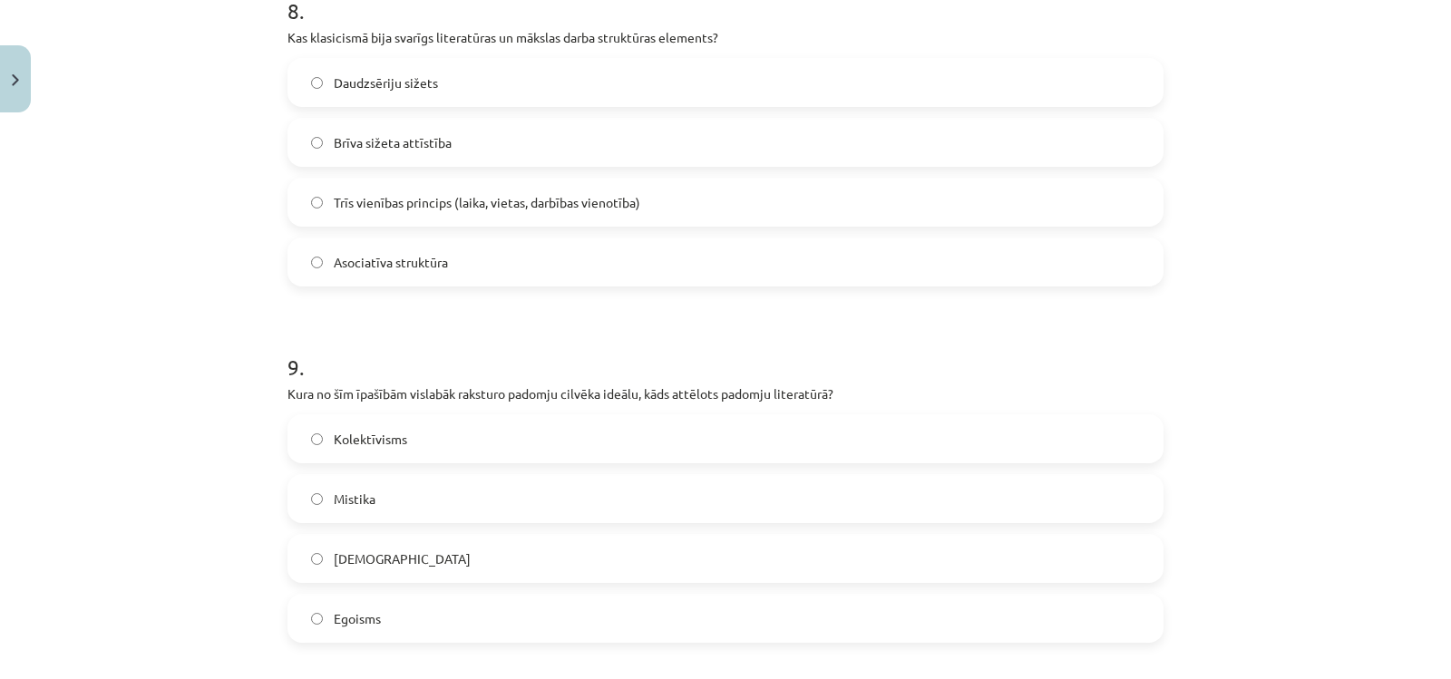
scroll to position [2967, 0]
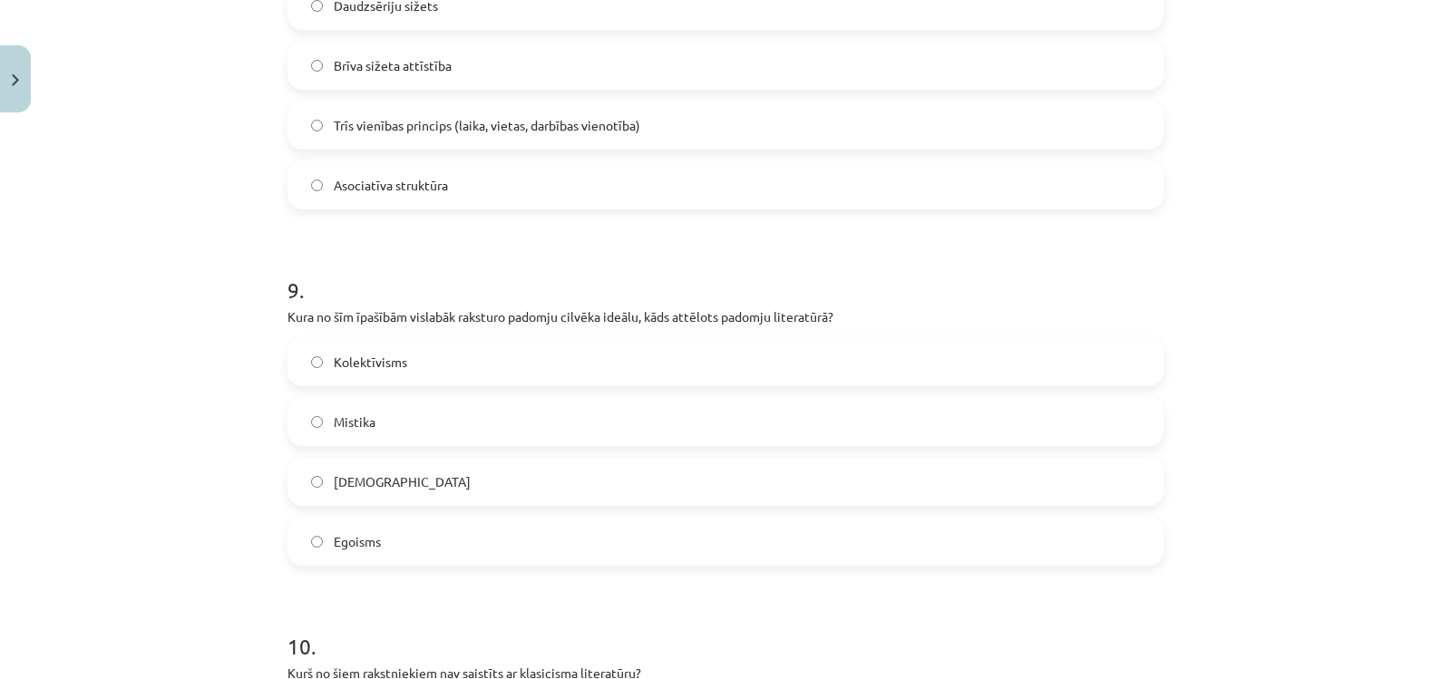
click at [346, 366] on span "Kolektīvisms" at bounding box center [370, 362] width 73 height 19
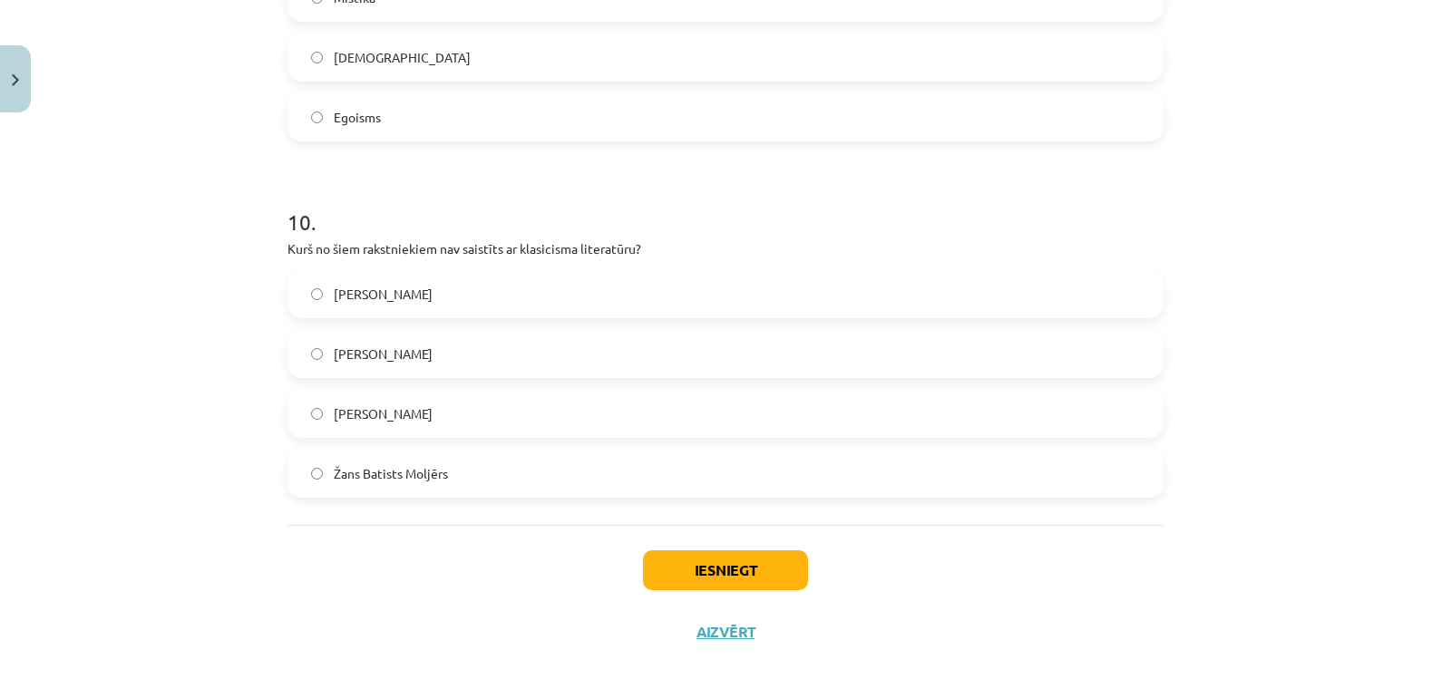
scroll to position [3421, 0]
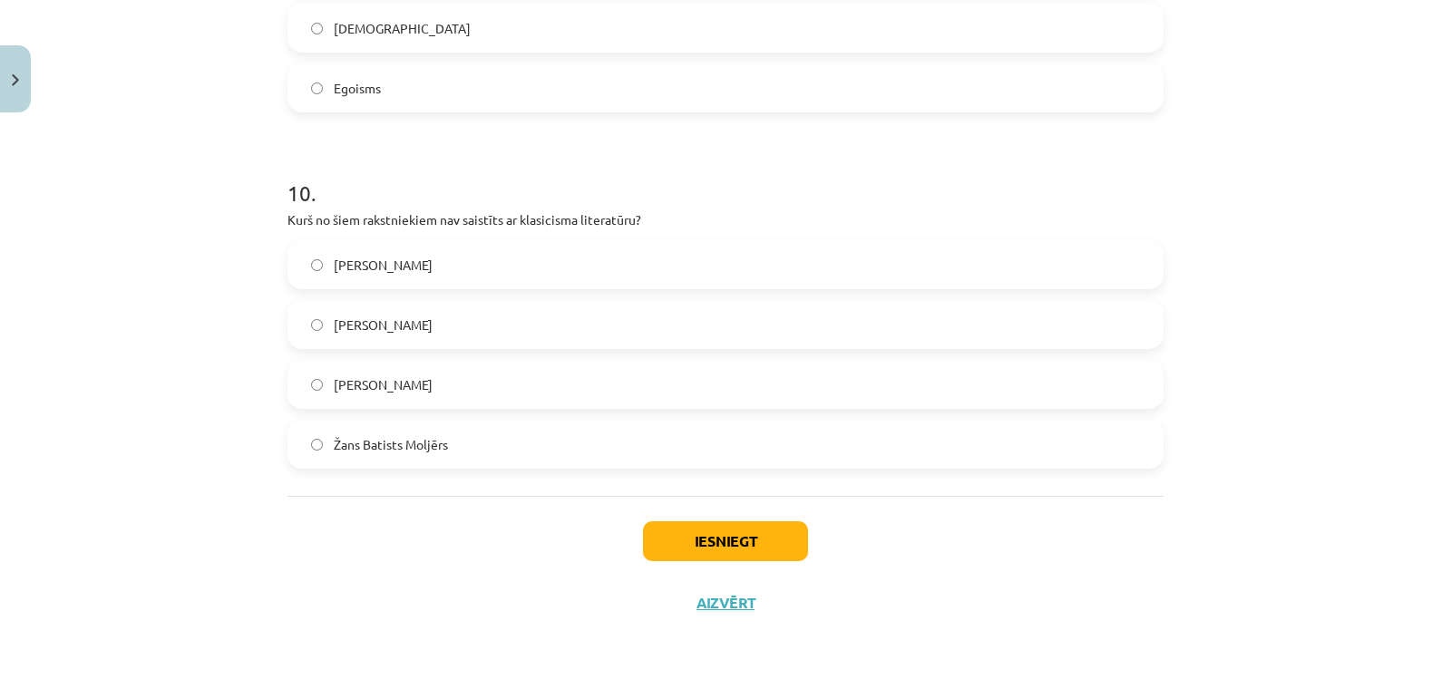
drag, startPoint x: 348, startPoint y: 376, endPoint x: 353, endPoint y: 406, distance: 30.3
click at [348, 376] on span "Vilis Lācis" at bounding box center [383, 385] width 99 height 19
click at [733, 539] on button "Iesniegt" at bounding box center [725, 542] width 165 height 40
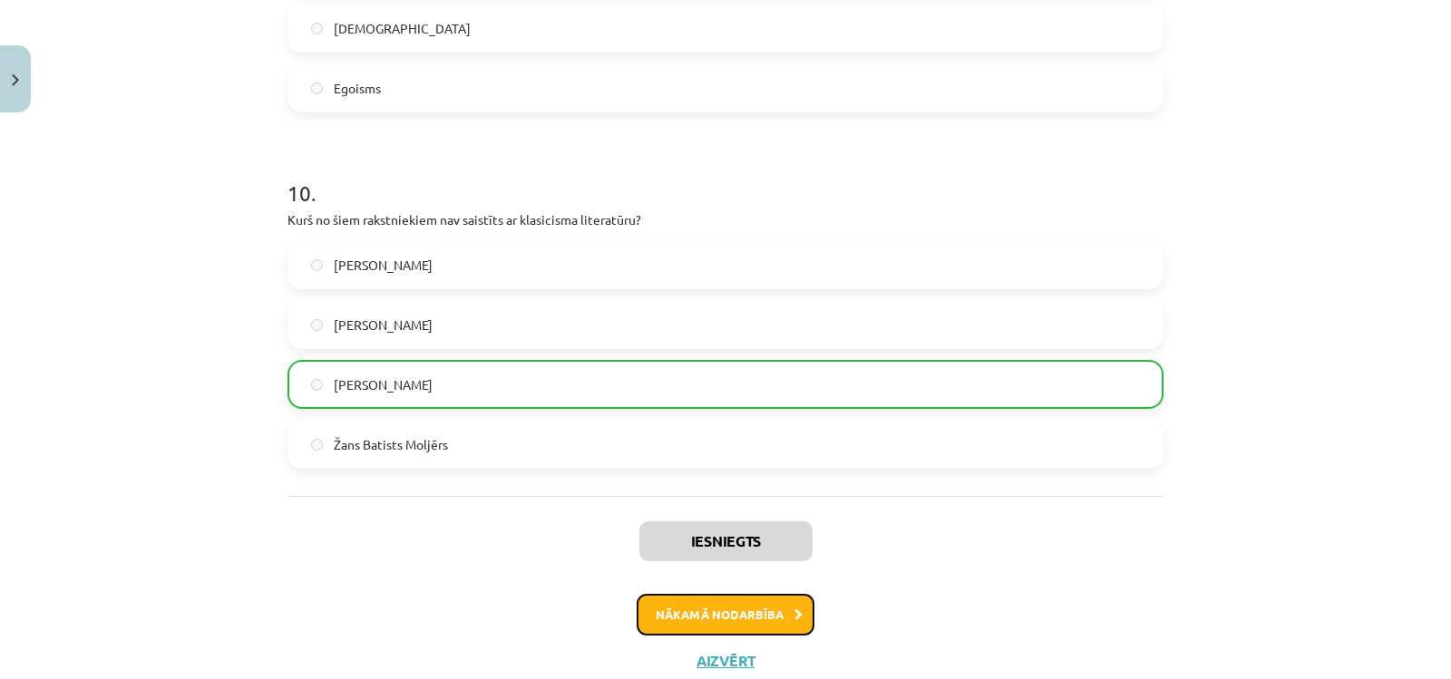
click at [656, 605] on button "Nākamā nodarbība" at bounding box center [726, 615] width 178 height 42
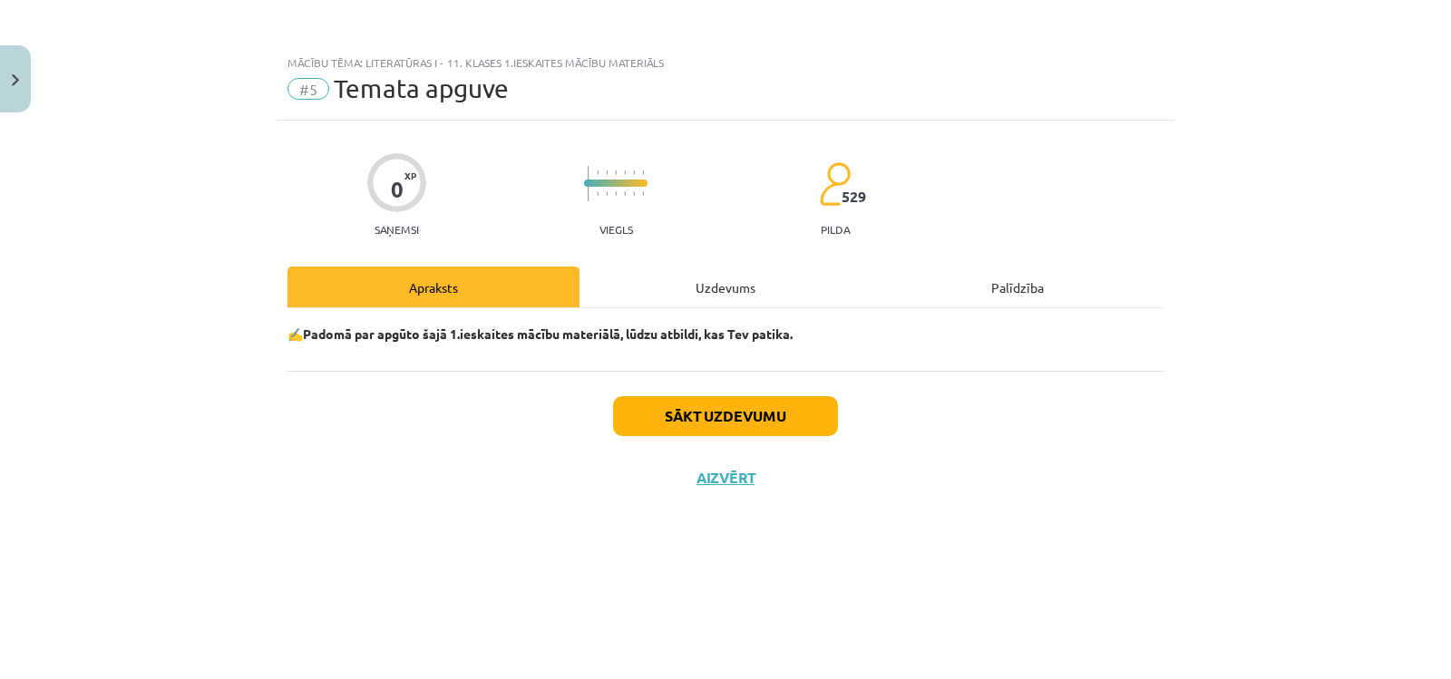
scroll to position [0, 0]
click at [673, 417] on button "Sākt uzdevumu" at bounding box center [725, 416] width 225 height 40
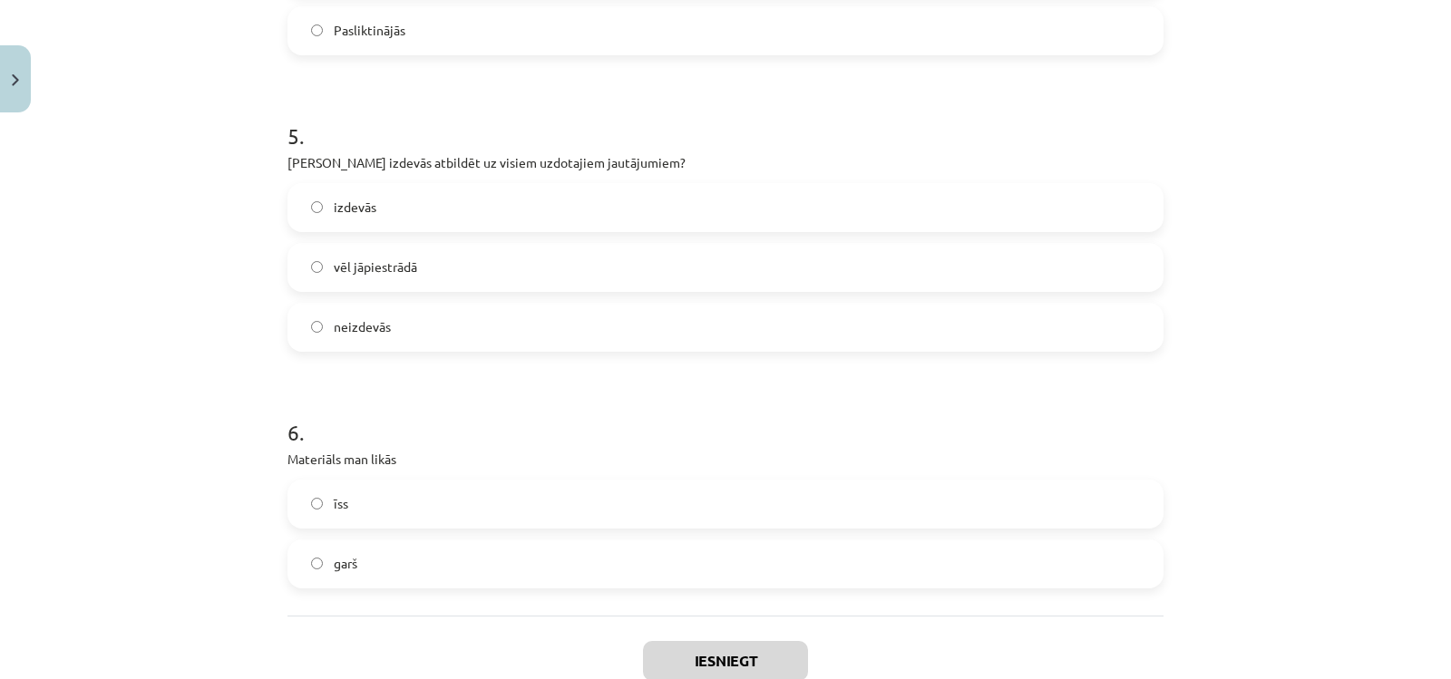
scroll to position [1585, 0]
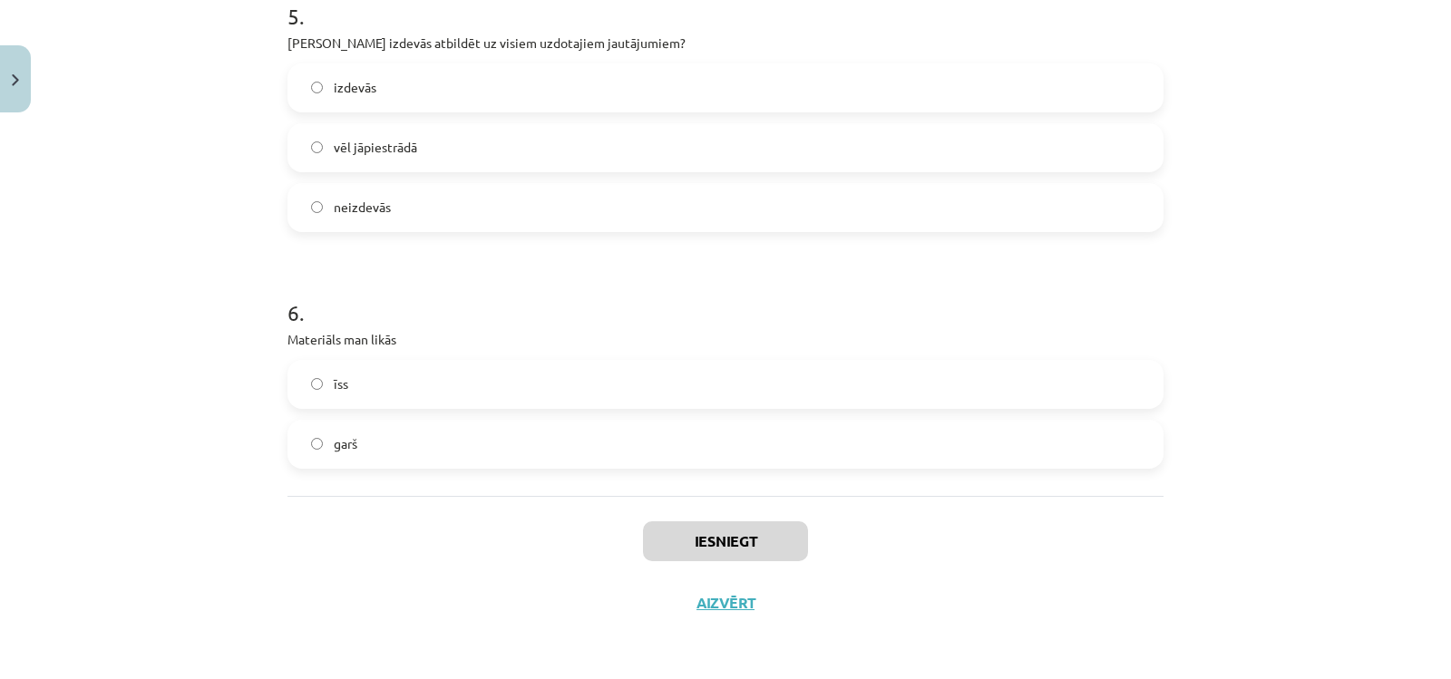
click at [334, 388] on span "īss" at bounding box center [341, 384] width 15 height 19
click at [353, 454] on label "garš" at bounding box center [725, 444] width 873 height 45
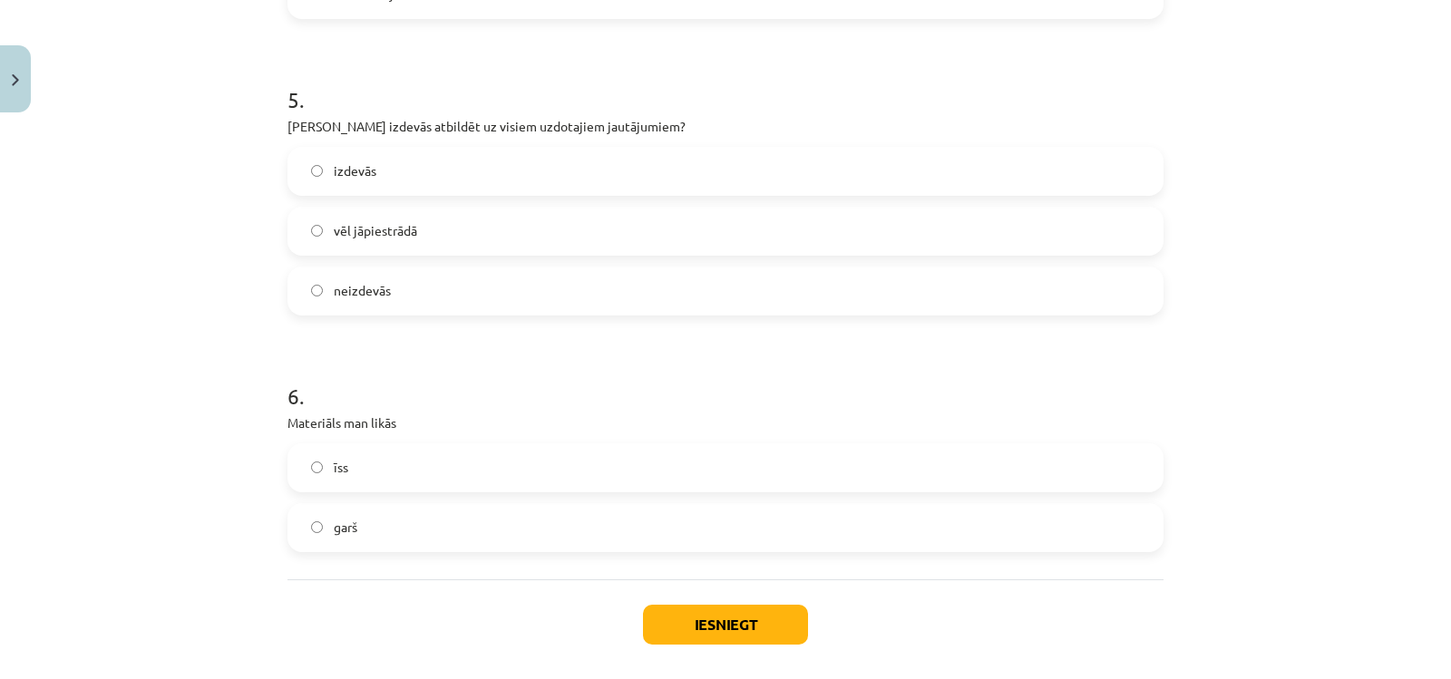
scroll to position [1403, 0]
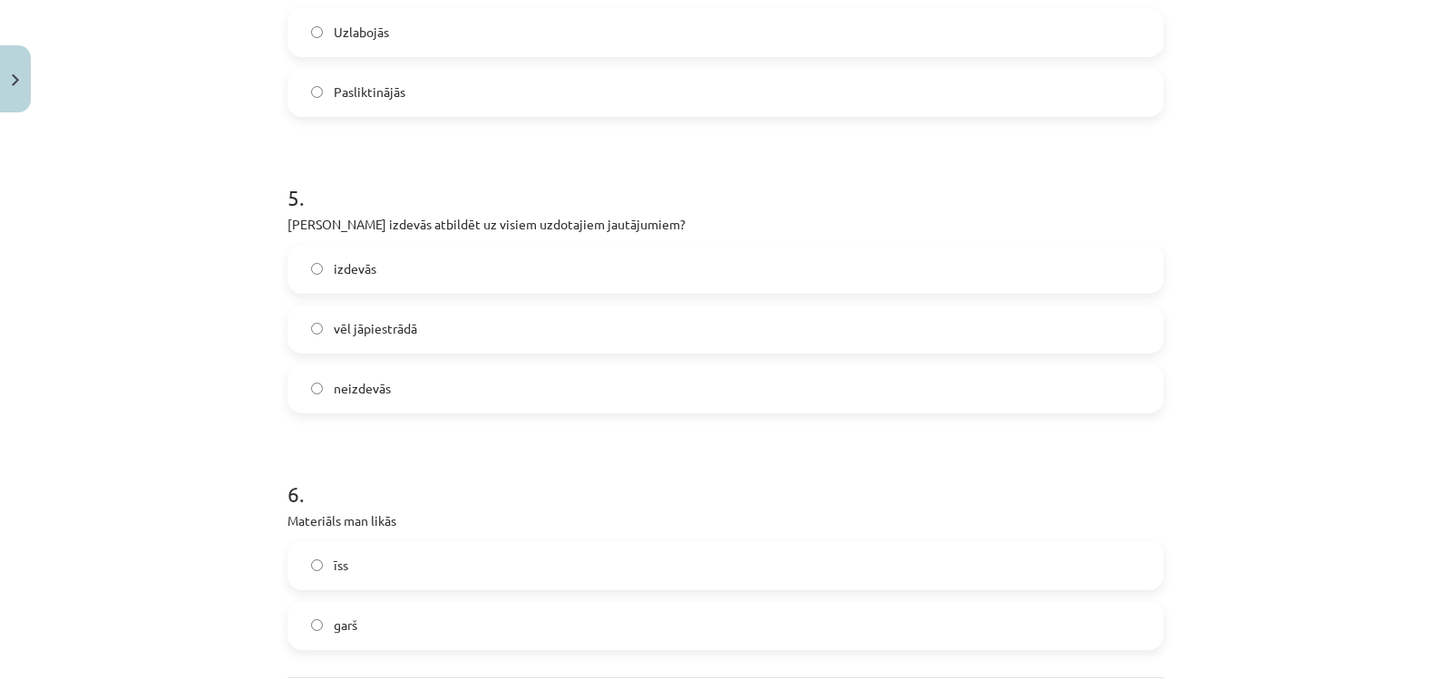
click at [367, 333] on span "vēl jāpiestrādā" at bounding box center [375, 328] width 83 height 19
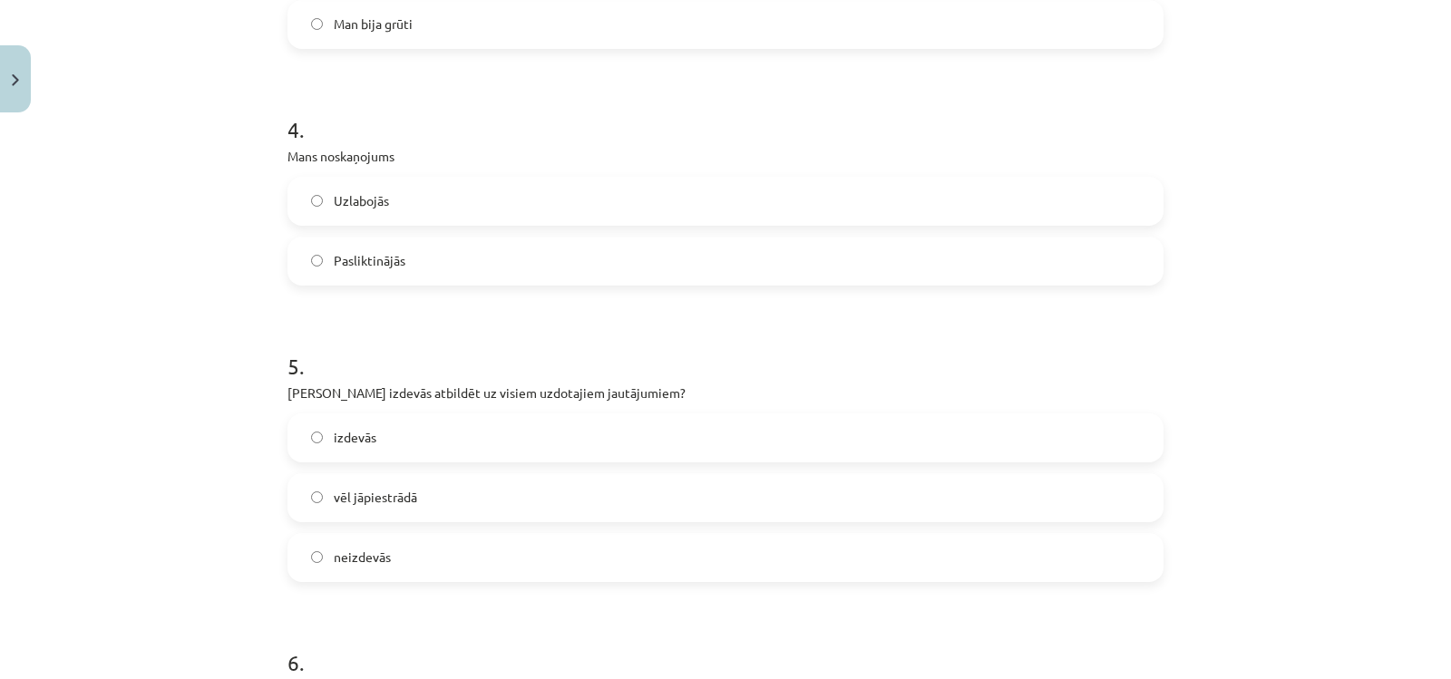
scroll to position [1131, 0]
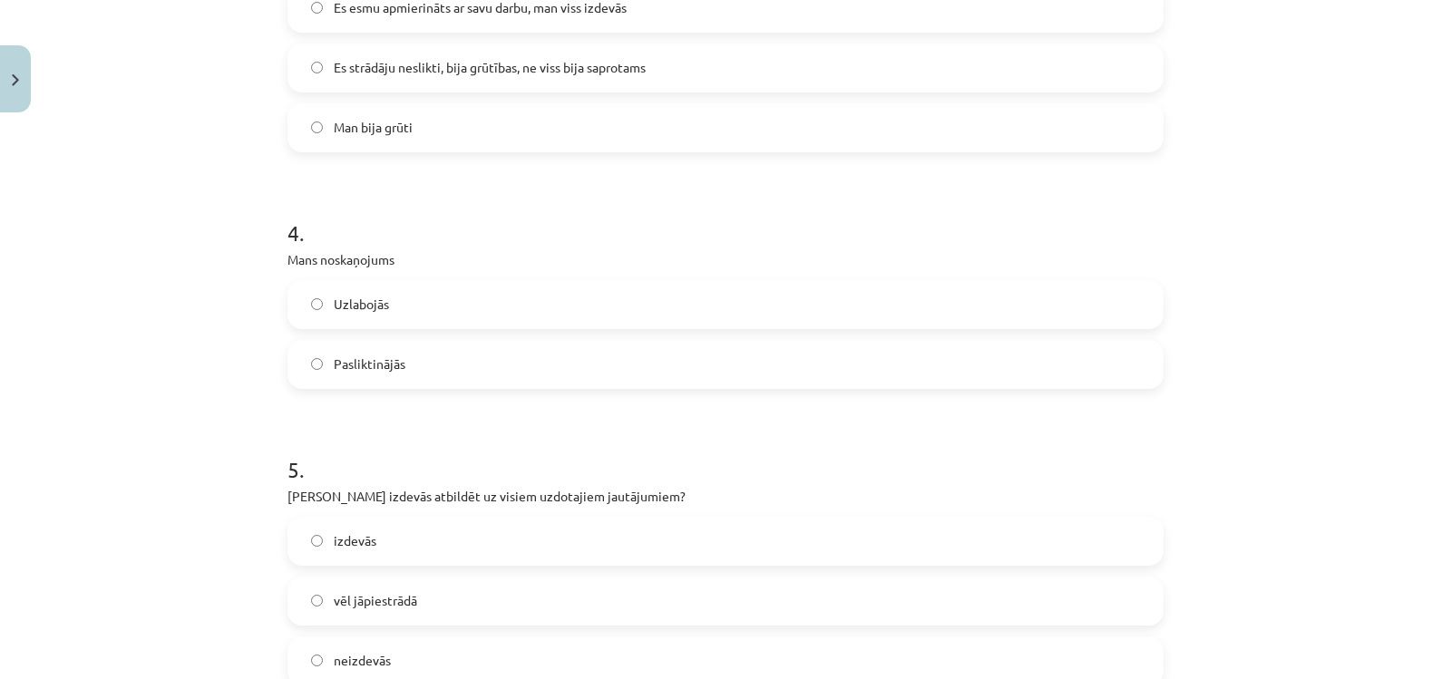
click at [337, 308] on span "Uzlabojās" at bounding box center [361, 304] width 55 height 19
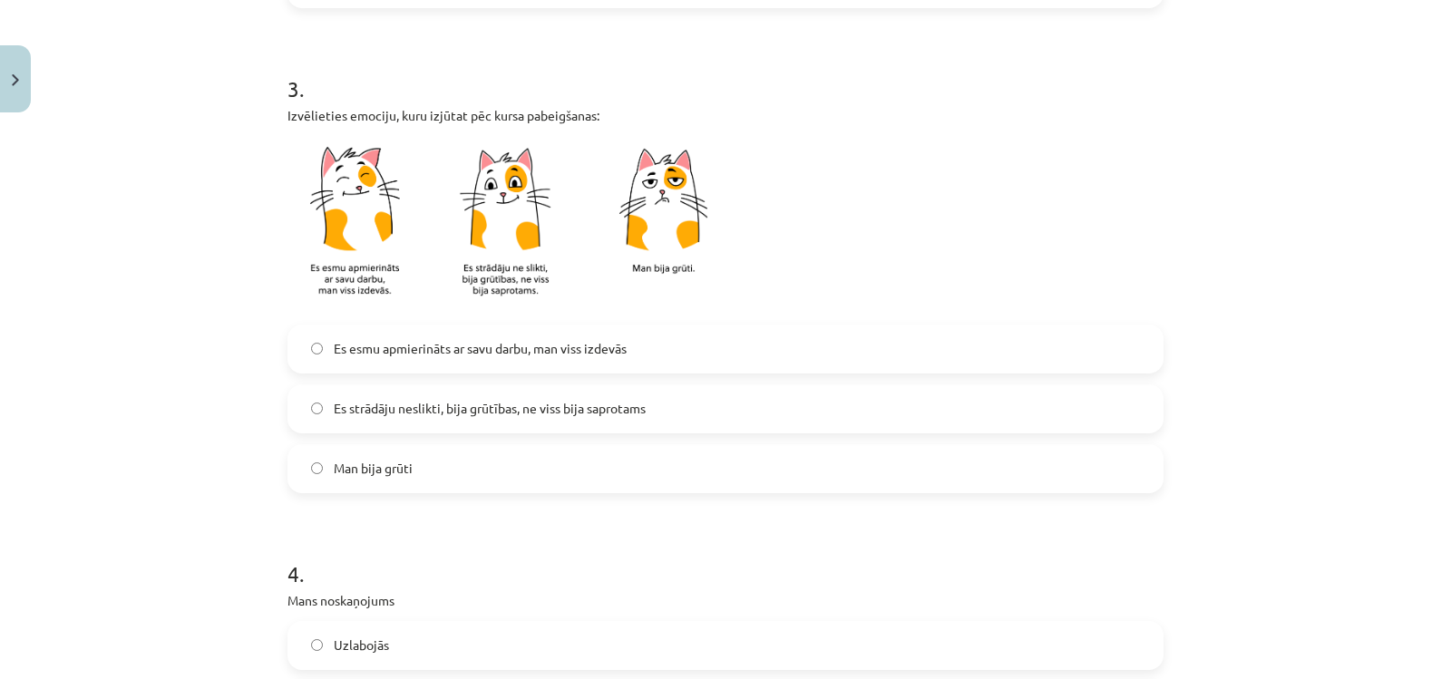
scroll to position [768, 0]
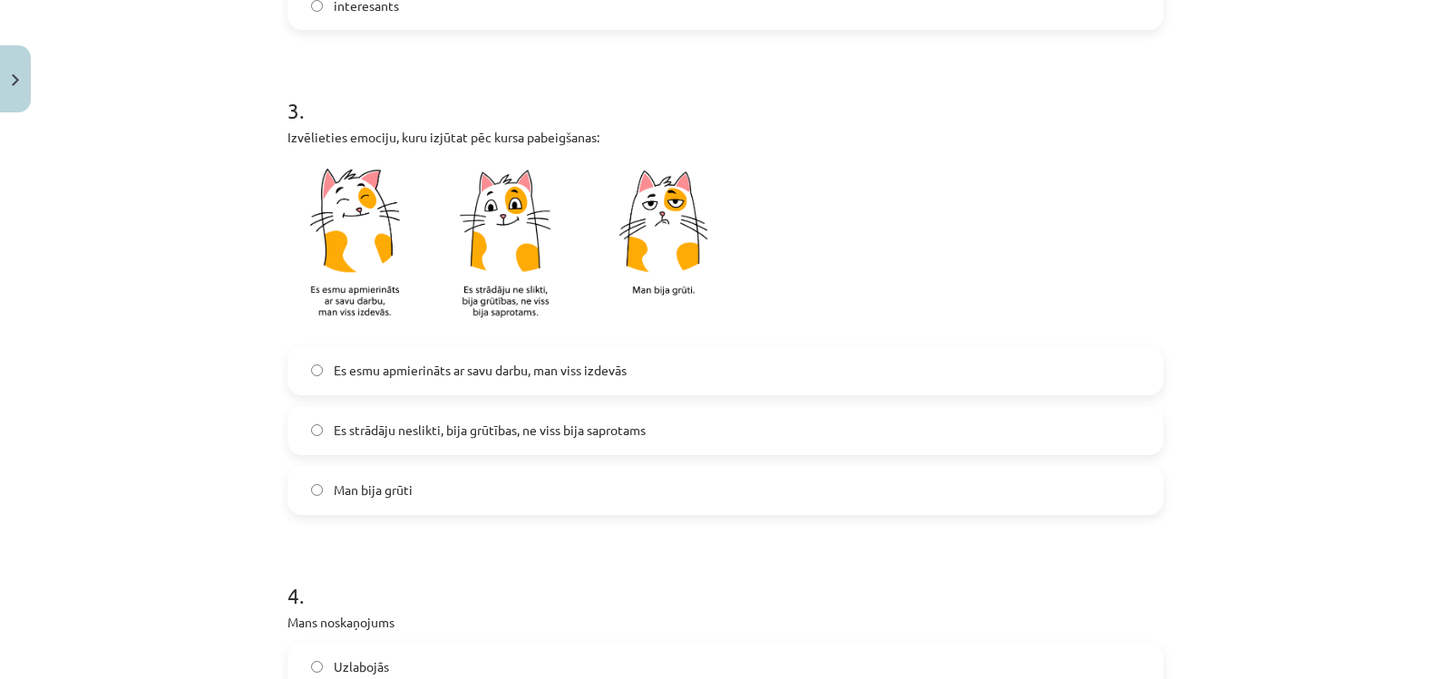
click at [355, 364] on span "Es esmu apmierināts ar savu darbu, man viss izdevās" at bounding box center [480, 370] width 293 height 19
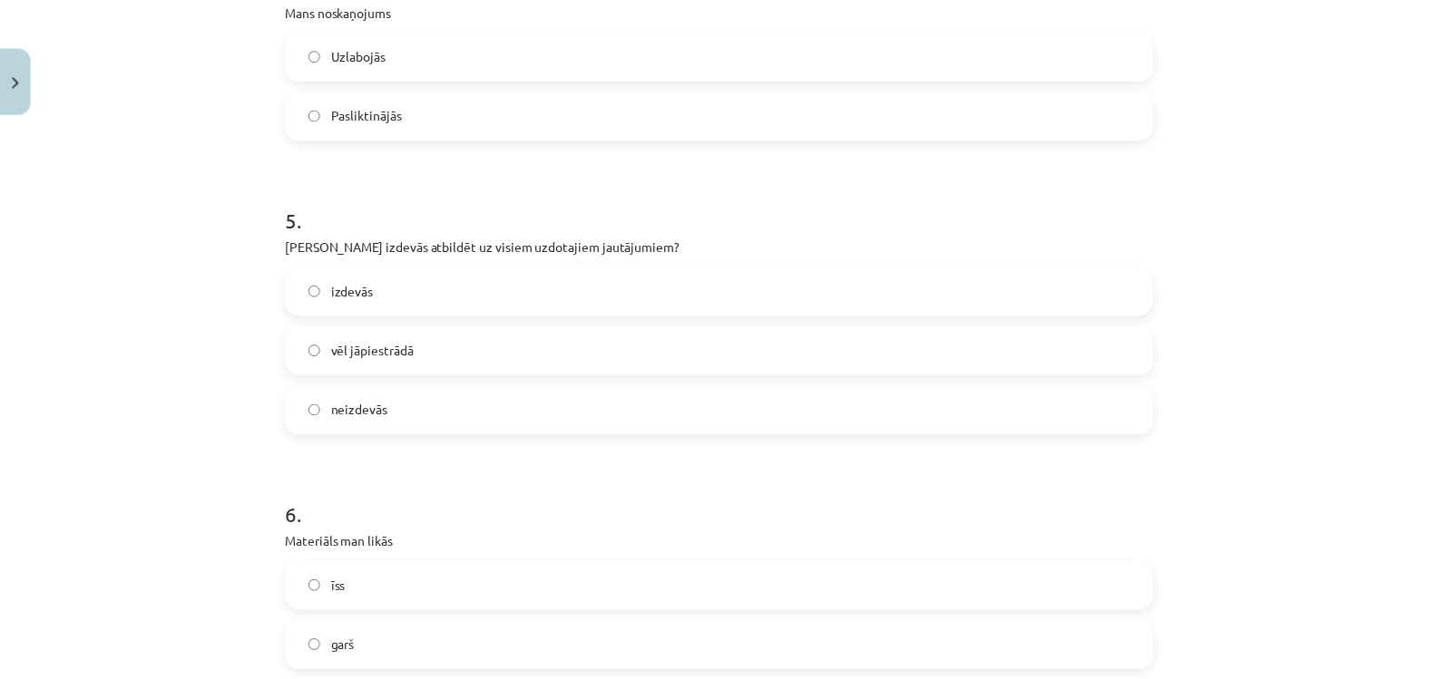
scroll to position [1585, 0]
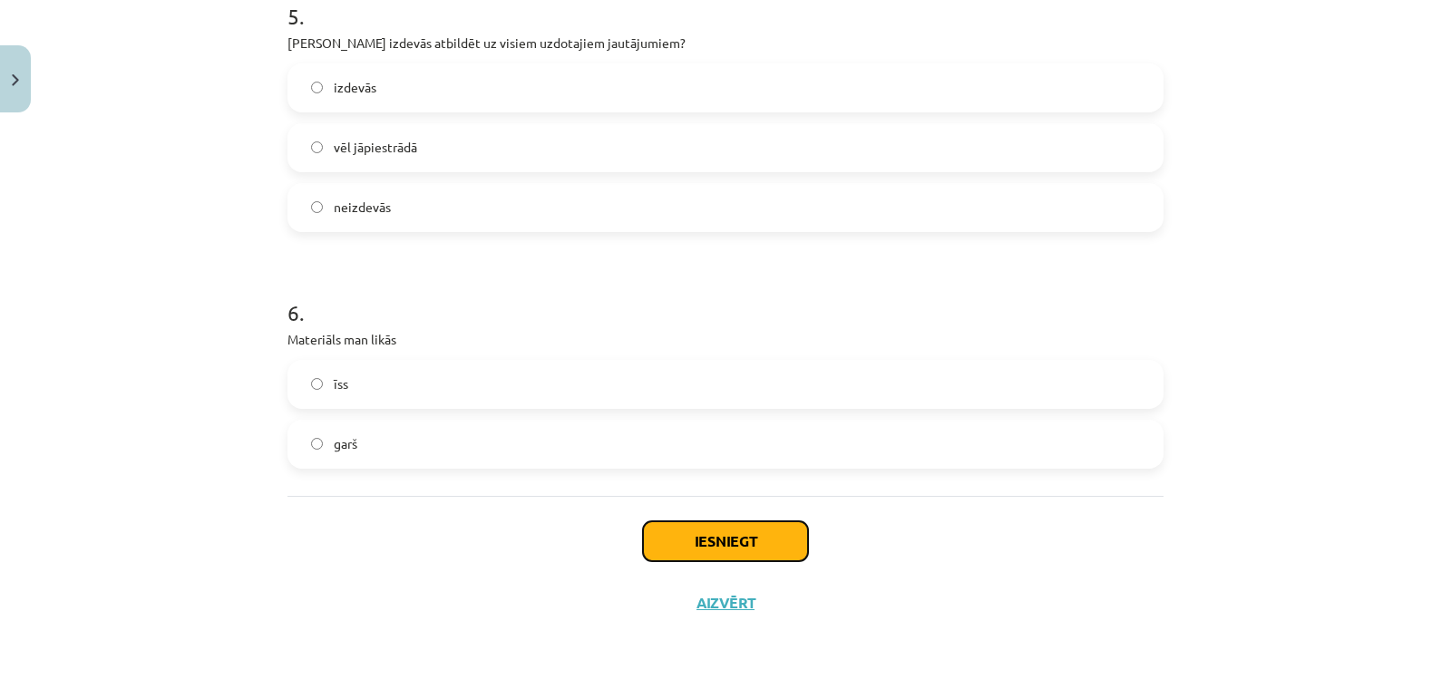
click at [780, 543] on button "Iesniegt" at bounding box center [725, 542] width 165 height 40
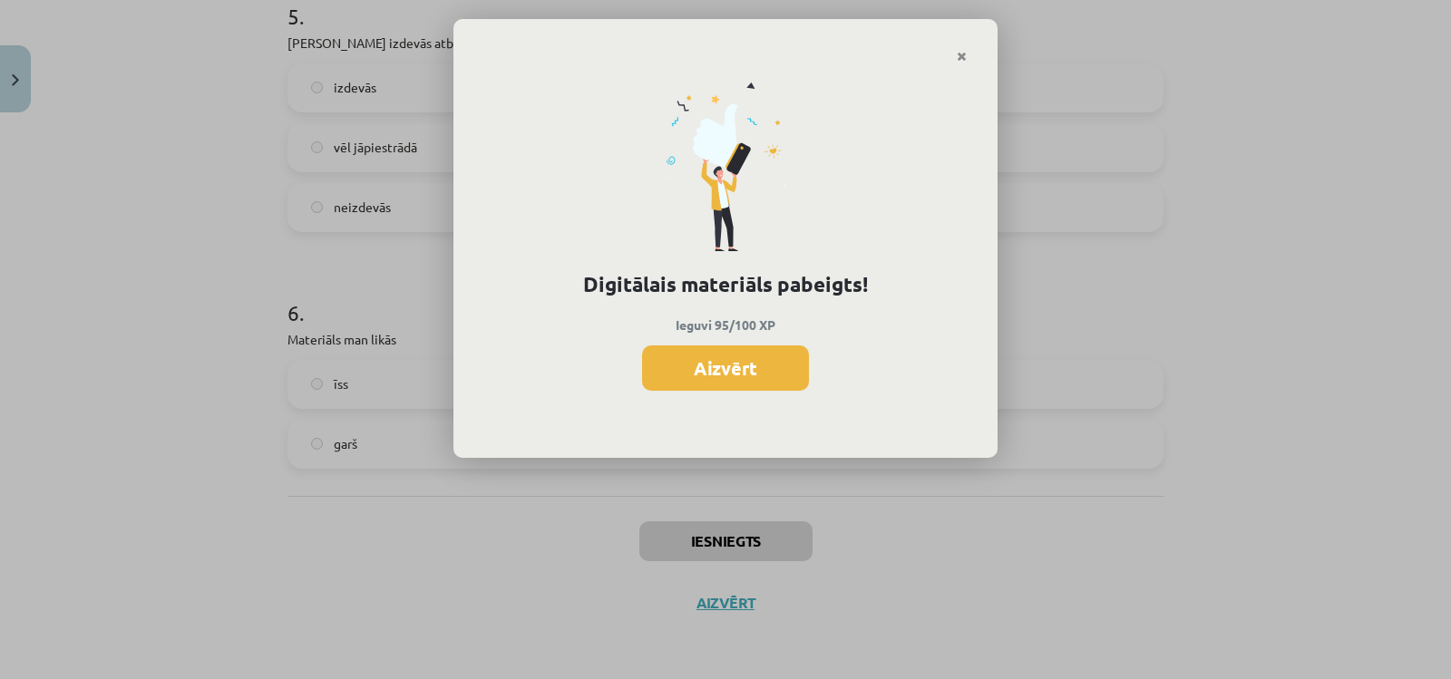
click at [728, 367] on button "Aizvērt" at bounding box center [725, 368] width 167 height 45
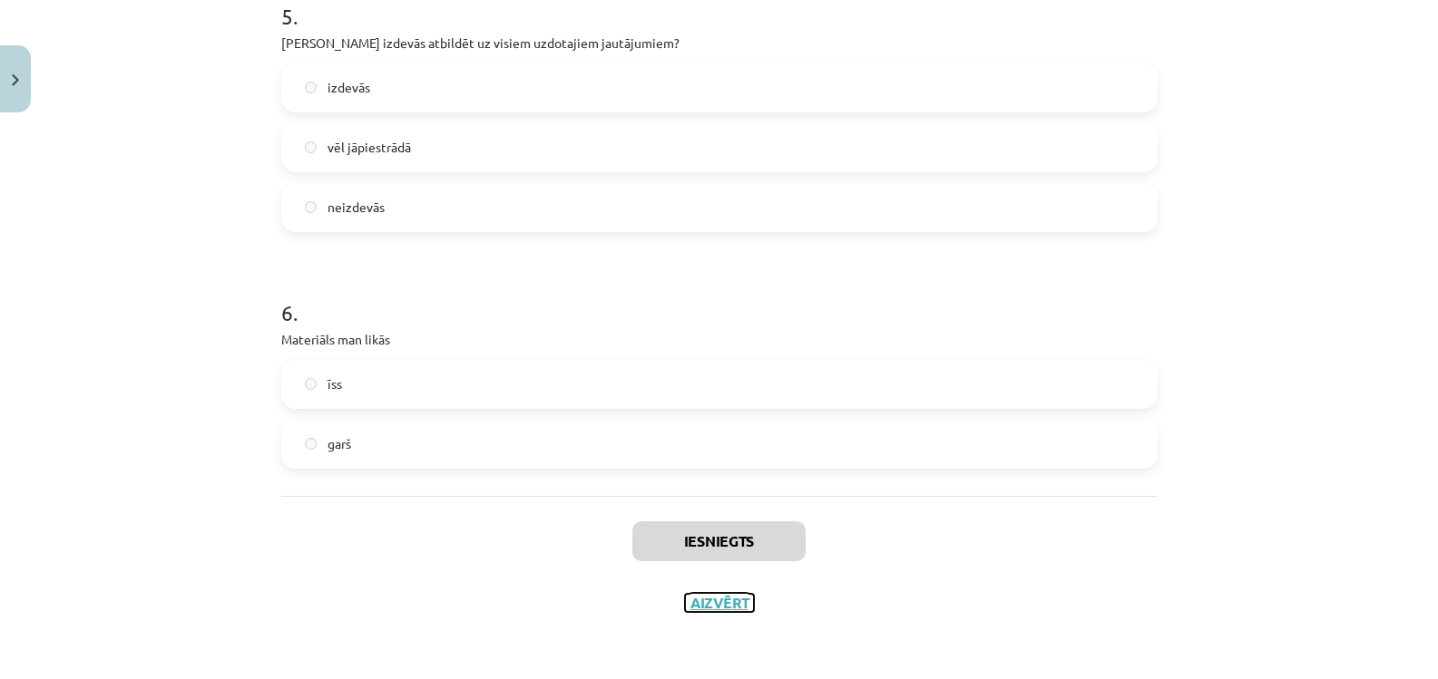
click at [733, 605] on button "Aizvērt" at bounding box center [719, 603] width 69 height 18
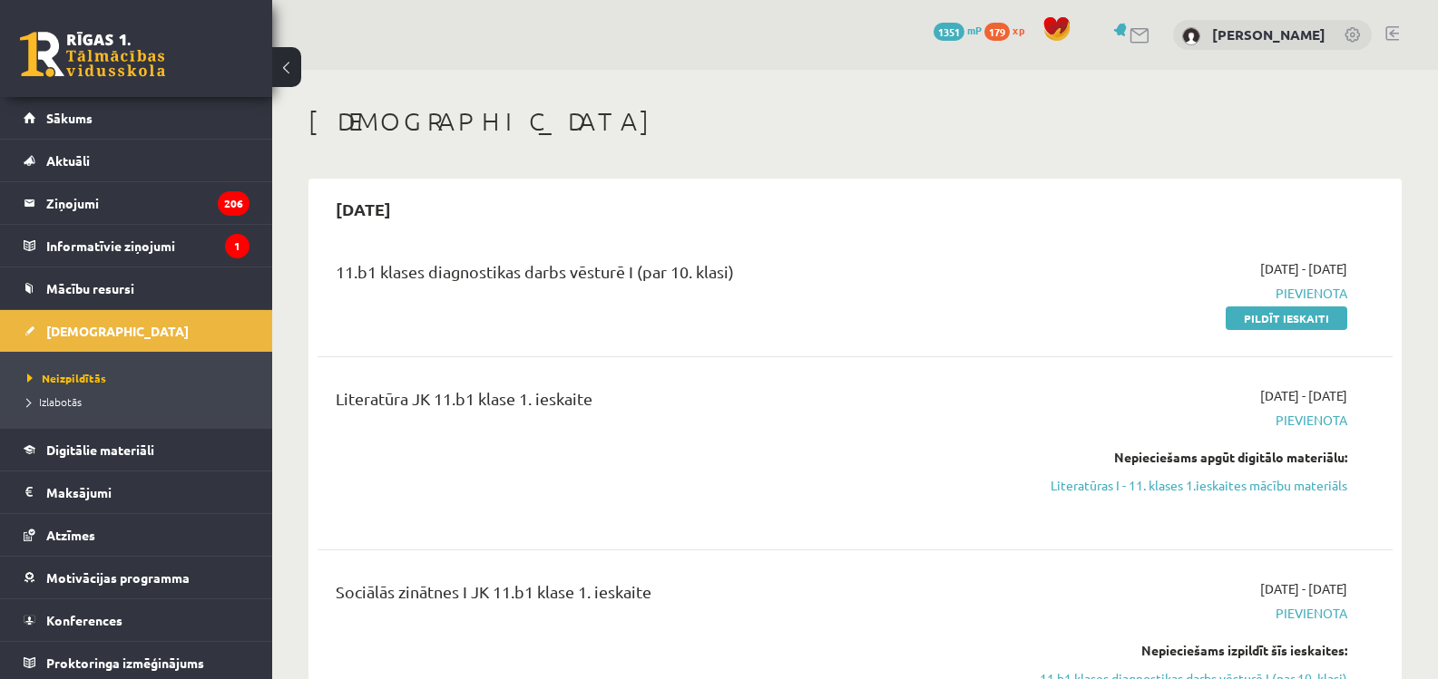
scroll to position [269, 0]
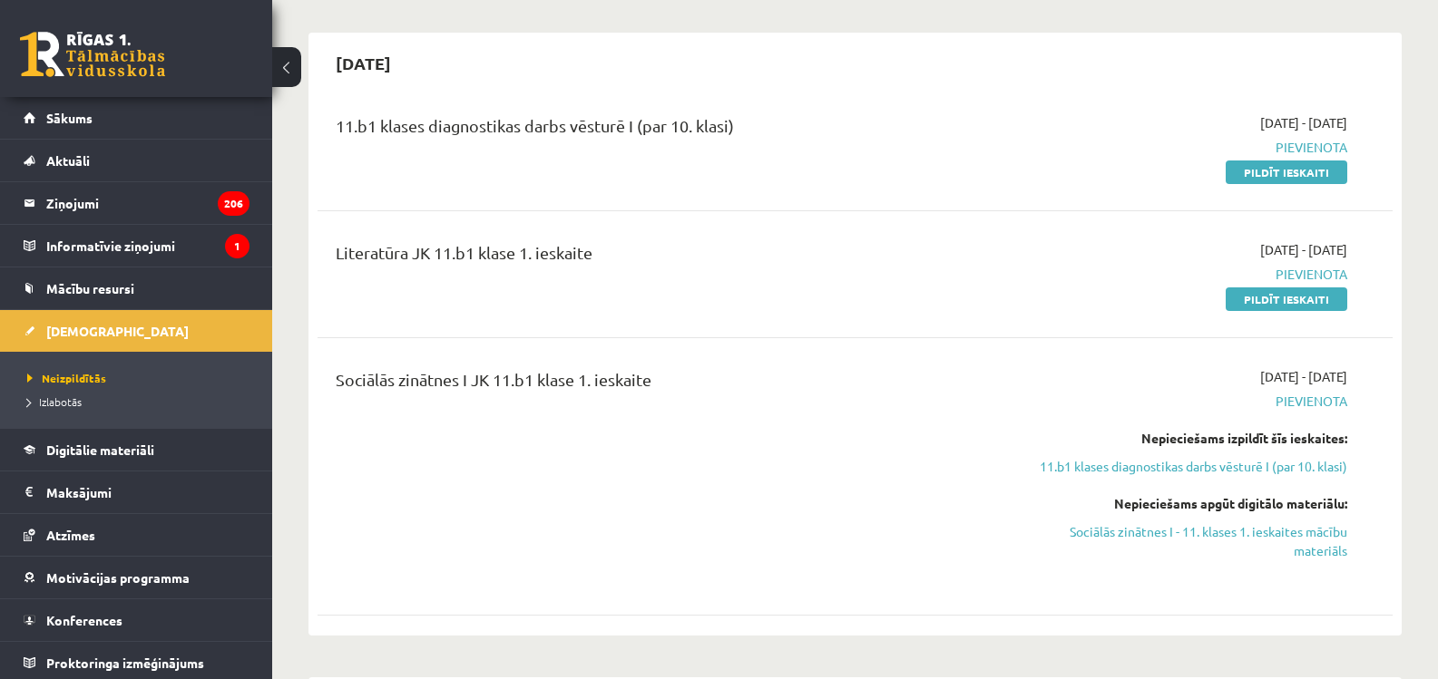
scroll to position [176, 0]
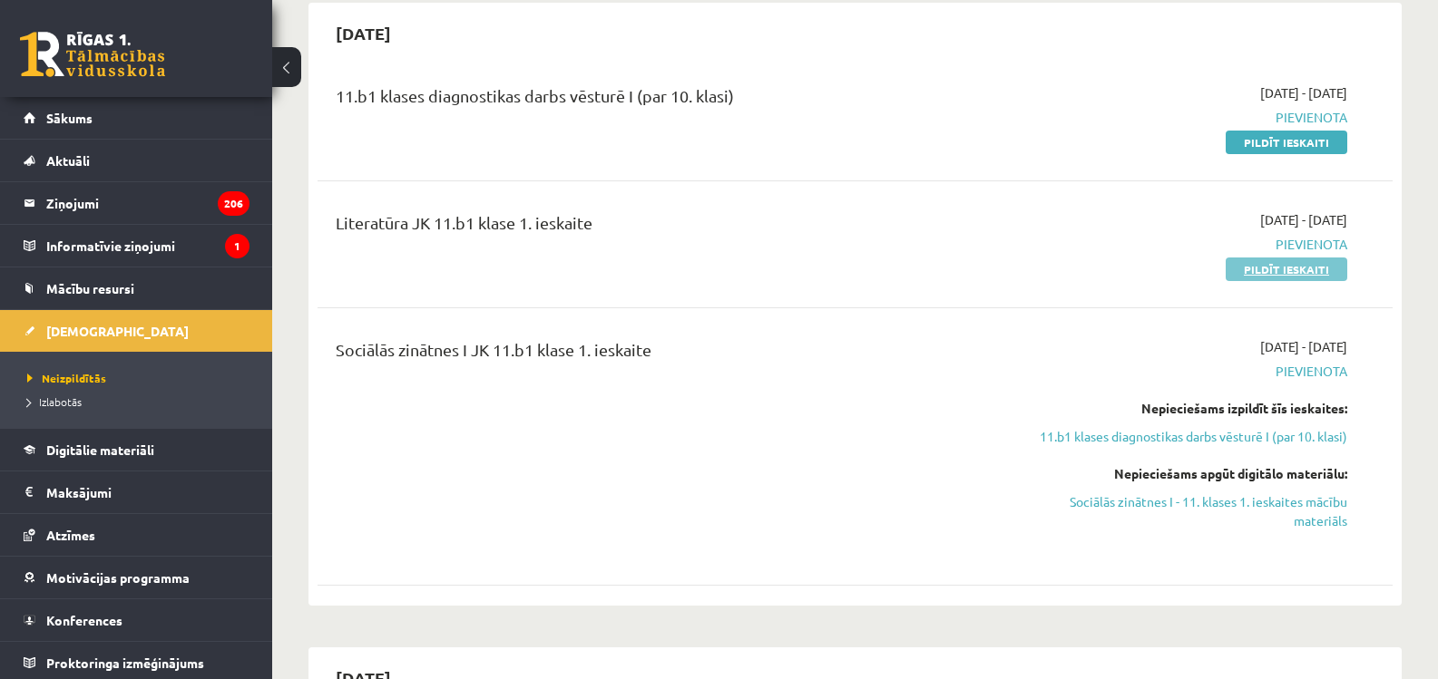
click at [1256, 264] on link "Pildīt ieskaiti" at bounding box center [1287, 270] width 122 height 24
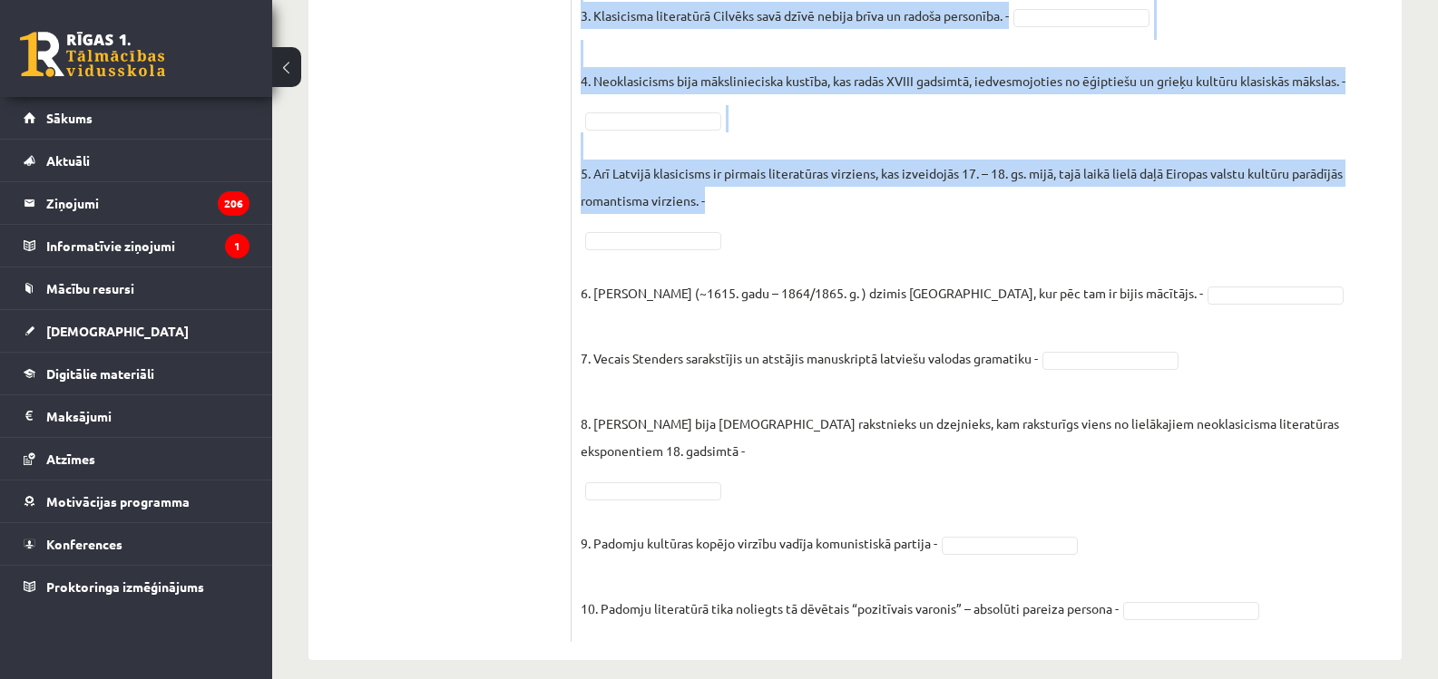
scroll to position [663, 0]
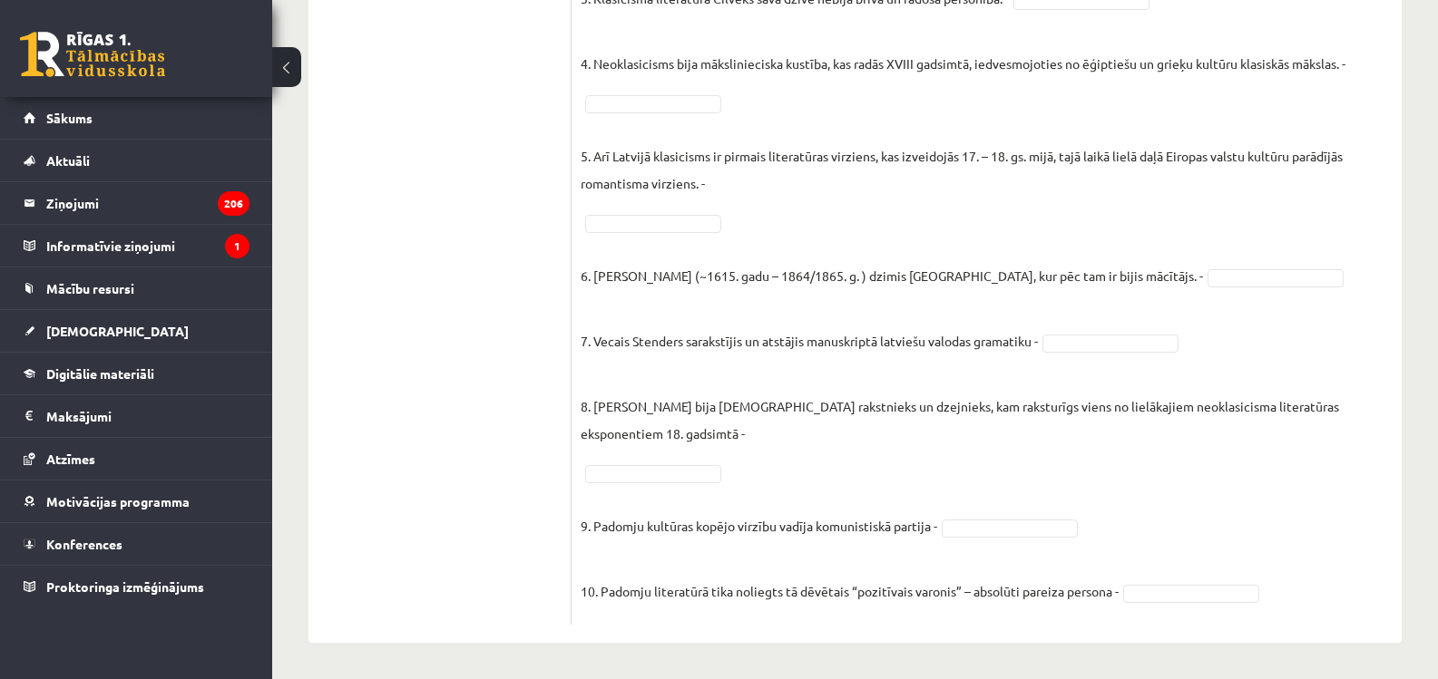
drag, startPoint x: 582, startPoint y: 85, endPoint x: 8, endPoint y: 706, distance: 845.5
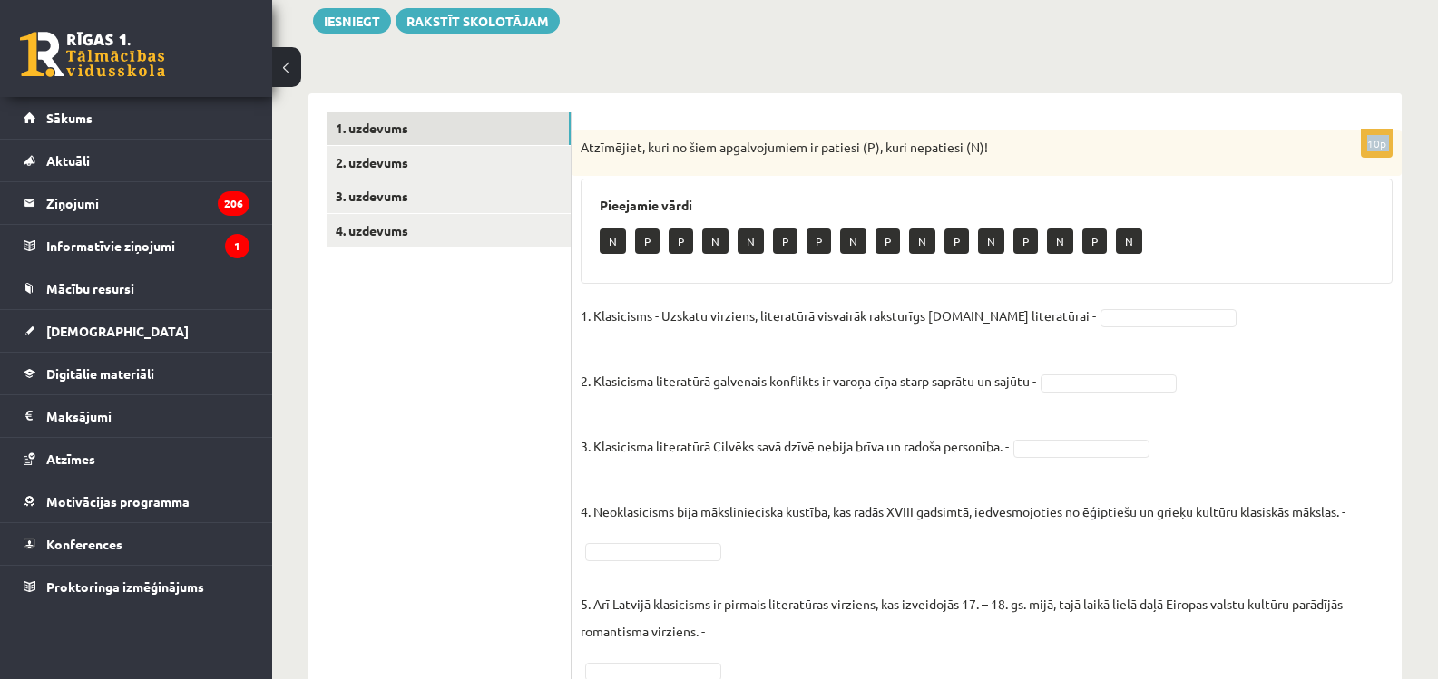
scroll to position [210, 0]
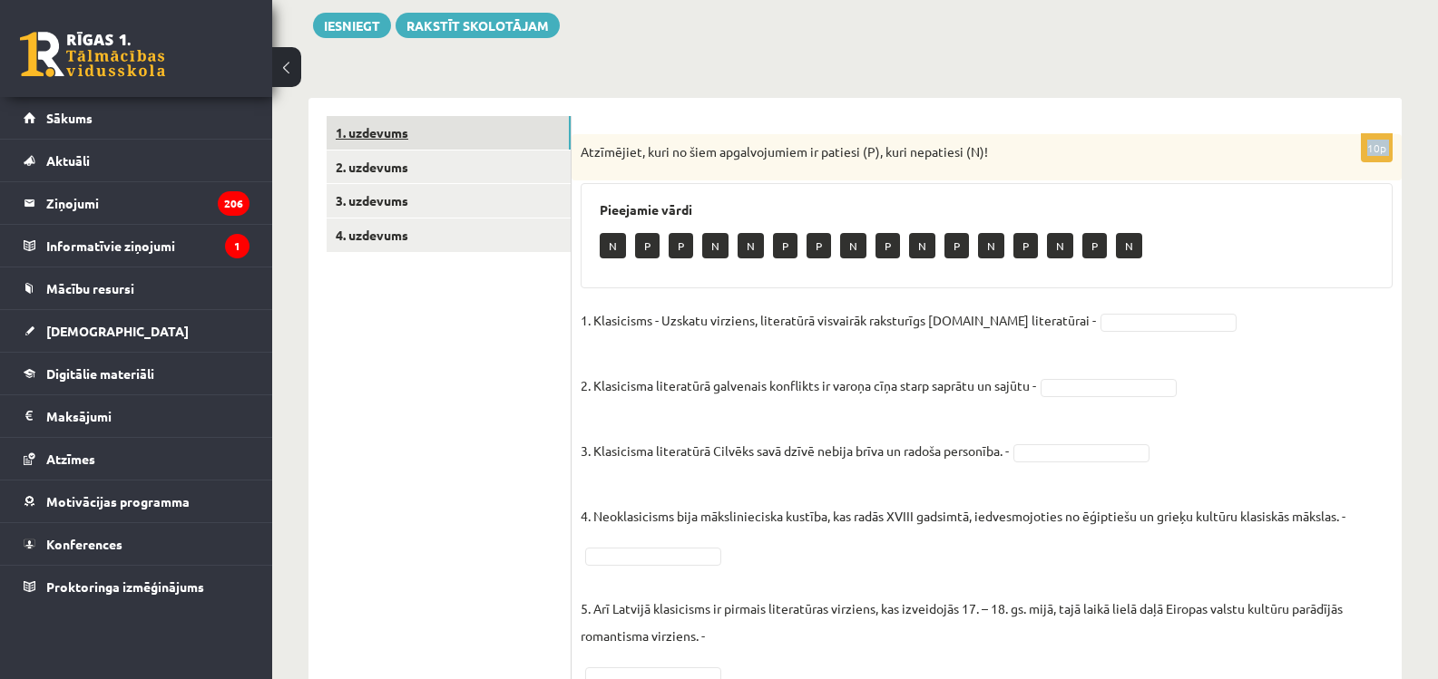
click at [386, 142] on link "1. uzdevums" at bounding box center [449, 133] width 244 height 34
click at [400, 303] on ul "1. uzdevums 2. uzdevums 3. uzdevums 4. uzdevums" at bounding box center [449, 597] width 245 height 962
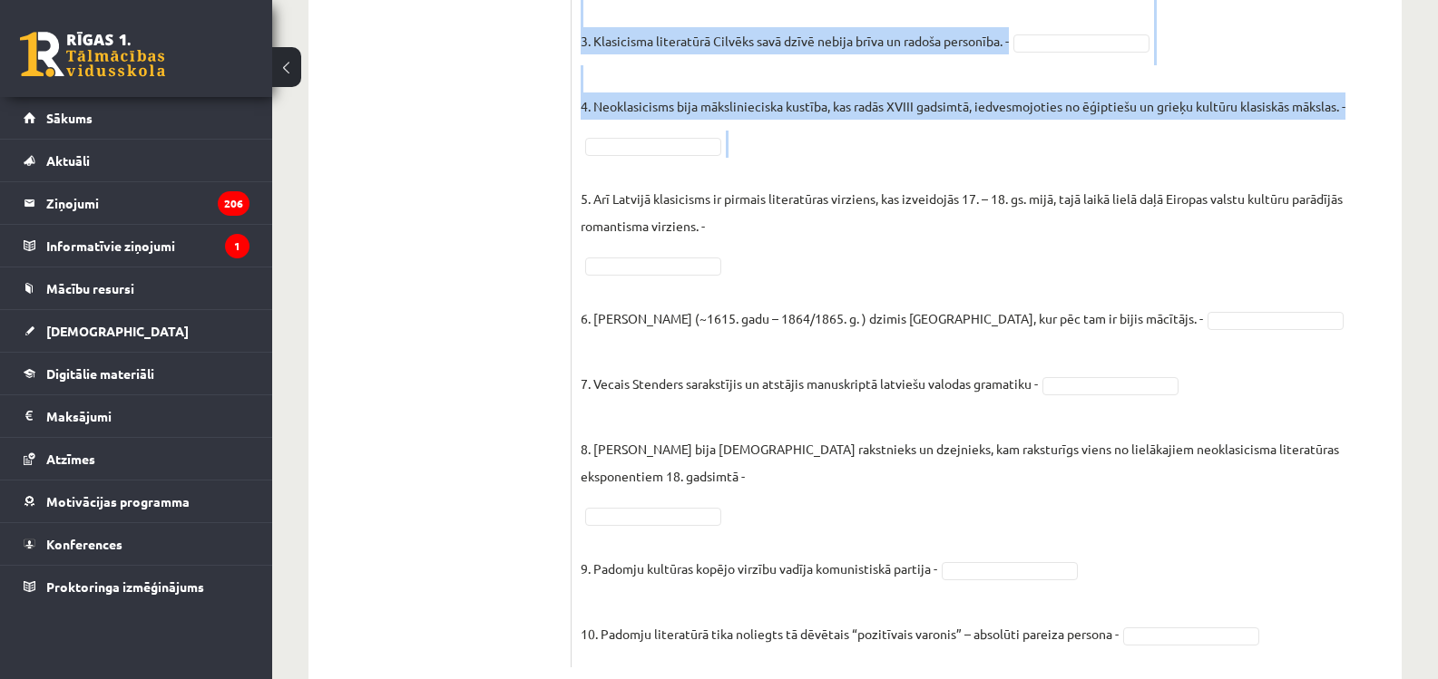
scroll to position [663, 0]
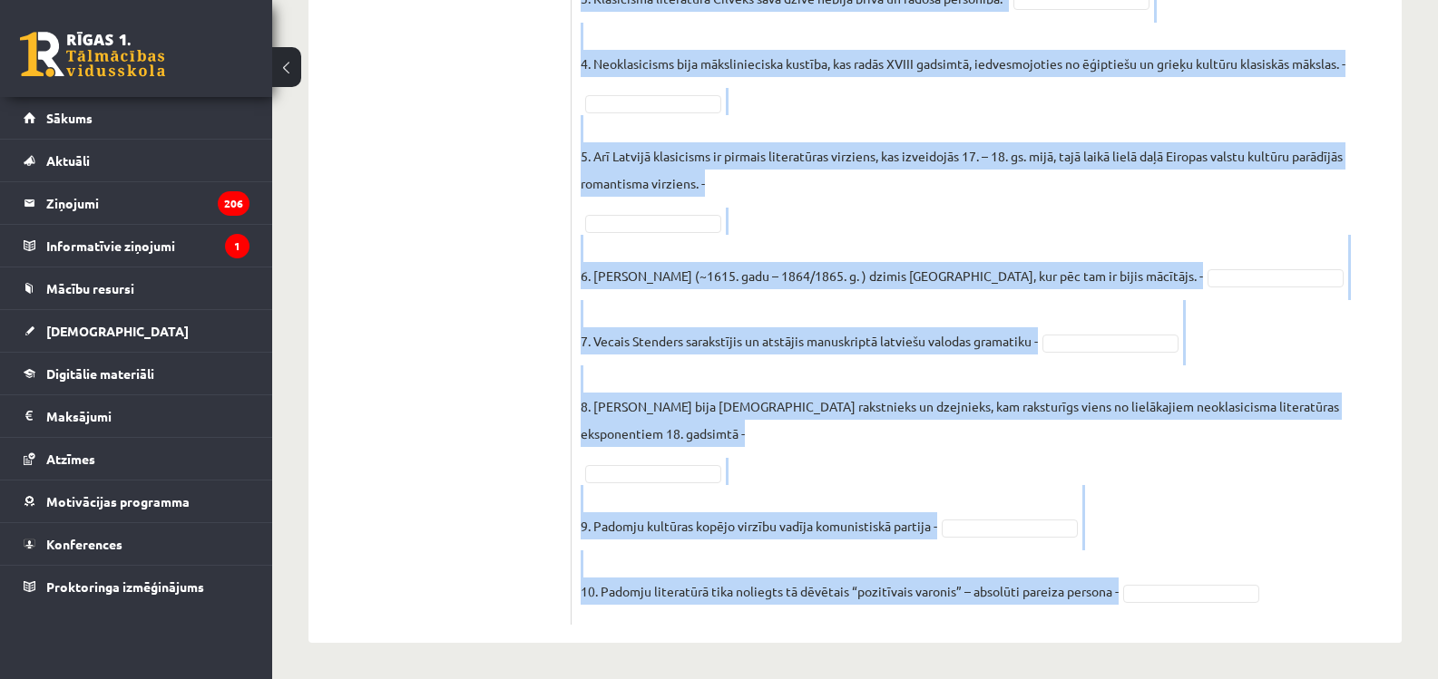
drag, startPoint x: 580, startPoint y: 153, endPoint x: 1106, endPoint y: 564, distance: 667.6
click at [1121, 566] on div "10p Atzīmējiet, kuri no šiem apgalvojumiem ir patiesi (P), kuri nepatiesi (N)! …" at bounding box center [987, 153] width 830 height 943
copy div "Atzīmējiet, kuri no šiem apgalvojumiem ir patiesi (P), kuri nepatiesi (N)! Piee…"
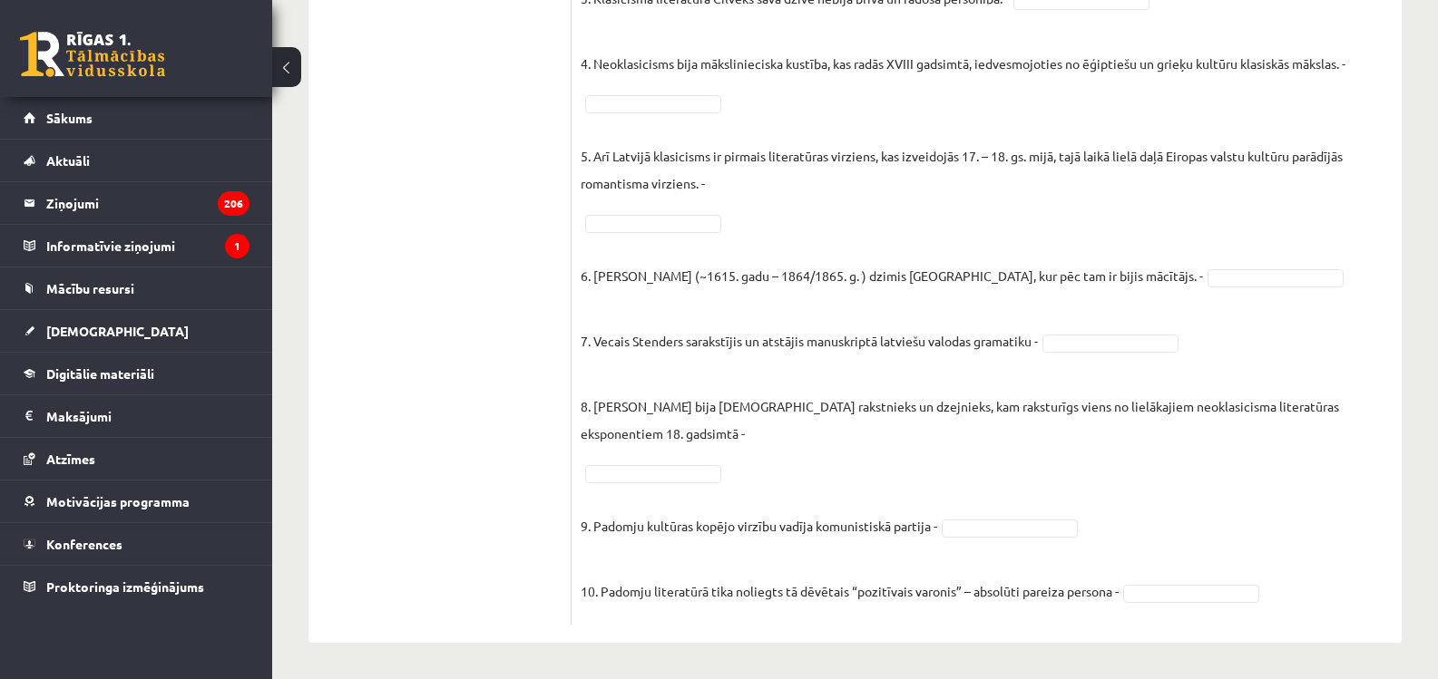
click at [456, 200] on ul "1. uzdevums 2. uzdevums 3. uzdevums 4. uzdevums" at bounding box center [449, 144] width 245 height 962
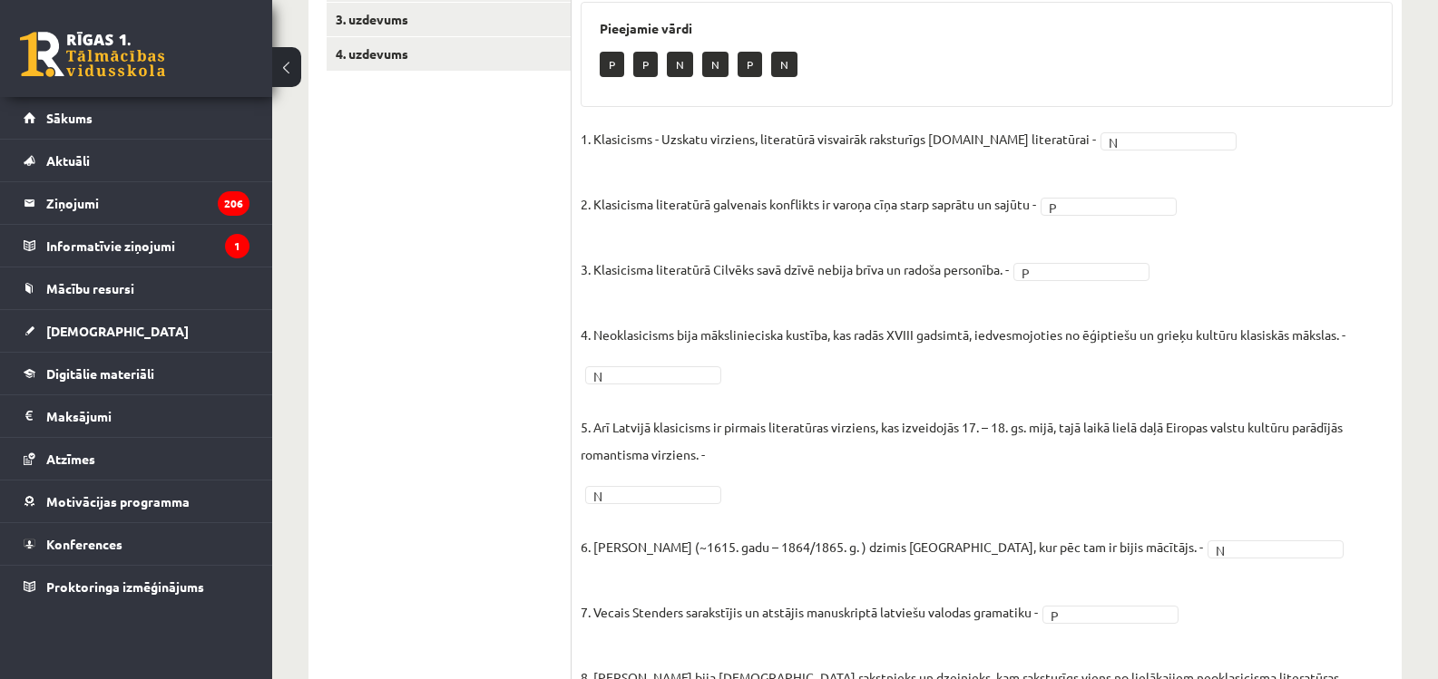
scroll to position [28, 0]
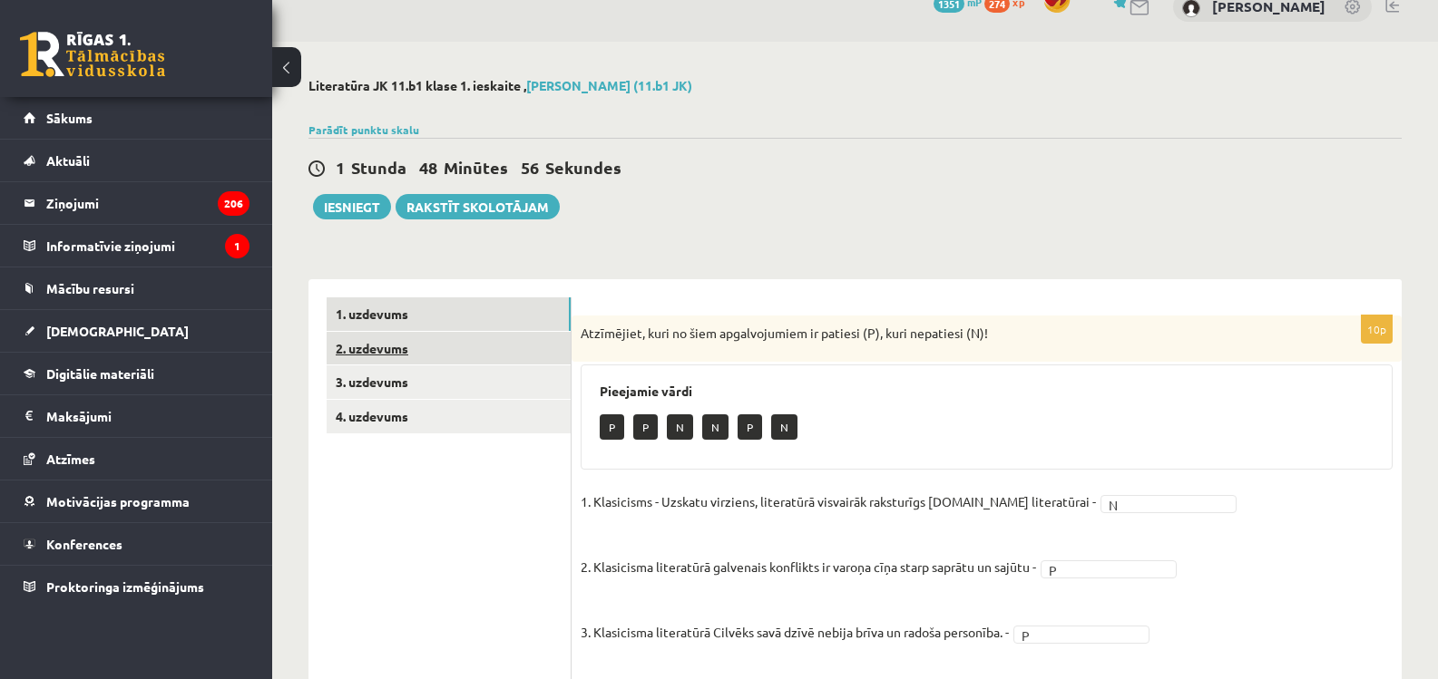
click at [383, 338] on link "2. uzdevums" at bounding box center [449, 349] width 244 height 34
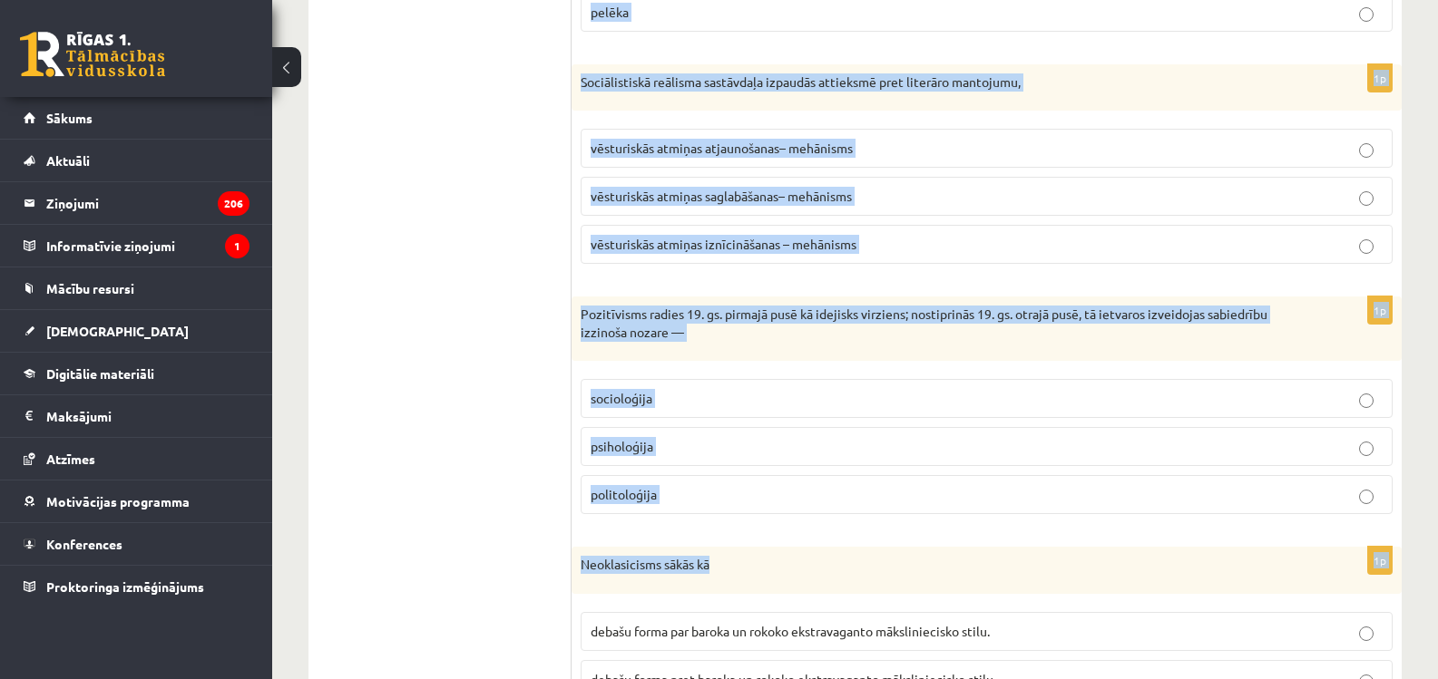
scroll to position [2065, 0]
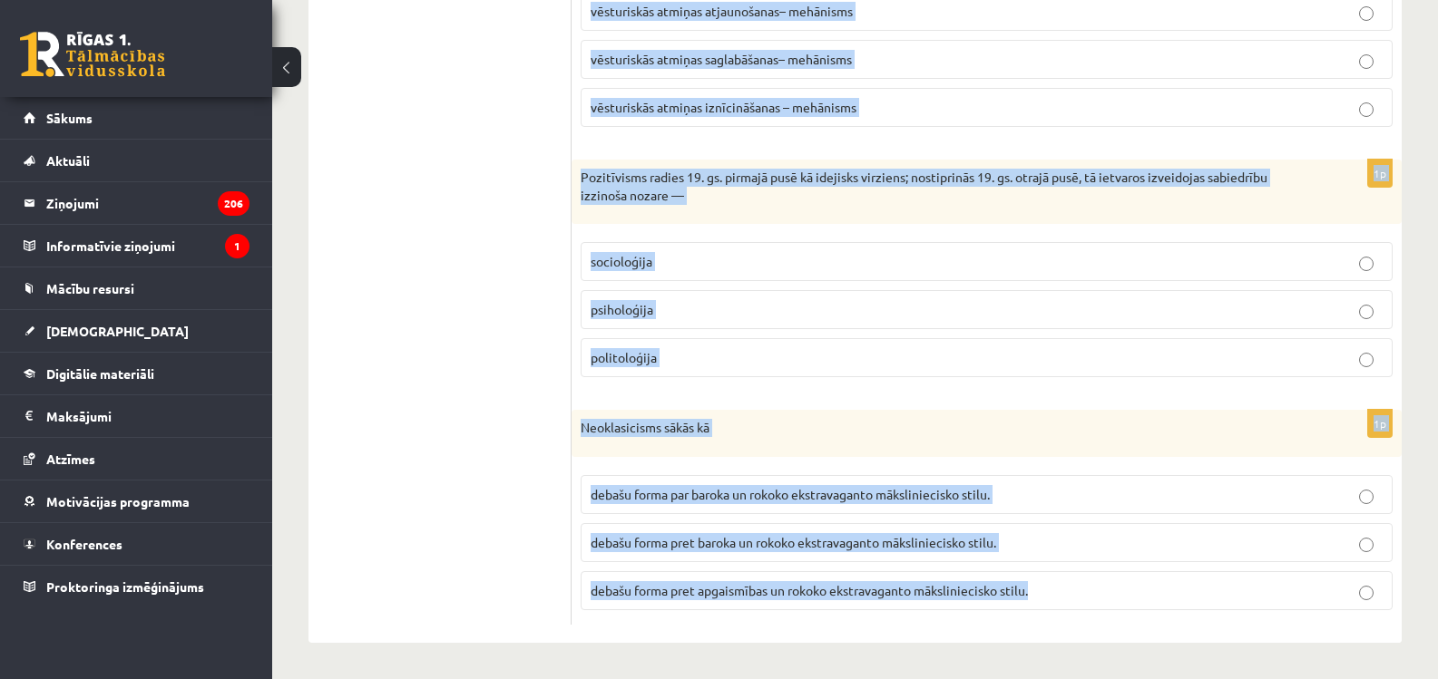
drag, startPoint x: 578, startPoint y: 329, endPoint x: 1037, endPoint y: 587, distance: 526.4
copy form "Literārs virziens ir – noteiktu vienotu pazīmju kopums literāros darbos kādā no…"
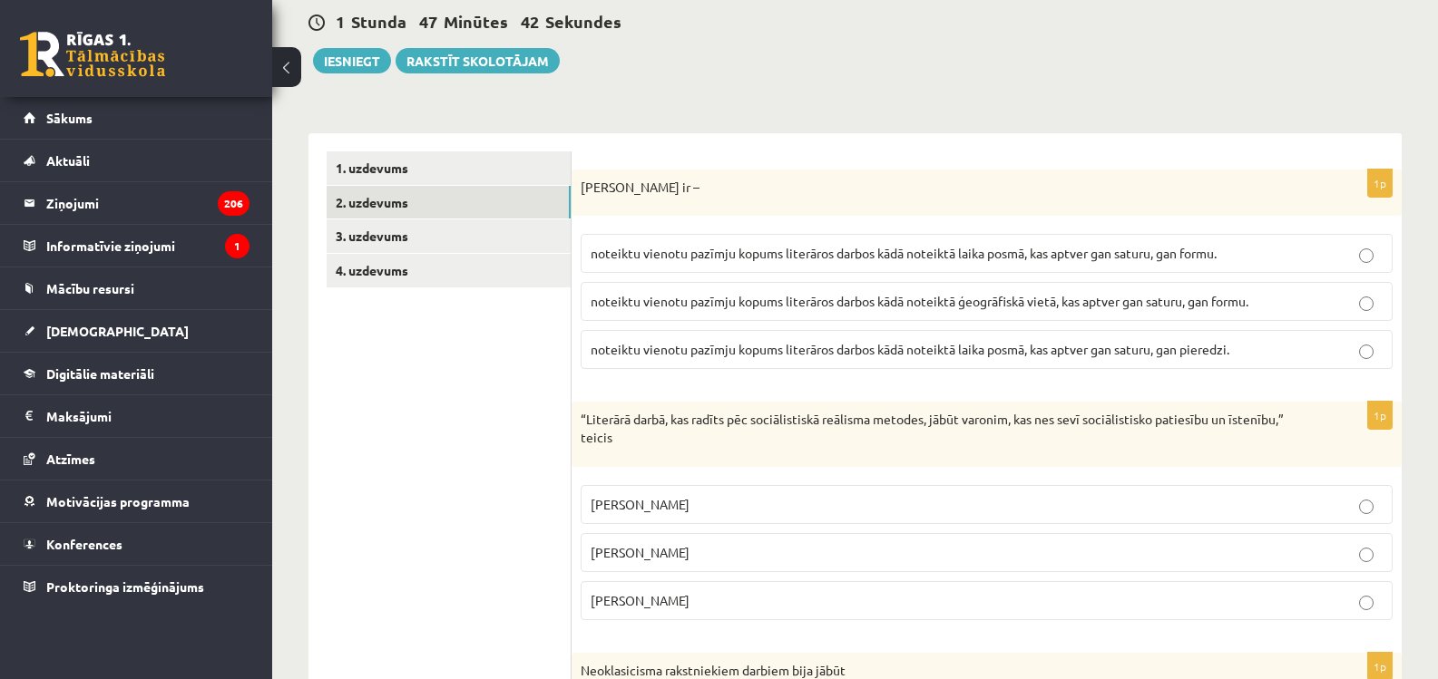
scroll to position [181, 0]
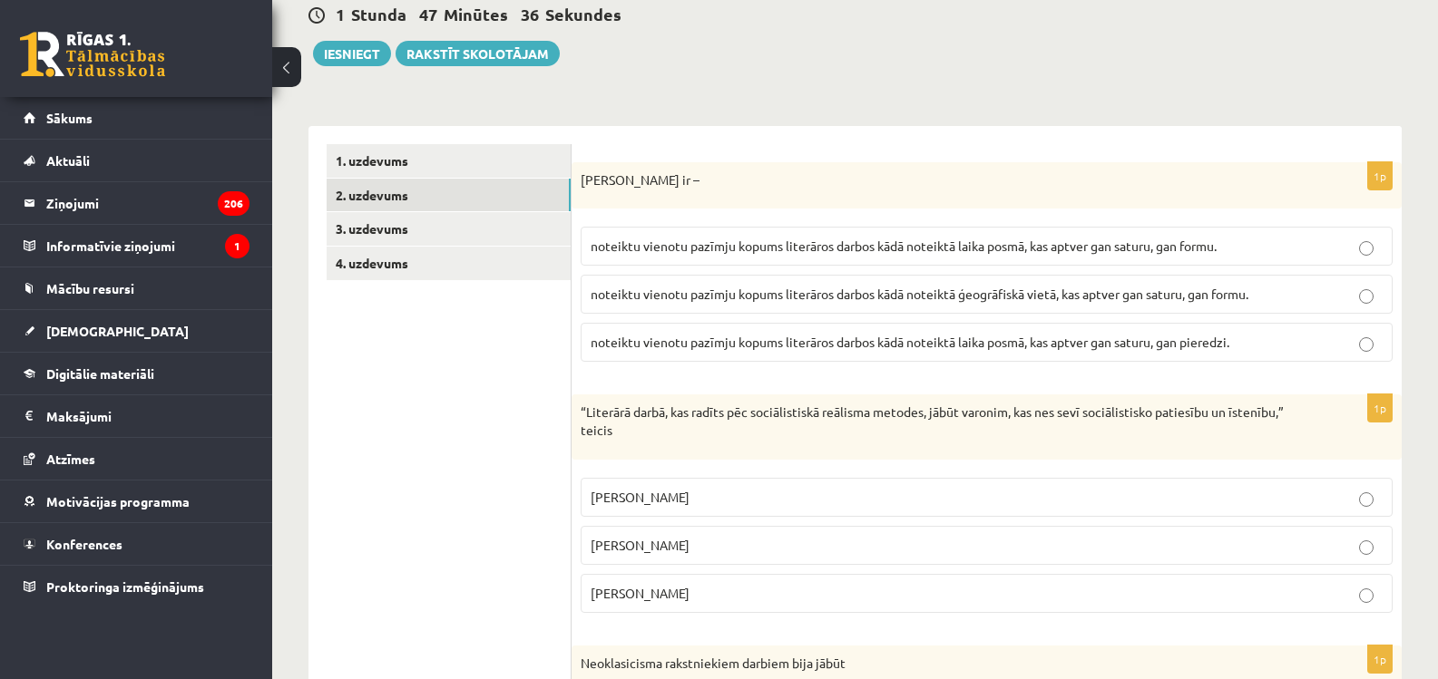
click at [692, 246] on span "noteiktu vienotu pazīmju kopums literāros darbos kādā noteiktā laika posmā, kas…" at bounding box center [904, 246] width 626 height 16
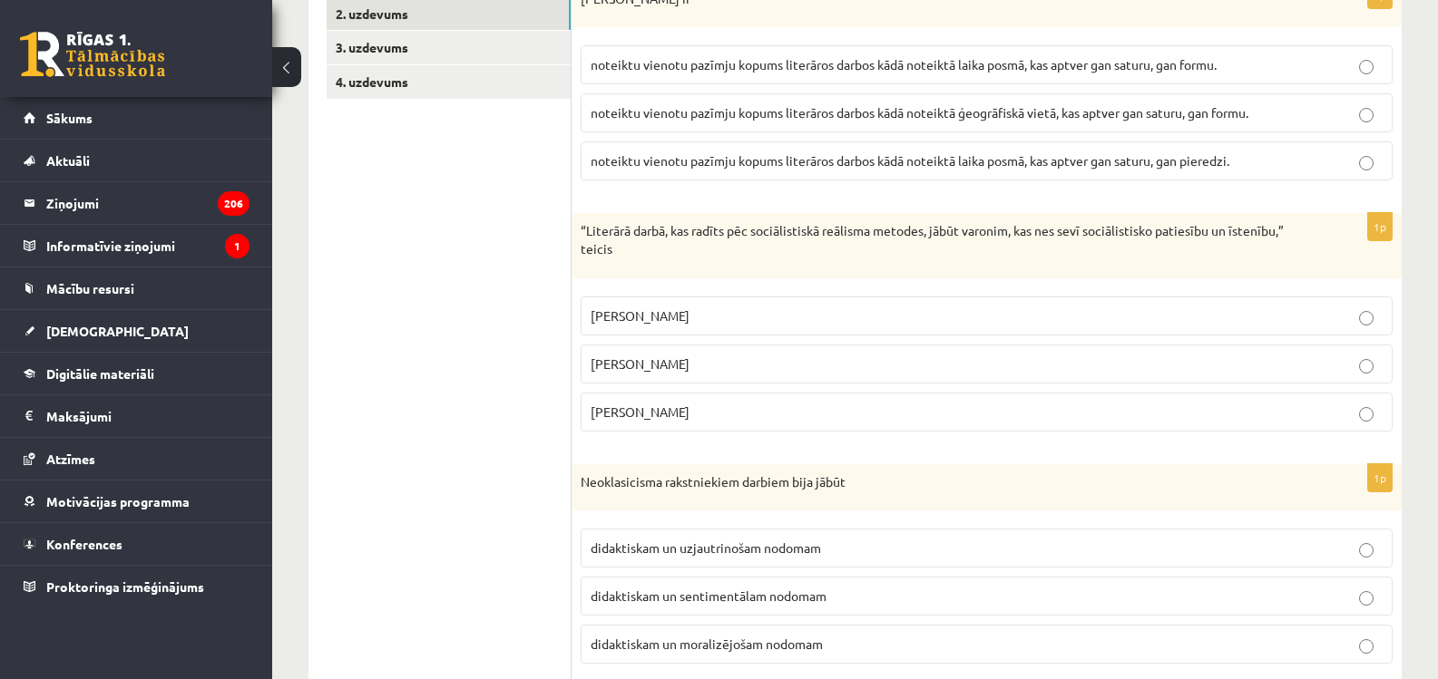
click at [674, 411] on p "Andrejs Upīts" at bounding box center [987, 412] width 792 height 19
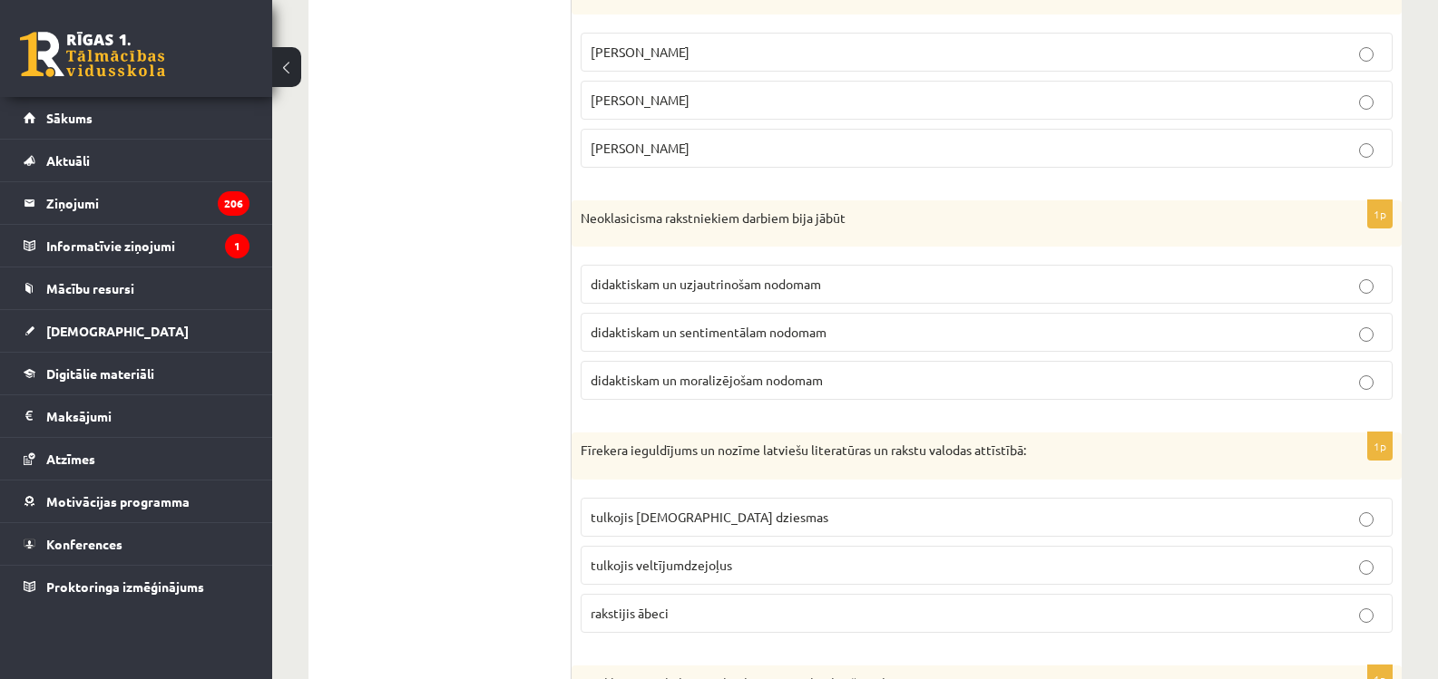
scroll to position [726, 0]
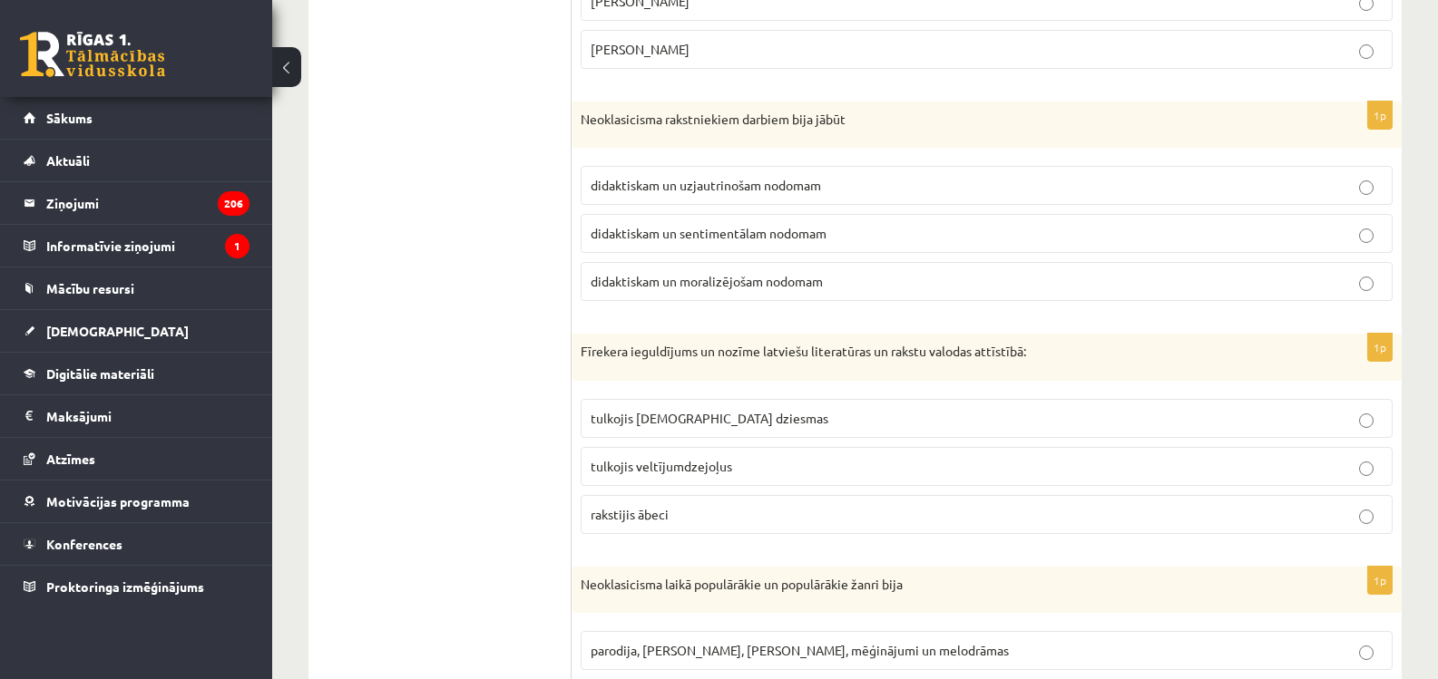
click at [714, 285] on span "didaktiskam un moralizējošam nodomam" at bounding box center [707, 281] width 232 height 16
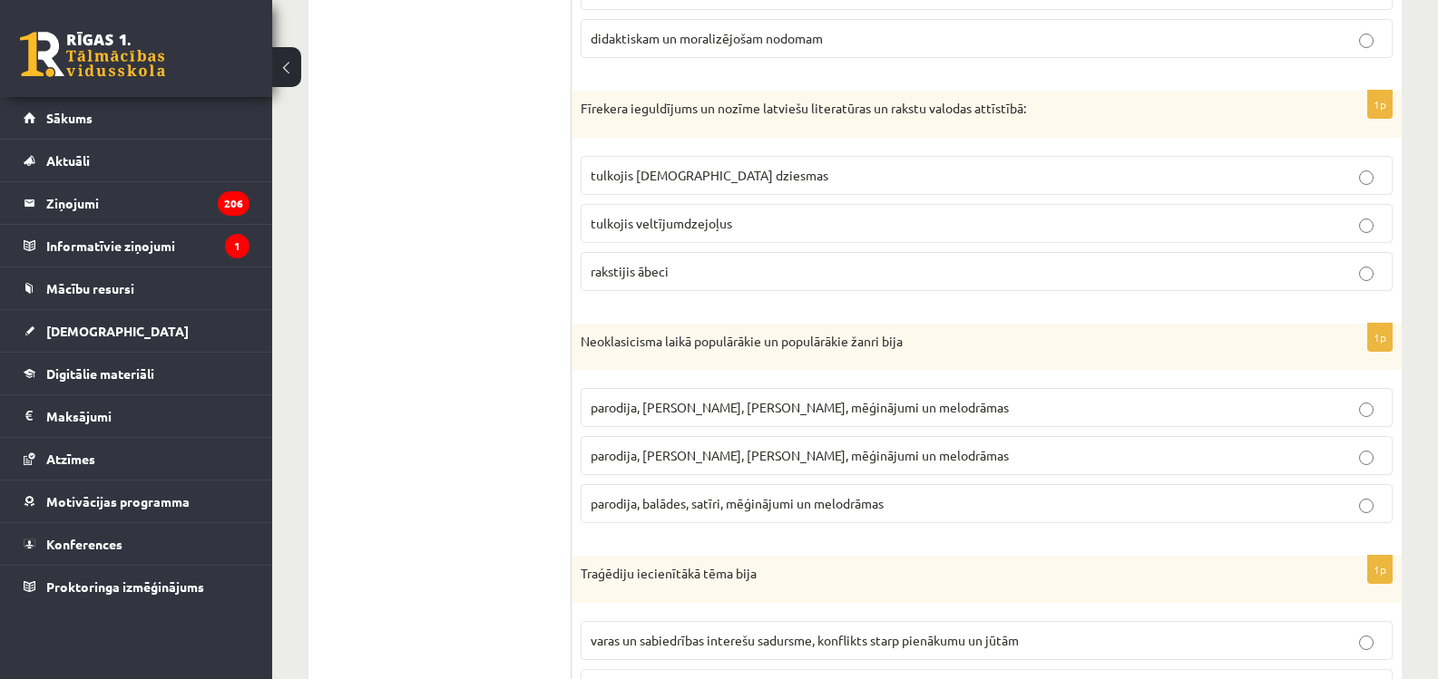
scroll to position [998, 0]
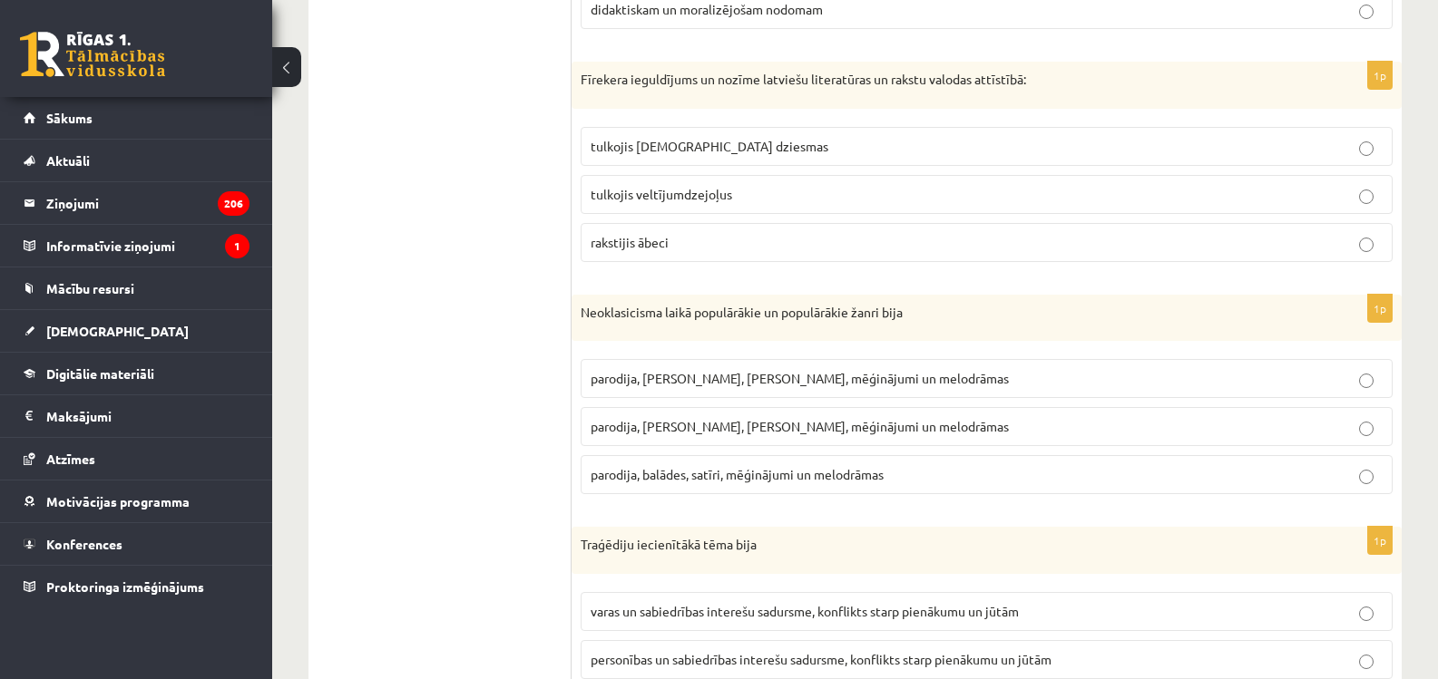
click at [621, 148] on span "tulkojis baznīcas dziesmas" at bounding box center [710, 146] width 238 height 16
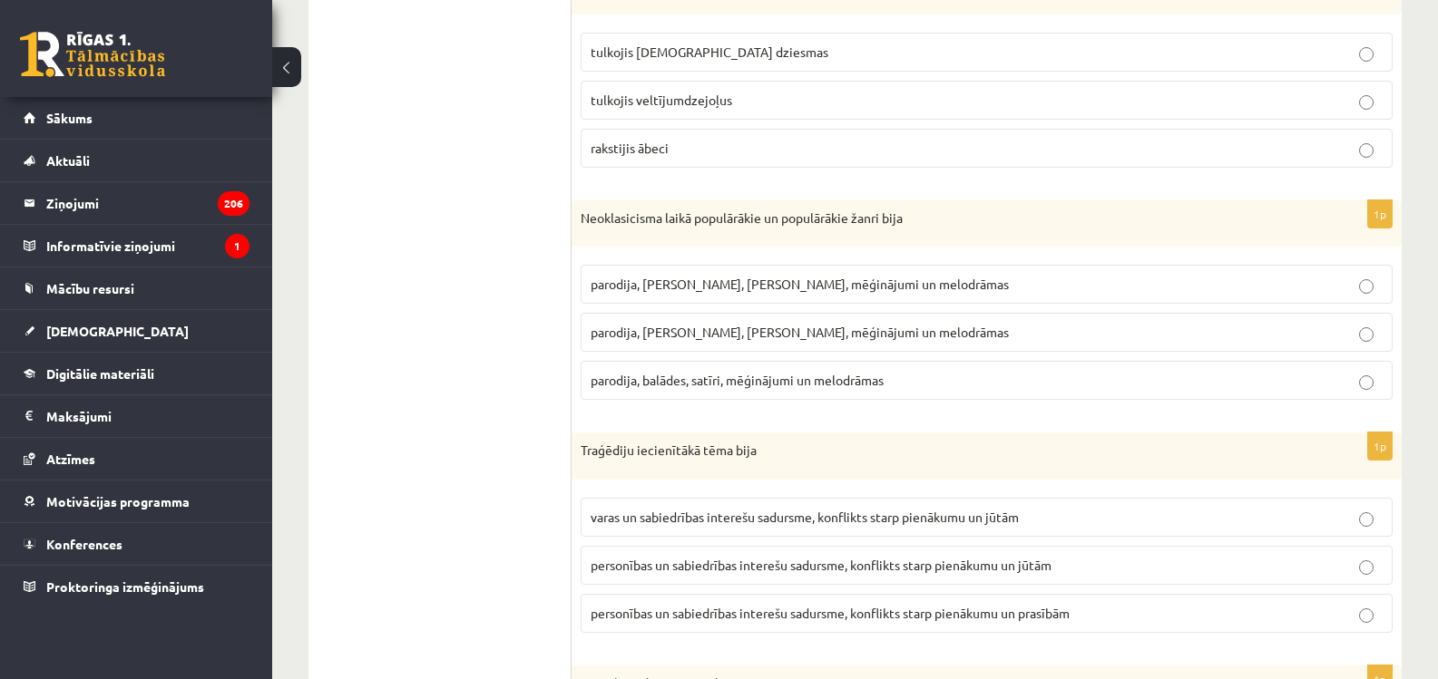
scroll to position [1179, 0]
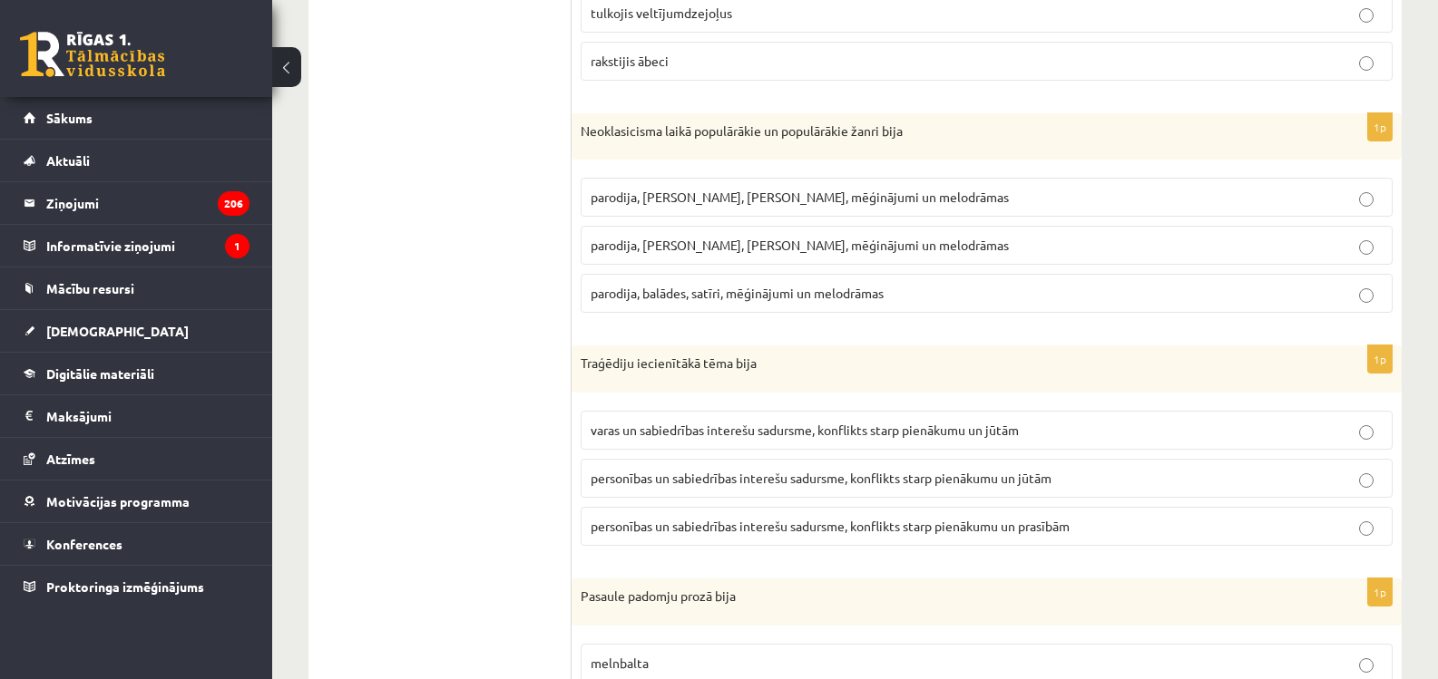
click at [682, 252] on span "parodija, odas, satīri, mēģinājumi un melodrāmas" at bounding box center [800, 245] width 418 height 16
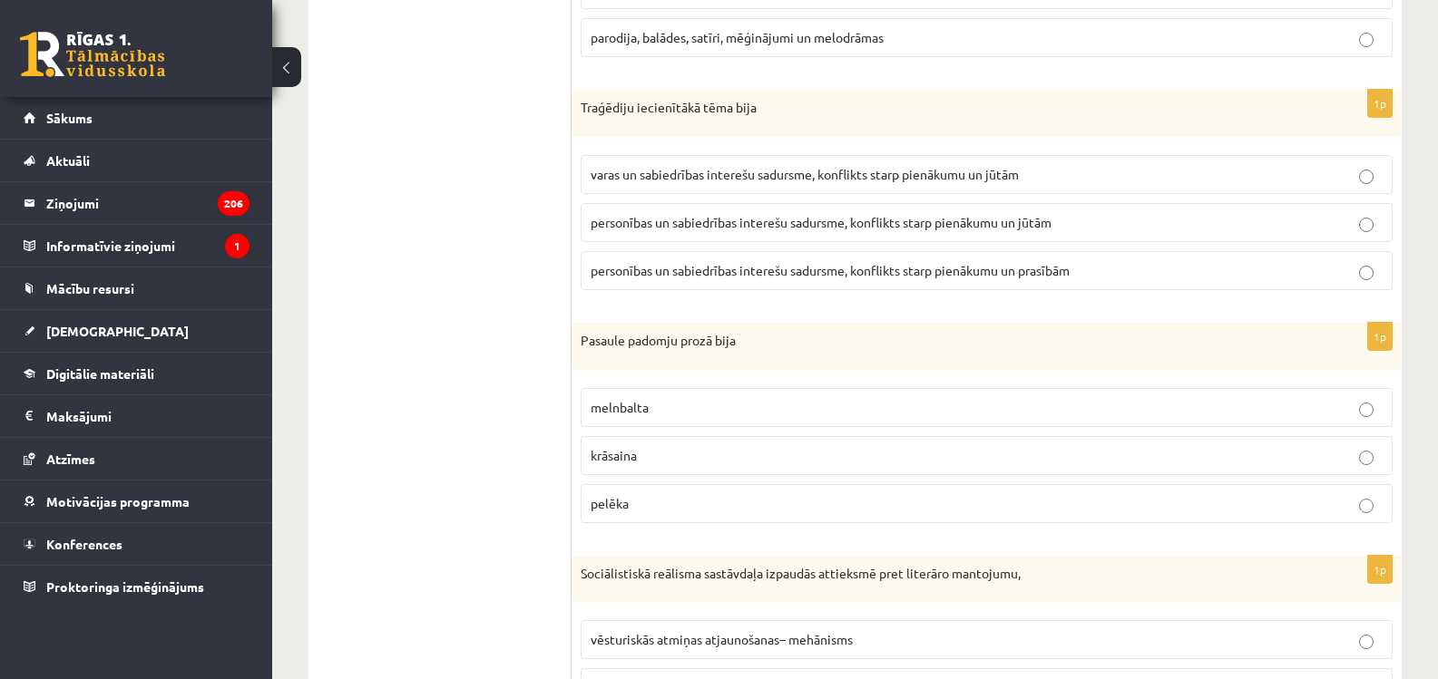
scroll to position [1451, 0]
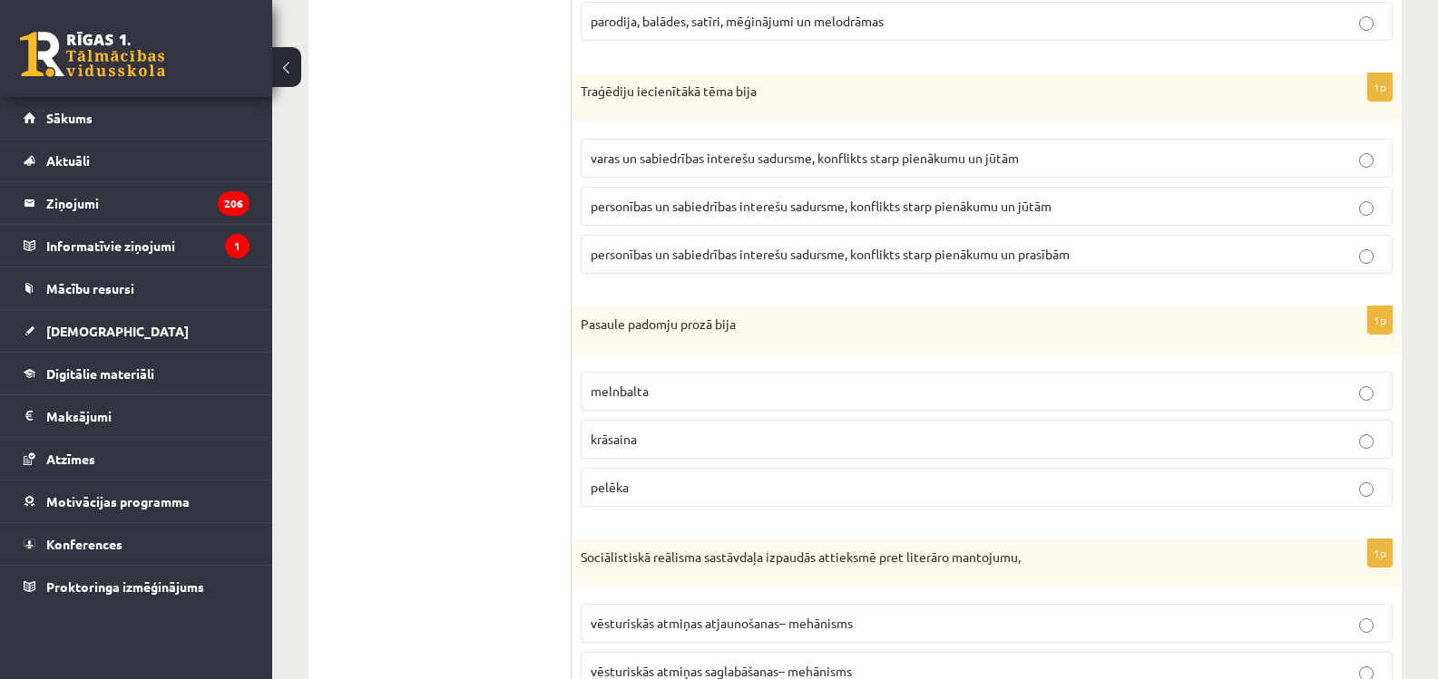
click at [686, 213] on span "personības un sabiedrības interešu sadursme, konflikts starp pienākumu un jūtām" at bounding box center [821, 206] width 461 height 16
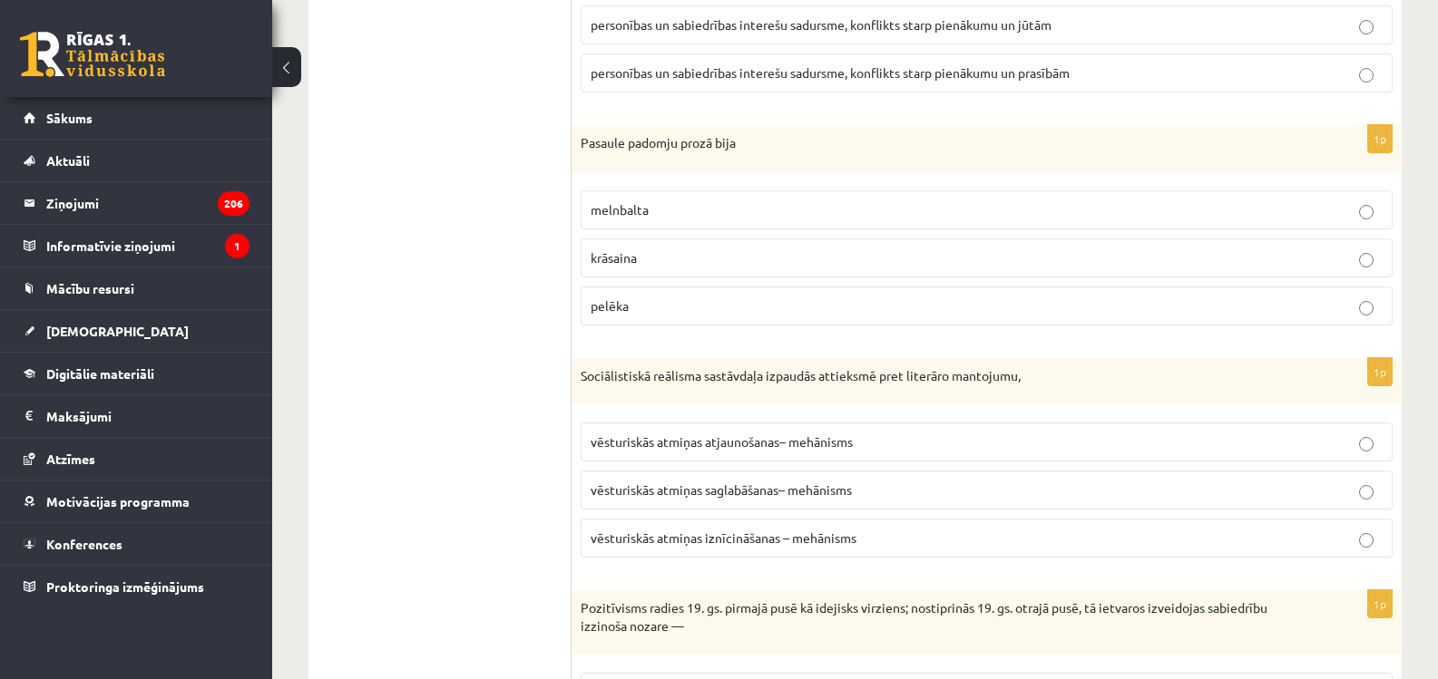
click at [681, 216] on p "melnbalta" at bounding box center [987, 209] width 792 height 19
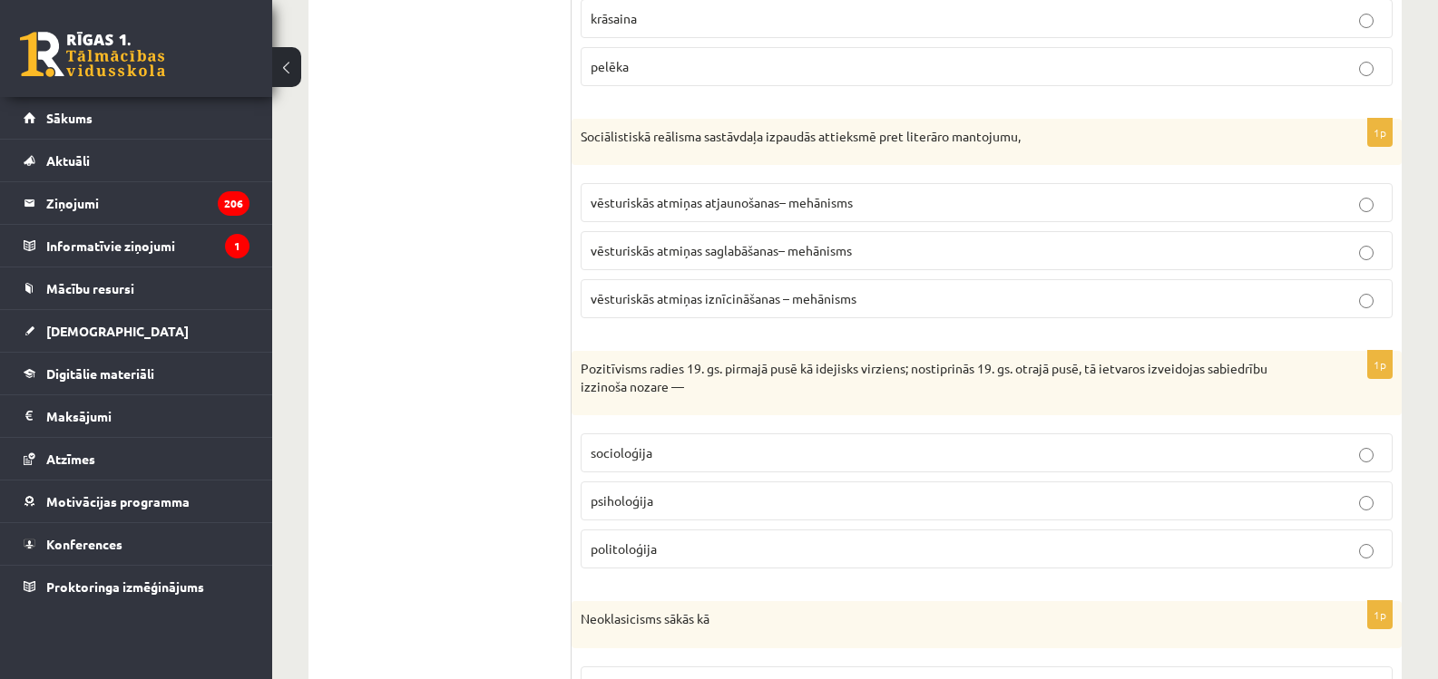
scroll to position [1905, 0]
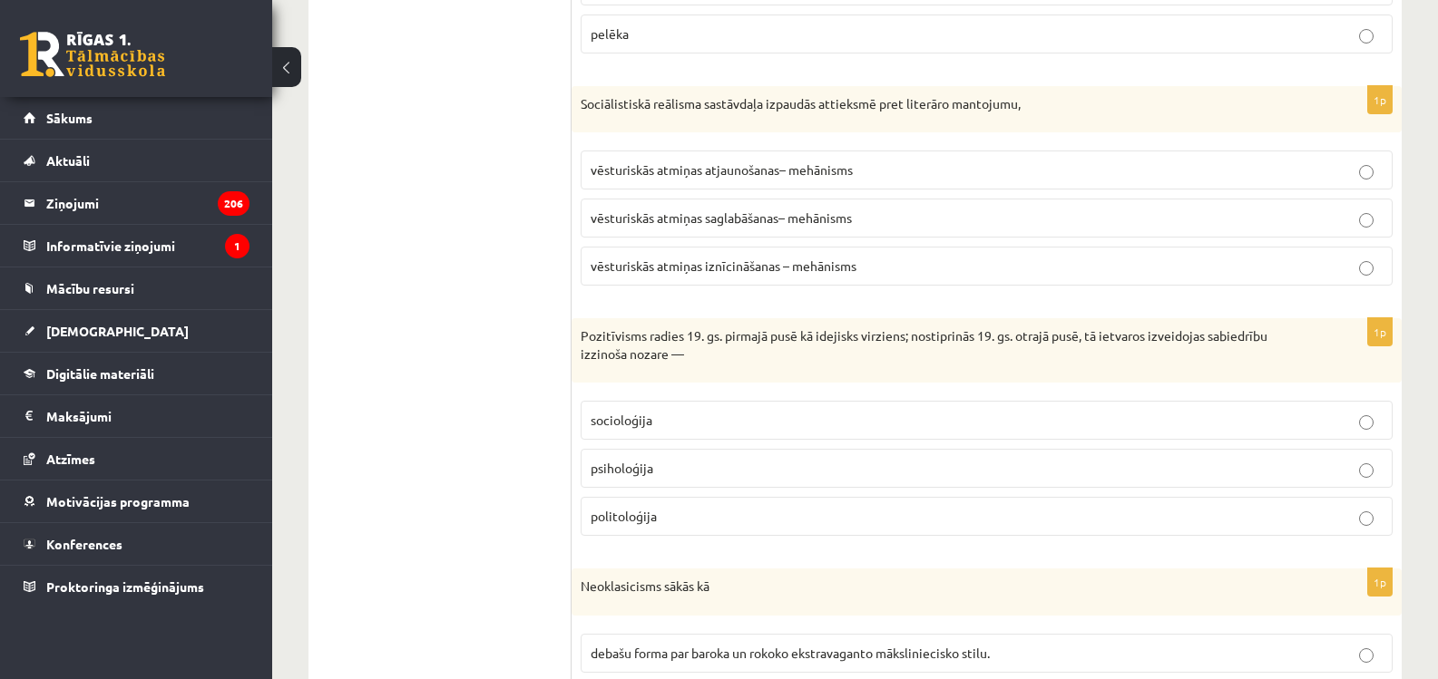
click at [713, 259] on p "vēsturiskās atmiņas iznīcināšanas – mehānisms" at bounding box center [987, 266] width 792 height 19
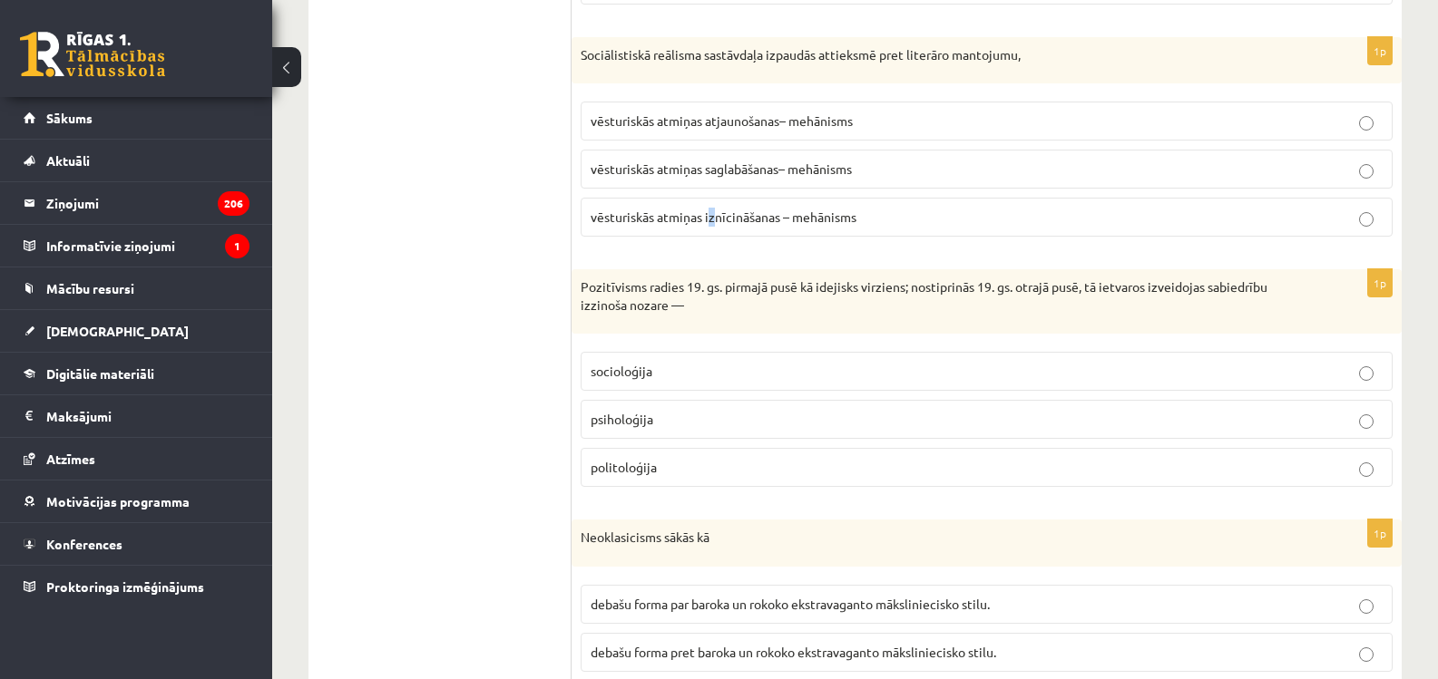
scroll to position [1996, 0]
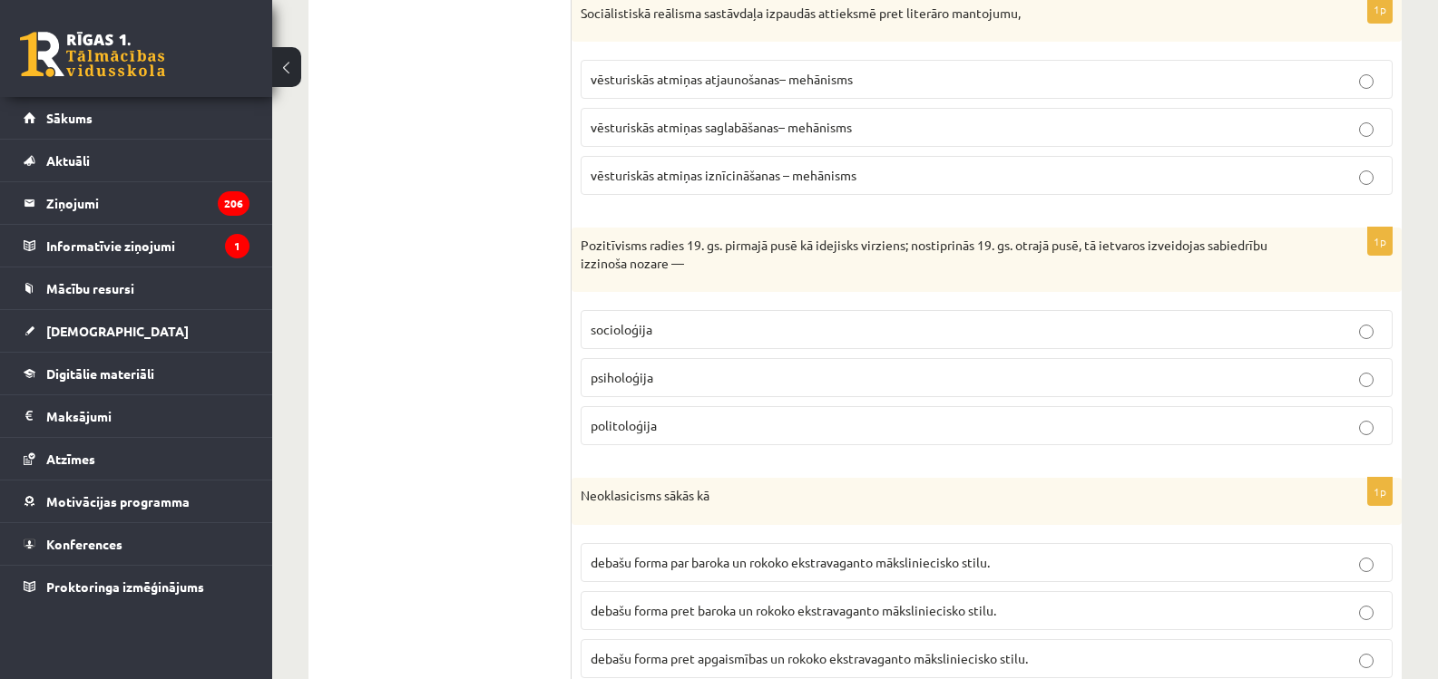
click at [755, 188] on label "vēsturiskās atmiņas iznīcināšanas – mehānisms" at bounding box center [987, 175] width 812 height 39
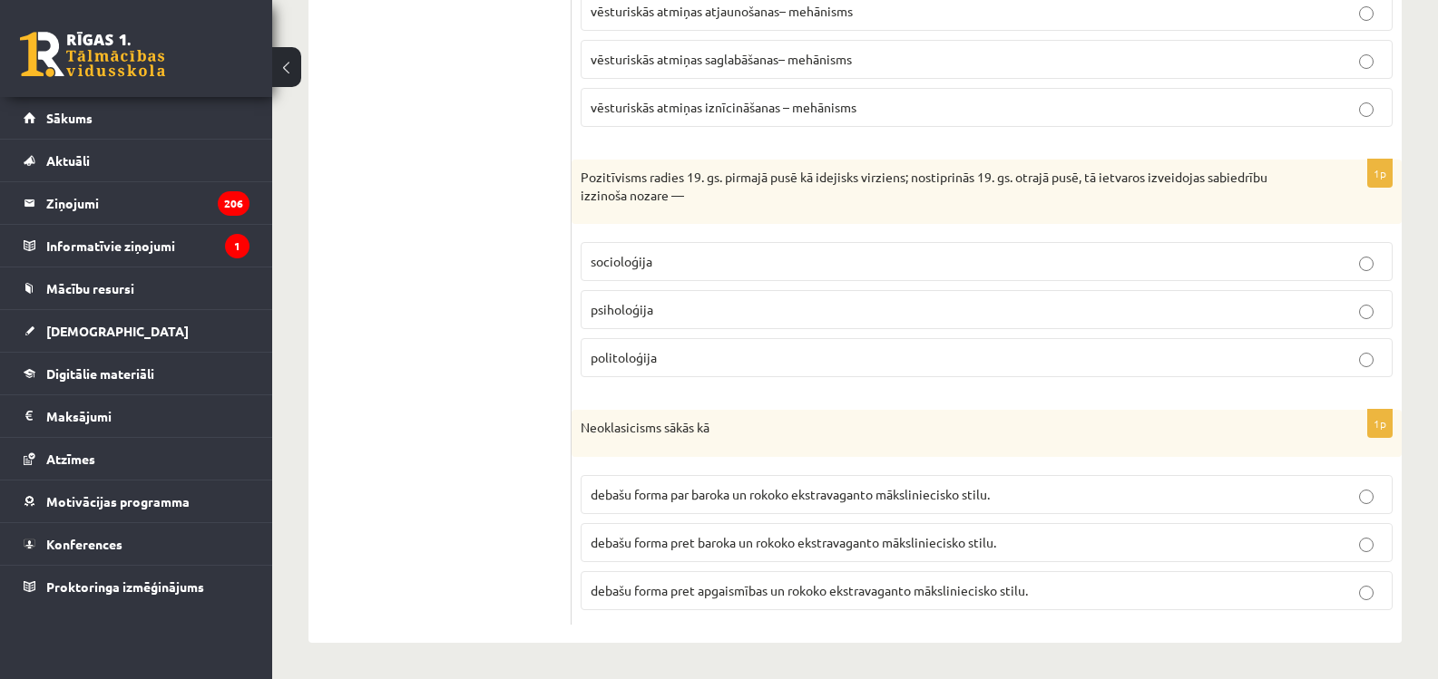
click at [620, 259] on span "socioloģija" at bounding box center [622, 261] width 62 height 16
click at [655, 545] on span "debašu forma pret baroka un rokoko ekstravaganto māksliniecisko stilu." at bounding box center [794, 542] width 406 height 16
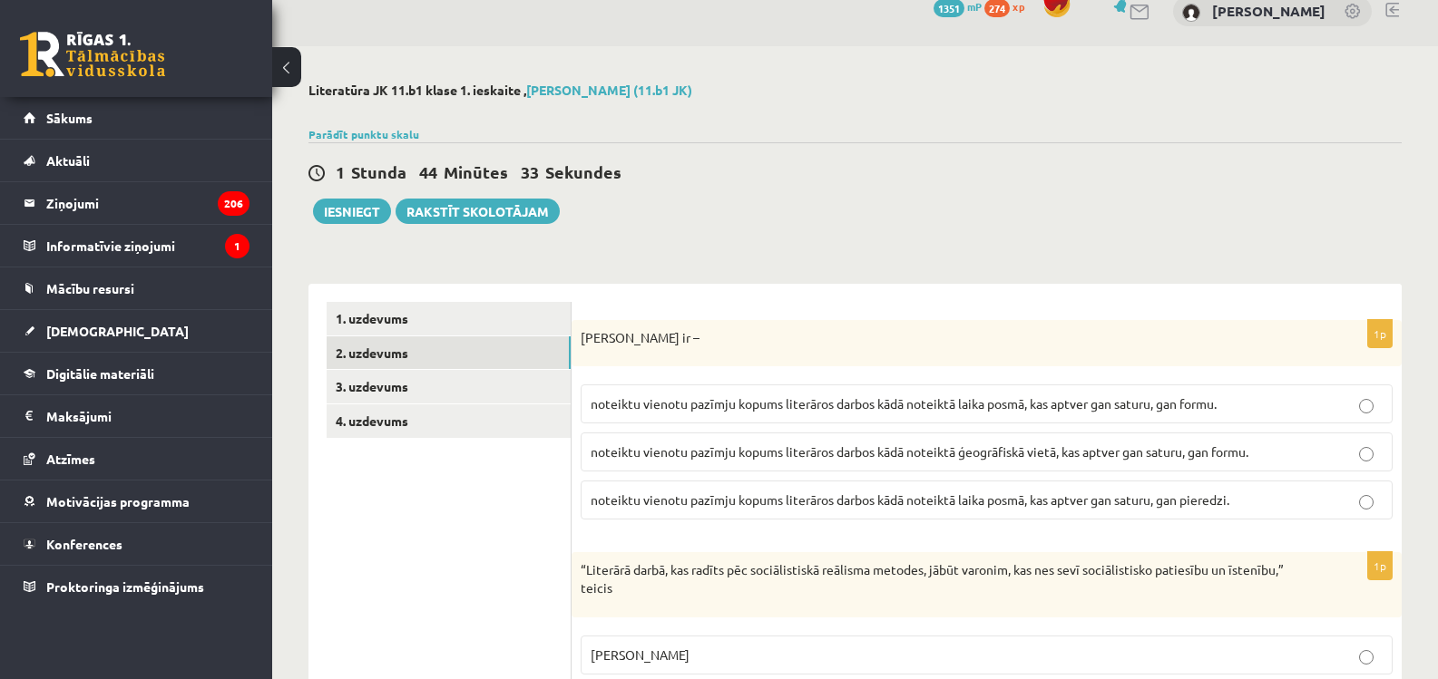
scroll to position [0, 0]
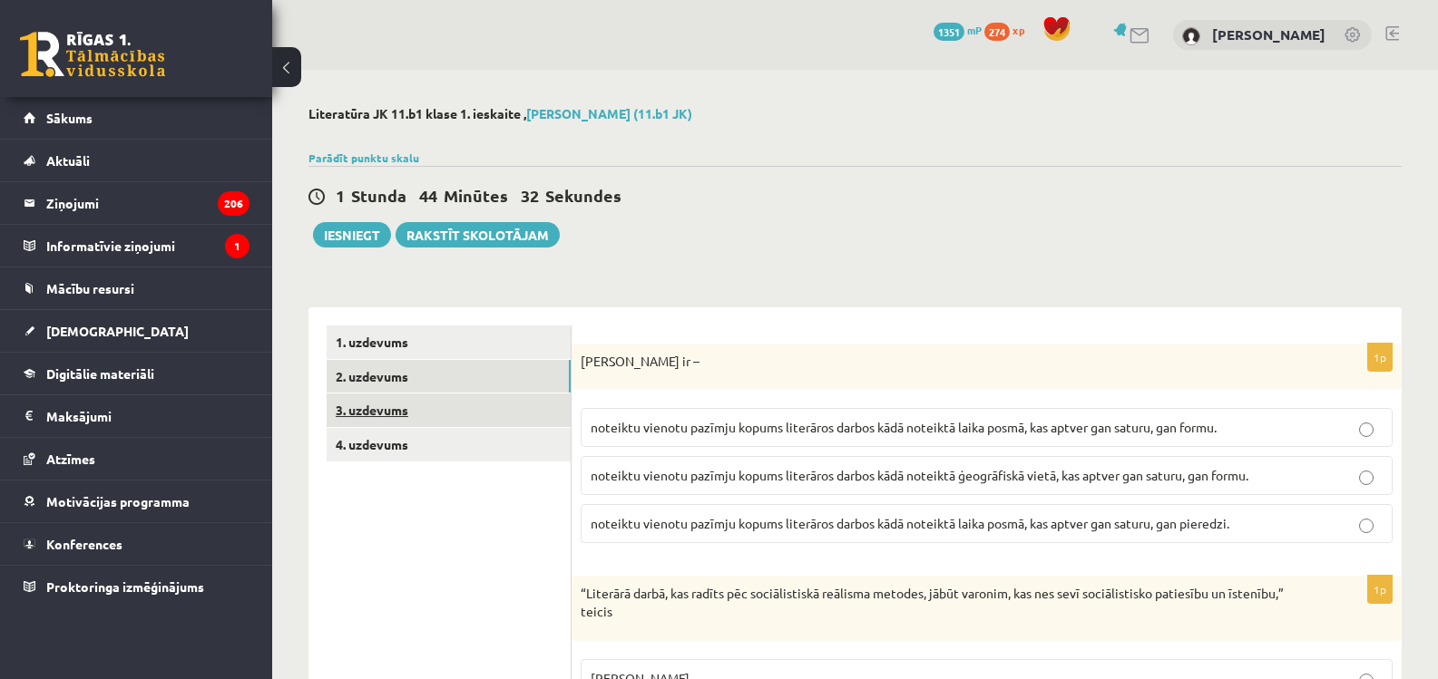
click at [380, 412] on link "3. uzdevums" at bounding box center [449, 411] width 244 height 34
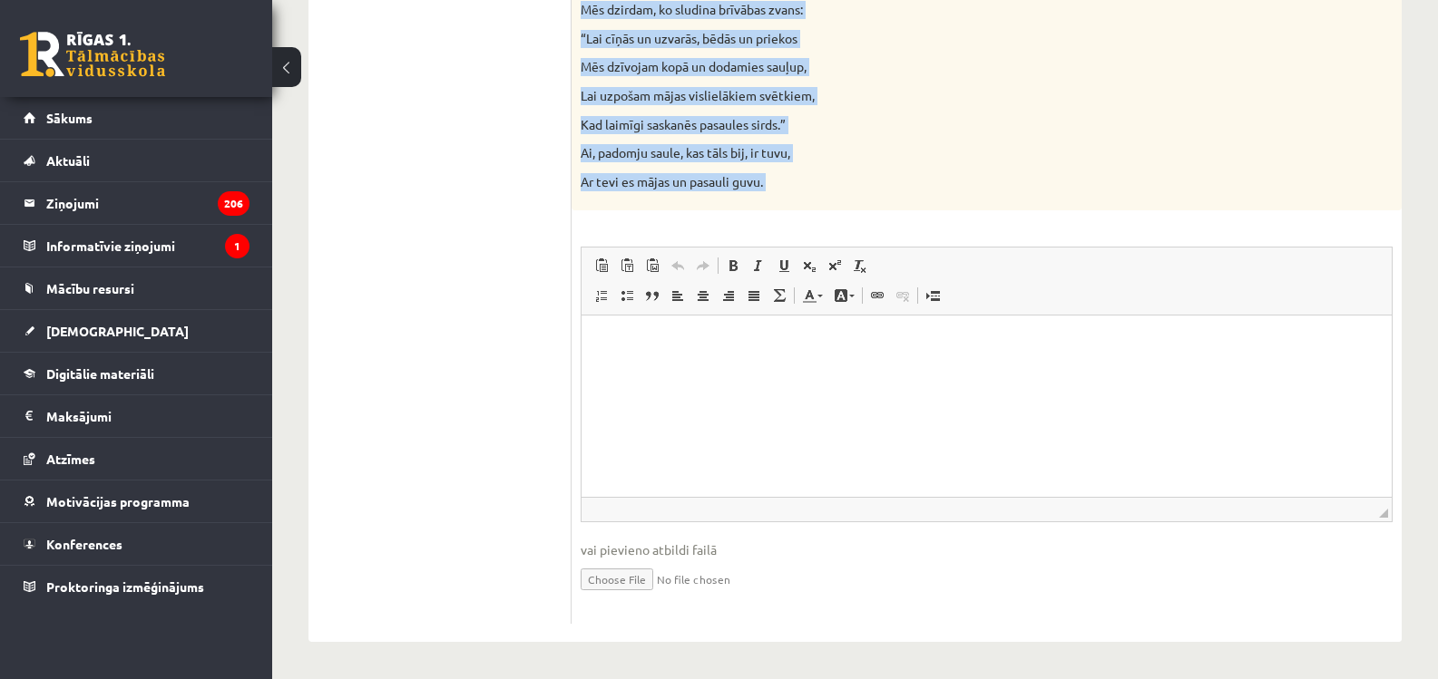
scroll to position [1861, 0]
drag, startPoint x: 1163, startPoint y: 495, endPoint x: 809, endPoint y: 327, distance: 391.6
copy div "Izlasiet Jāņa Sudrabkalna dzejoli “Dzimtene”! Kādas klasicisma un normatīvisma …"
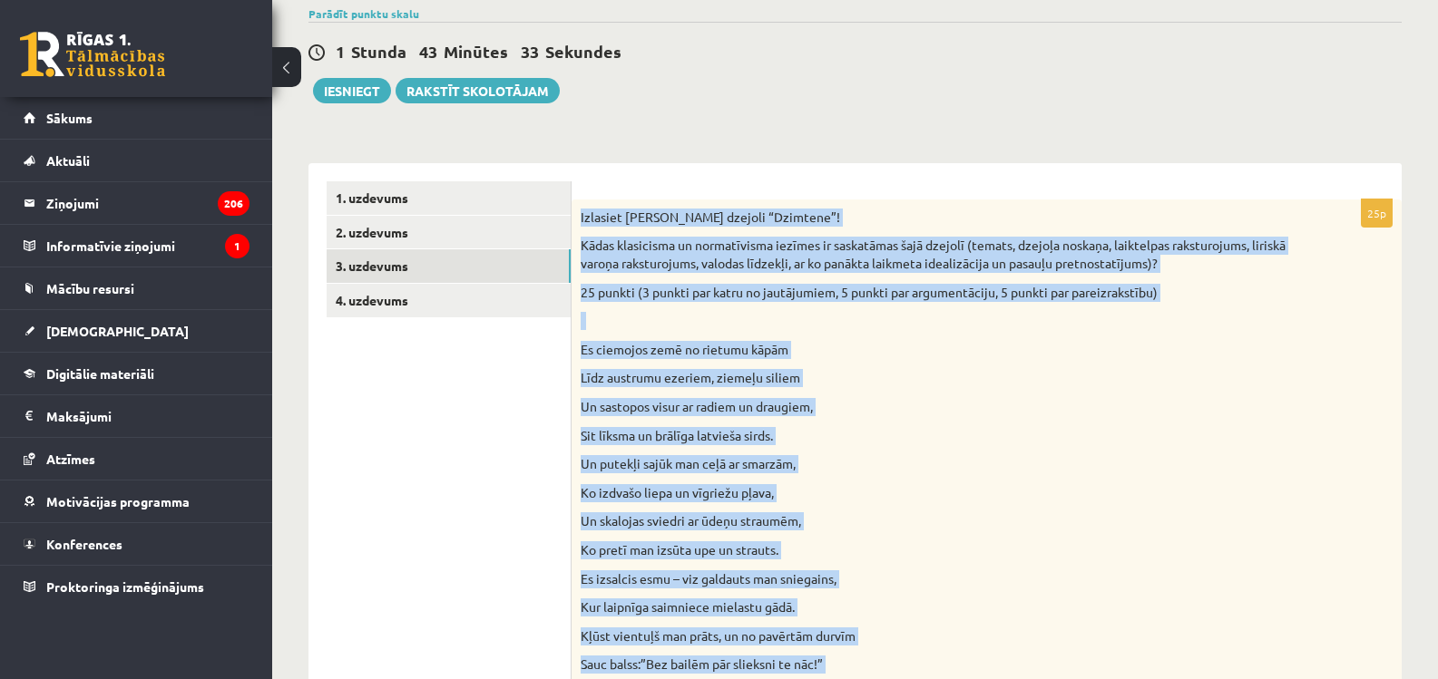
scroll to position [0, 0]
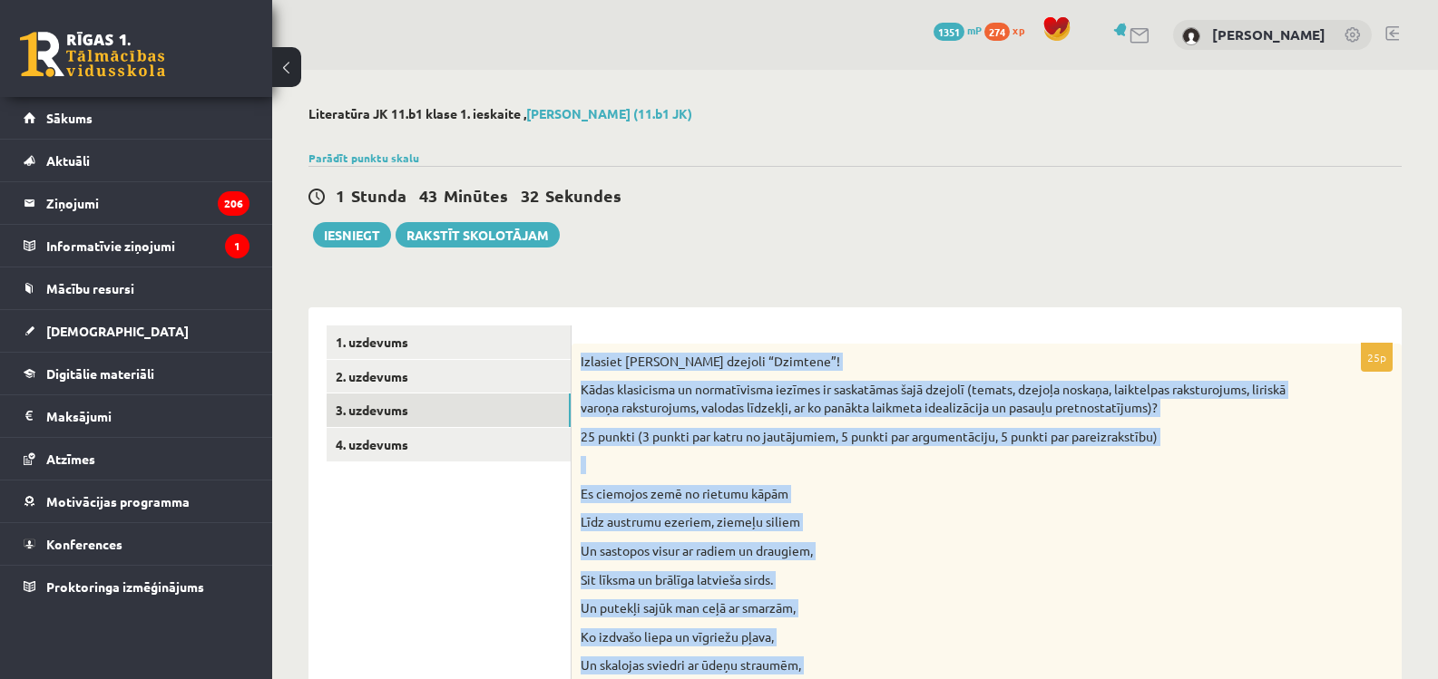
click at [926, 548] on p "Un sastopos visur ar radiem un draugiem," at bounding box center [941, 551] width 721 height 18
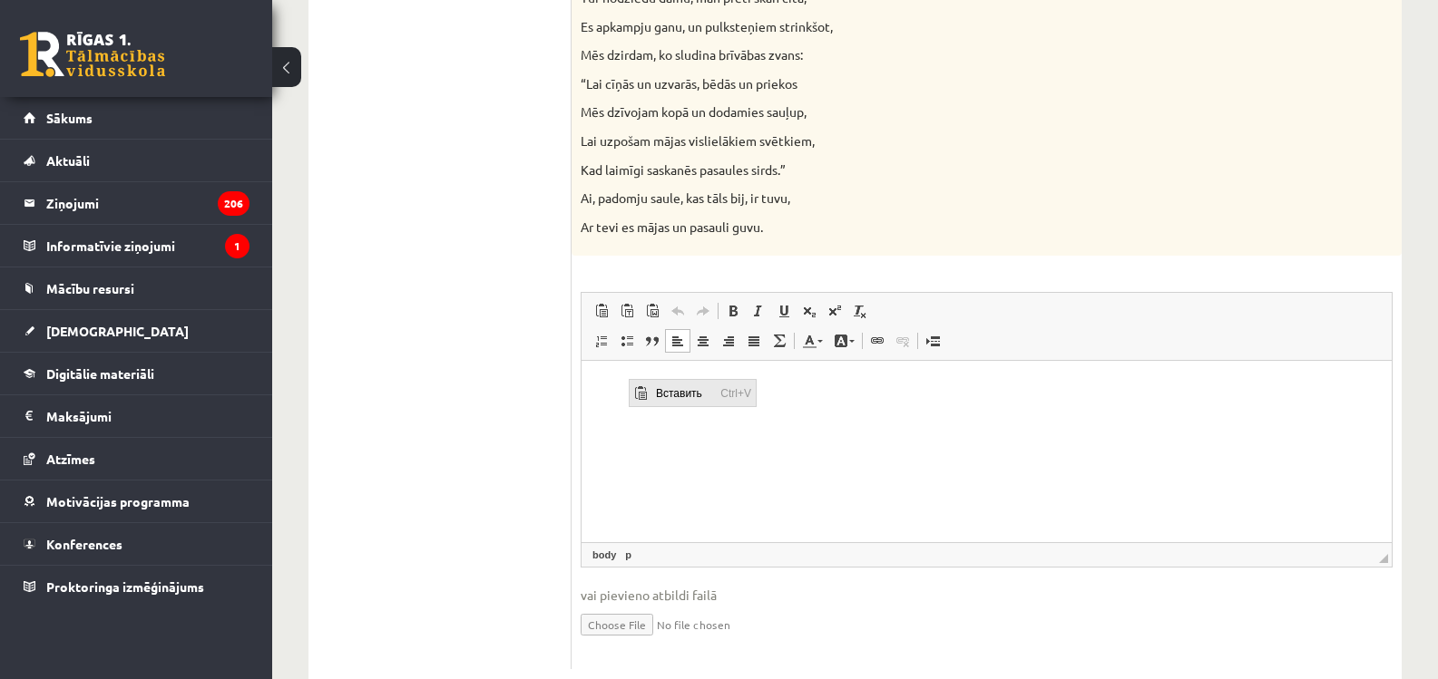
click at [638, 389] on span "Вставить" at bounding box center [640, 393] width 15 height 15
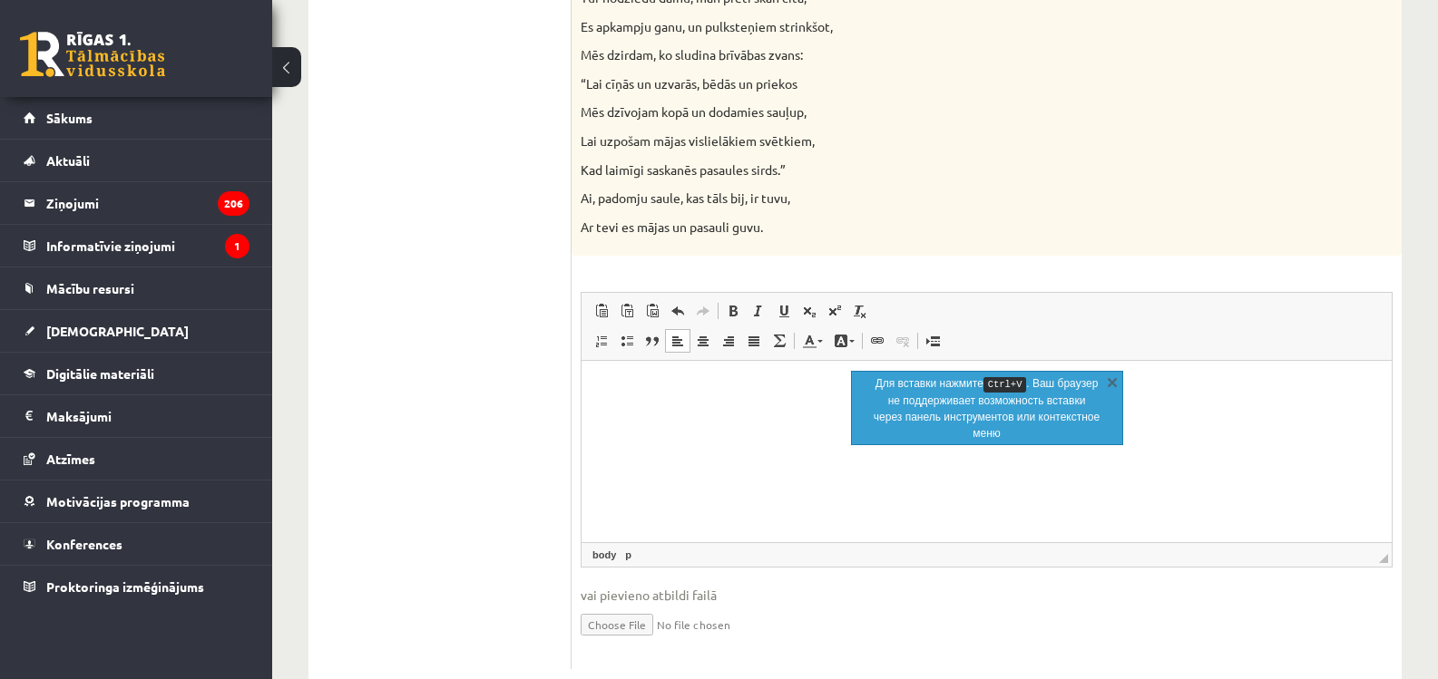
scroll to position [225, 0]
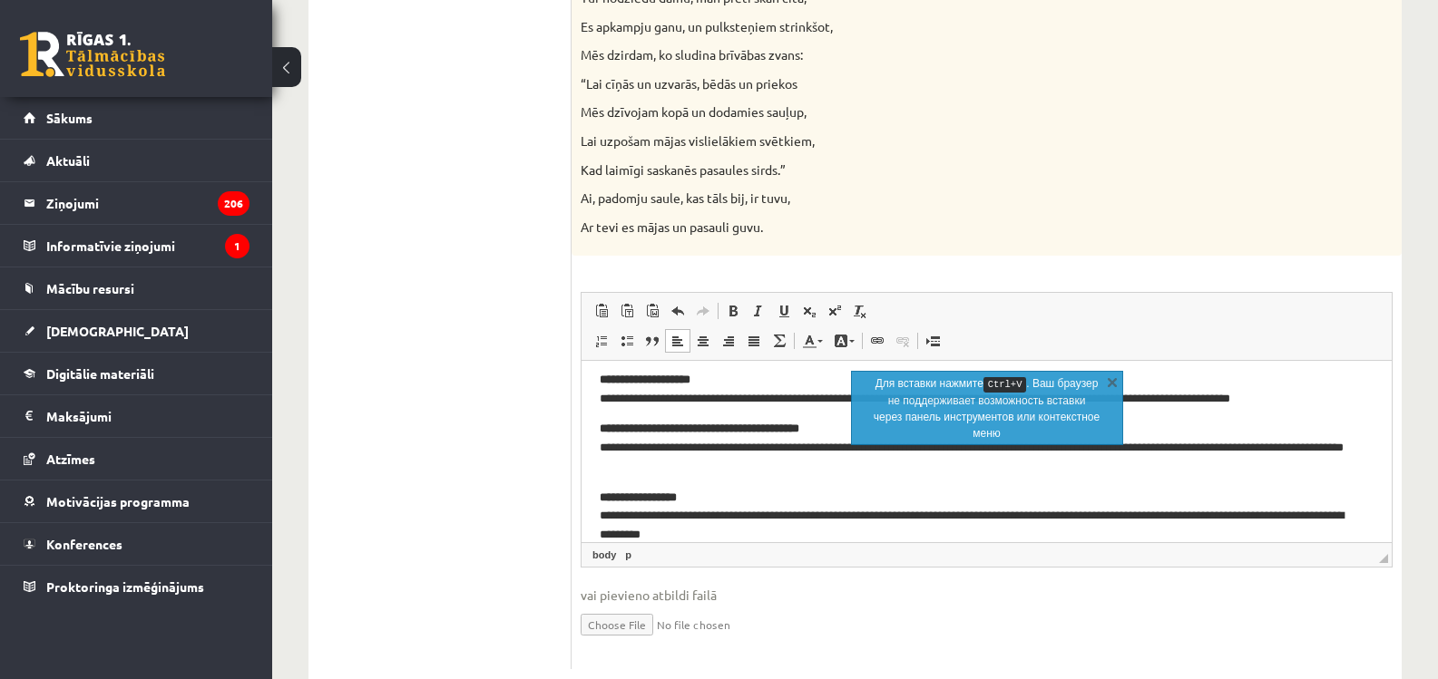
click at [708, 376] on p "**********" at bounding box center [980, 390] width 760 height 38
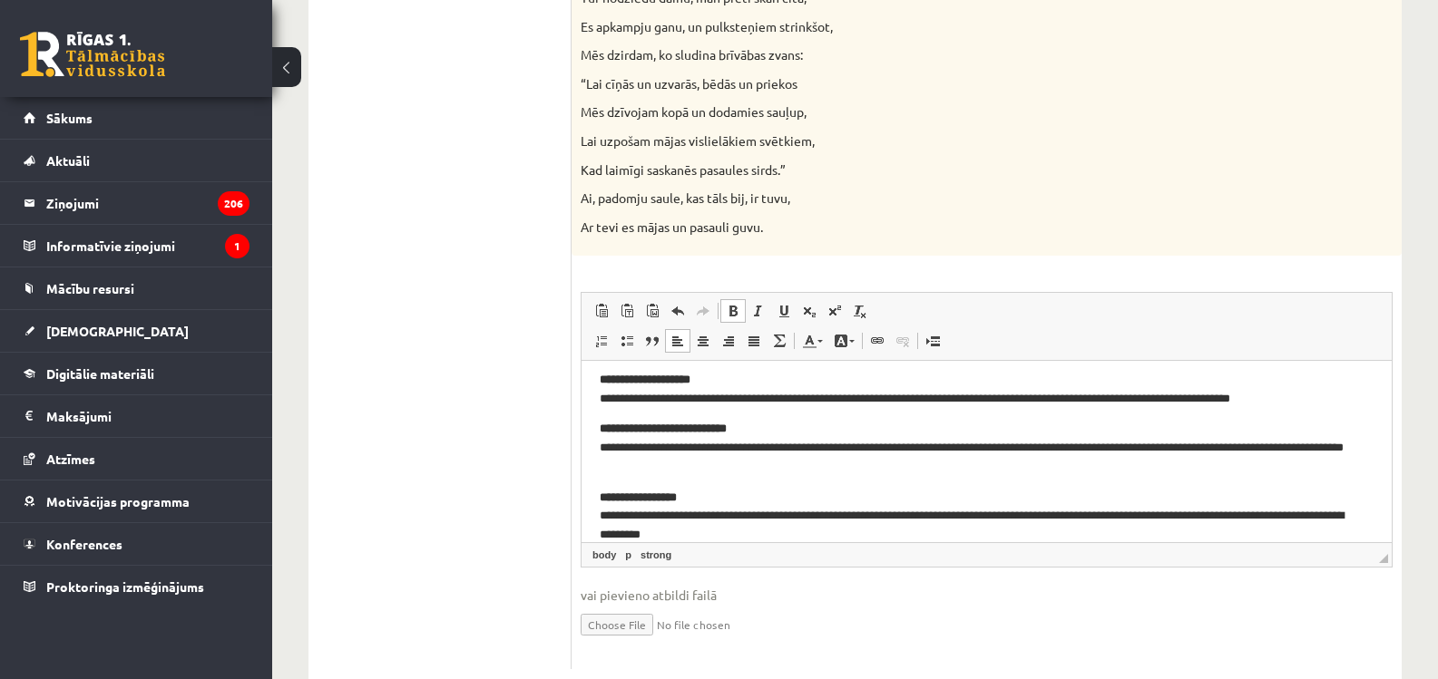
click at [754, 431] on p "**********" at bounding box center [980, 448] width 760 height 56
click at [707, 380] on p "**********" at bounding box center [980, 390] width 760 height 38
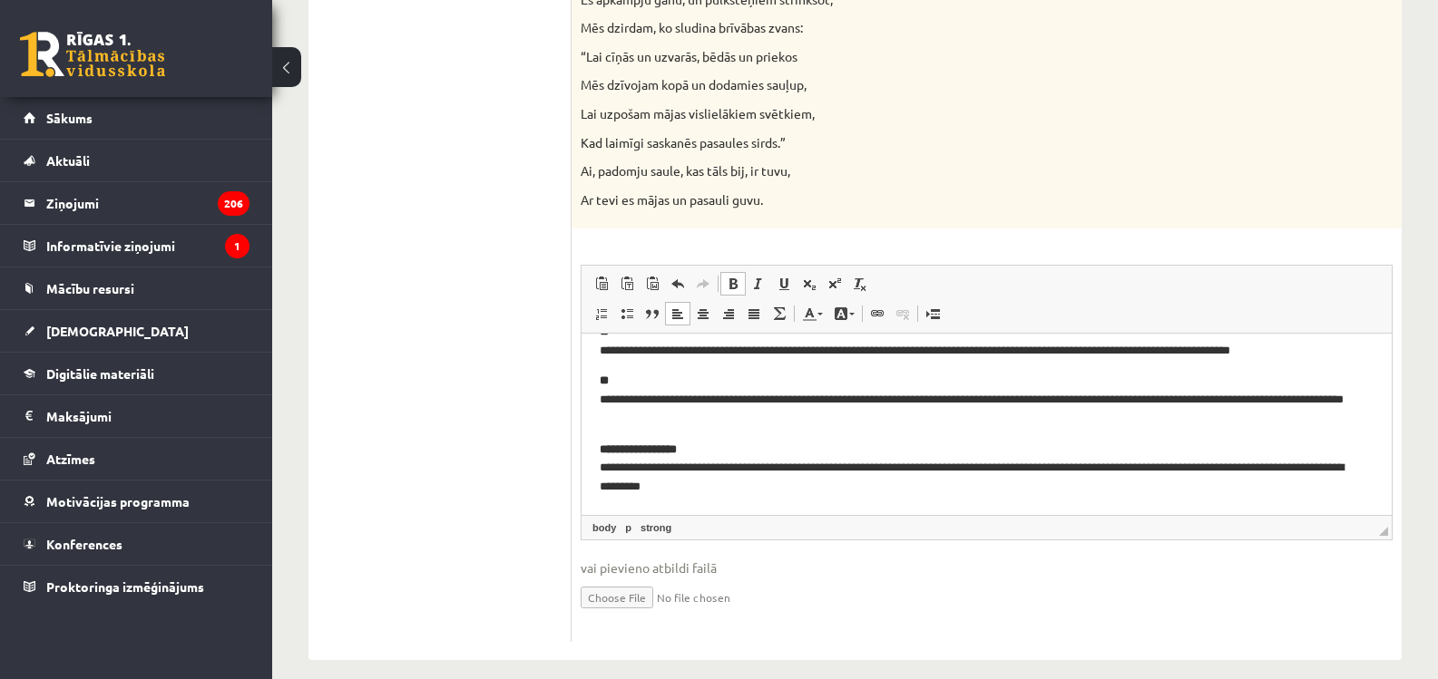
scroll to position [1861, 0]
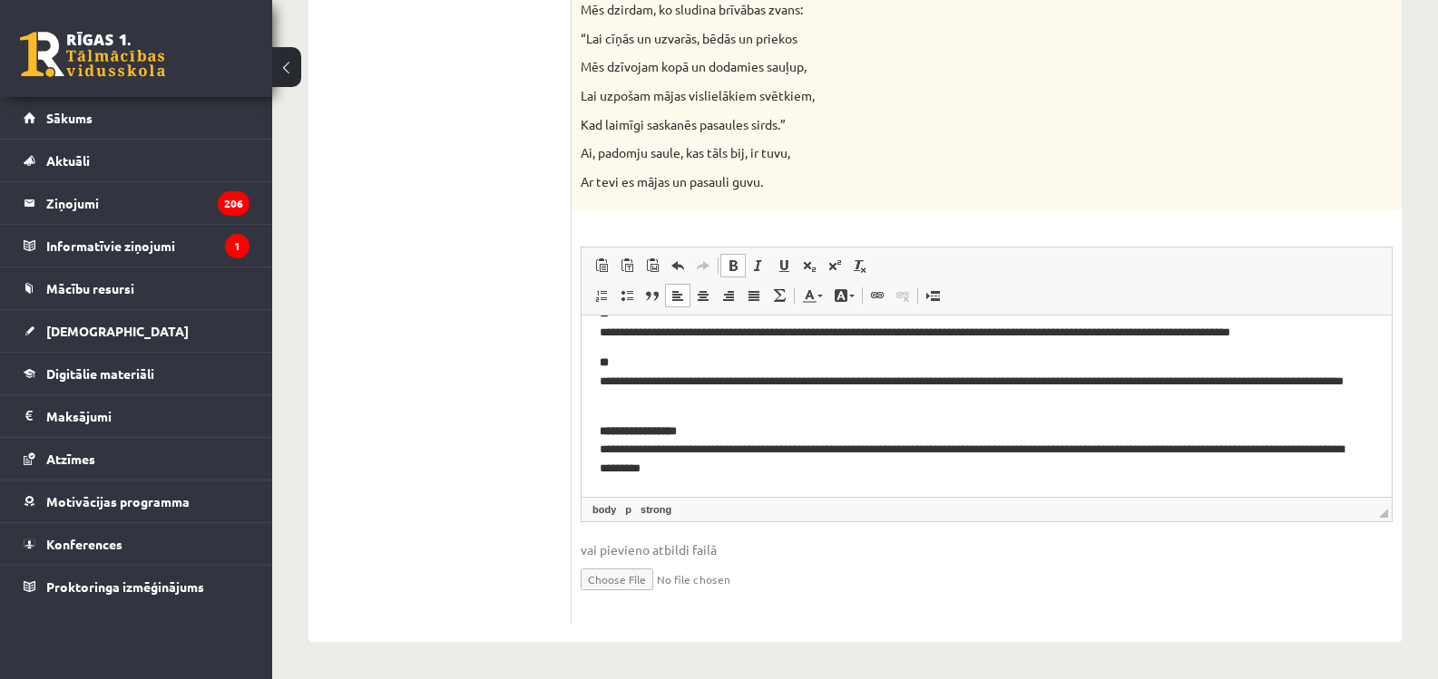
click at [705, 435] on p "**********" at bounding box center [980, 451] width 760 height 56
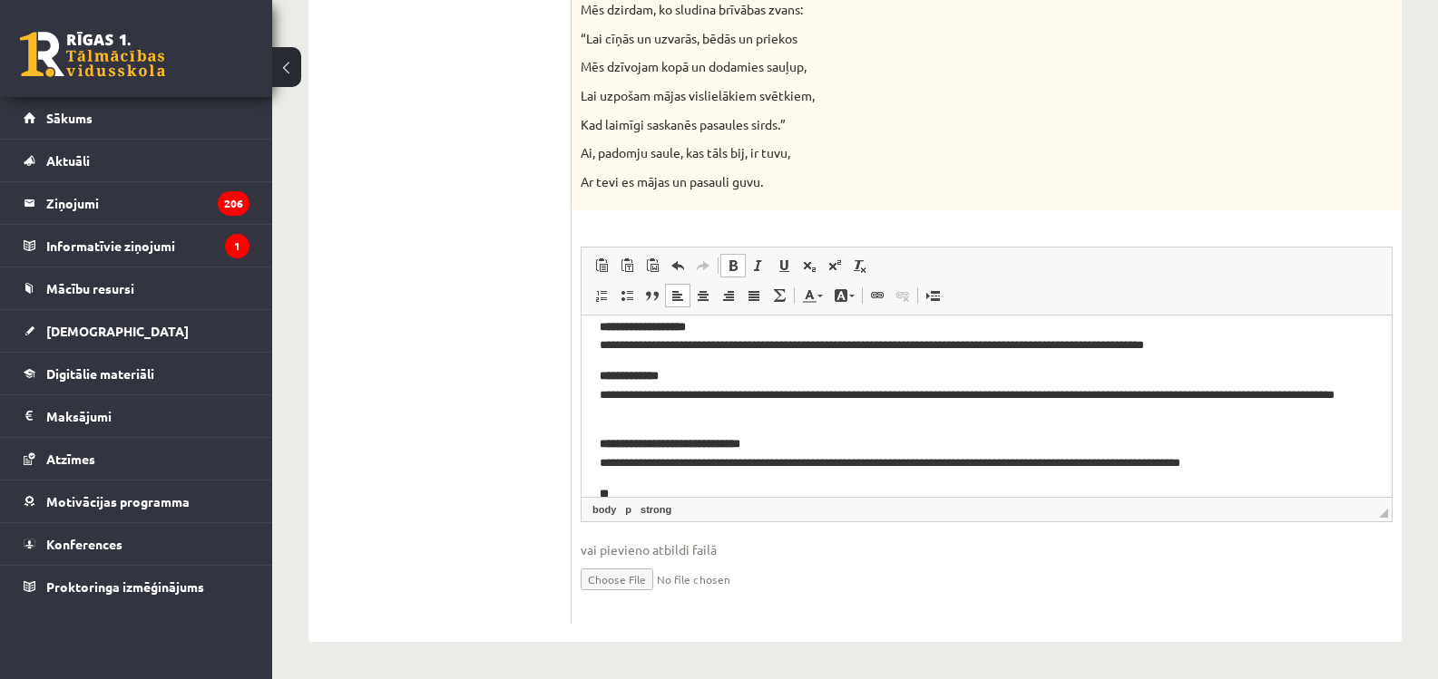
click at [775, 444] on p "**********" at bounding box center [980, 454] width 760 height 38
click at [670, 376] on p "**********" at bounding box center [980, 395] width 760 height 56
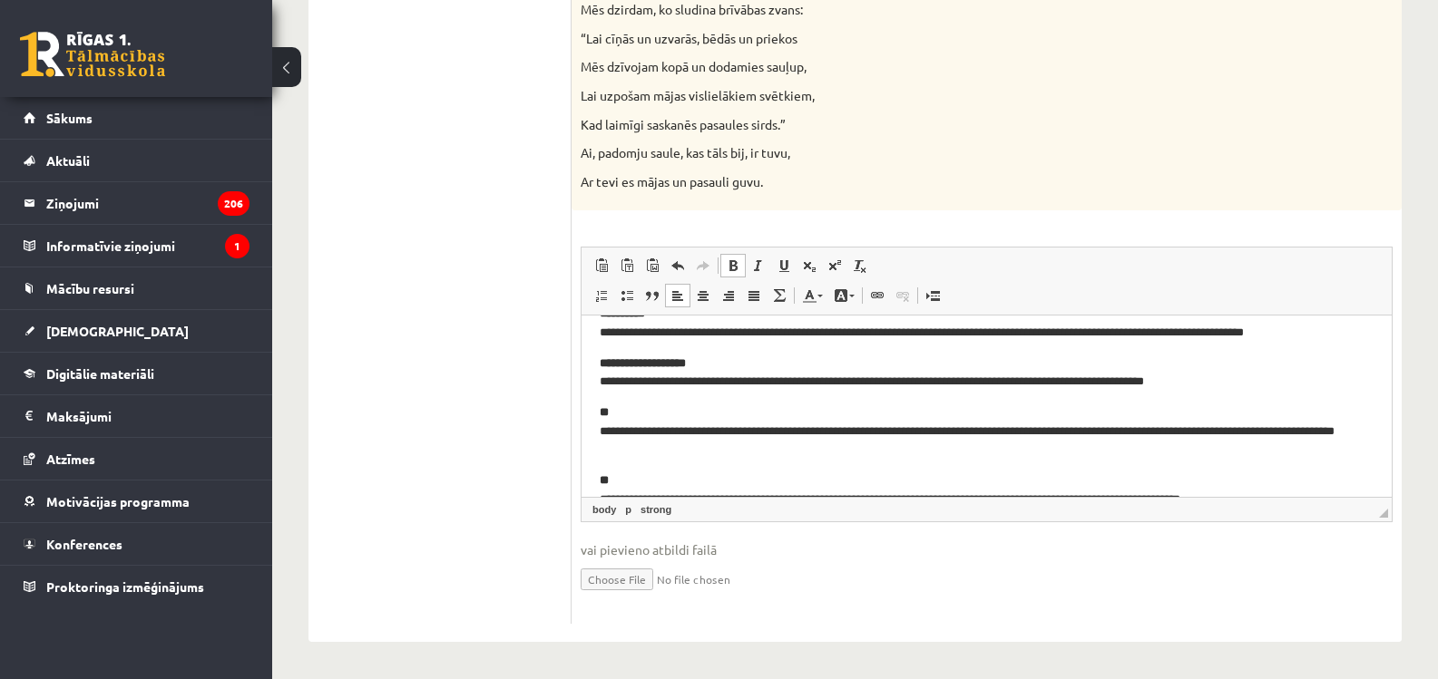
scroll to position [0, 0]
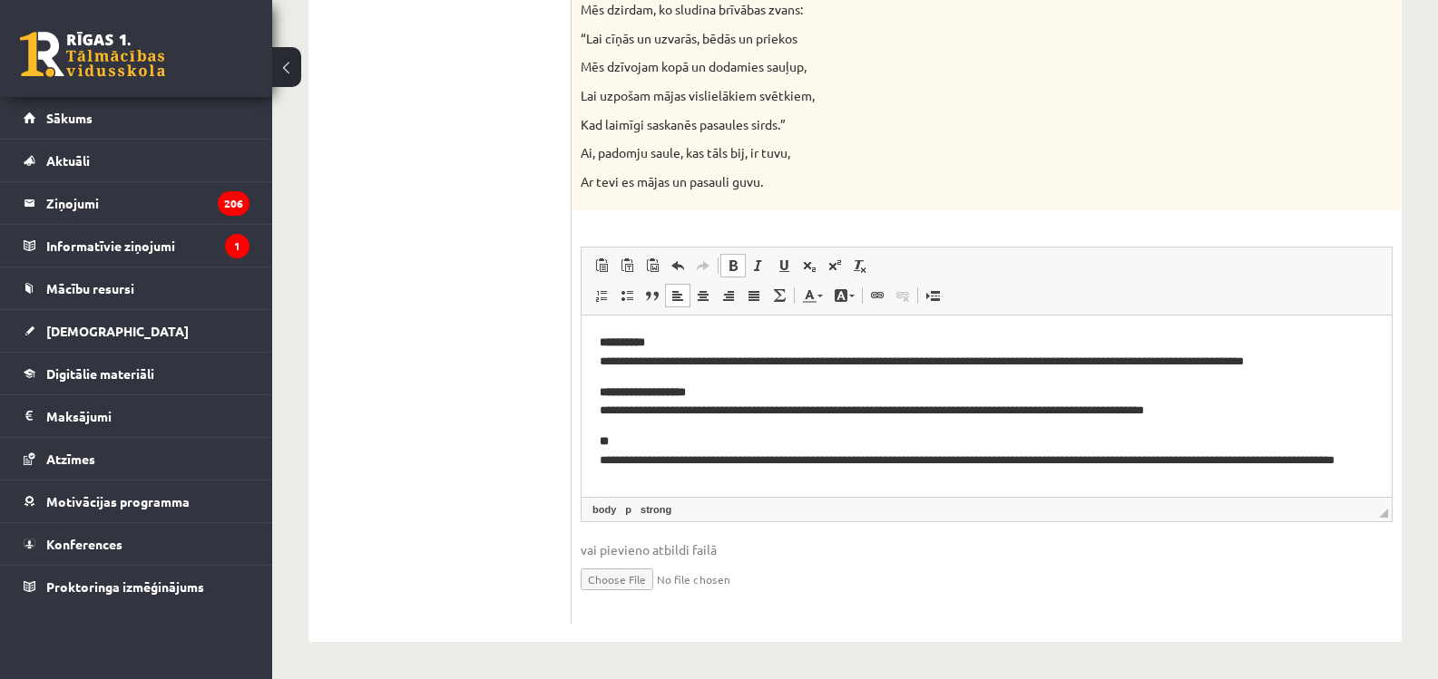
click at [717, 391] on p "**********" at bounding box center [980, 403] width 760 height 38
click at [673, 347] on p "**********" at bounding box center [980, 353] width 760 height 38
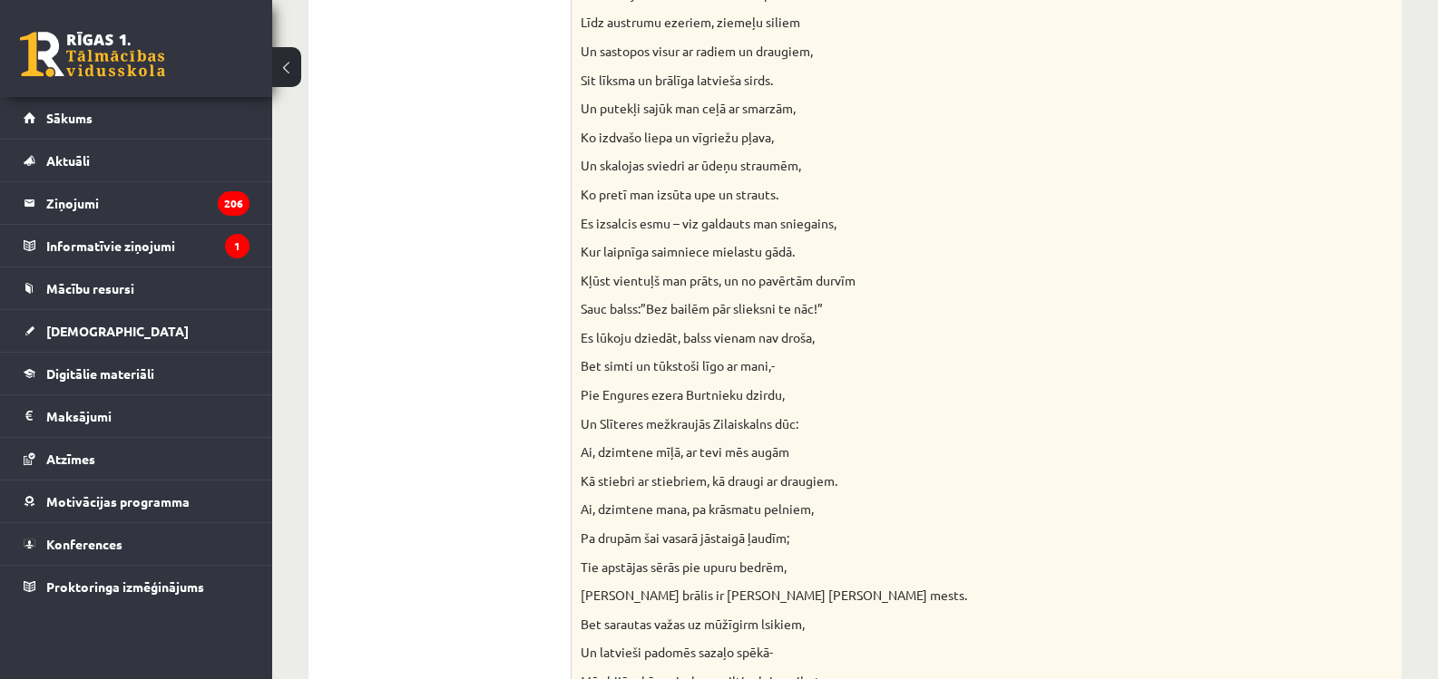
scroll to position [228, 0]
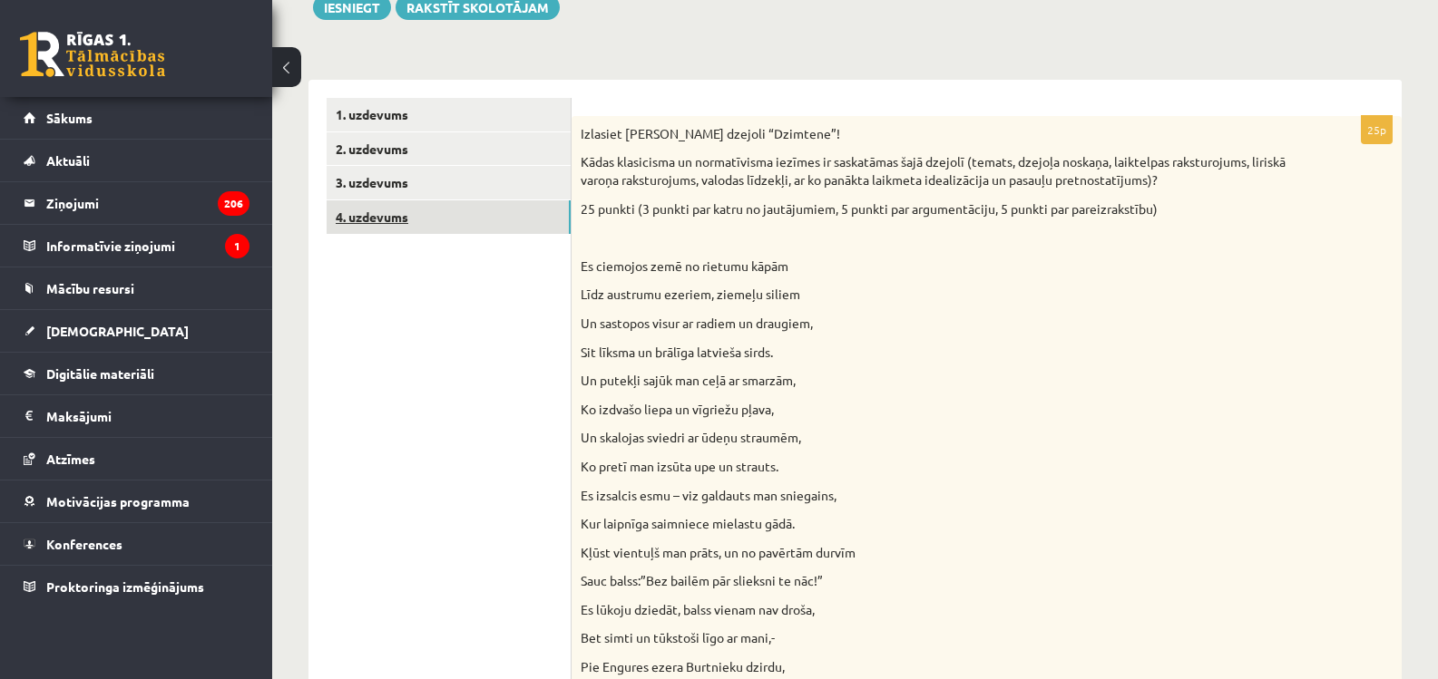
click at [354, 219] on link "4. uzdevums" at bounding box center [449, 217] width 244 height 34
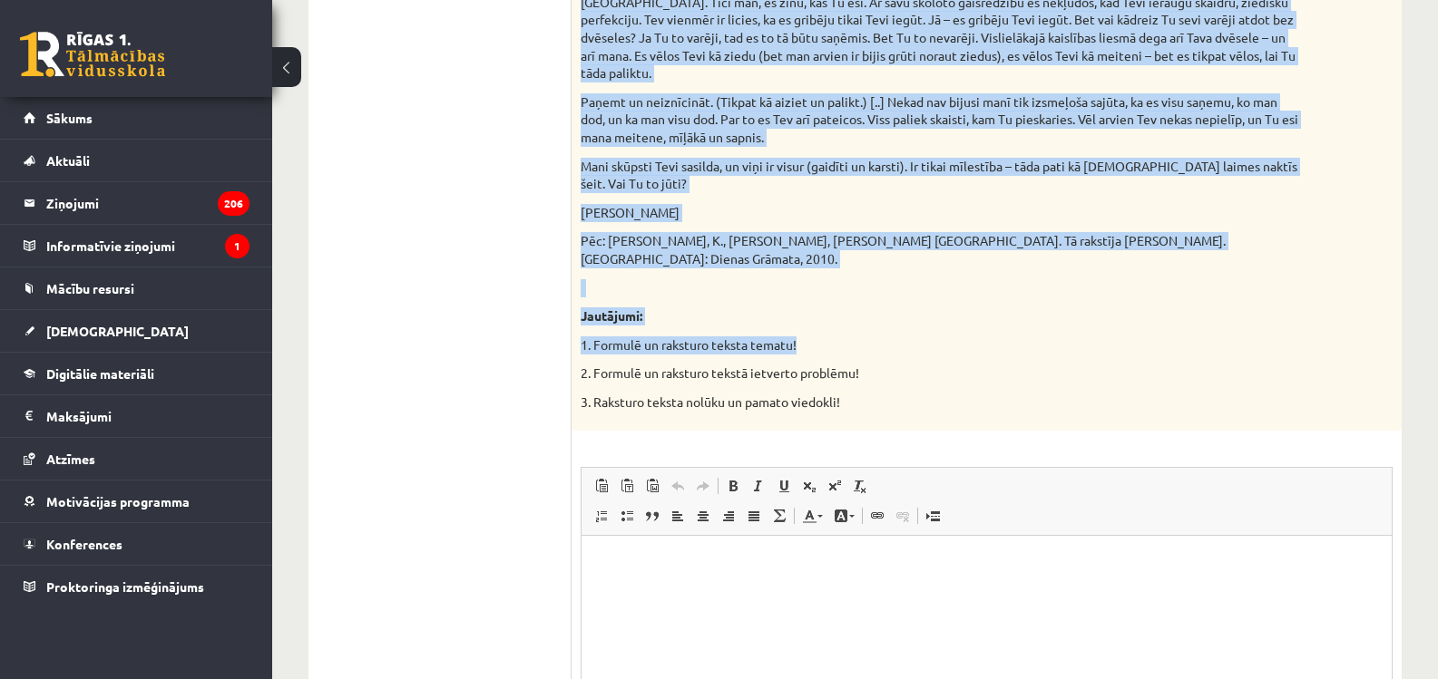
scroll to position [1832, 0]
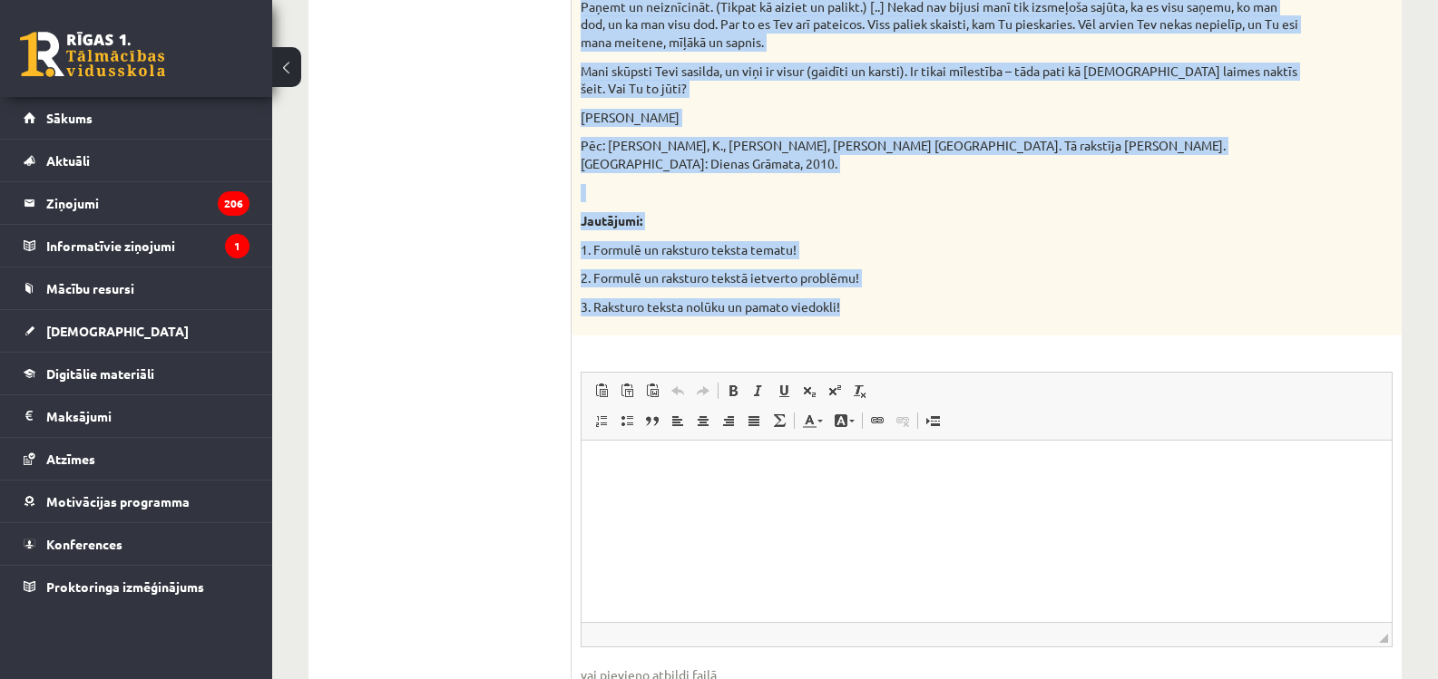
drag, startPoint x: 578, startPoint y: 70, endPoint x: 848, endPoint y: 273, distance: 338.2
copy div "Izvēlies vienu no piedāvātajiem tekstiem! Izvēlies vienu no piedāvātajiem jautā…"
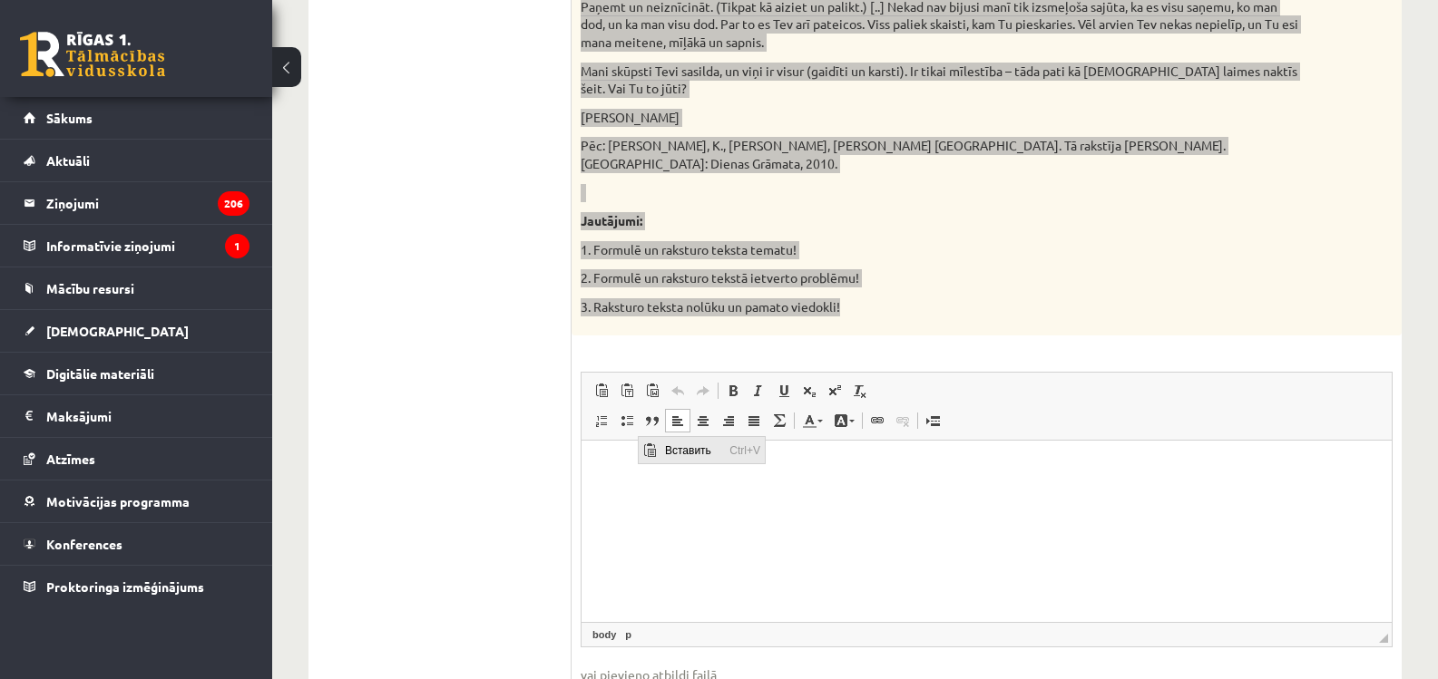
click at [651, 446] on span "Вставить" at bounding box center [649, 451] width 15 height 15
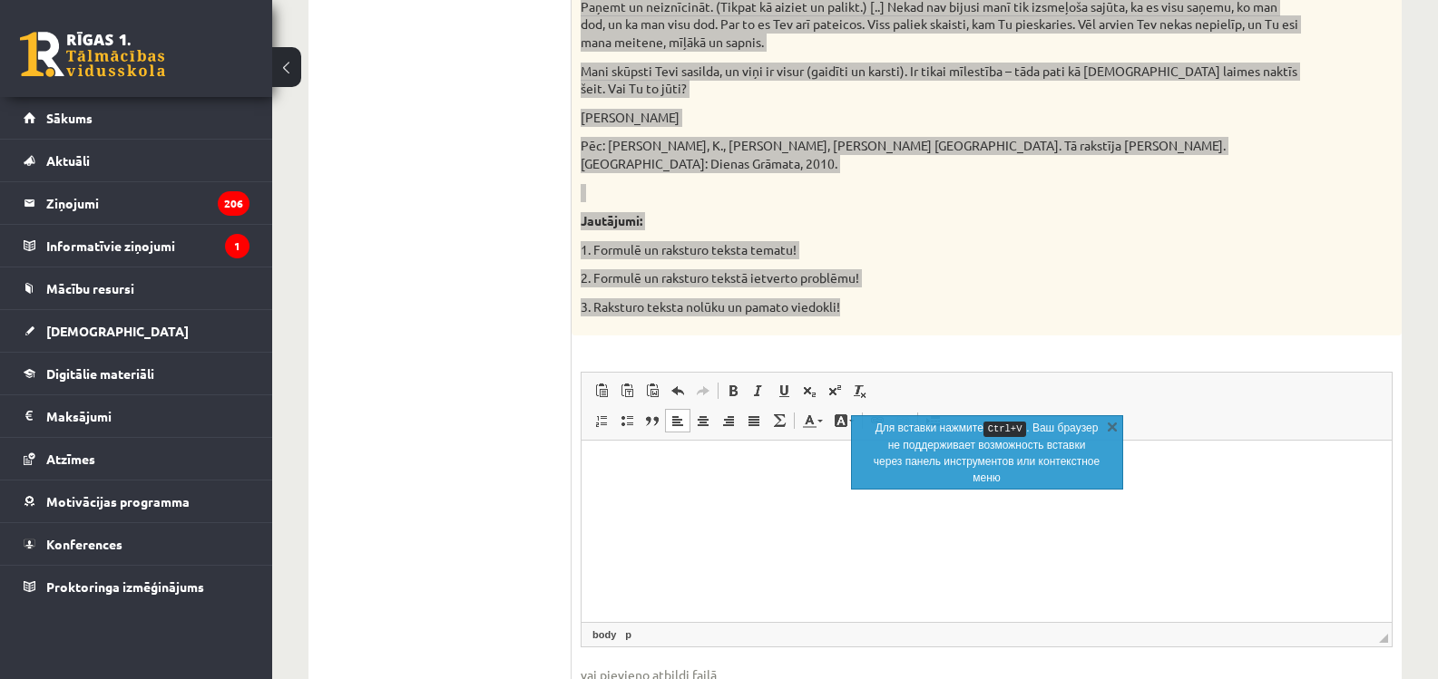
drag, startPoint x: 592, startPoint y: 466, endPoint x: 612, endPoint y: 487, distance: 28.9
drag, startPoint x: 612, startPoint y: 487, endPoint x: 604, endPoint y: 500, distance: 15.1
click at [604, 496] on html at bounding box center [987, 468] width 810 height 55
click at [640, 455] on span "Вставить" at bounding box center [659, 453] width 64 height 26
click at [608, 473] on p "Визуальный текстовый редактор, wiswyg-editor-user-answer-47434022407760" at bounding box center [987, 468] width 774 height 19
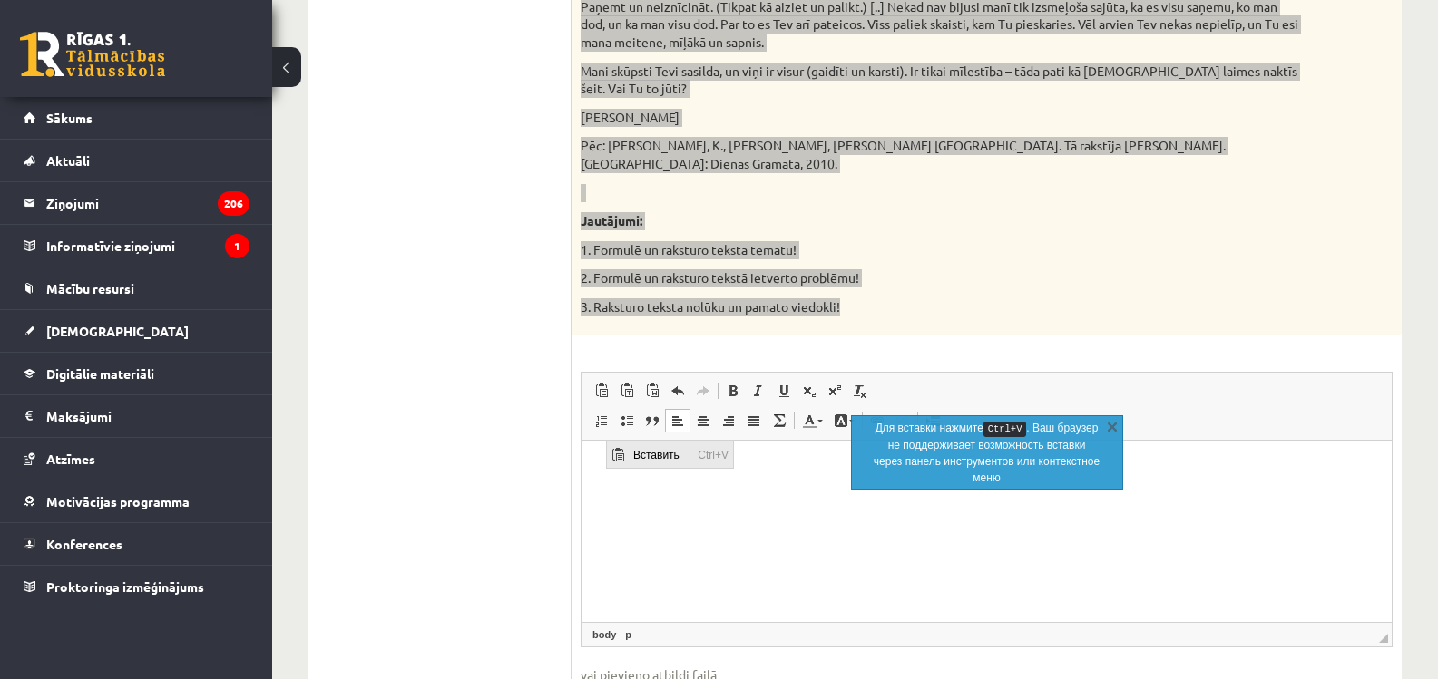
click at [628, 454] on span "Вставить" at bounding box center [618, 455] width 22 height 26
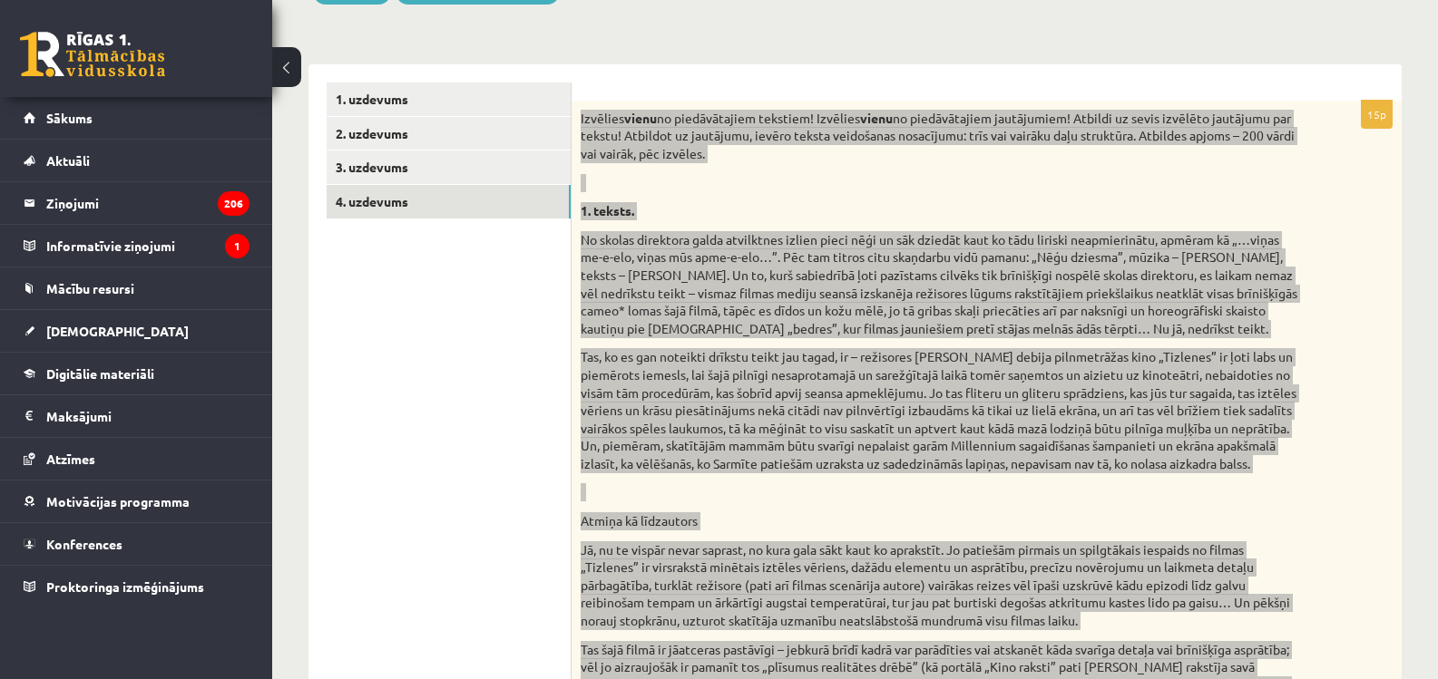
scroll to position [108, 0]
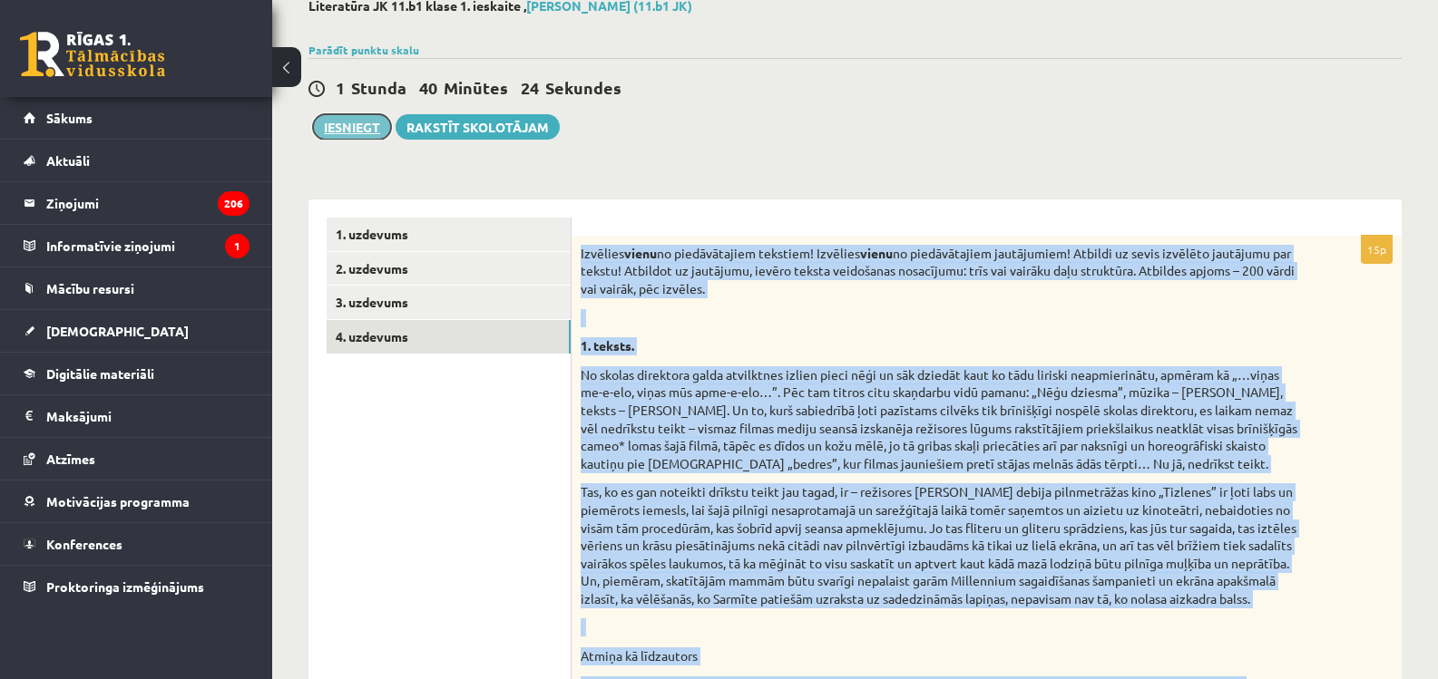
click at [364, 132] on button "Iesniegt" at bounding box center [352, 126] width 78 height 25
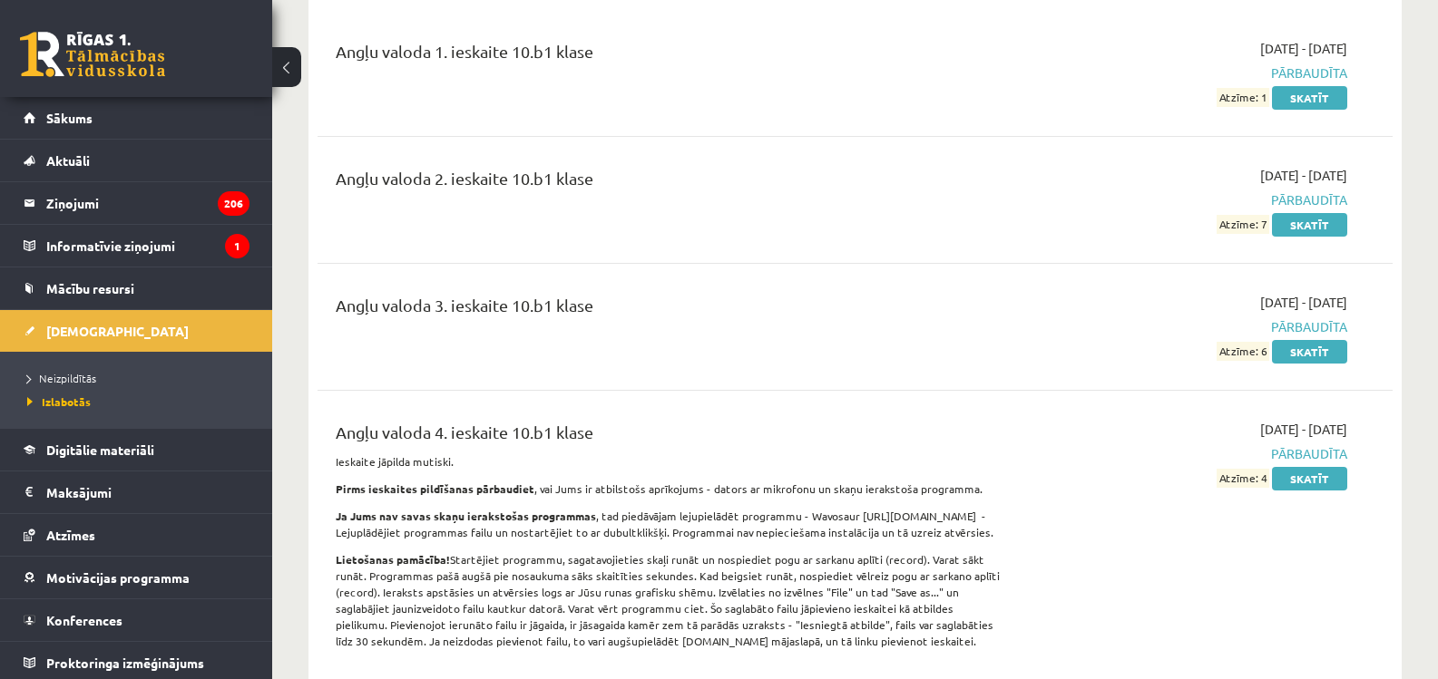
scroll to position [91, 0]
